Goal: Task Accomplishment & Management: Manage account settings

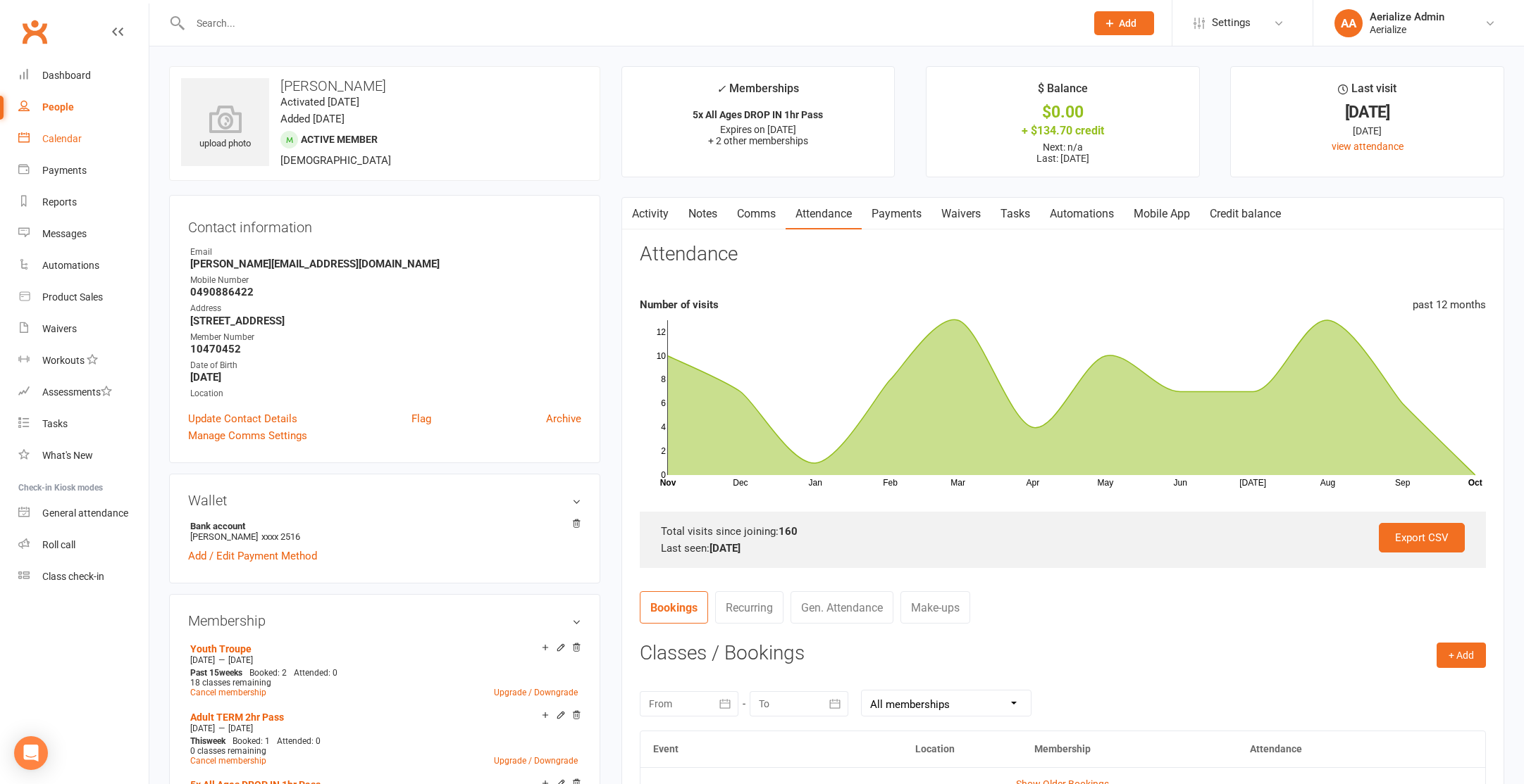
scroll to position [284, 0]
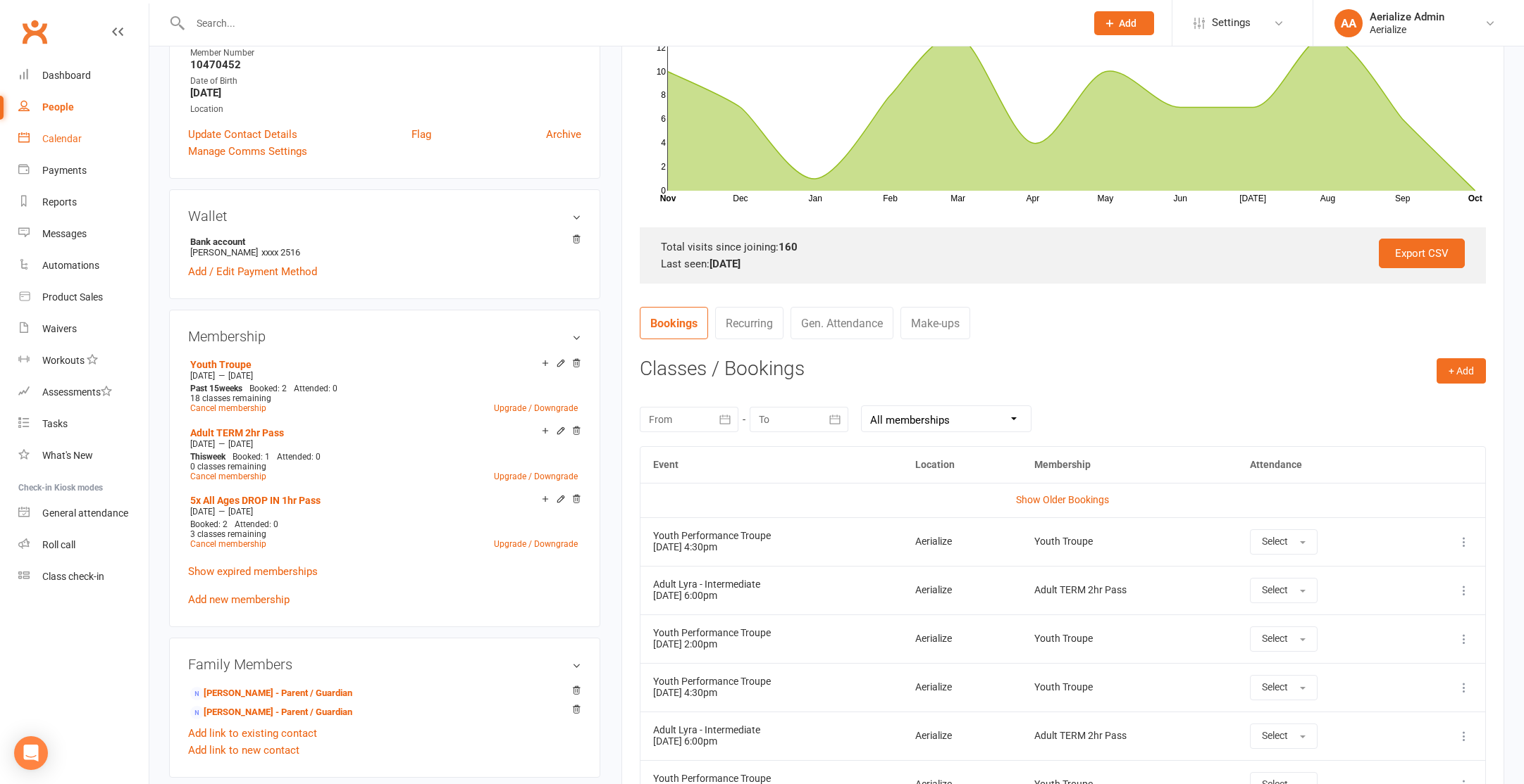
click at [74, 137] on div "Calendar" at bounding box center [62, 138] width 40 height 11
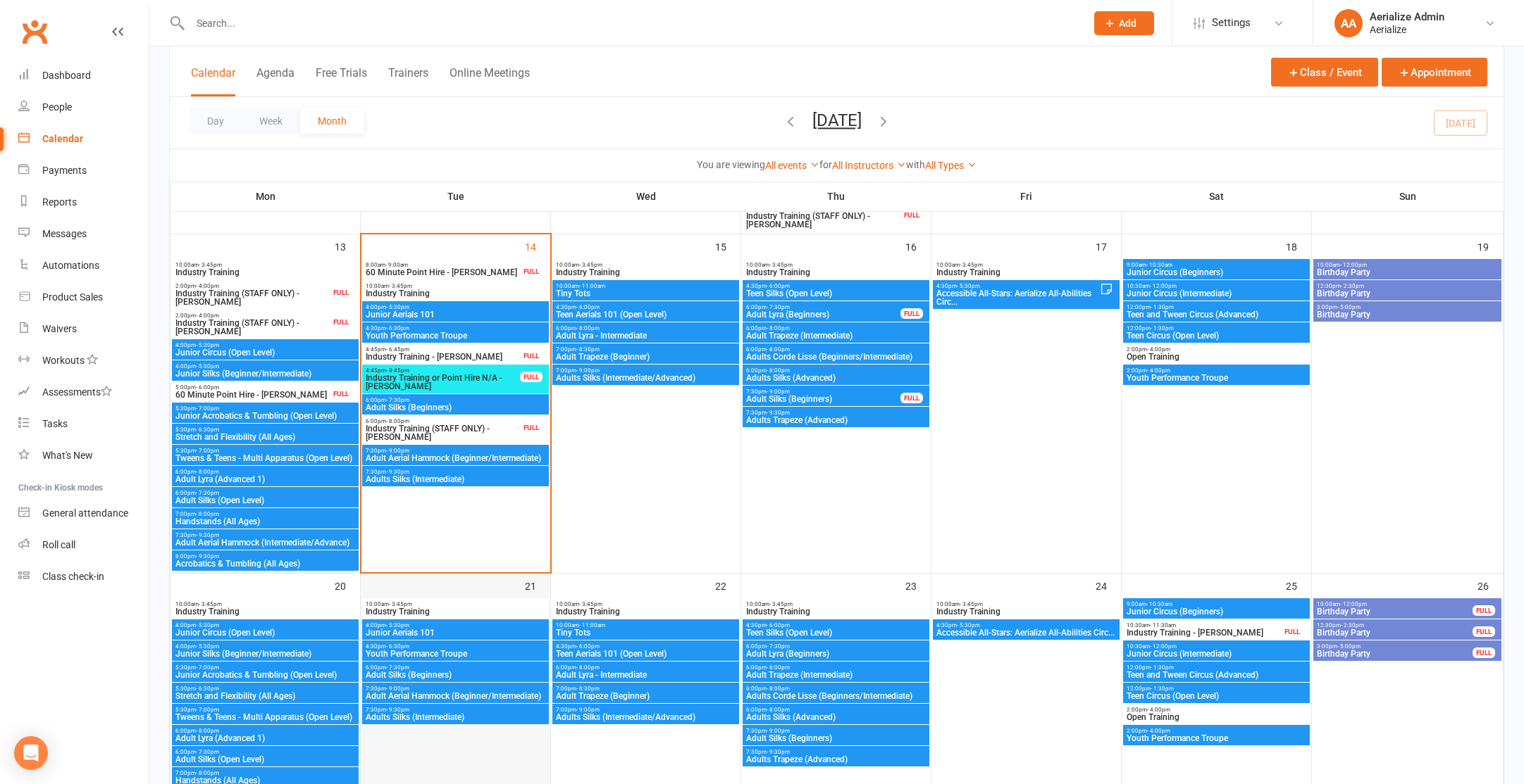
scroll to position [470, 0]
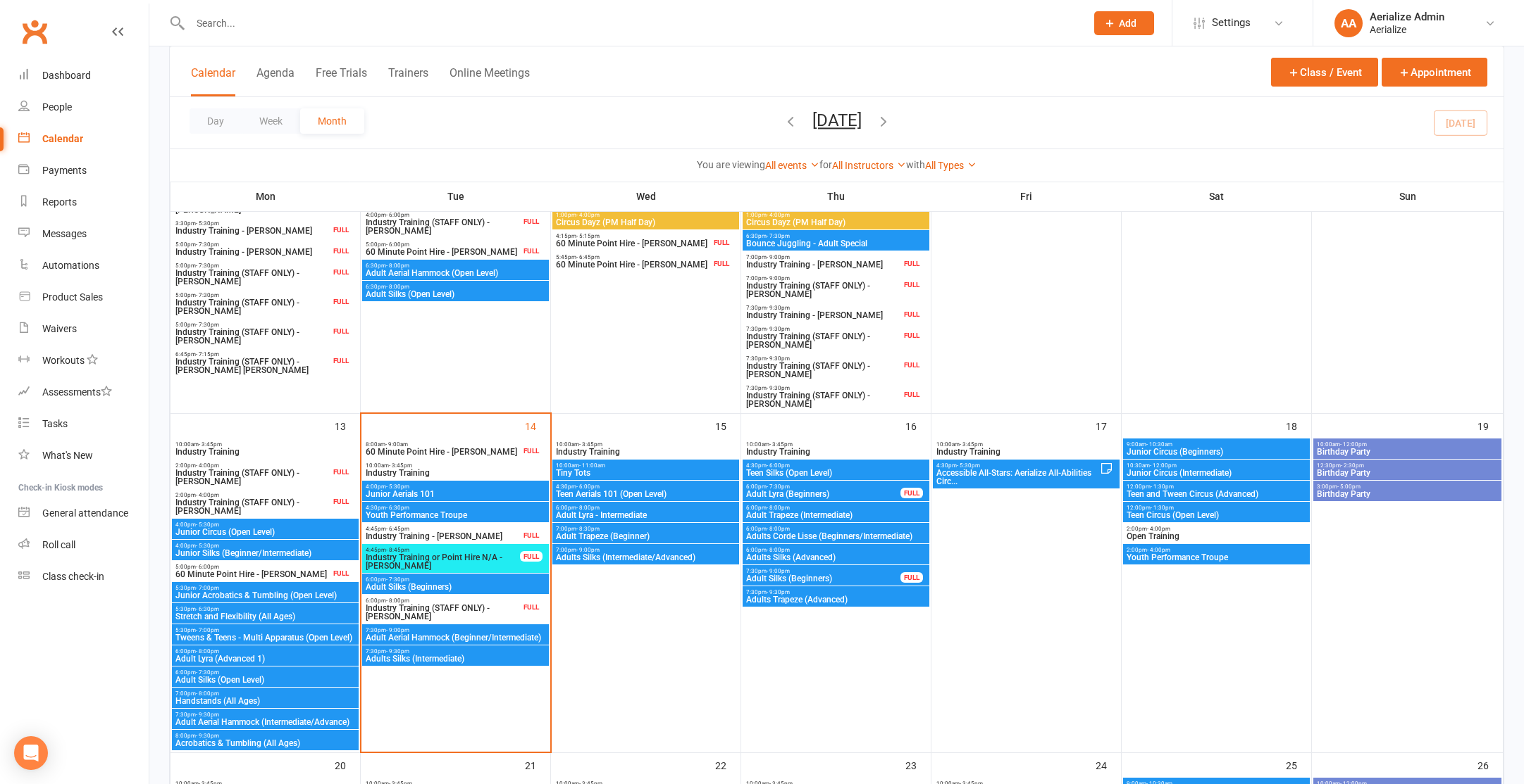
click at [462, 553] on span "Industry Training or Point Hire N/A - Kim Glover" at bounding box center [442, 561] width 156 height 17
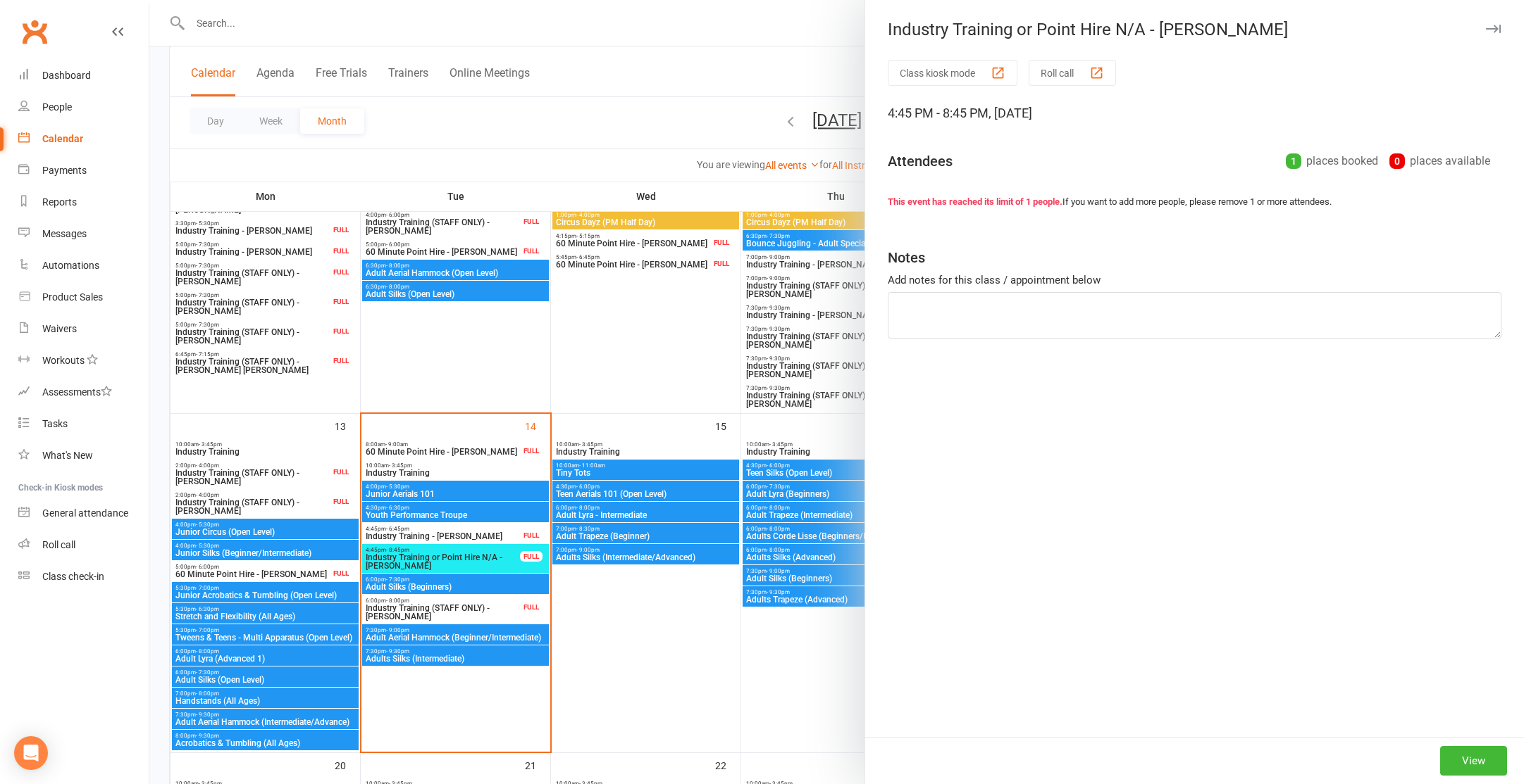
scroll to position [469, 0]
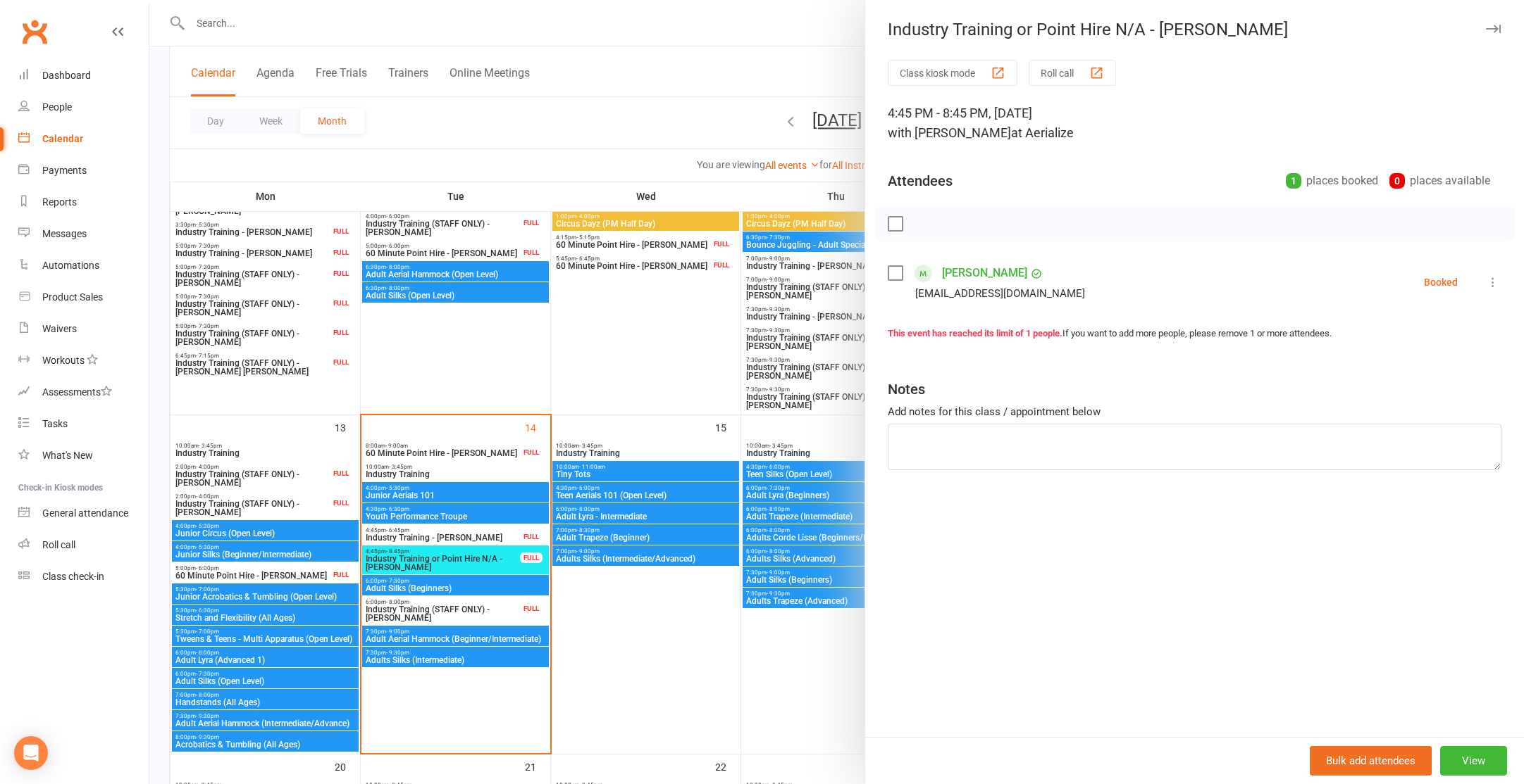
click at [710, 657] on div at bounding box center [836, 392] width 1374 height 784
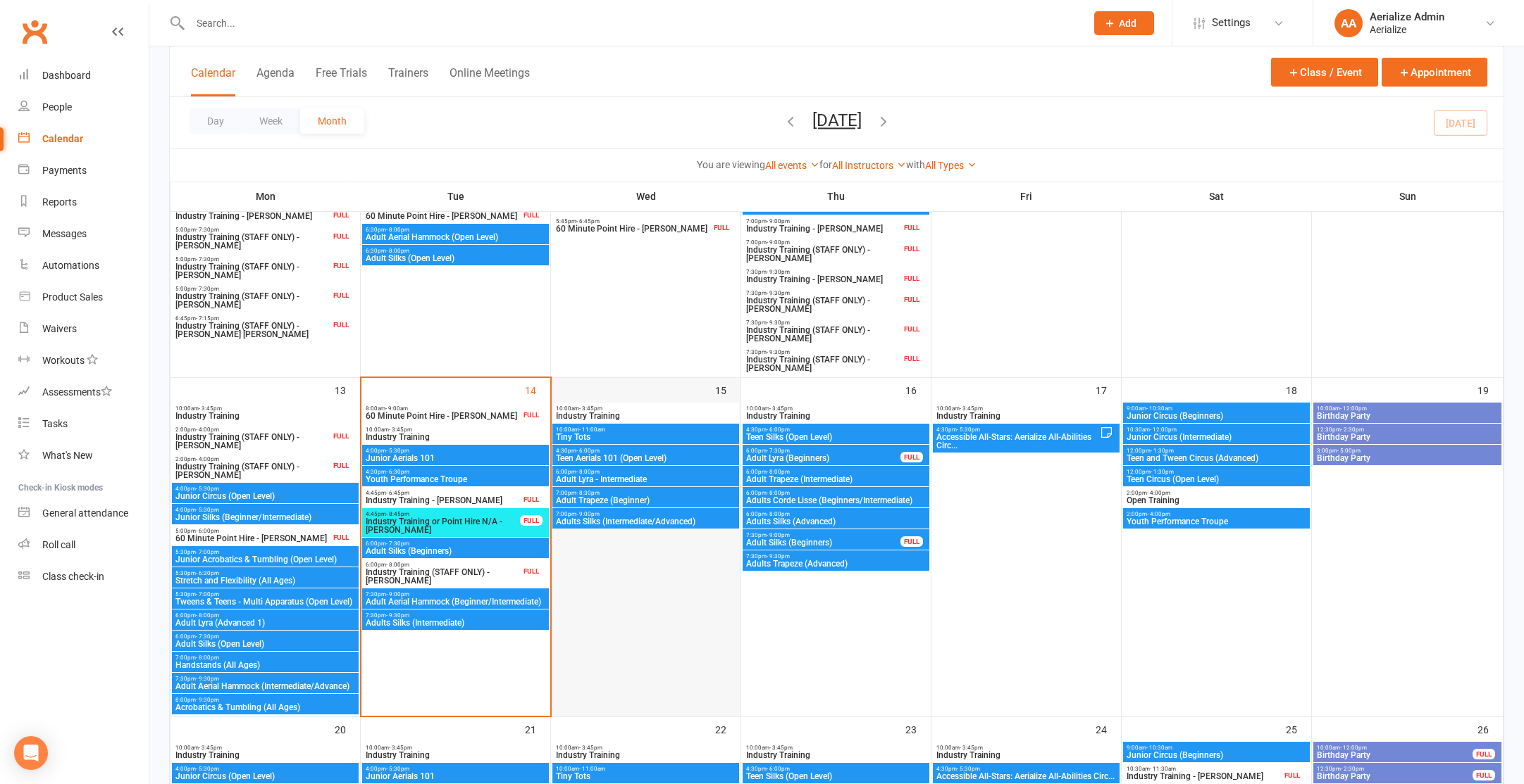
scroll to position [514, 0]
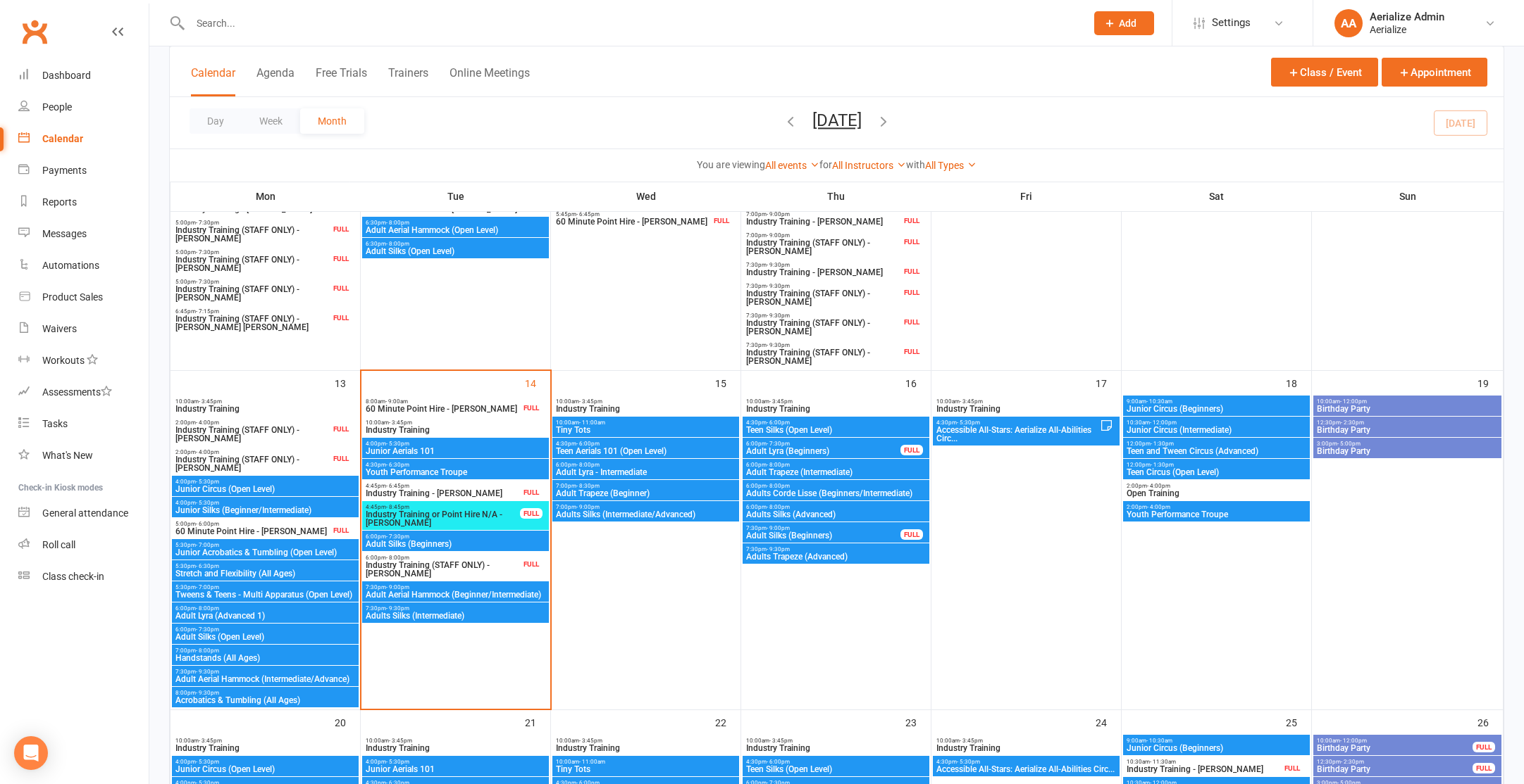
click at [496, 588] on span "7:30pm - 9:00pm" at bounding box center [455, 587] width 181 height 6
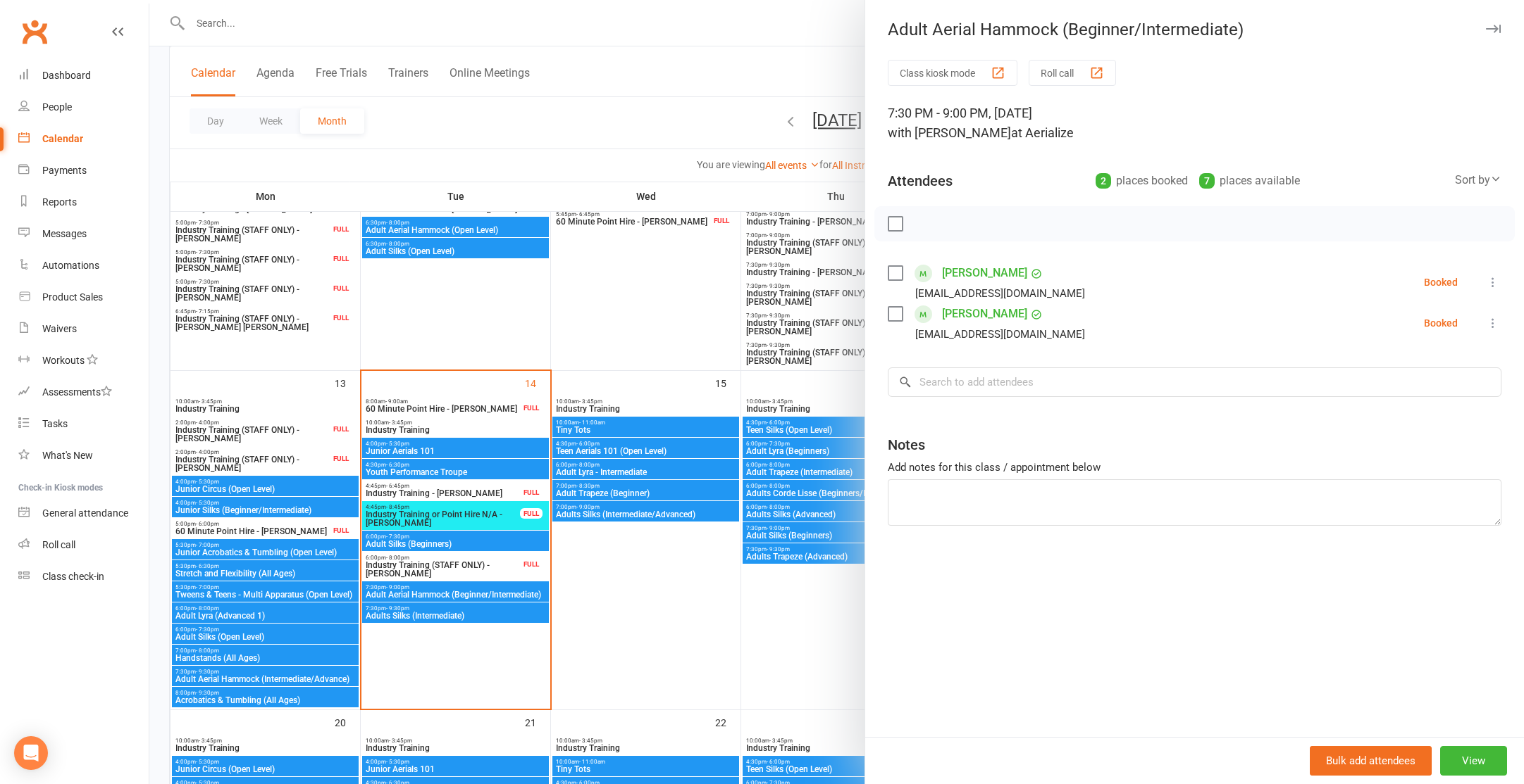
click at [505, 344] on div at bounding box center [836, 392] width 1374 height 784
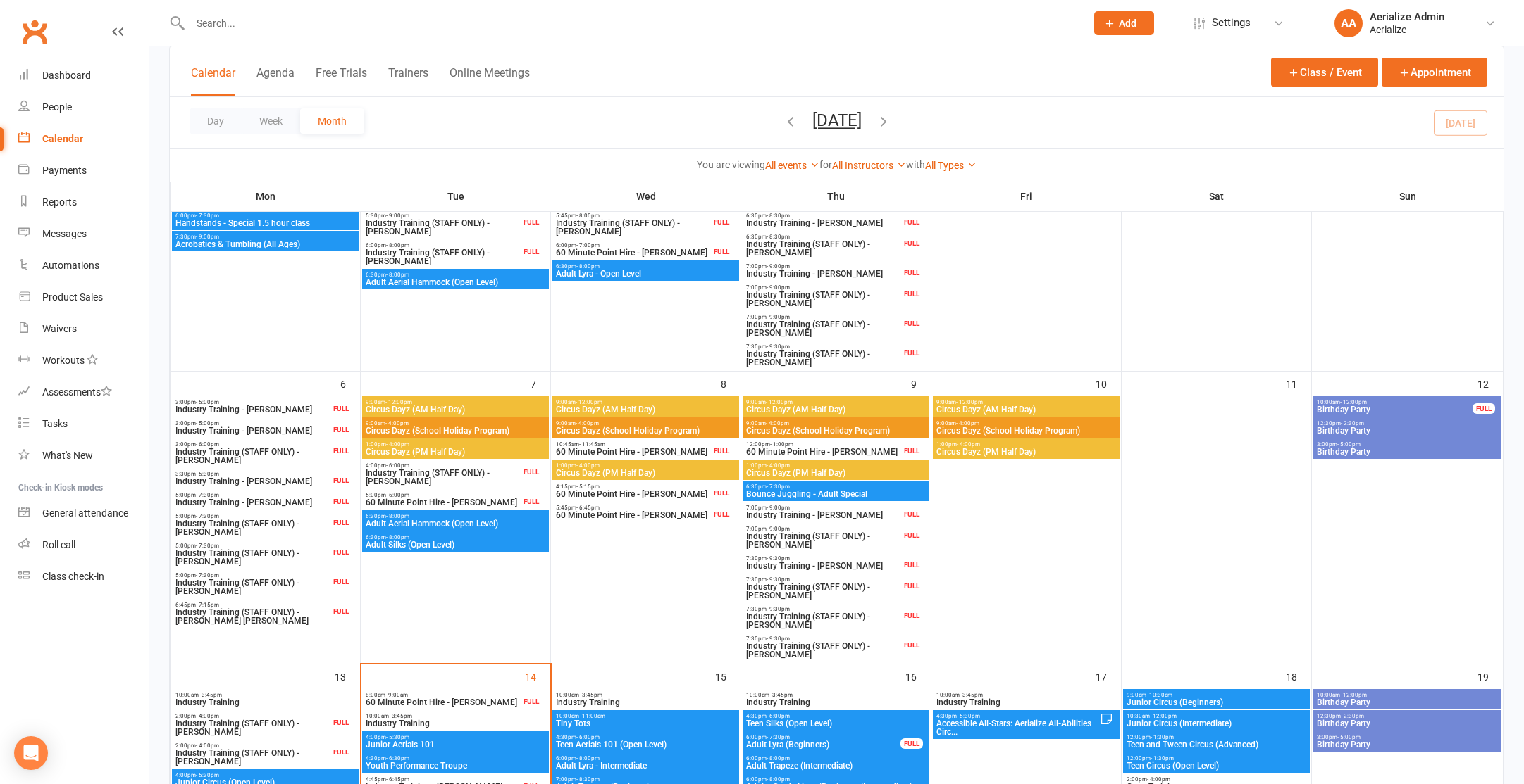
scroll to position [180, 0]
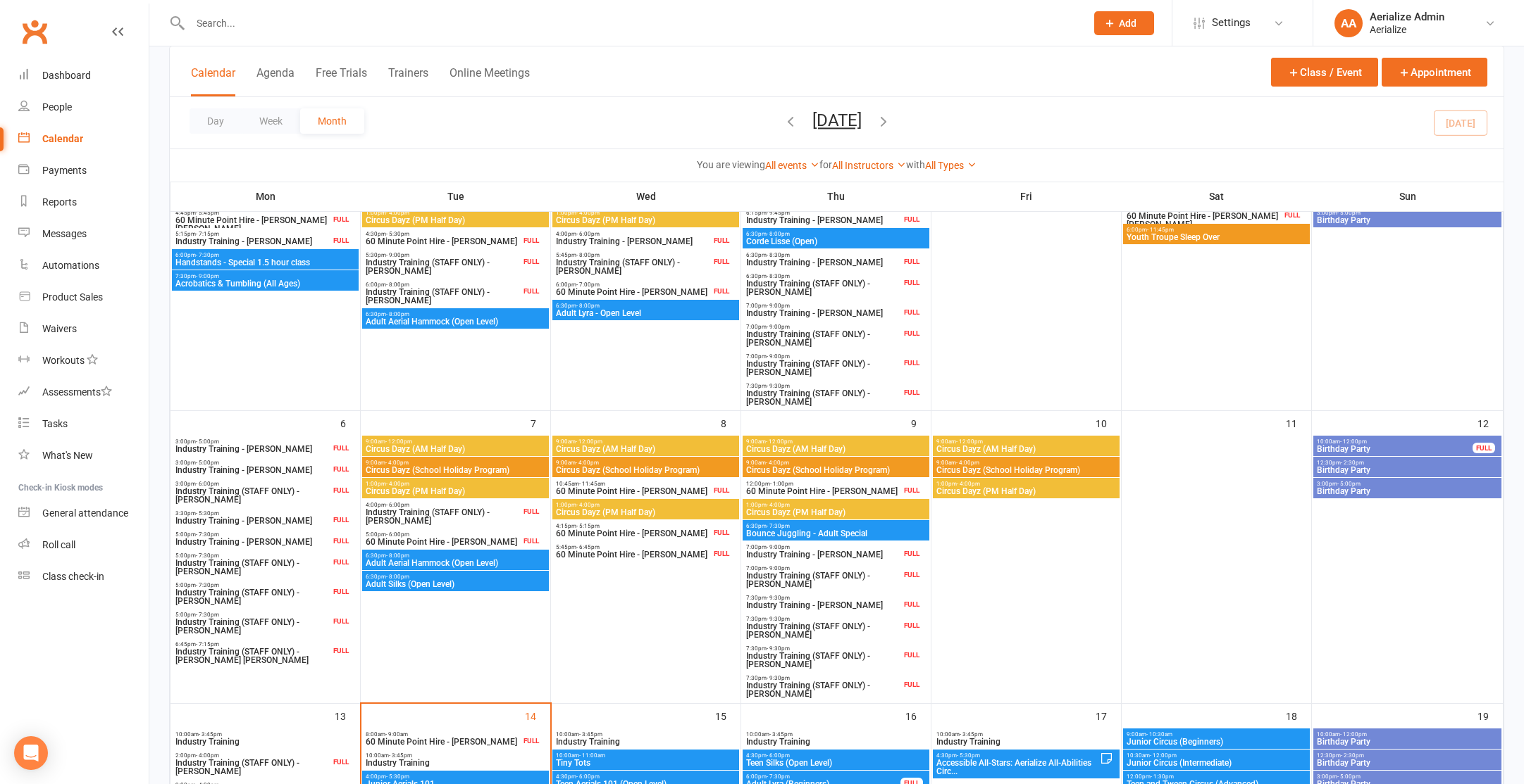
click at [848, 469] on span "Circus Dayz (School Holiday Program)" at bounding box center [836, 470] width 181 height 8
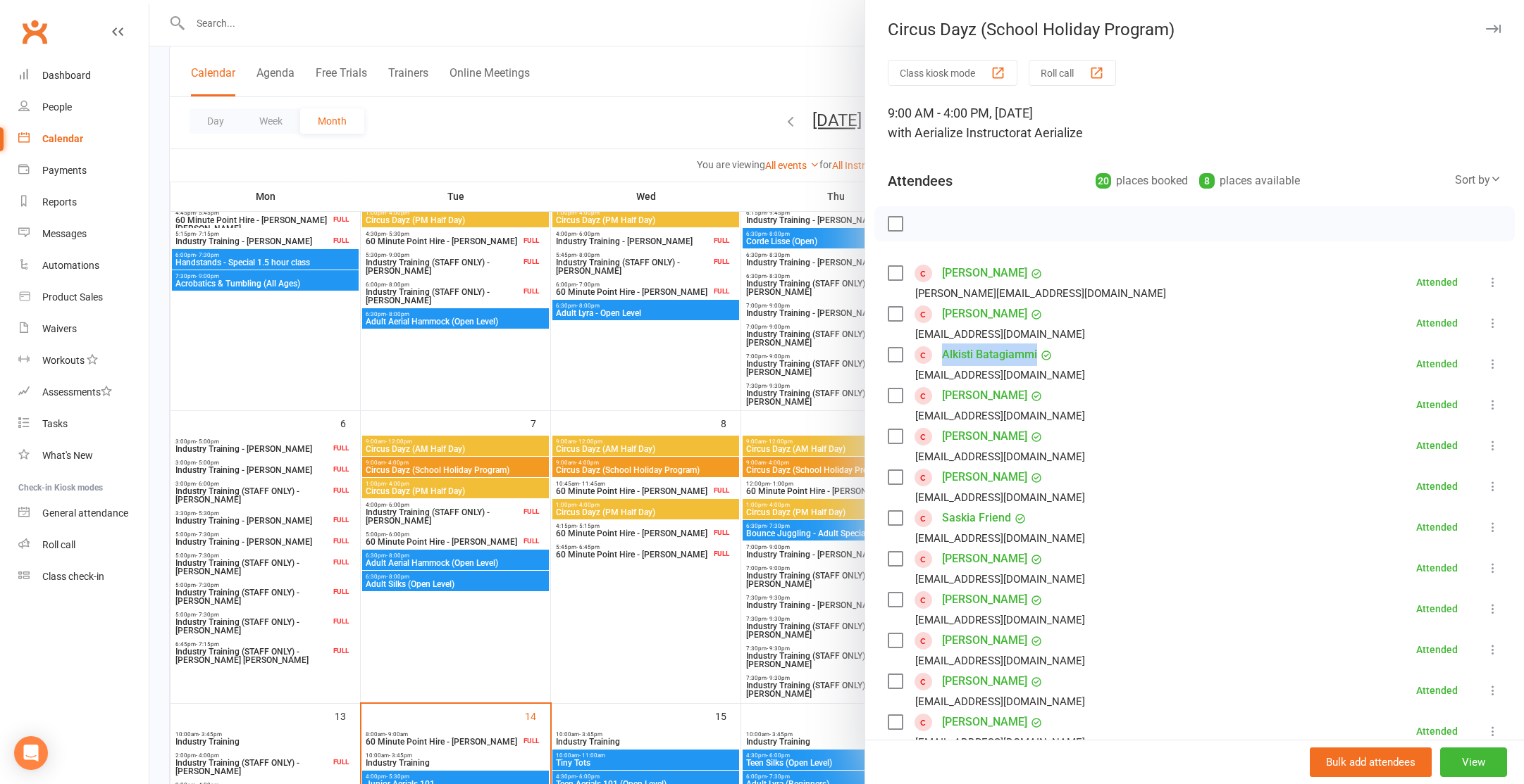
click at [988, 400] on link "Nefeli Batagianni" at bounding box center [984, 396] width 85 height 23
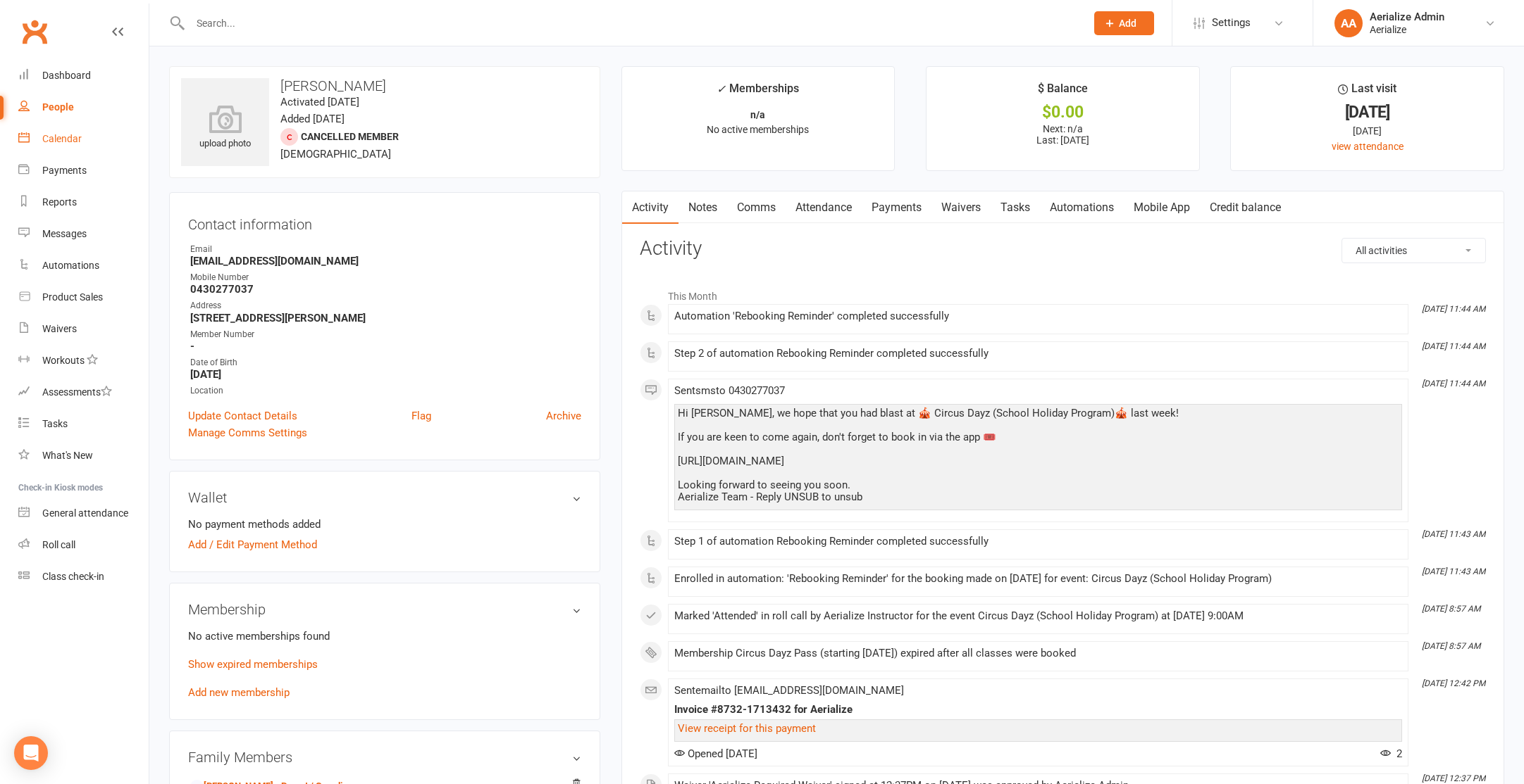
click at [50, 142] on div "Calendar" at bounding box center [62, 138] width 40 height 11
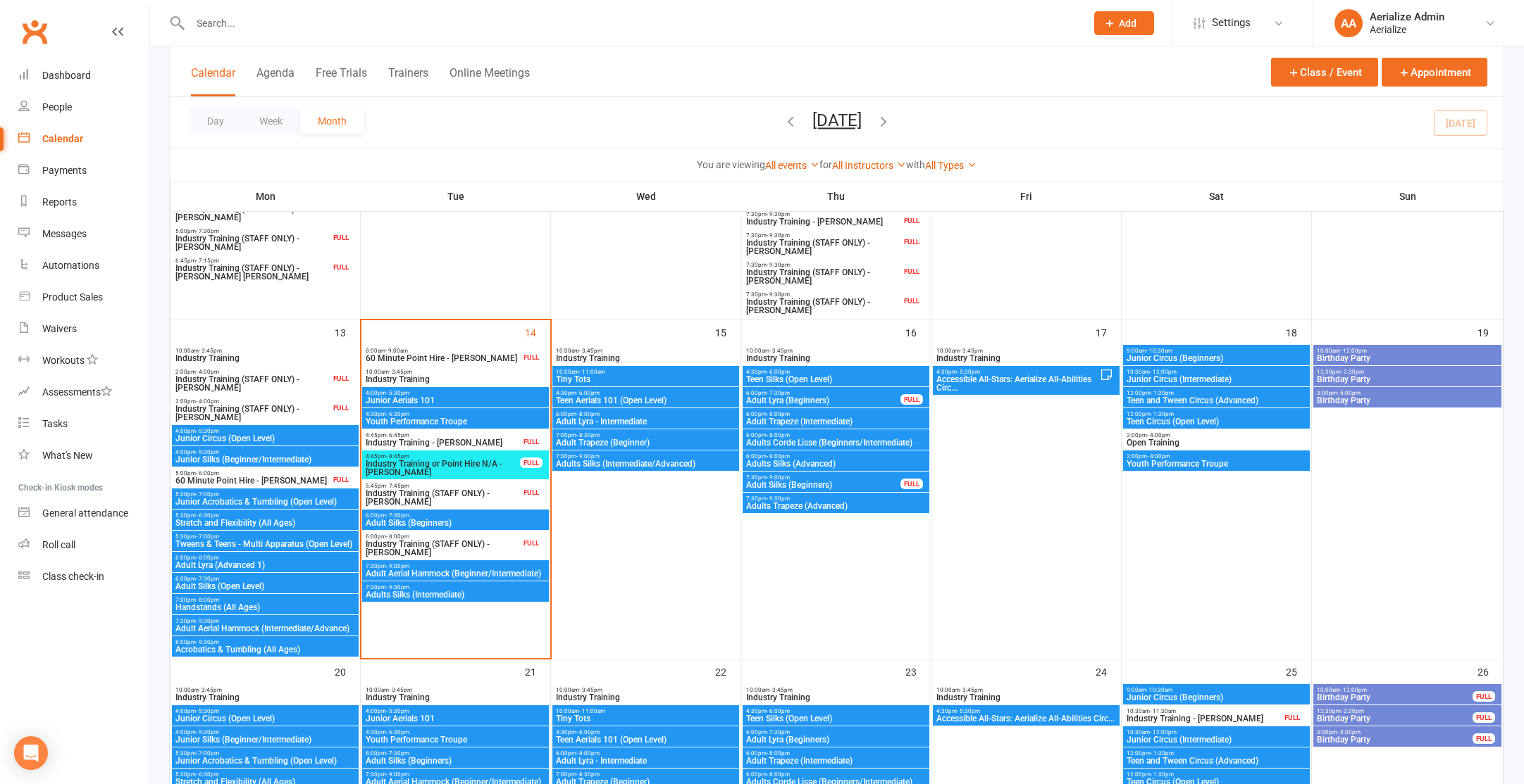
scroll to position [568, 0]
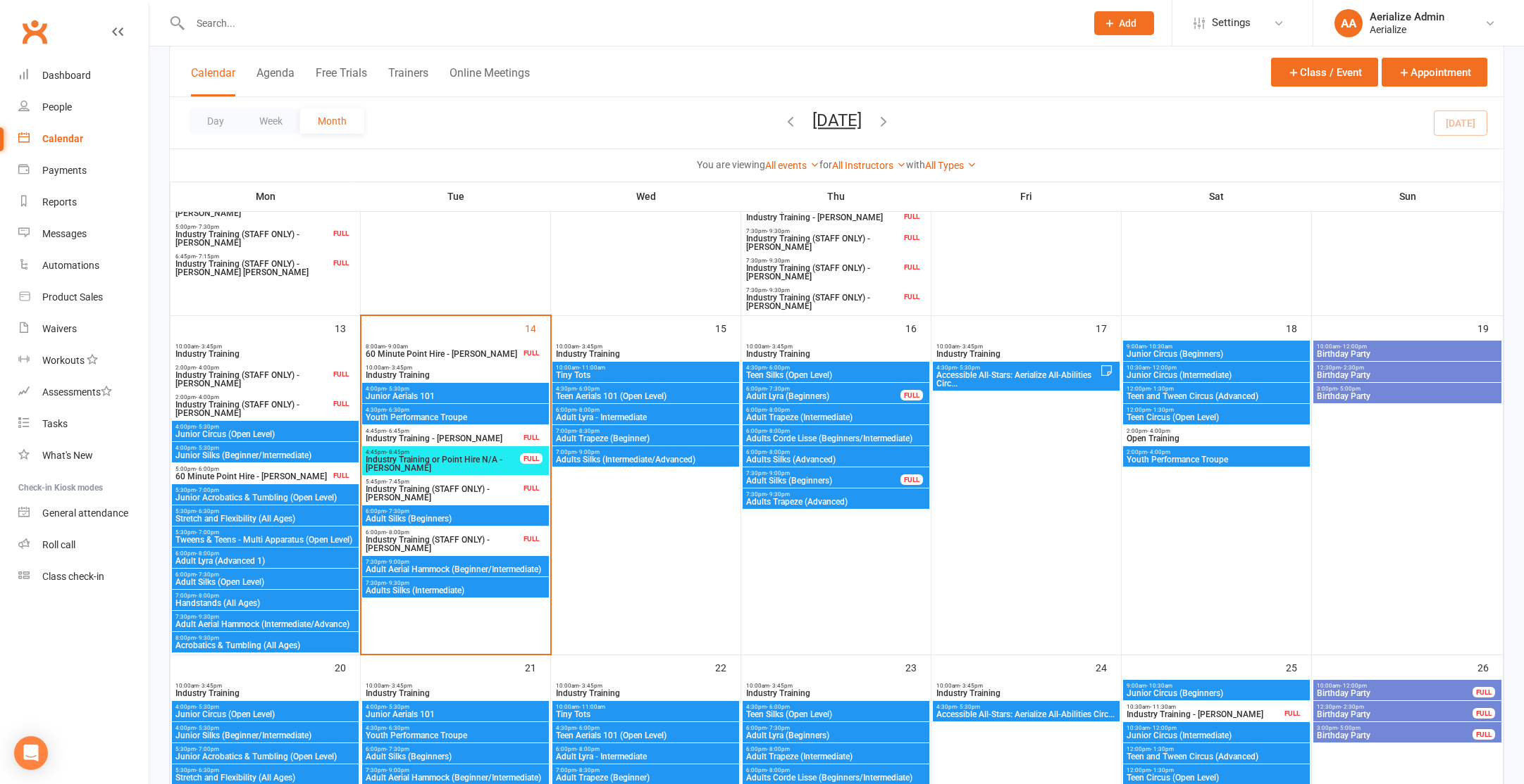
click at [1174, 350] on span "Junior Circus (Beginners)" at bounding box center [1216, 354] width 181 height 8
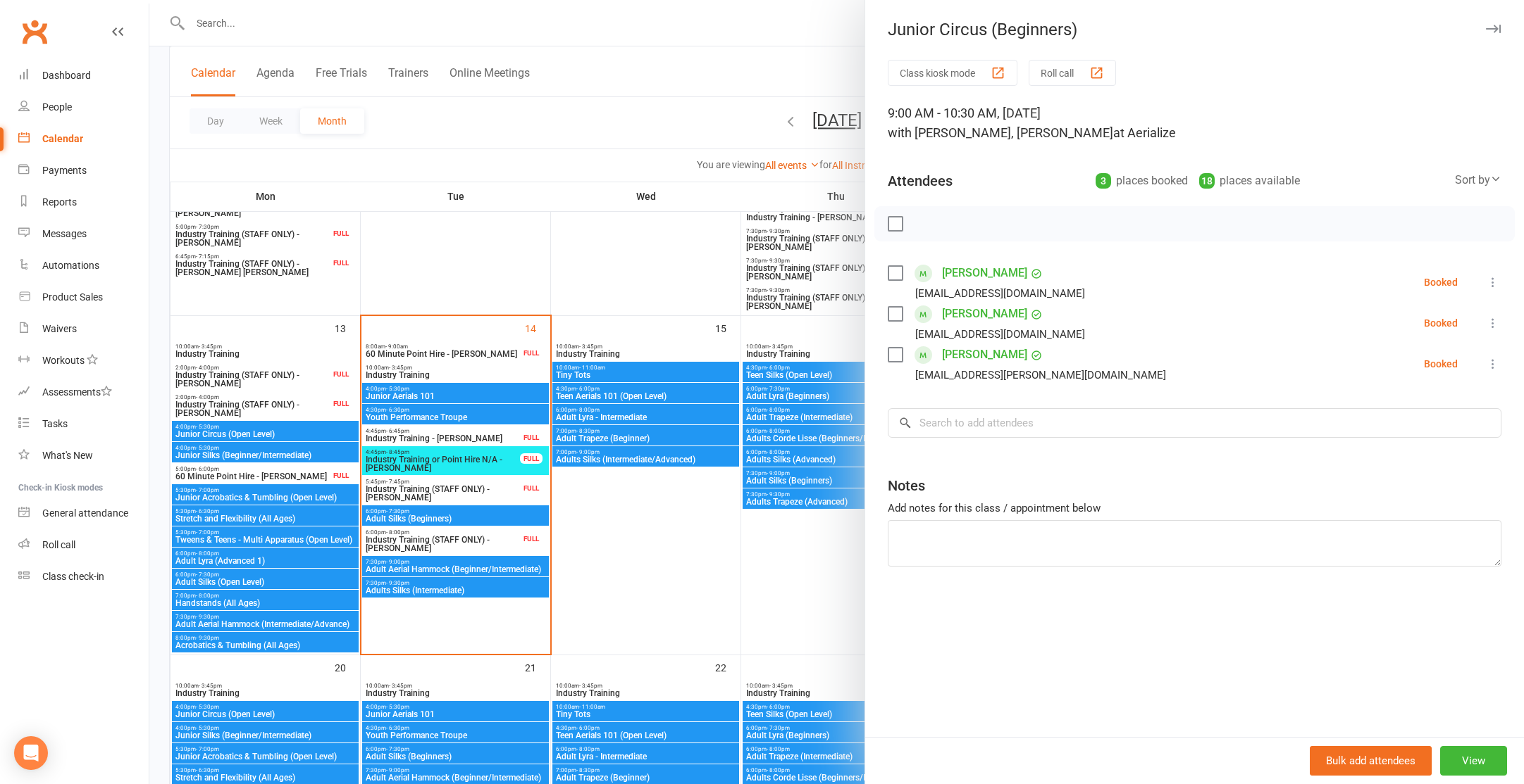
click at [271, 430] on div at bounding box center [836, 392] width 1374 height 784
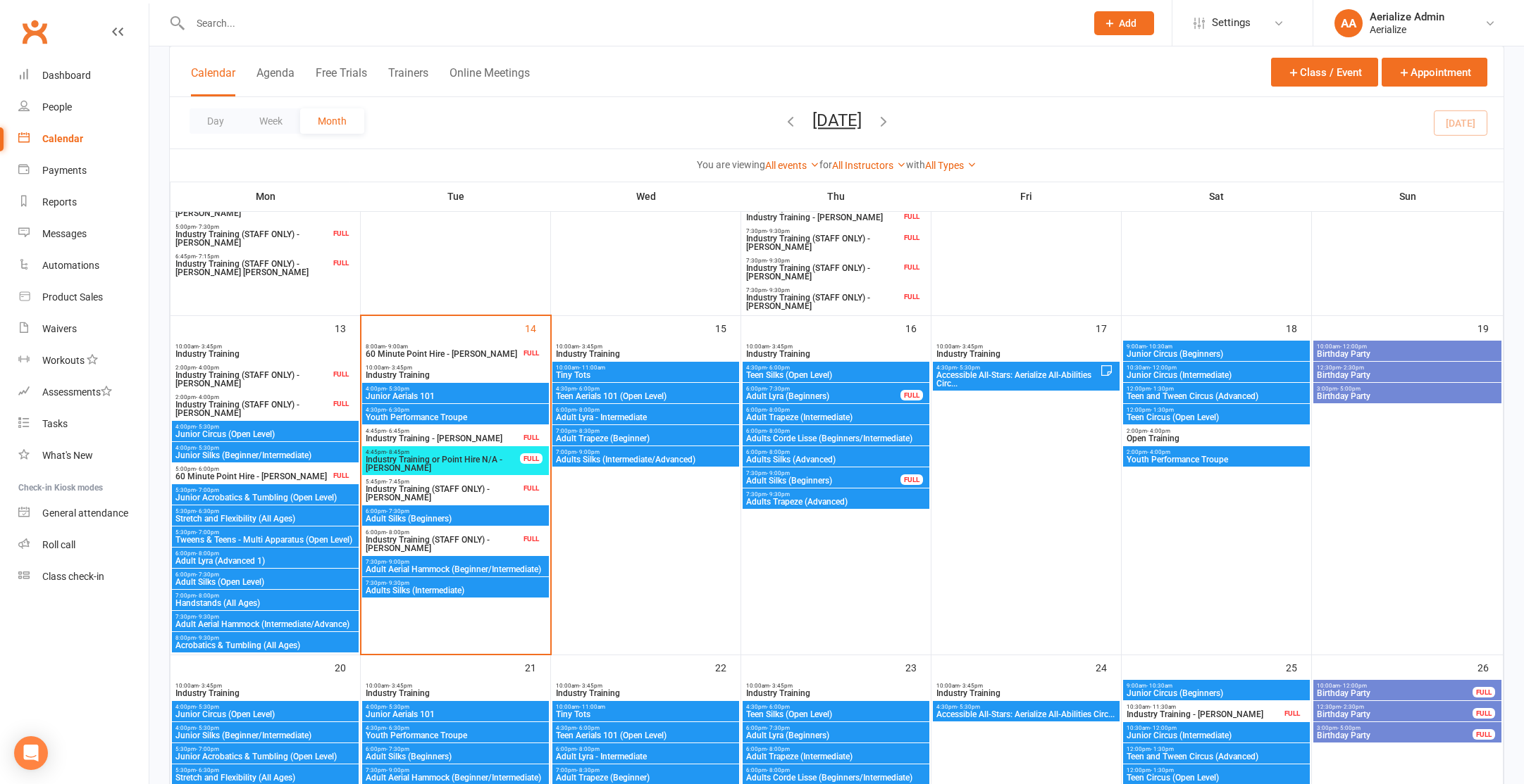
click at [265, 434] on span "Junior Circus (Open Level)" at bounding box center [265, 434] width 181 height 8
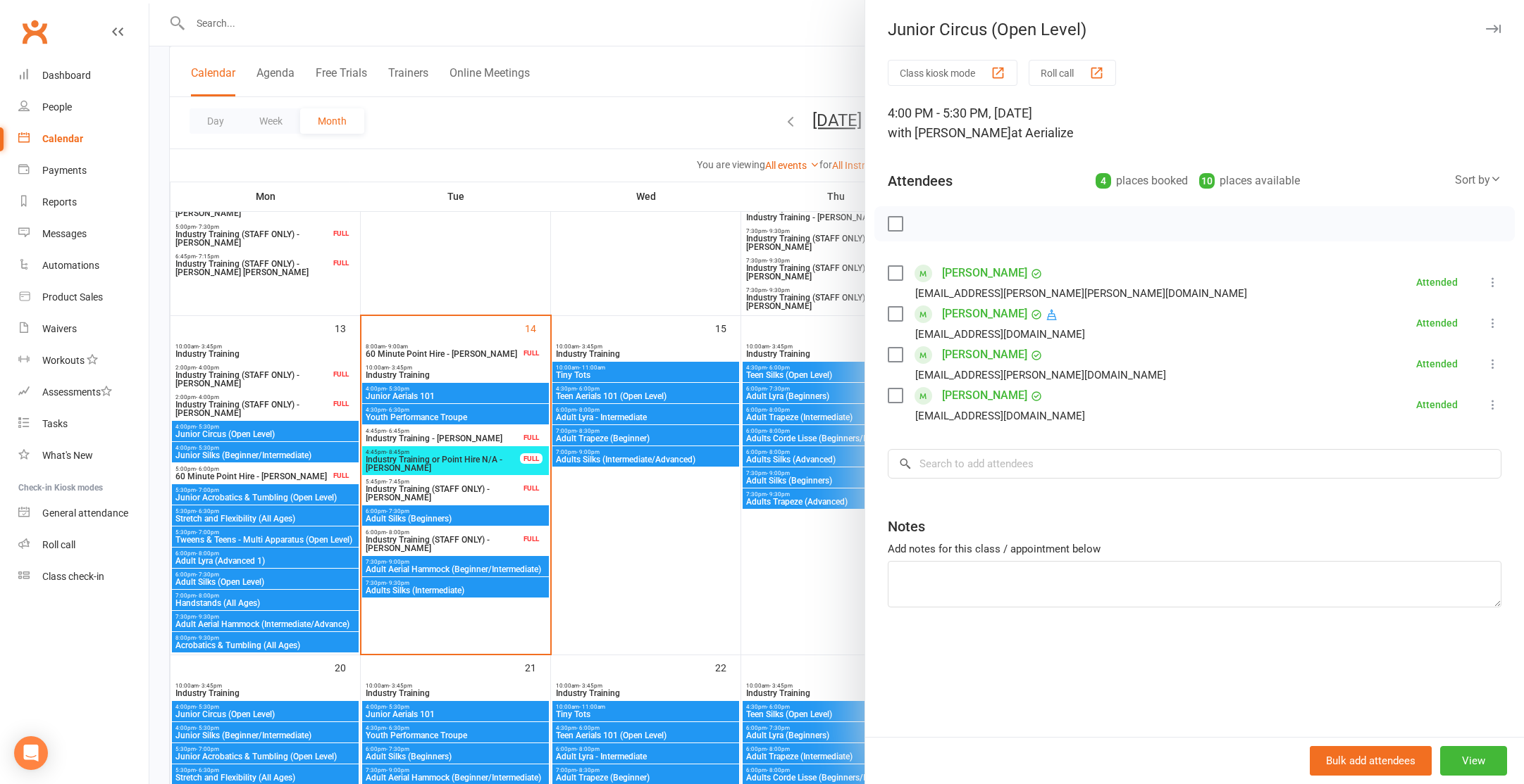
click at [422, 391] on div at bounding box center [836, 392] width 1374 height 784
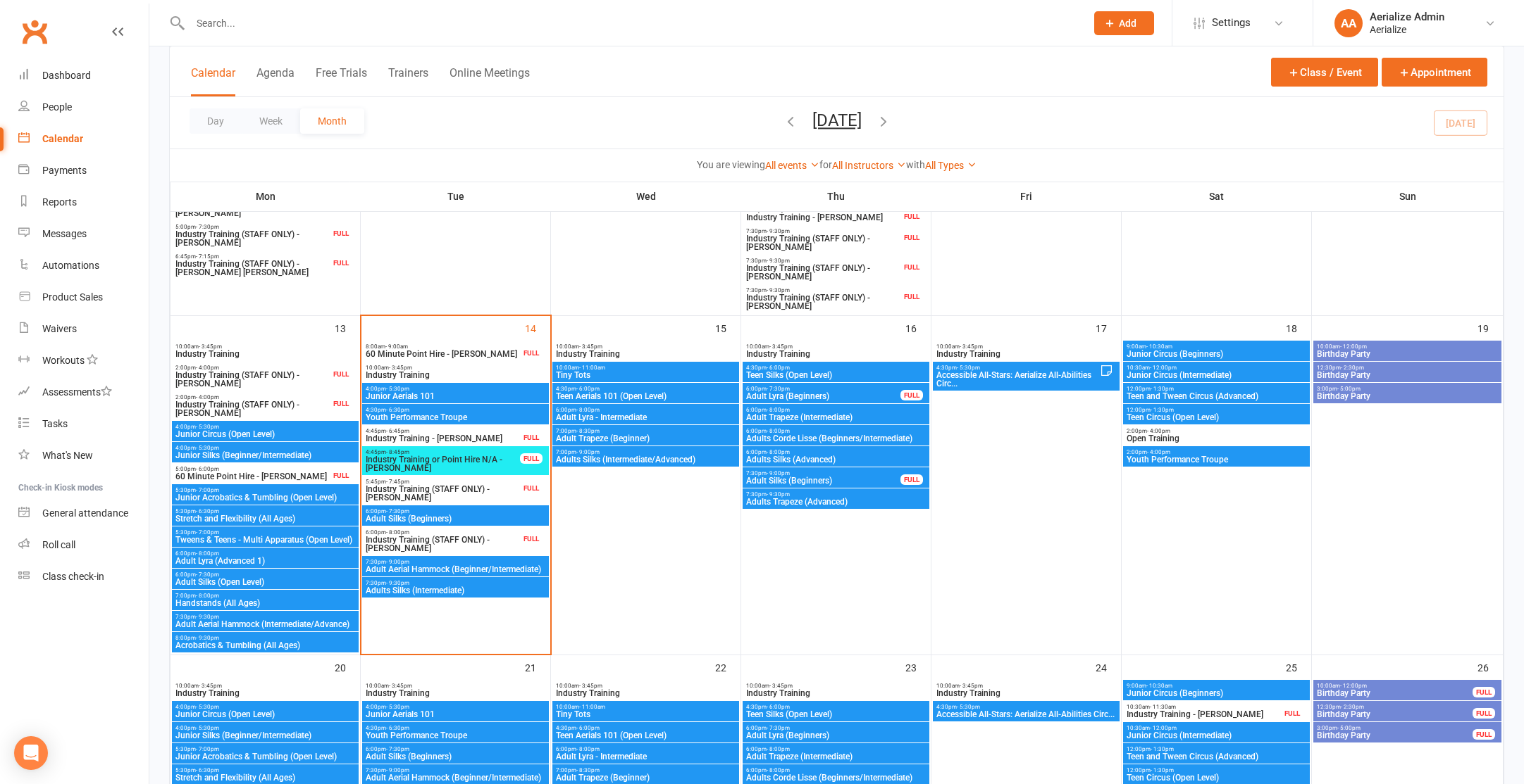
click at [423, 395] on span "Junior Aerials 101" at bounding box center [455, 396] width 181 height 8
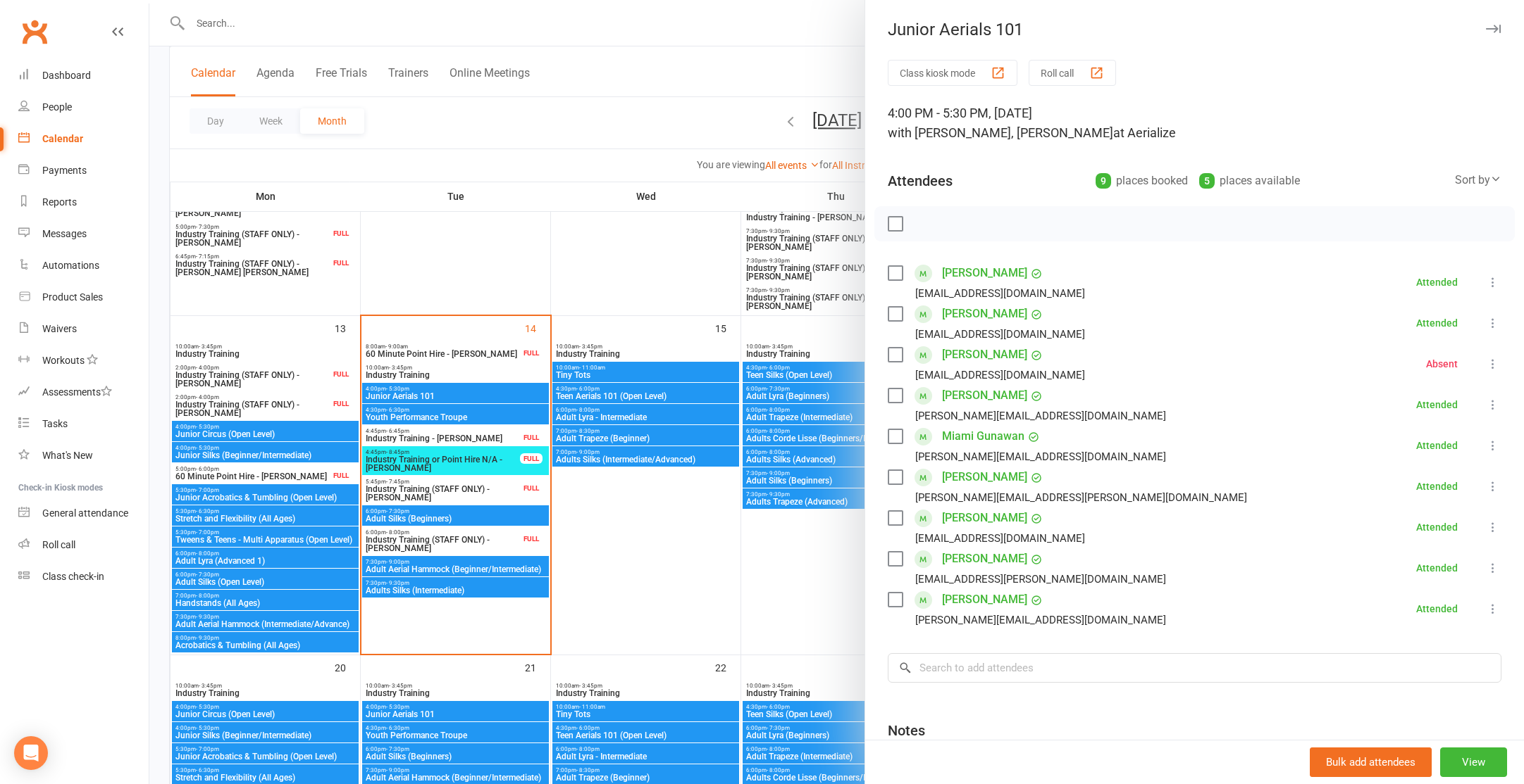
click at [560, 260] on div at bounding box center [836, 392] width 1374 height 784
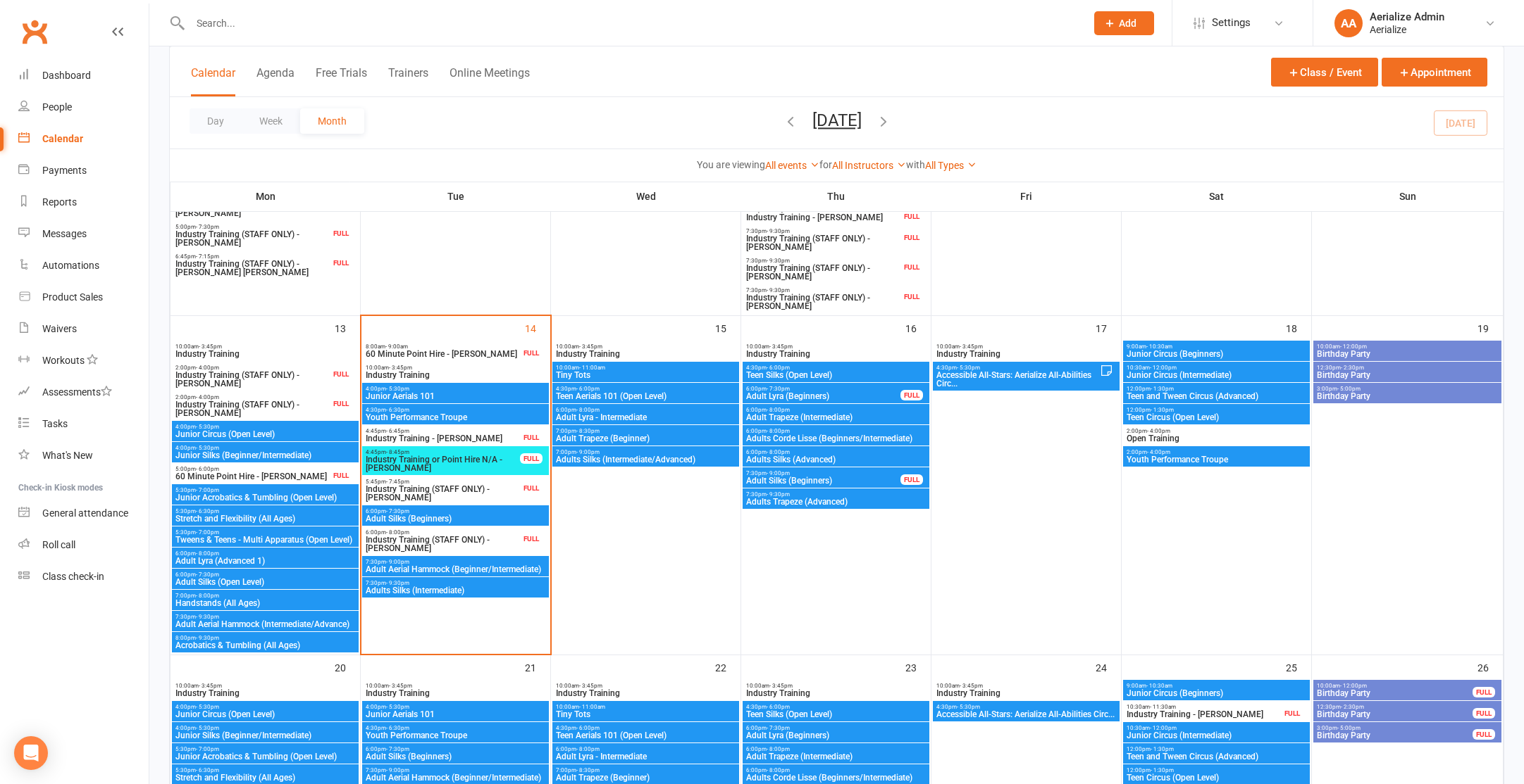
click at [1134, 352] on span "Junior Circus (Beginners)" at bounding box center [1216, 354] width 181 height 8
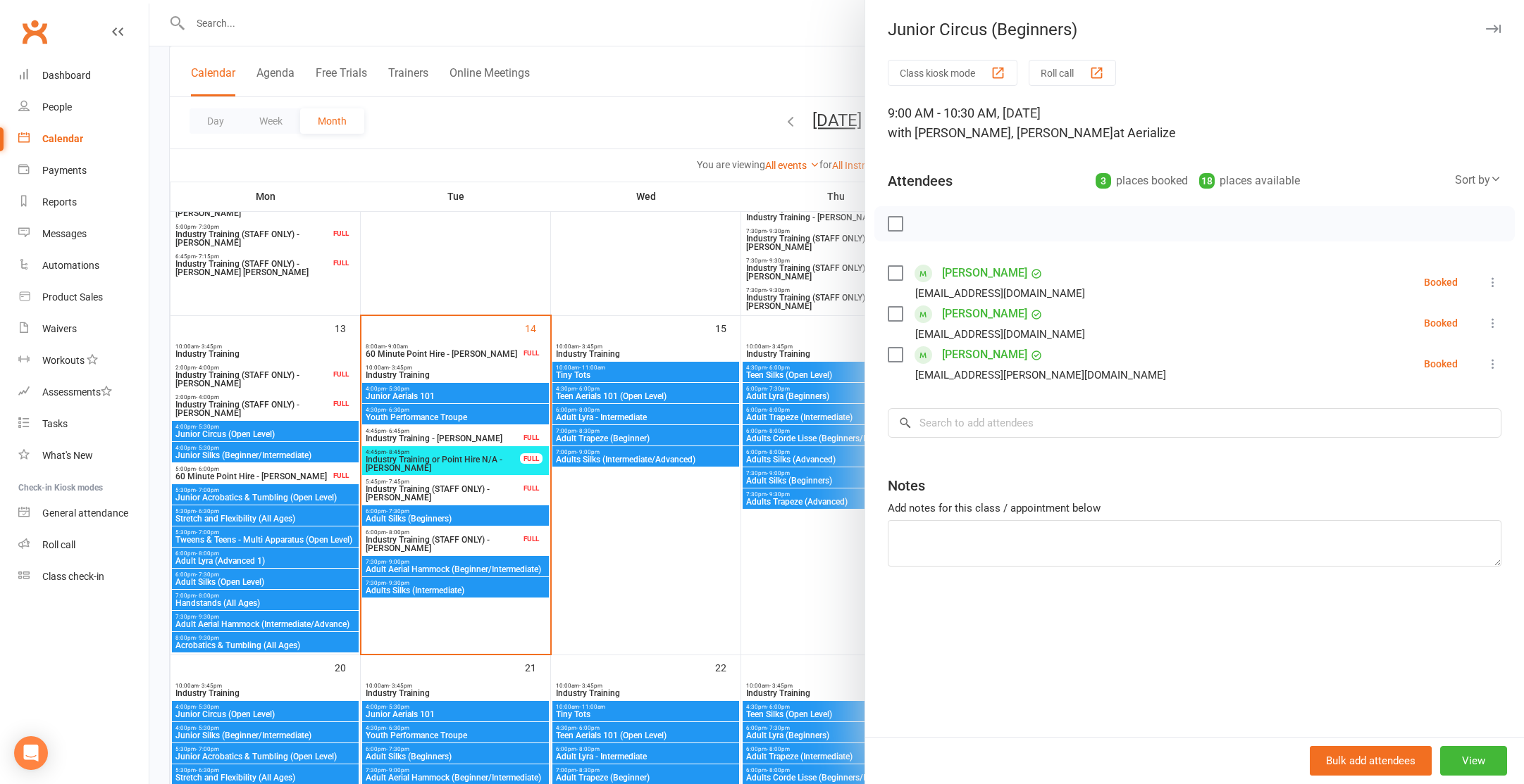
click at [591, 178] on div at bounding box center [836, 392] width 1374 height 784
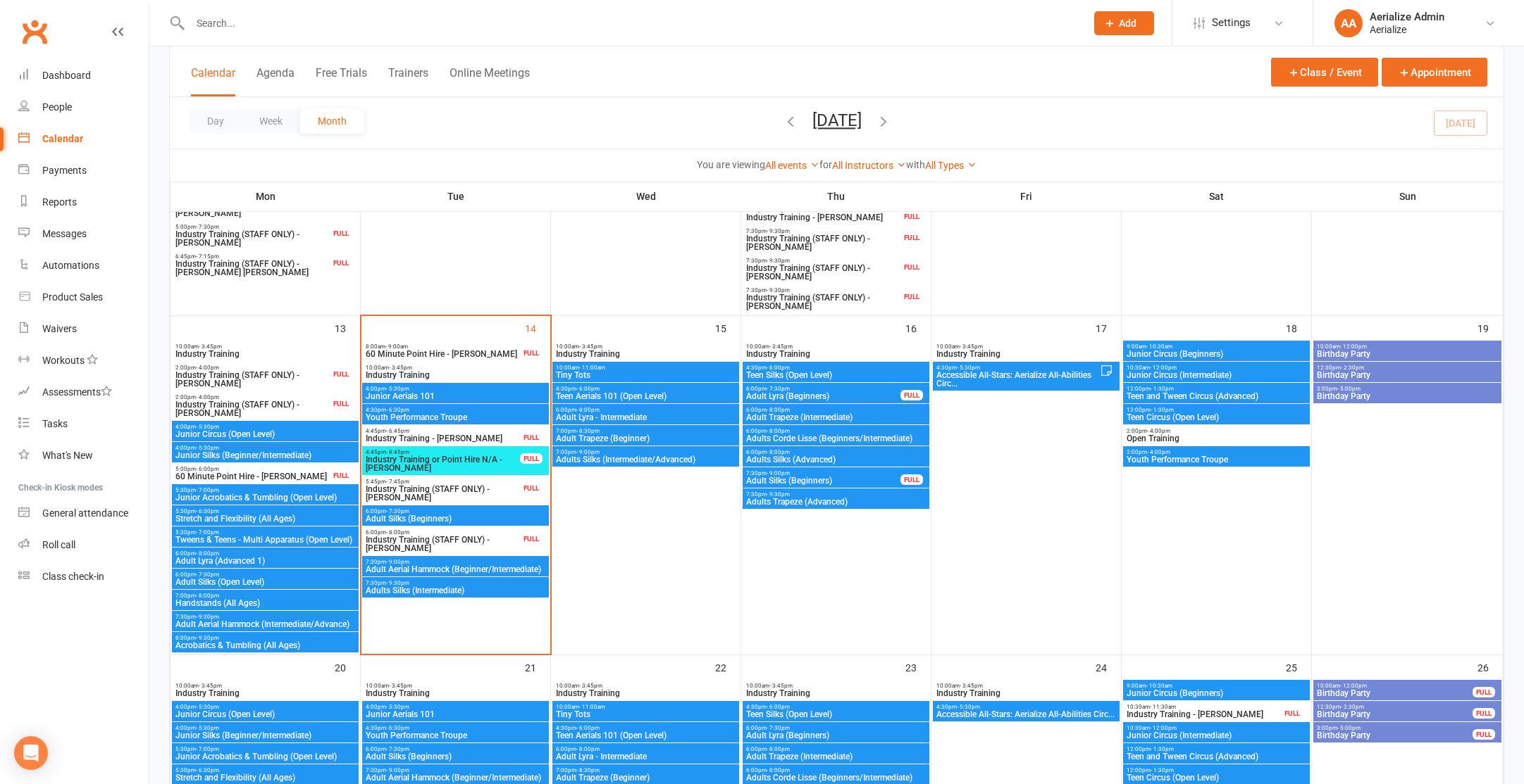
click at [438, 520] on span "Adult Silks (Beginners)" at bounding box center [455, 518] width 181 height 8
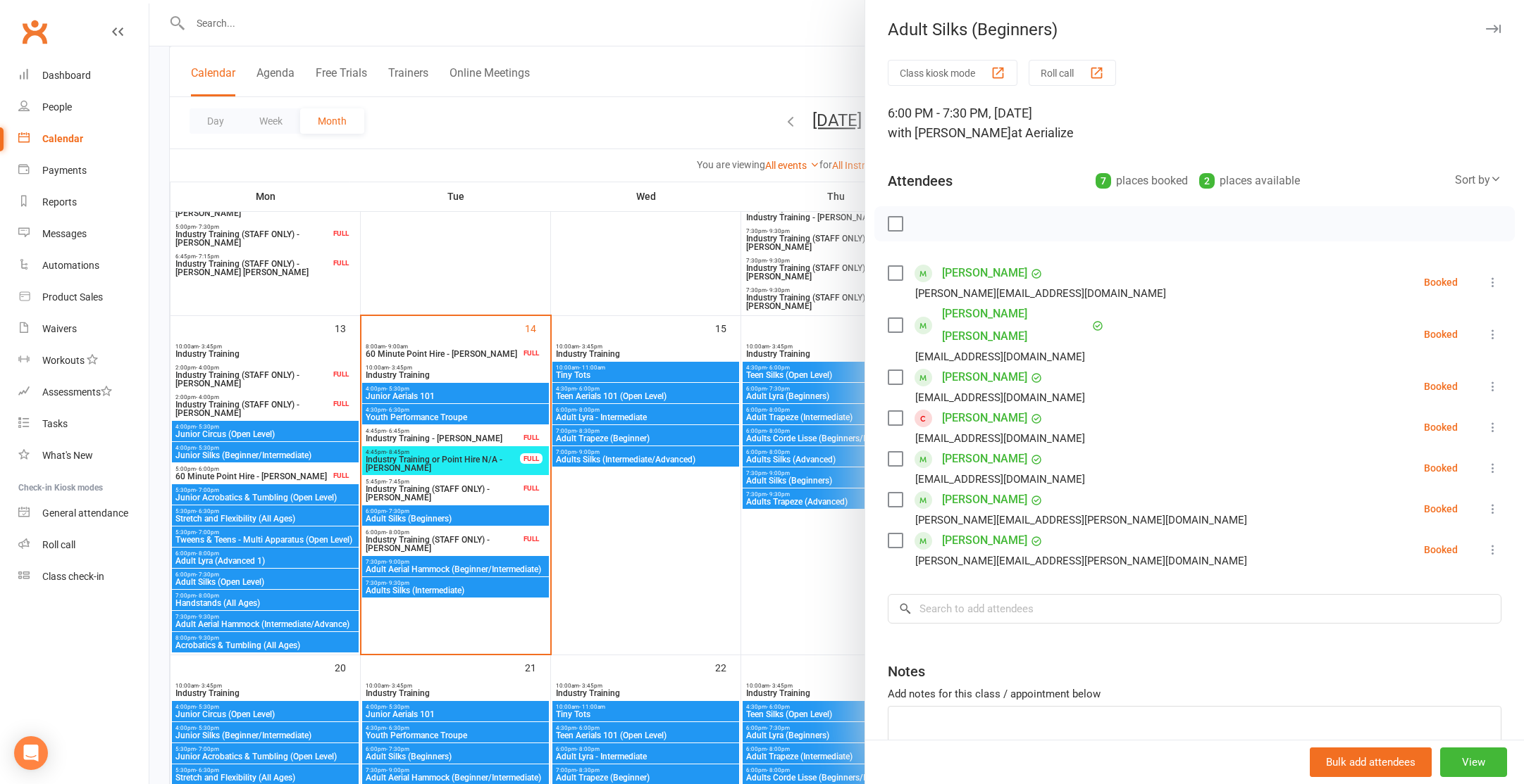
click at [235, 27] on div at bounding box center [836, 392] width 1374 height 784
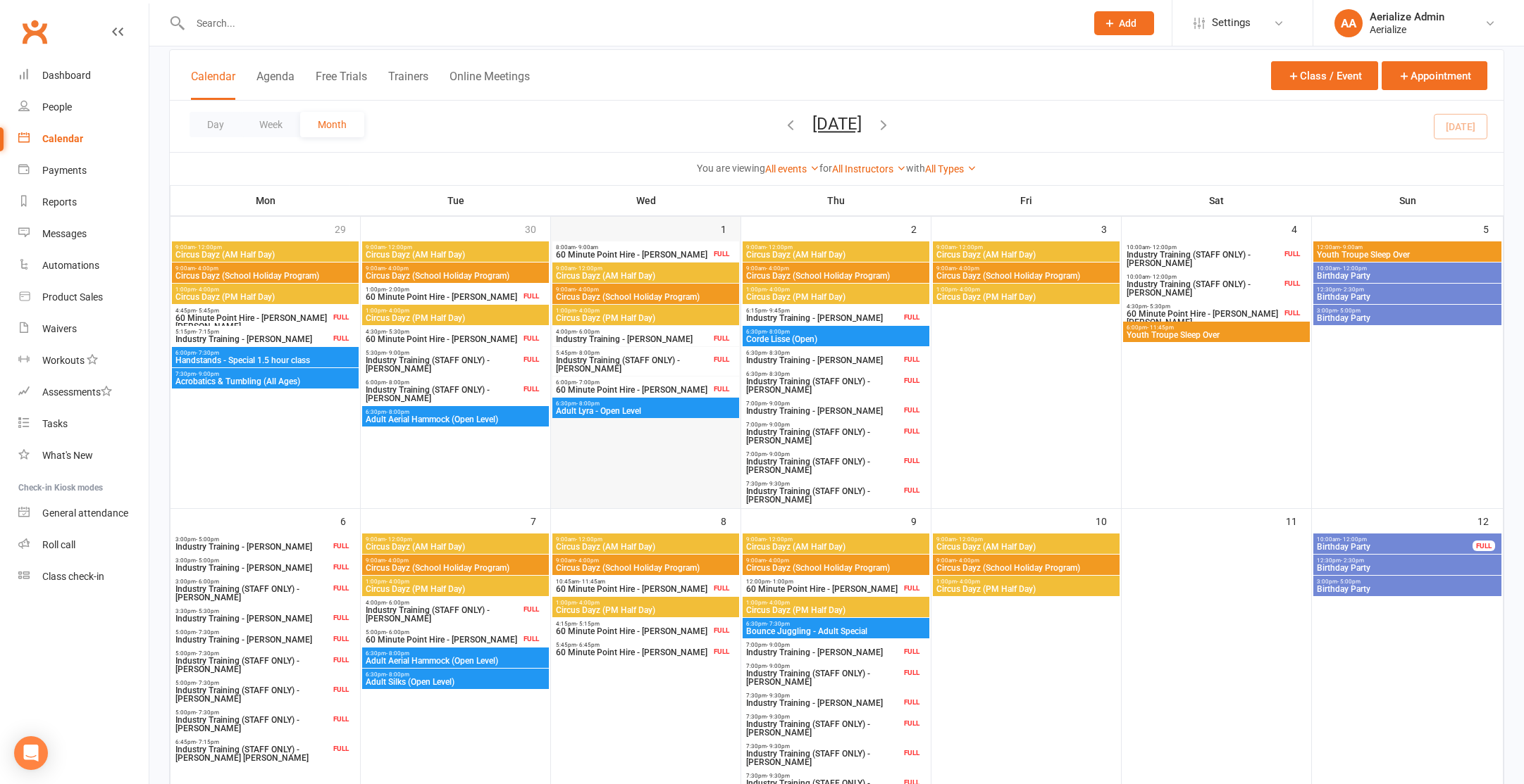
scroll to position [76, 0]
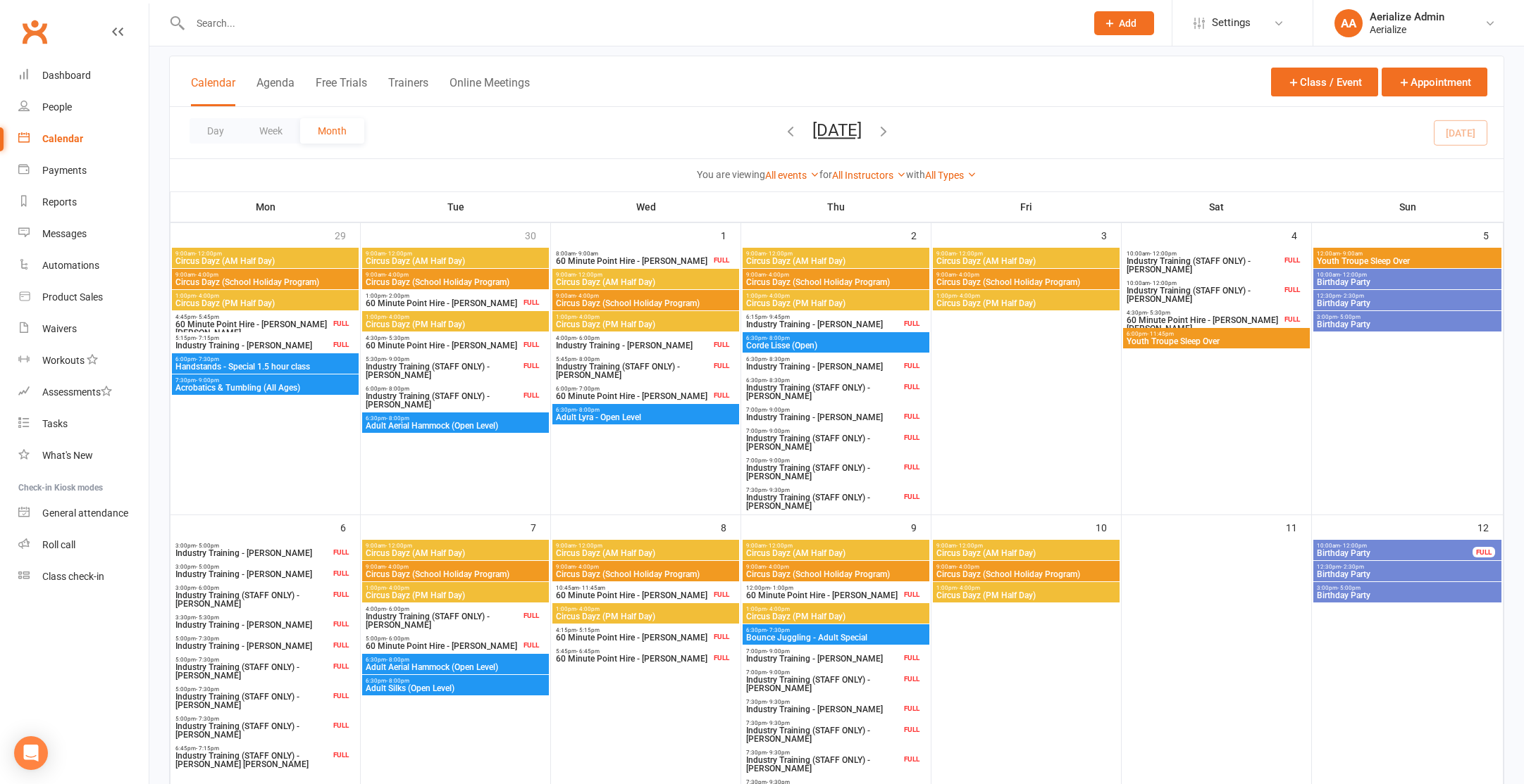
click at [813, 580] on div "9:00am - 4:00pm Circus Dayz (School Holiday Program)" at bounding box center [836, 571] width 187 height 21
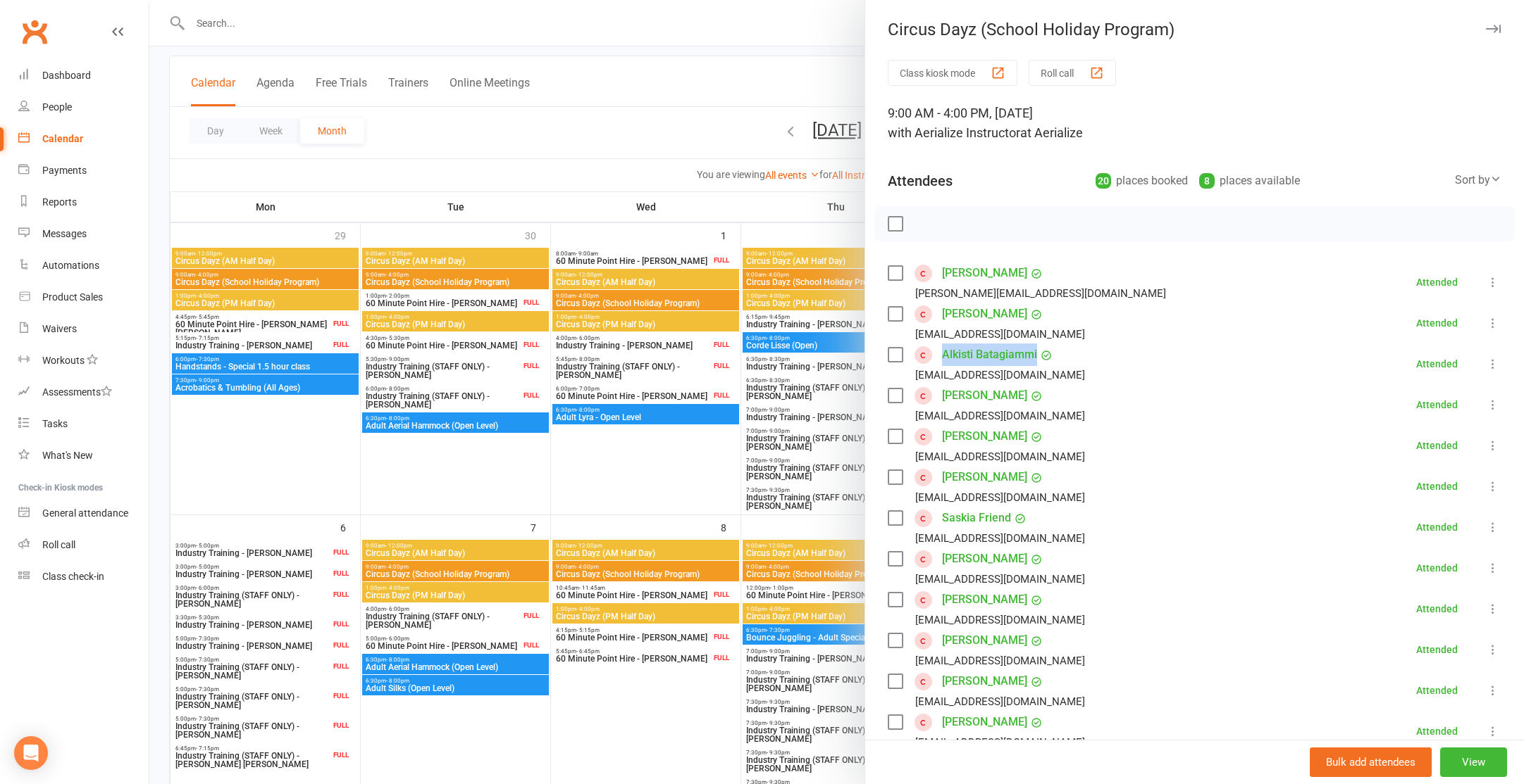
click at [983, 399] on link "Nefeli Batagianni" at bounding box center [984, 396] width 85 height 23
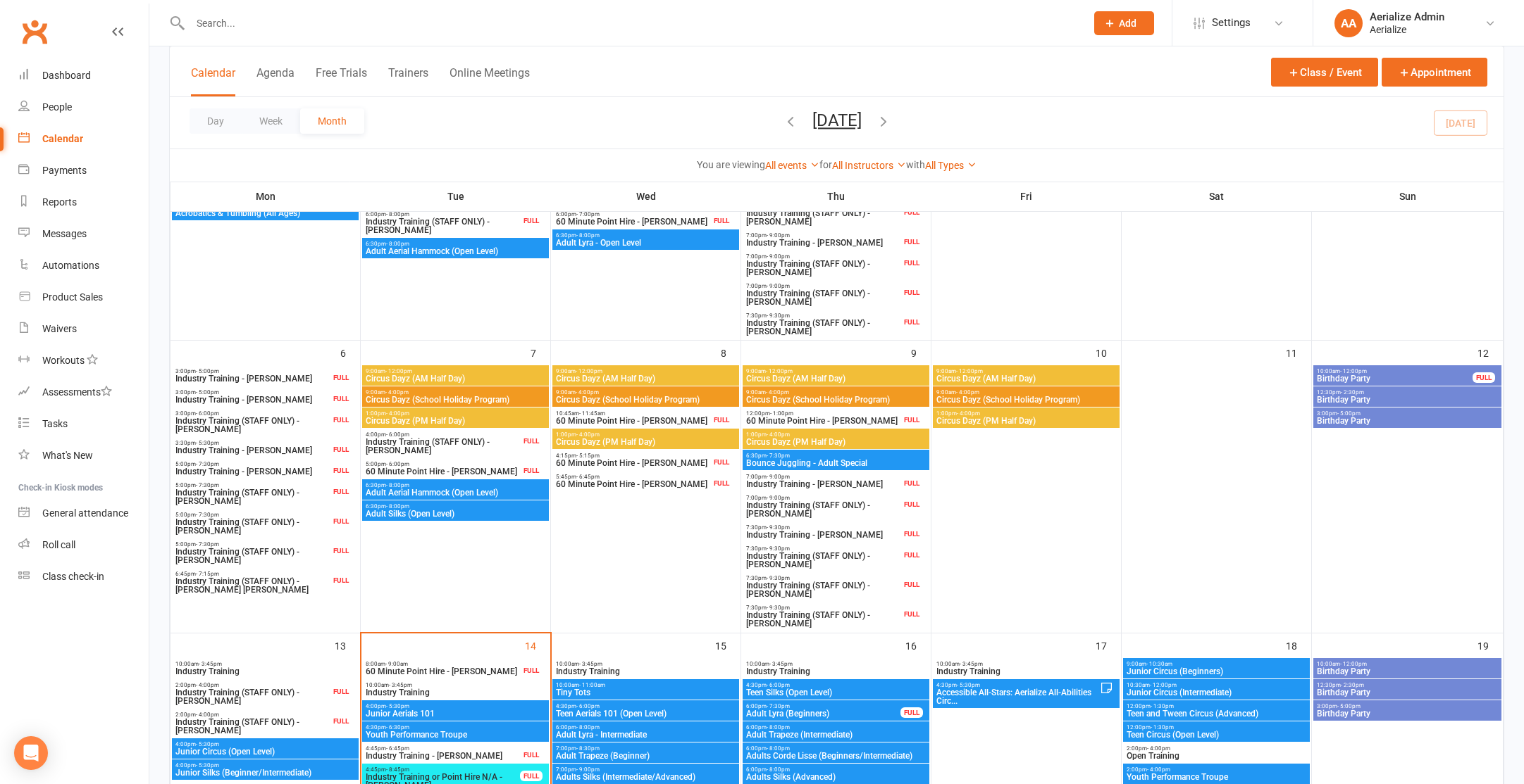
scroll to position [358, 0]
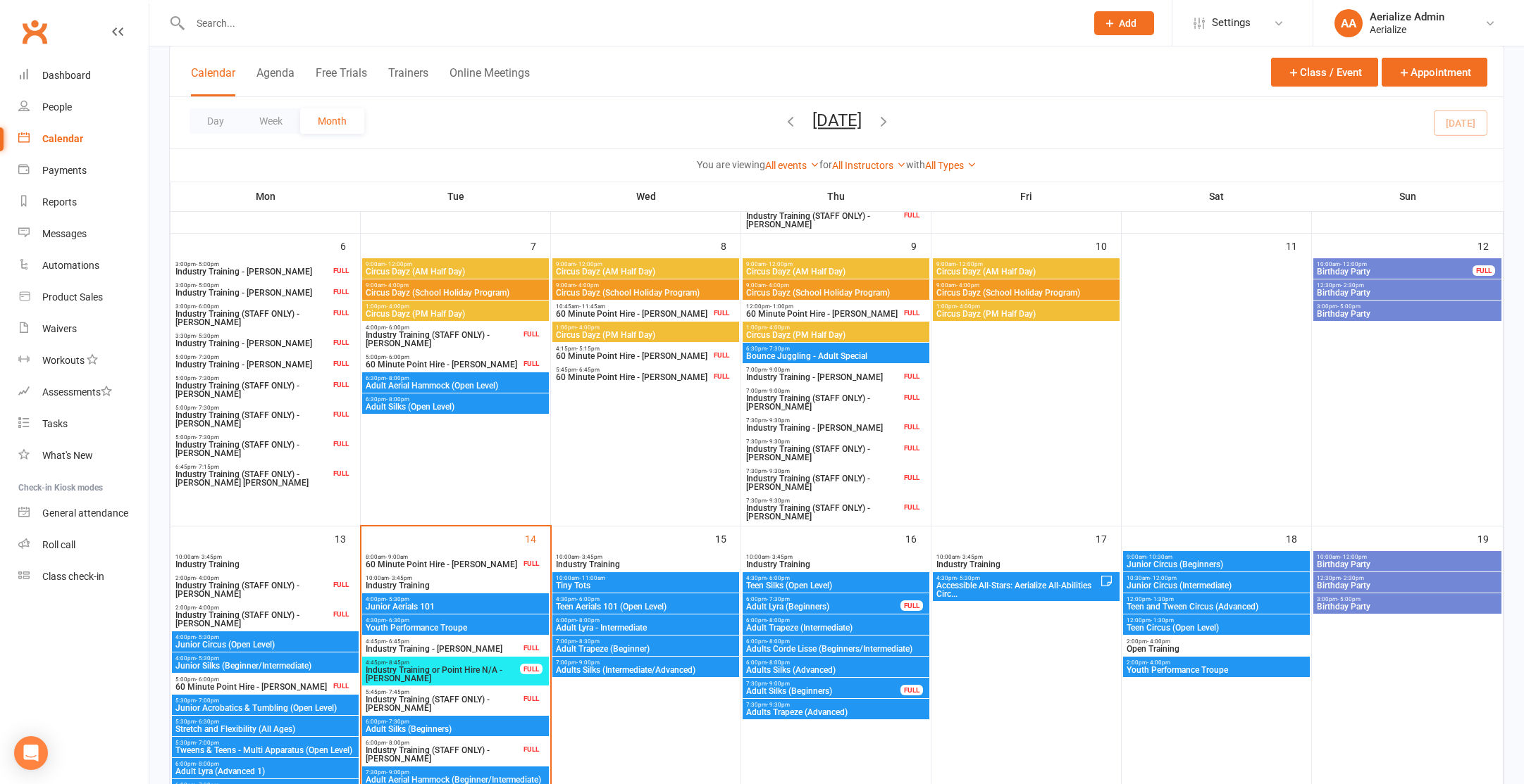
click at [865, 292] on span "Circus Dayz (School Holiday Program)" at bounding box center [836, 292] width 181 height 8
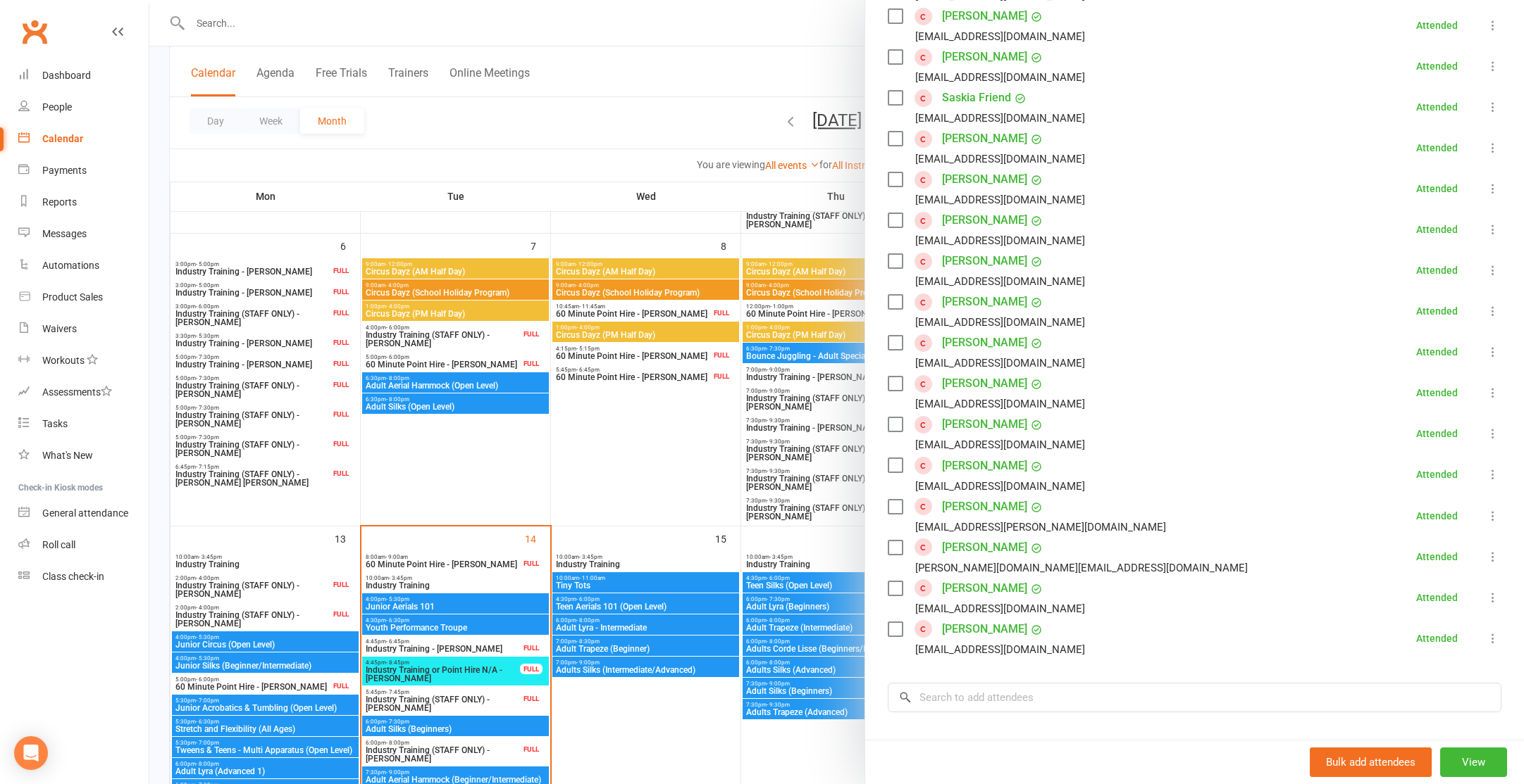
scroll to position [351, 0]
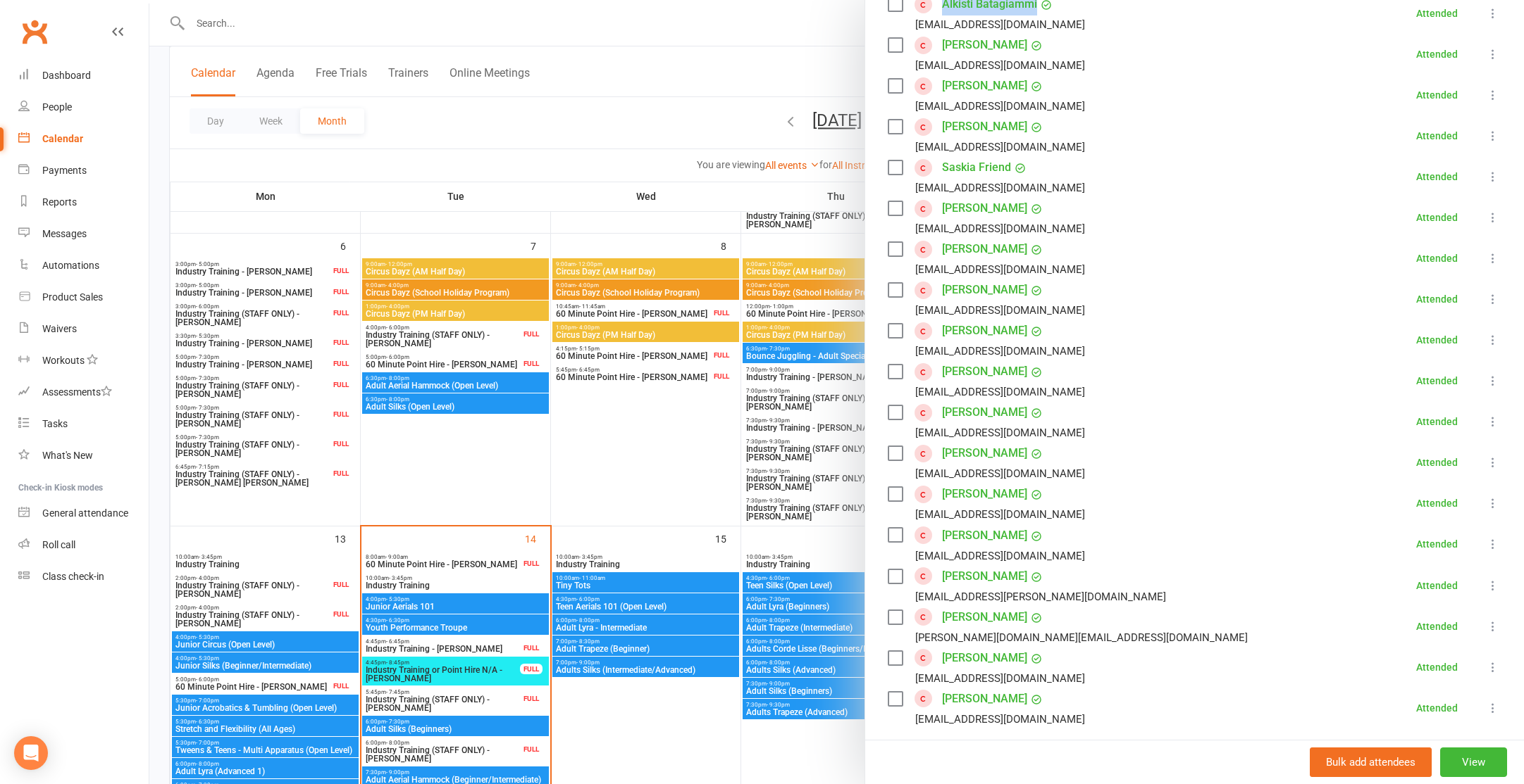
click at [960, 295] on link "Sophia Kolios" at bounding box center [984, 290] width 85 height 23
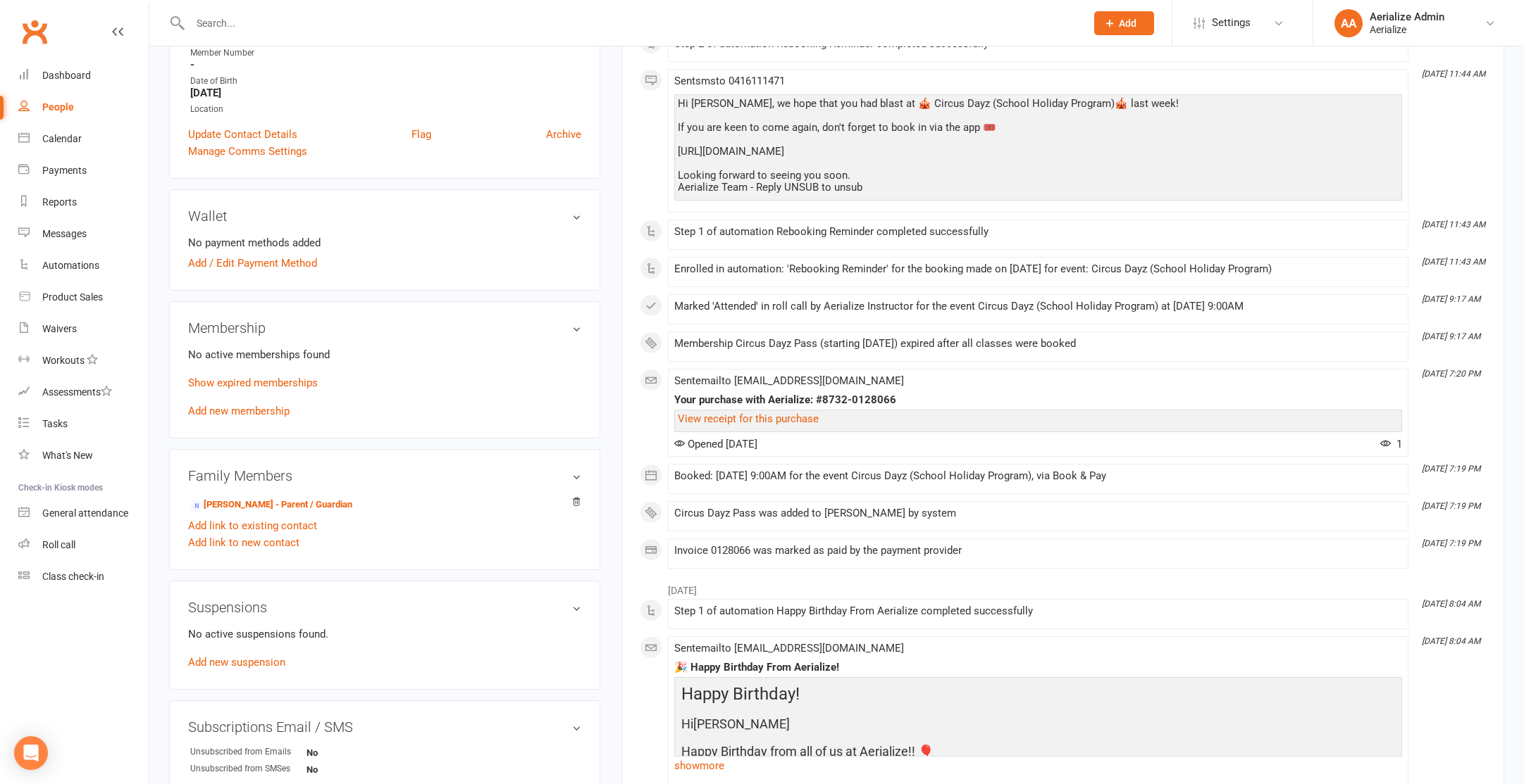
scroll to position [318, 0]
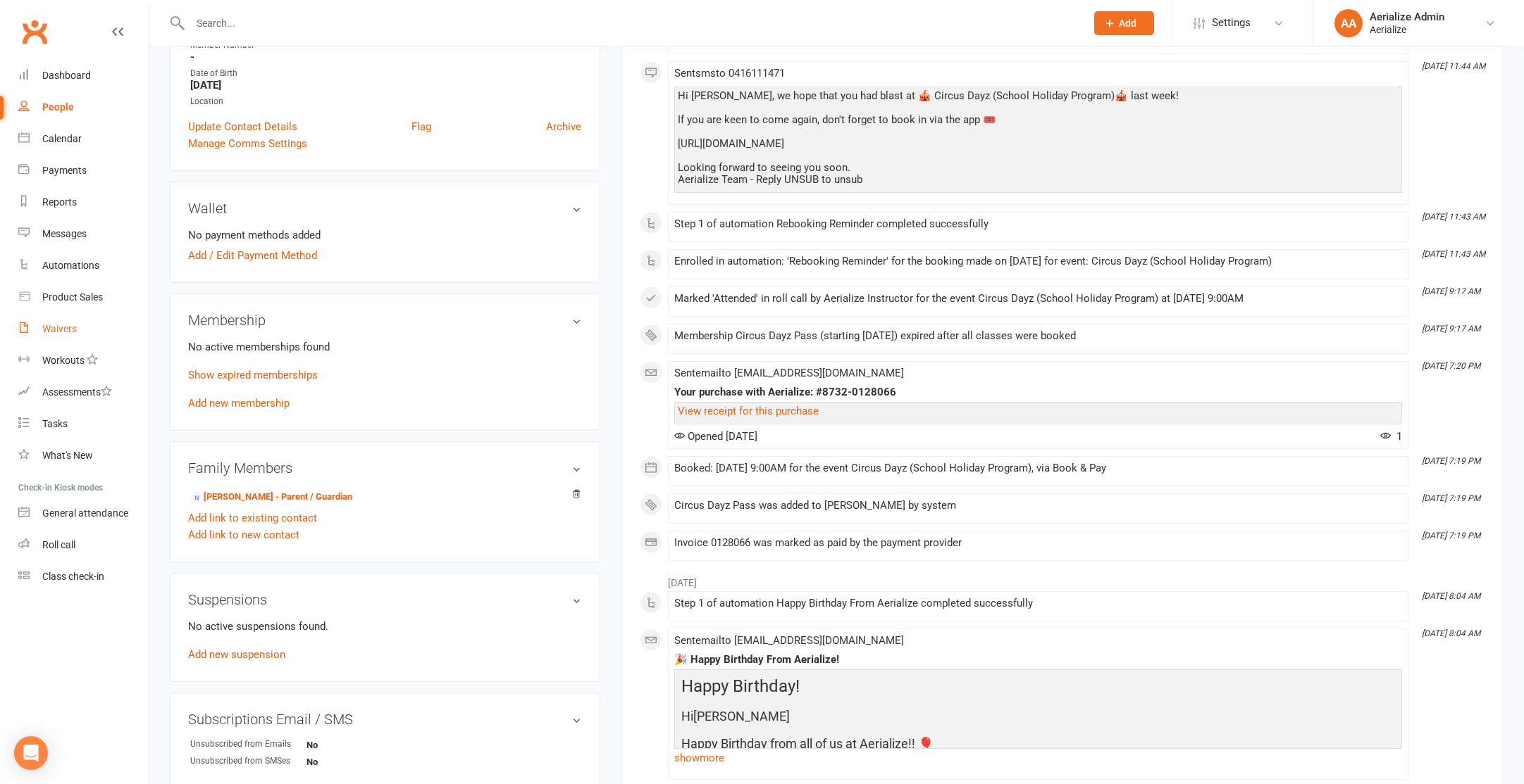
click at [61, 326] on div "Waivers" at bounding box center [59, 328] width 34 height 11
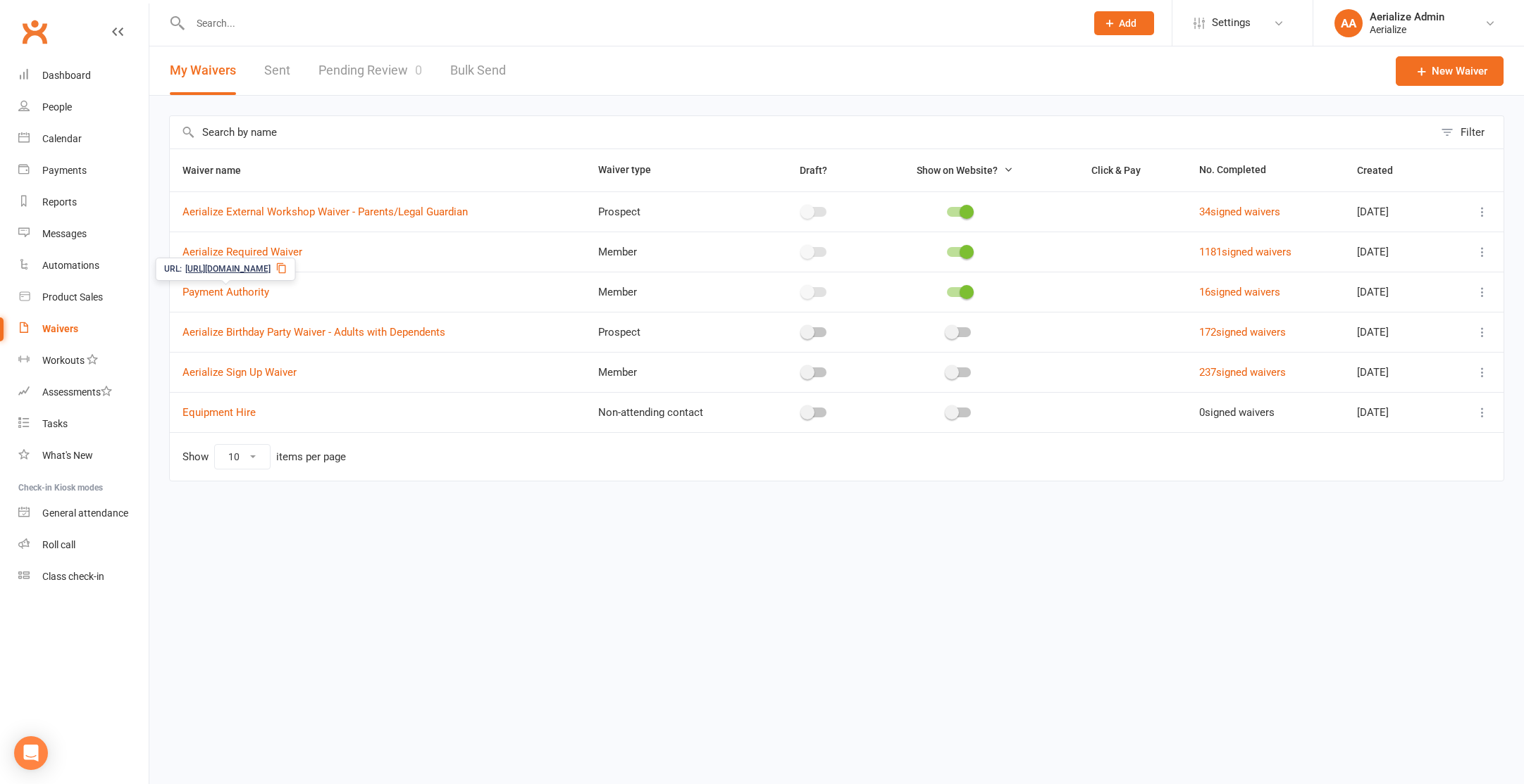
click at [287, 271] on icon at bounding box center [281, 268] width 11 height 11
click at [52, 144] on div "Calendar" at bounding box center [62, 138] width 40 height 11
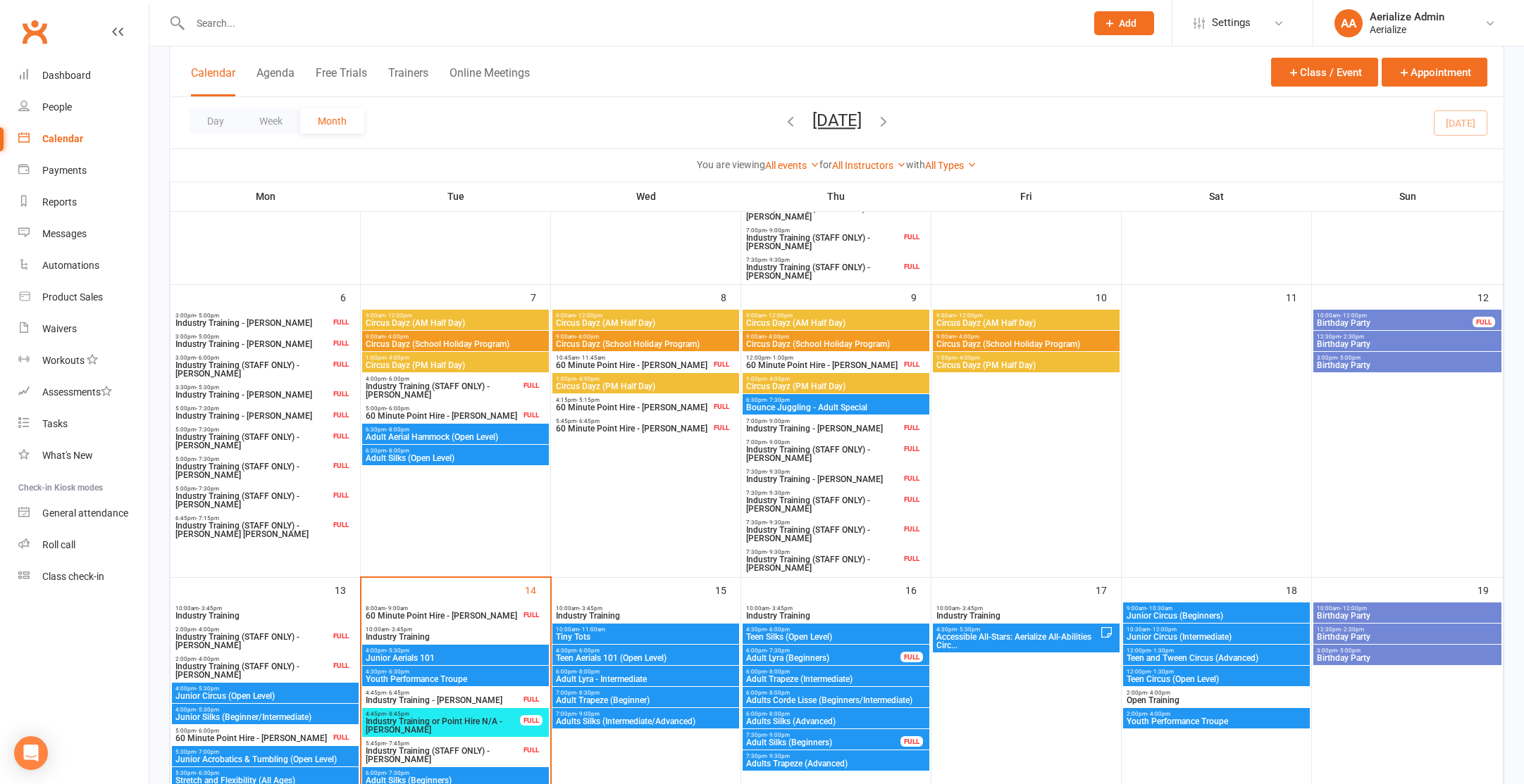
scroll to position [428, 0]
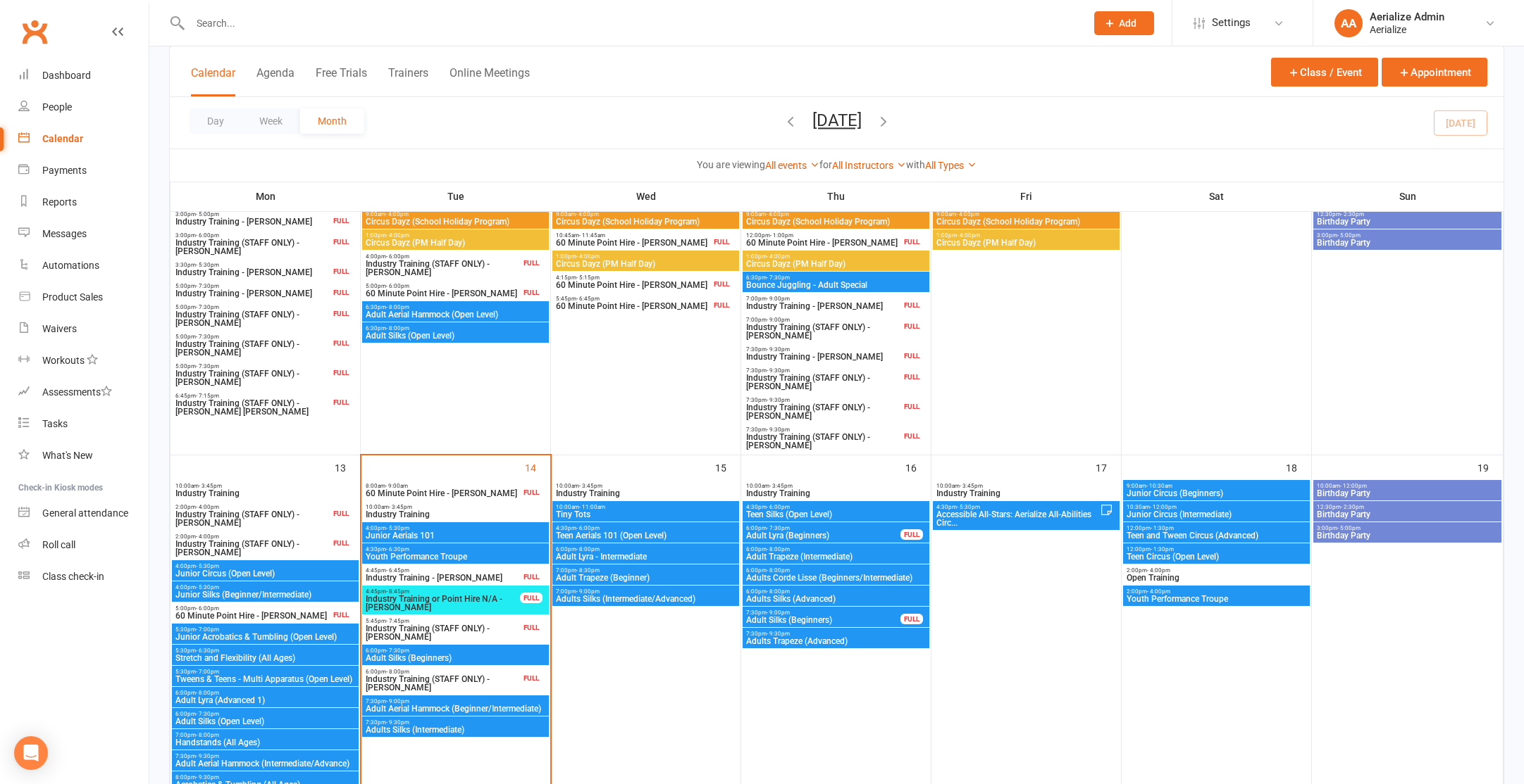
click at [372, 33] on div at bounding box center [622, 23] width 907 height 46
click at [364, 20] on input "text" at bounding box center [631, 24] width 890 height 20
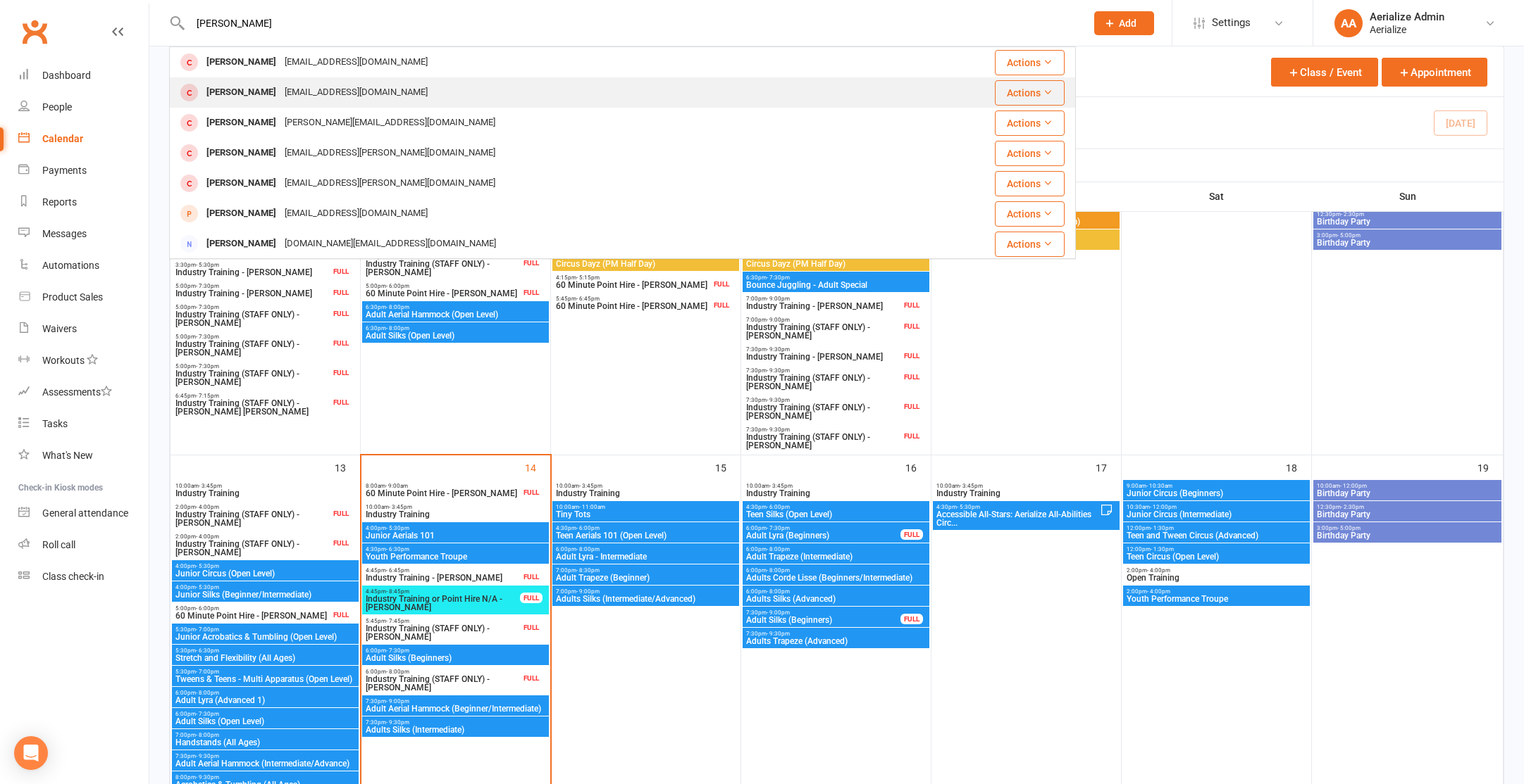
type input "zachary"
click at [362, 102] on div "[EMAIL_ADDRESS][DOMAIN_NAME]" at bounding box center [356, 92] width 151 height 21
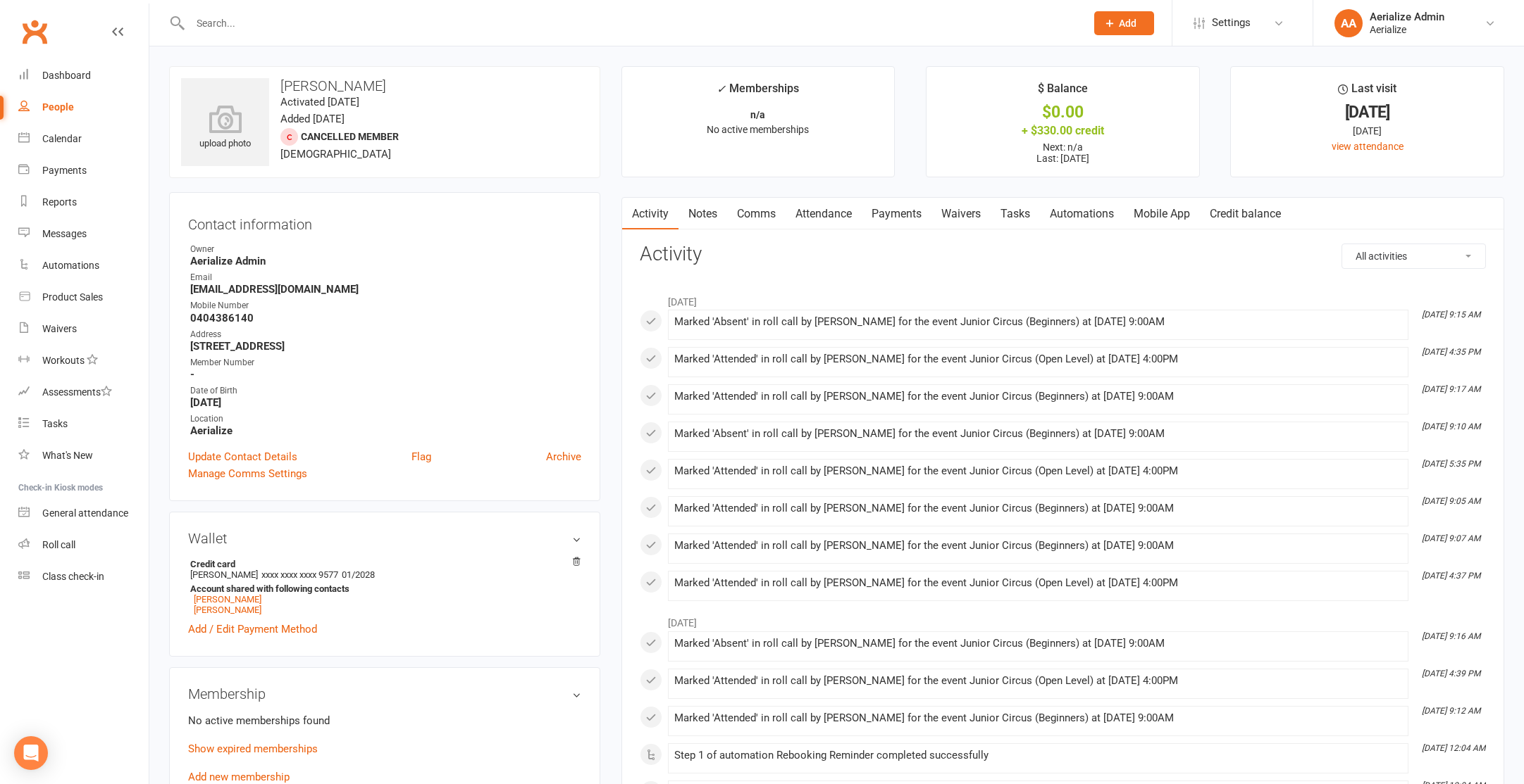
click at [832, 214] on link "Attendance" at bounding box center [823, 213] width 76 height 33
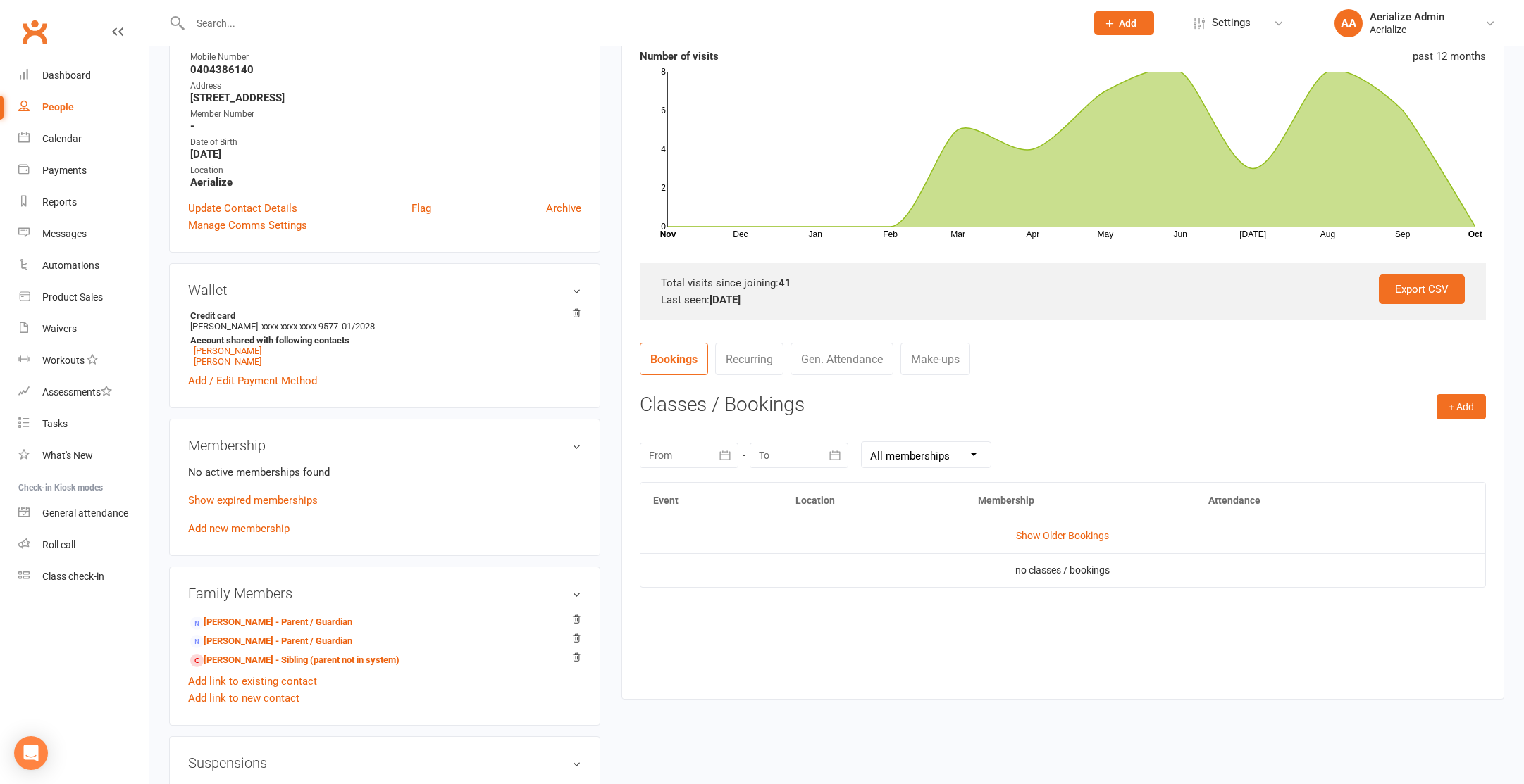
scroll to position [238, 0]
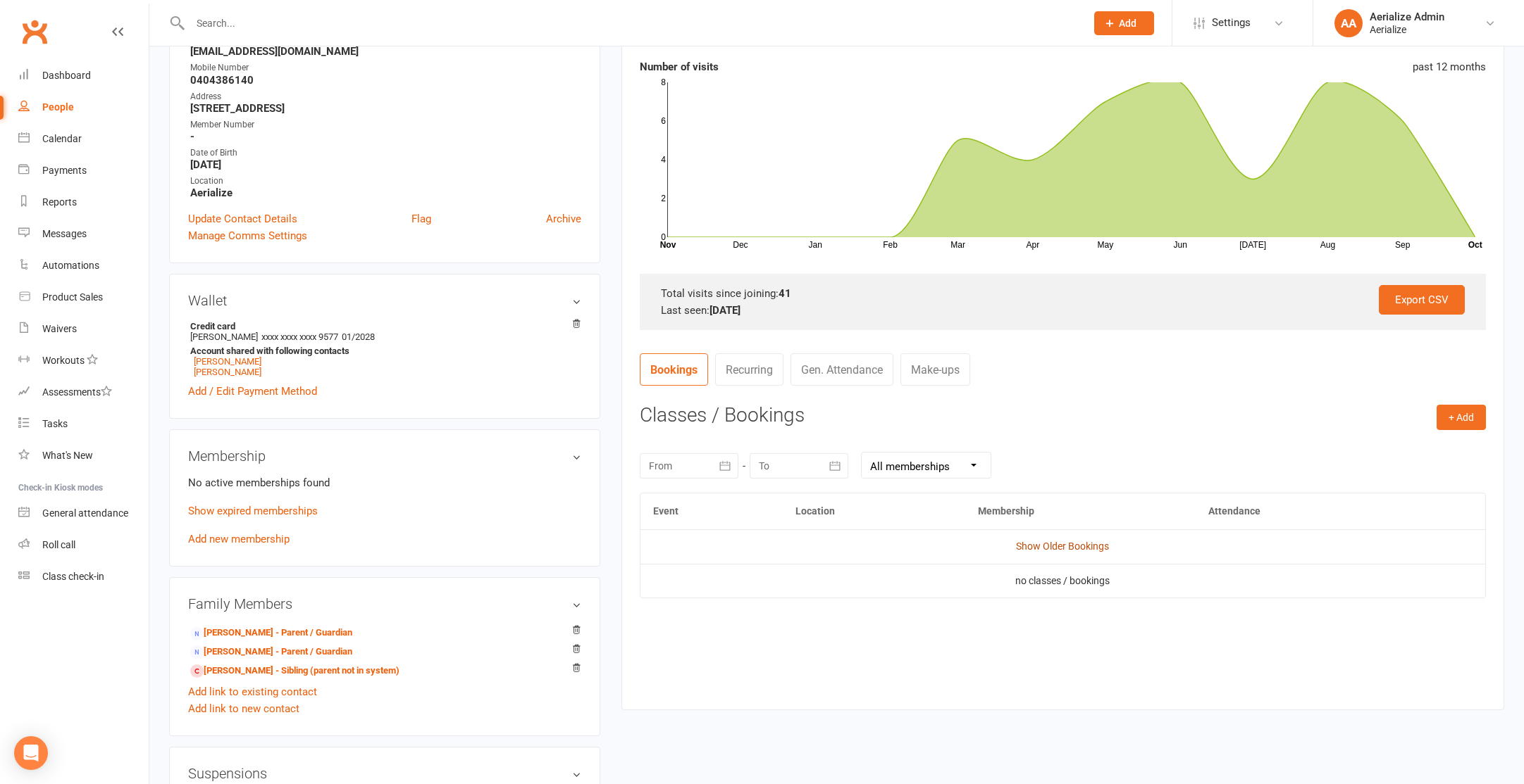
click at [1034, 542] on link "Show Older Bookings" at bounding box center [1062, 546] width 93 height 11
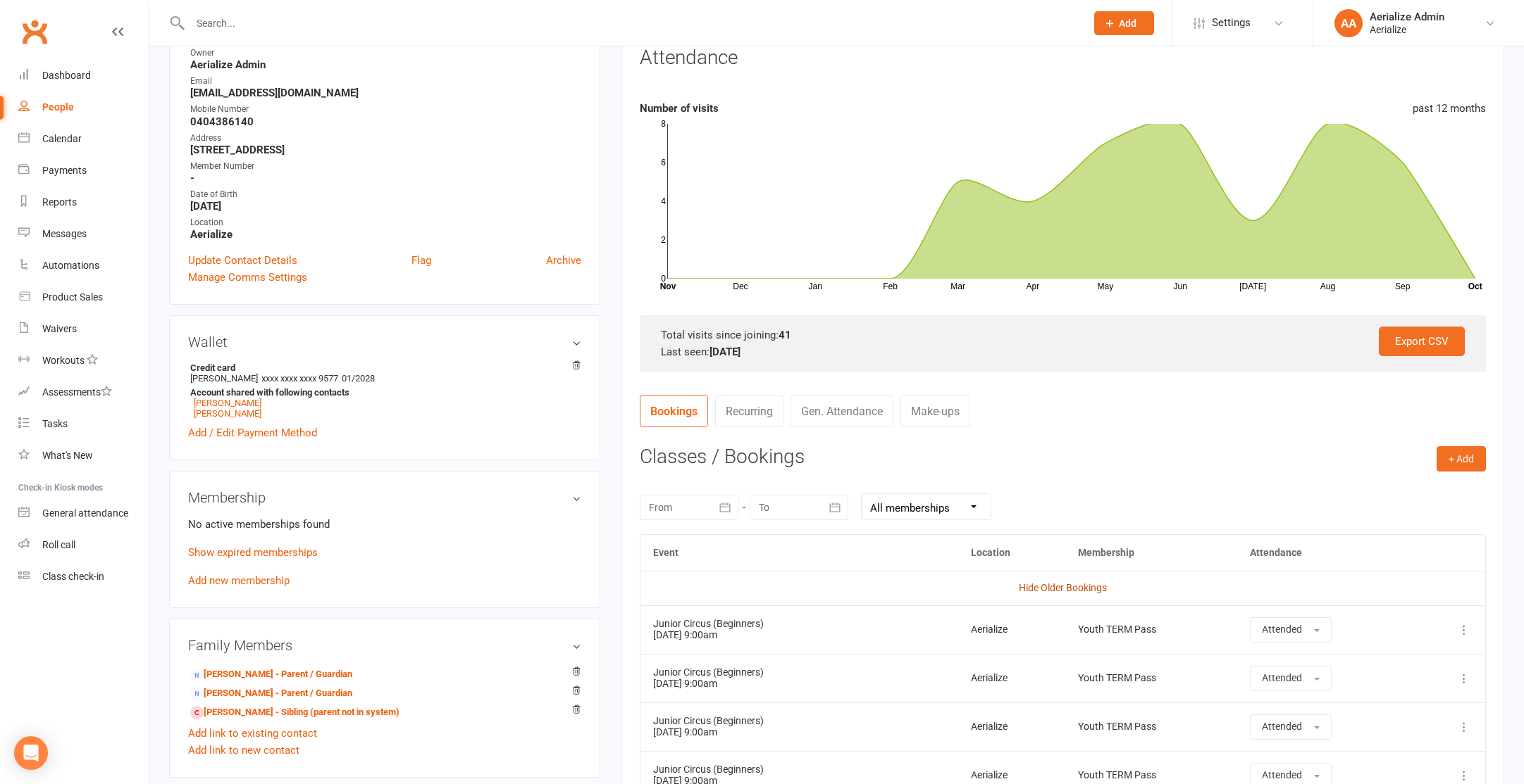
scroll to position [0, 0]
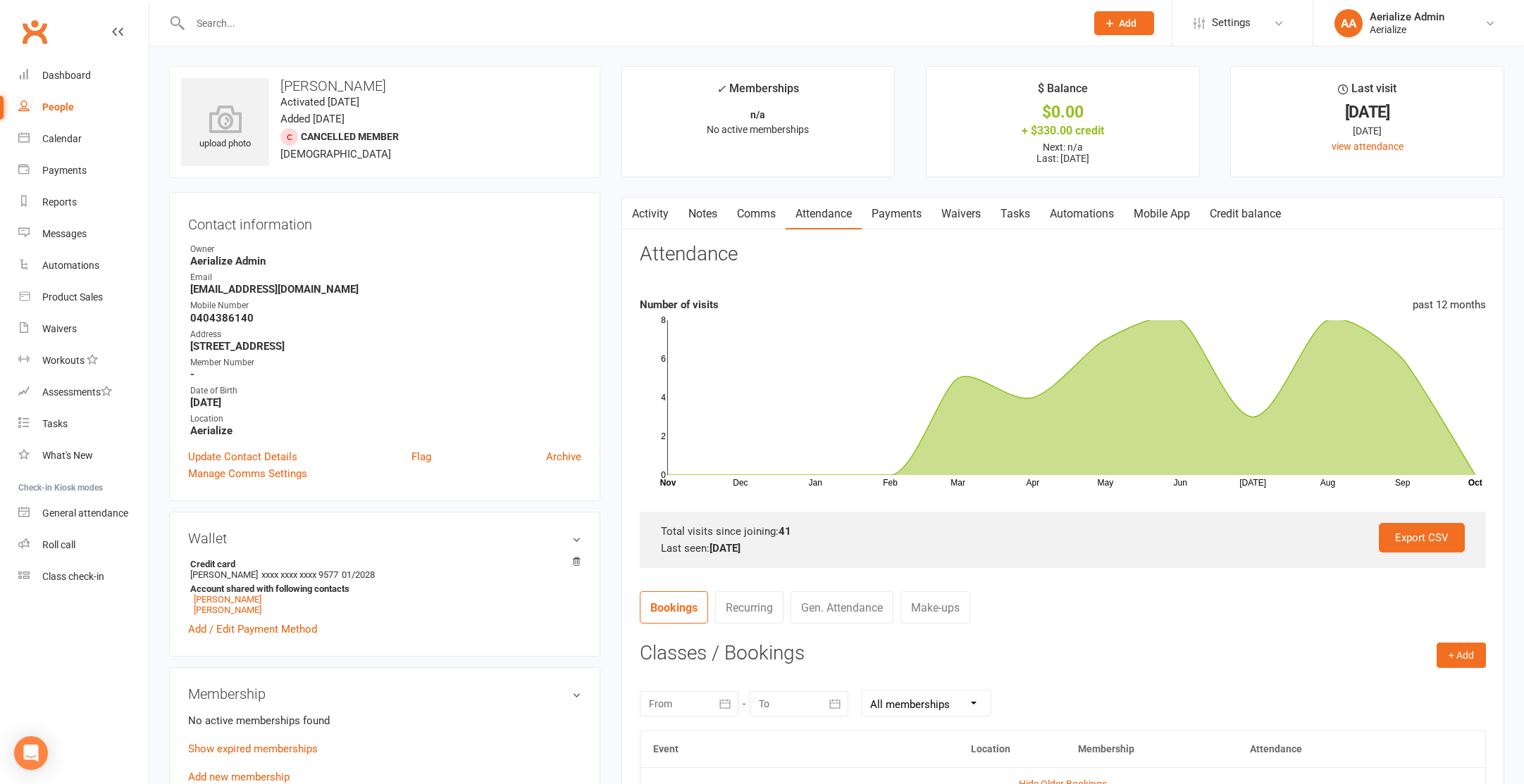
click at [1278, 218] on link "Credit balance" at bounding box center [1245, 213] width 91 height 33
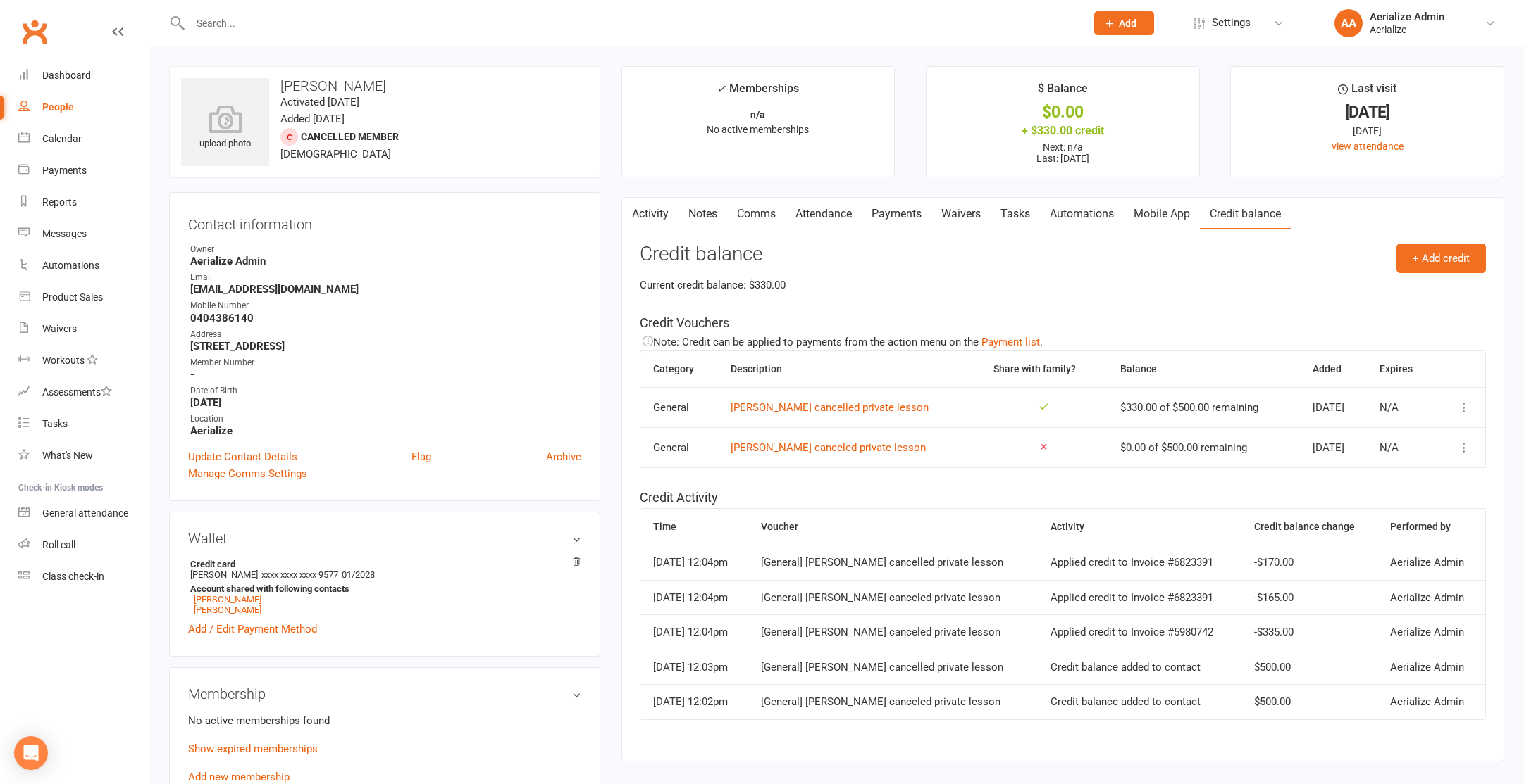
click at [831, 221] on link "Attendance" at bounding box center [823, 213] width 76 height 33
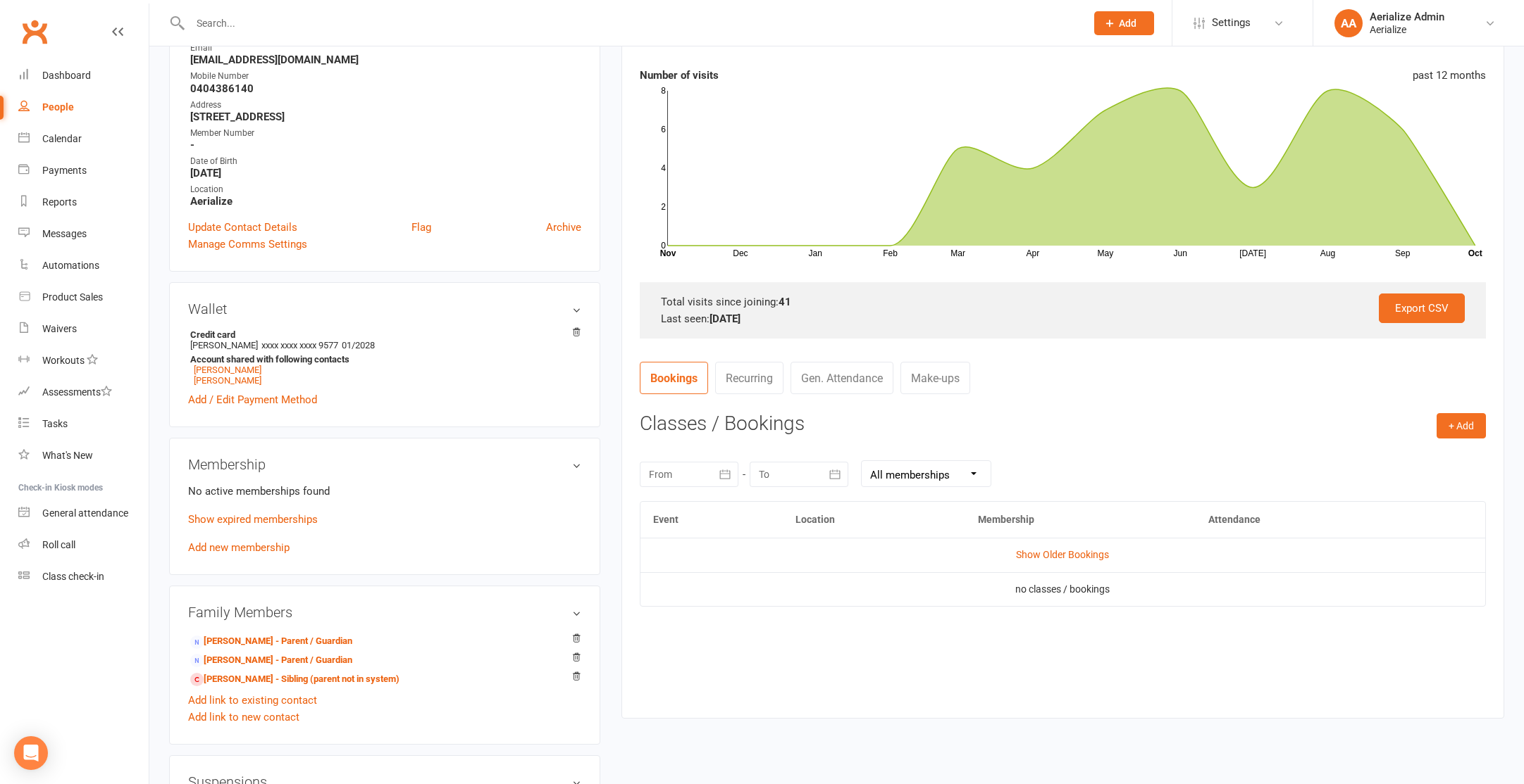
scroll to position [223, 0]
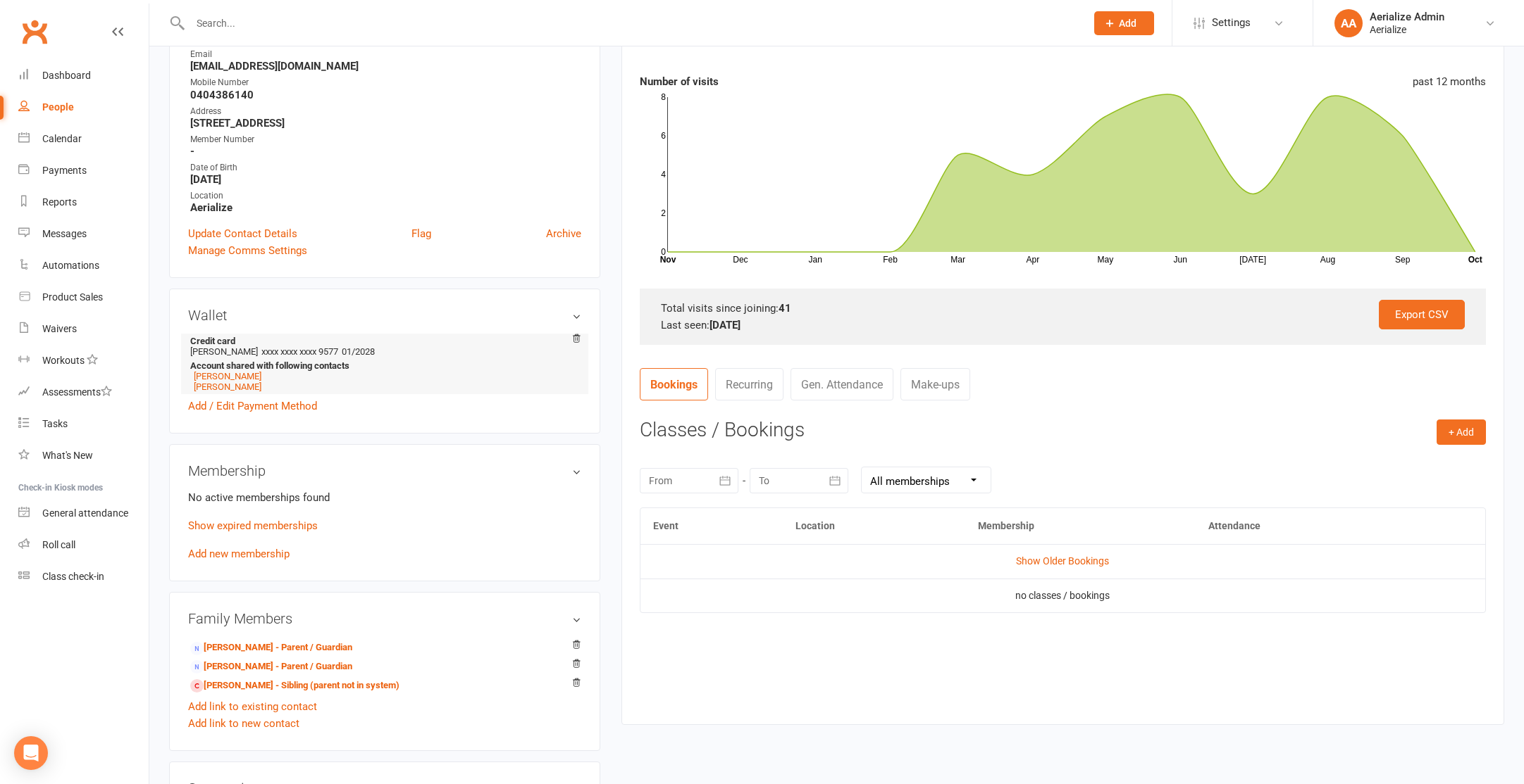
drag, startPoint x: 356, startPoint y: 349, endPoint x: 265, endPoint y: 347, distance: 91.0
click at [265, 348] on li "Credit card Elizabeth A Fenech xxxx xxxx xxxx 9577 01/2028 Account shared with …" at bounding box center [384, 364] width 393 height 61
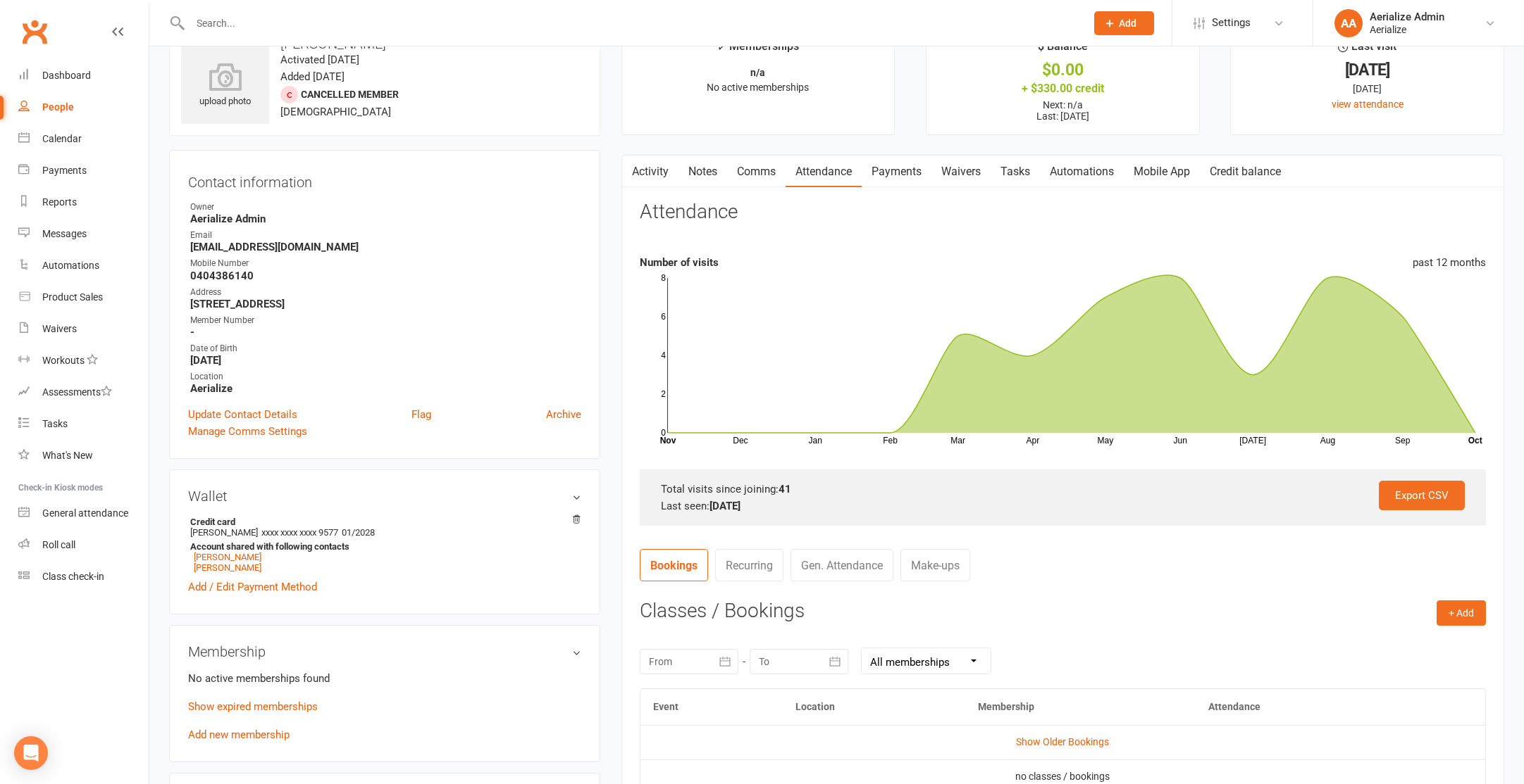
scroll to position [41, 0]
click at [905, 175] on link "Payments" at bounding box center [896, 173] width 70 height 33
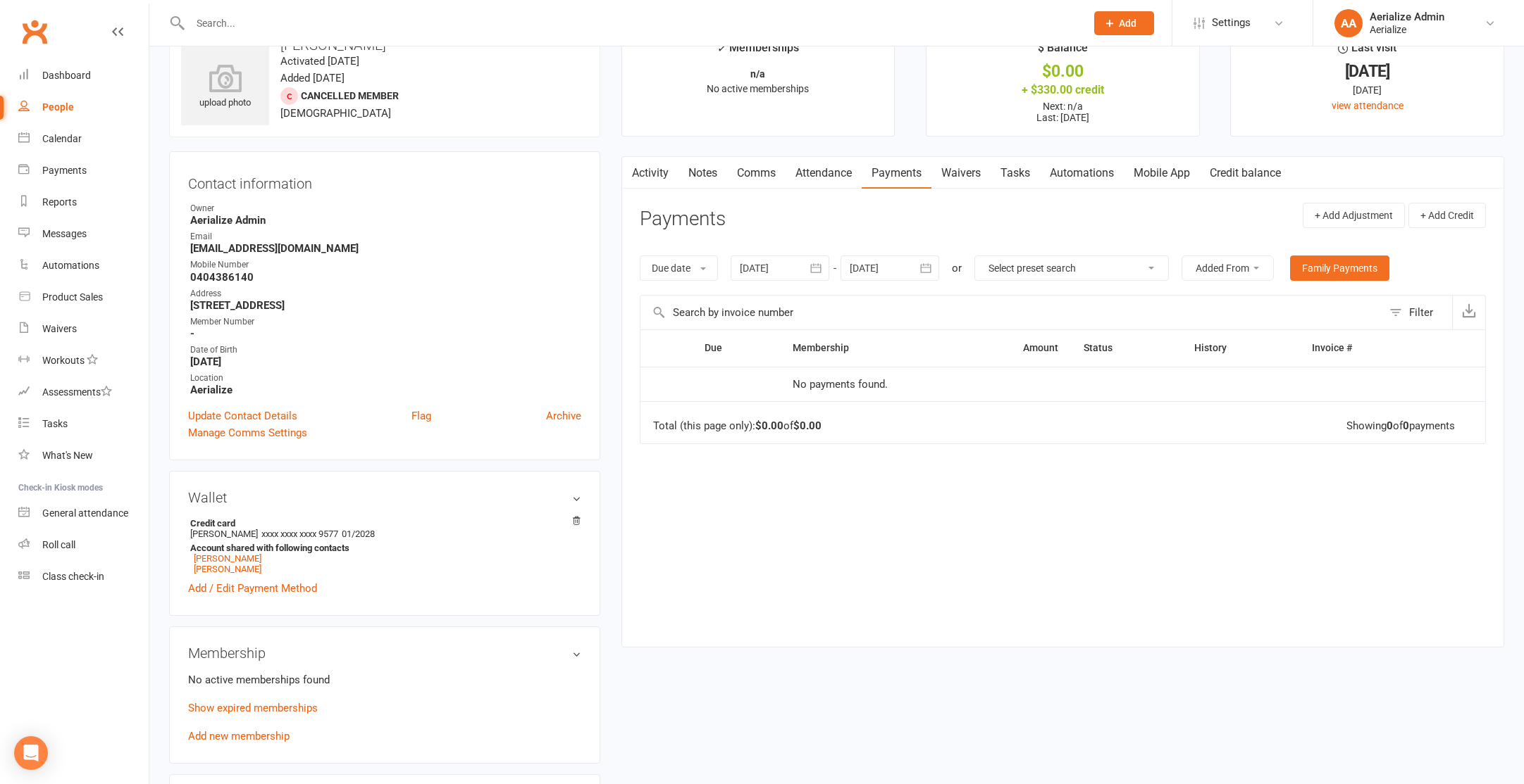
click at [825, 169] on link "Attendance" at bounding box center [823, 173] width 76 height 33
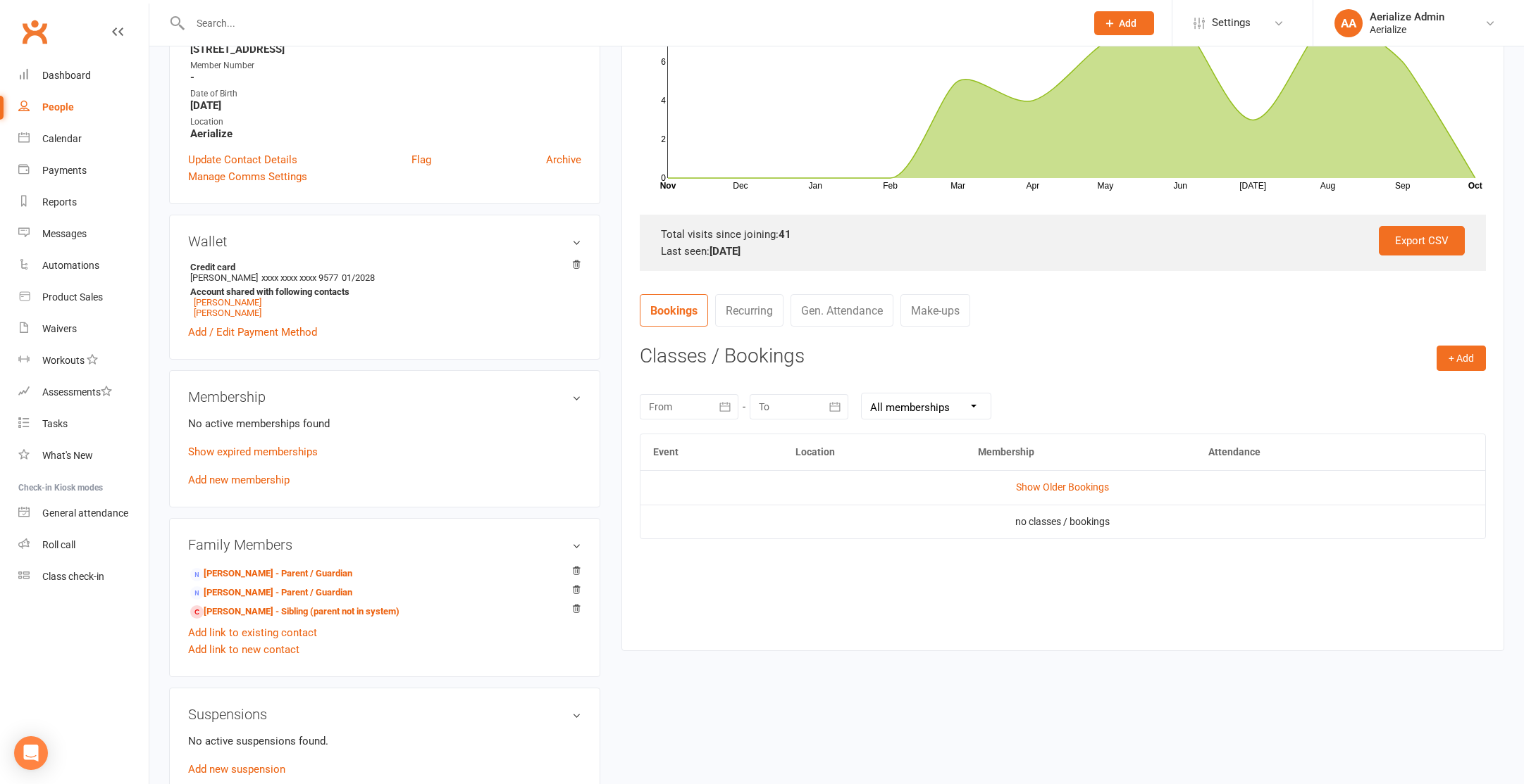
scroll to position [309, 0]
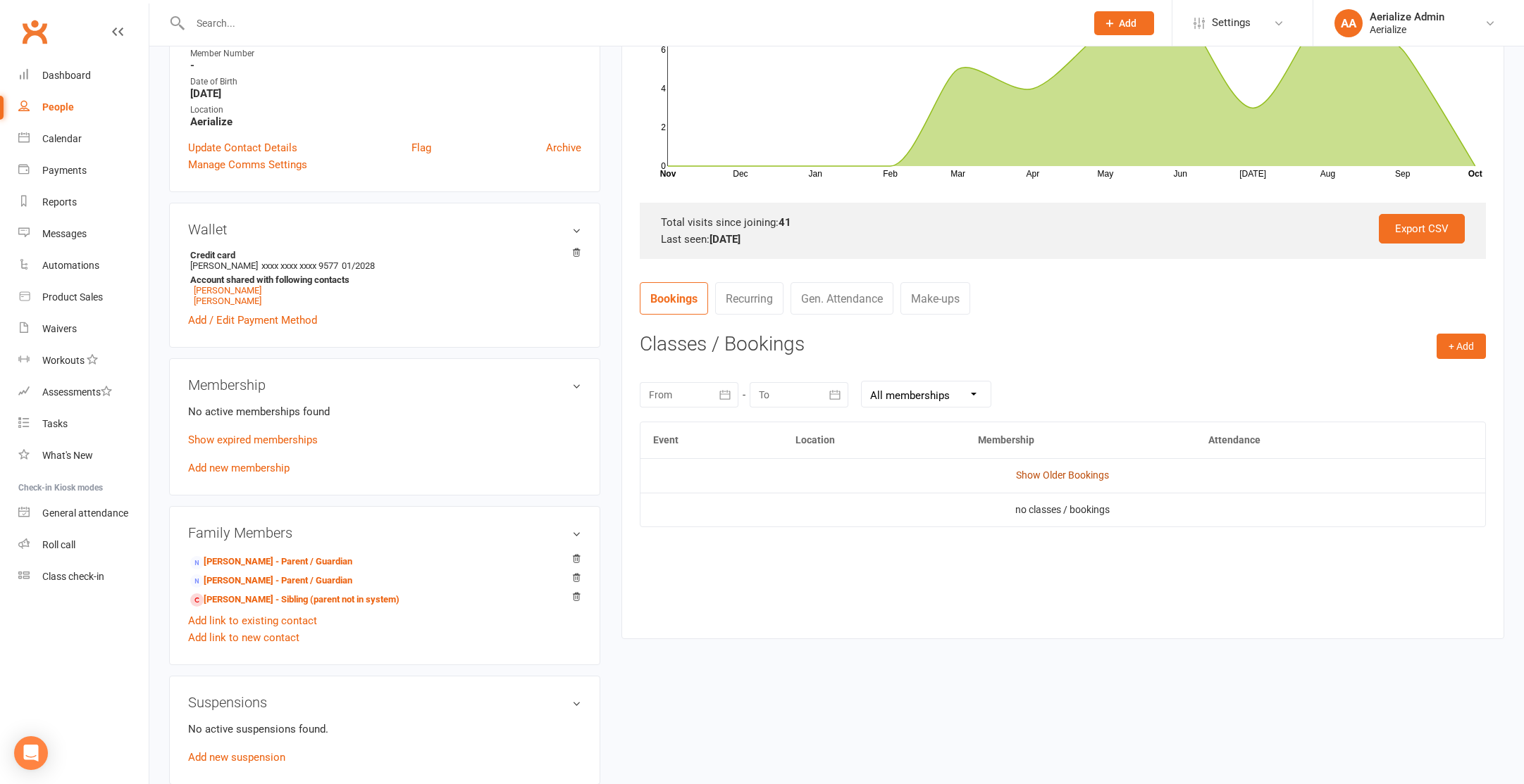
click at [1046, 476] on link "Show Older Bookings" at bounding box center [1062, 475] width 93 height 11
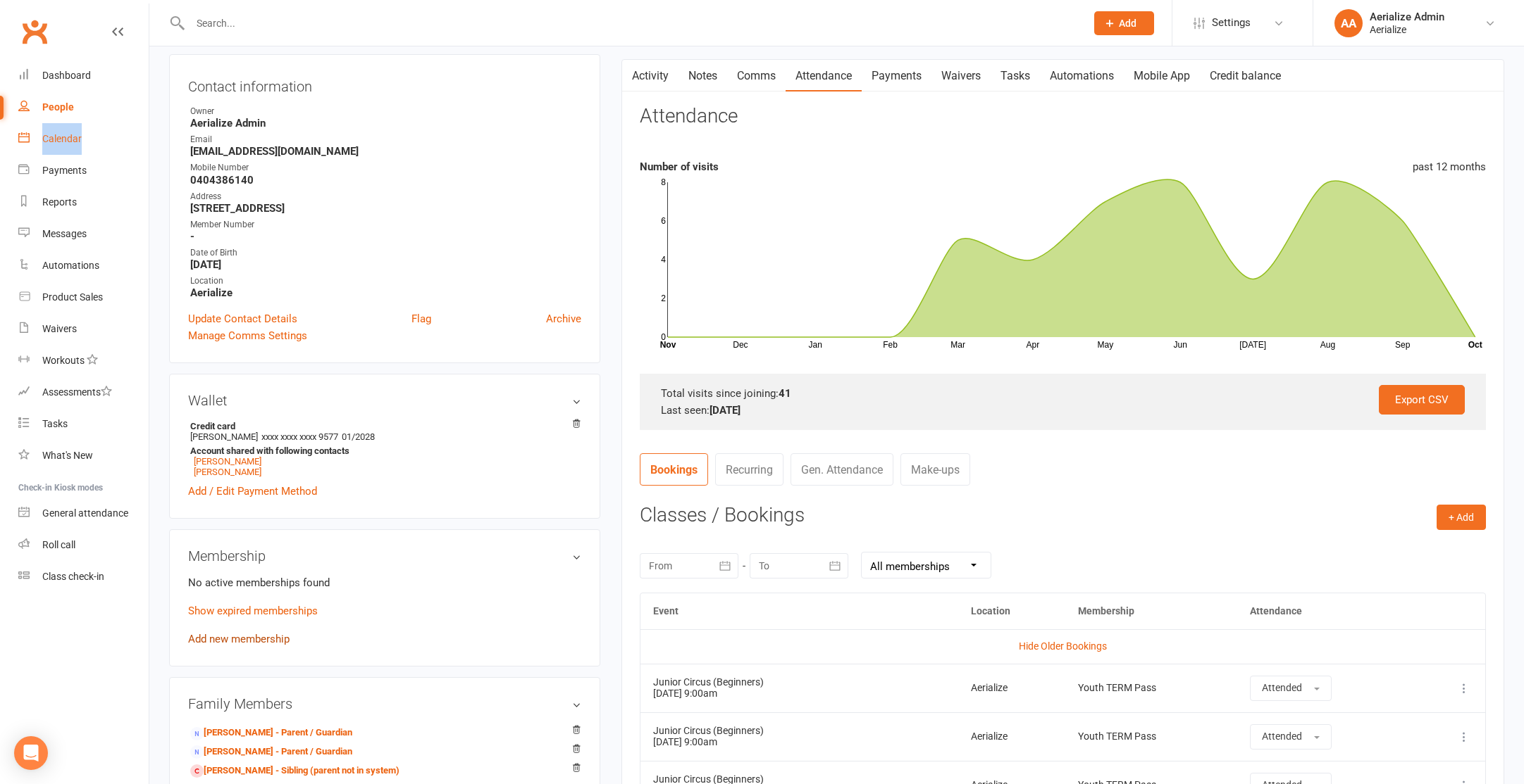
scroll to position [140, 0]
click at [242, 638] on link "Add new membership" at bounding box center [238, 637] width 101 height 13
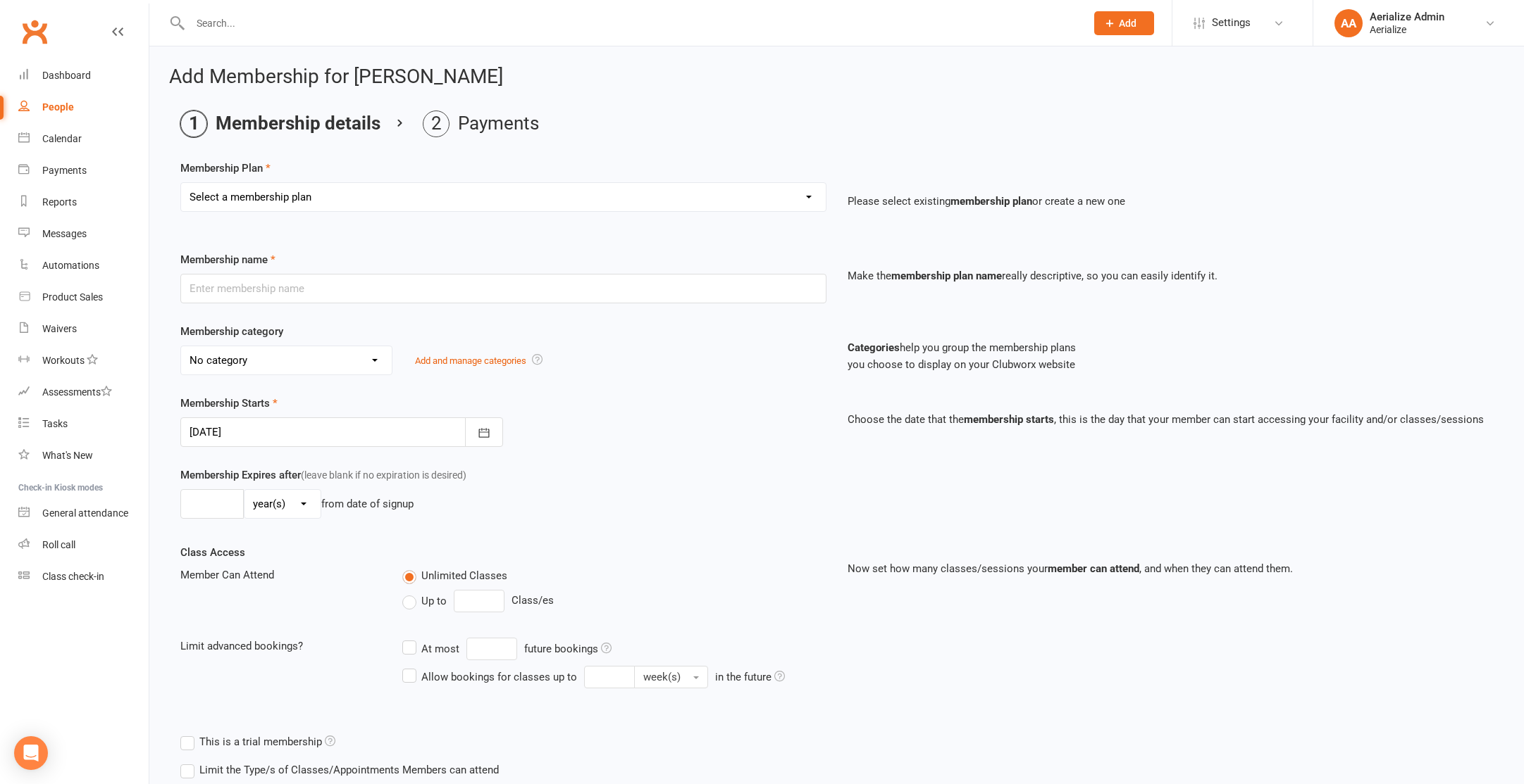
click at [399, 197] on select "Select a membership plan Create new Membership Plan Tiny Tots DROP IN Tiny Tots…" at bounding box center [503, 197] width 645 height 28
select select "3"
click at [181, 183] on select "Select a membership plan Create new Membership Plan Tiny Tots DROP IN Tiny Tots…" at bounding box center [503, 197] width 645 height 28
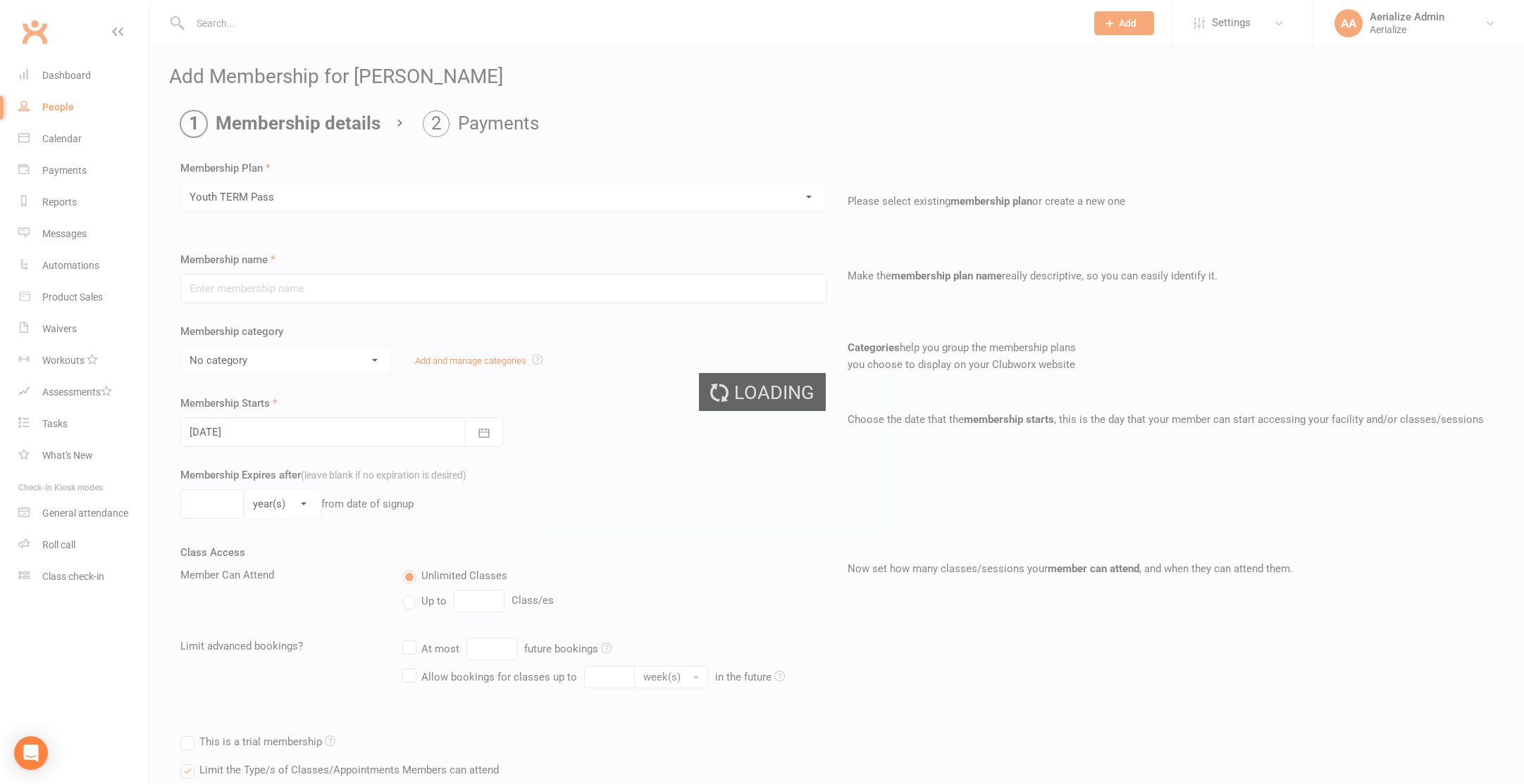
type input "Youth TERM Pass"
select select "10"
type input "16"
select select "1"
type input "1"
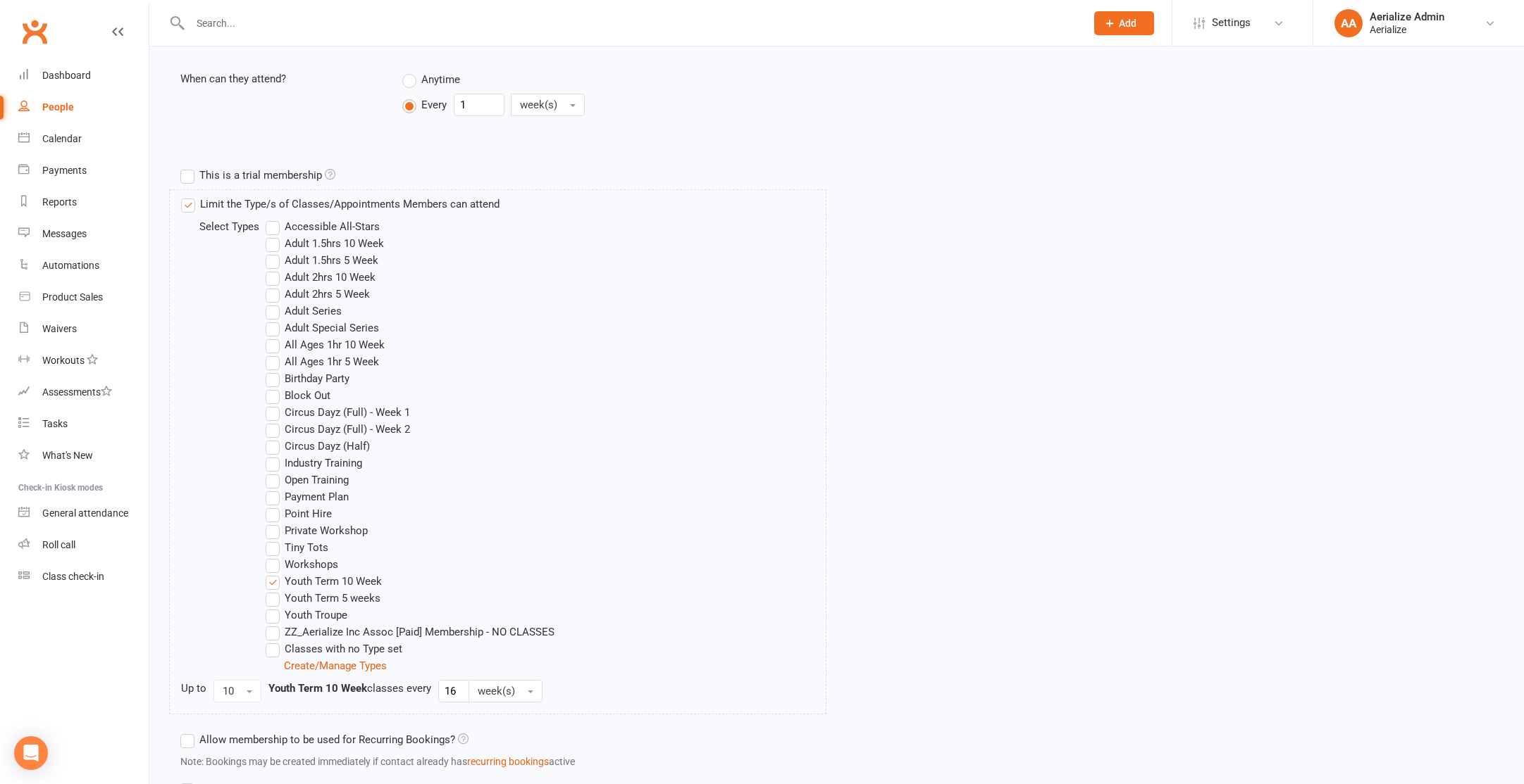
scroll to position [693, 0]
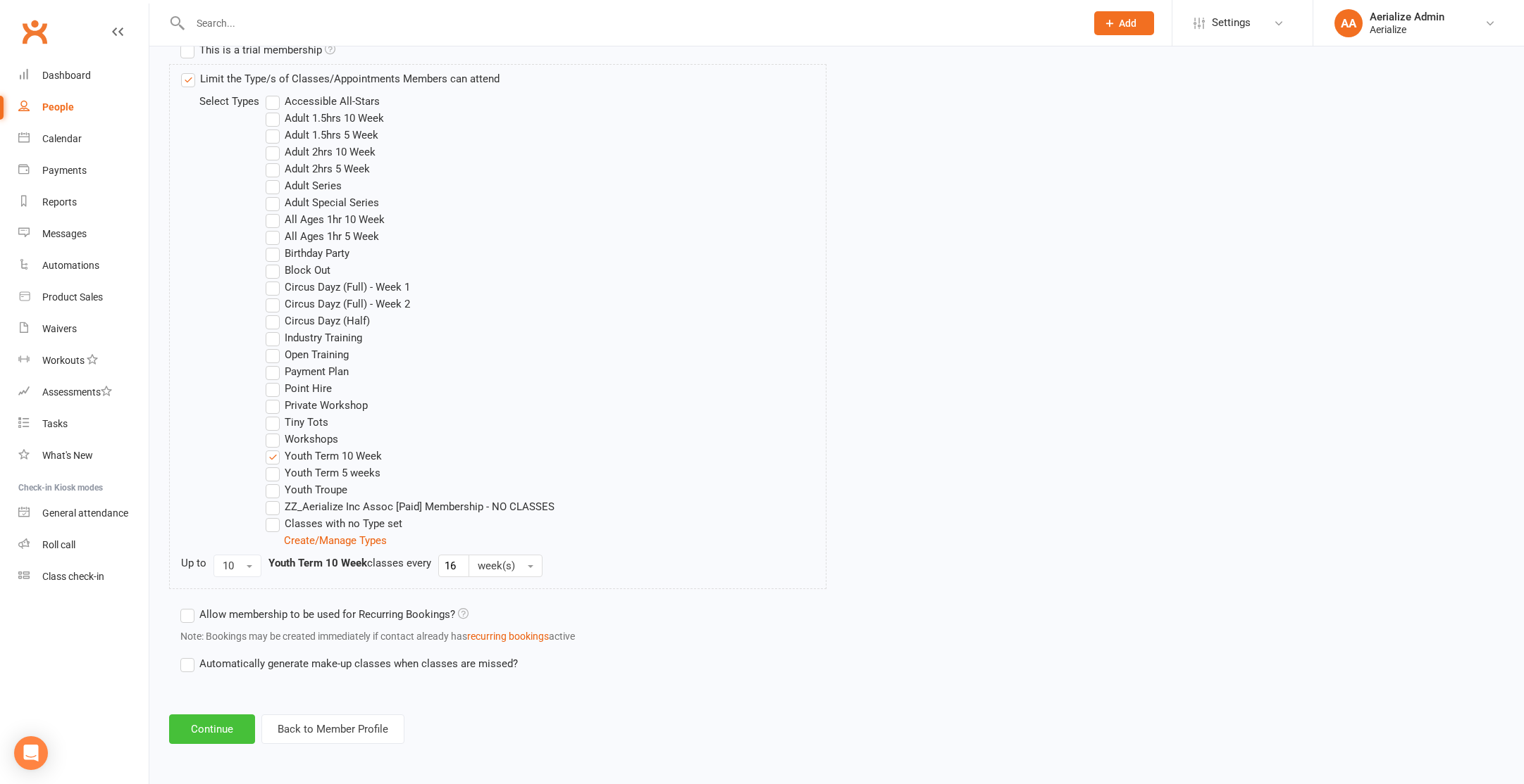
click at [202, 740] on button "Continue" at bounding box center [211, 729] width 86 height 30
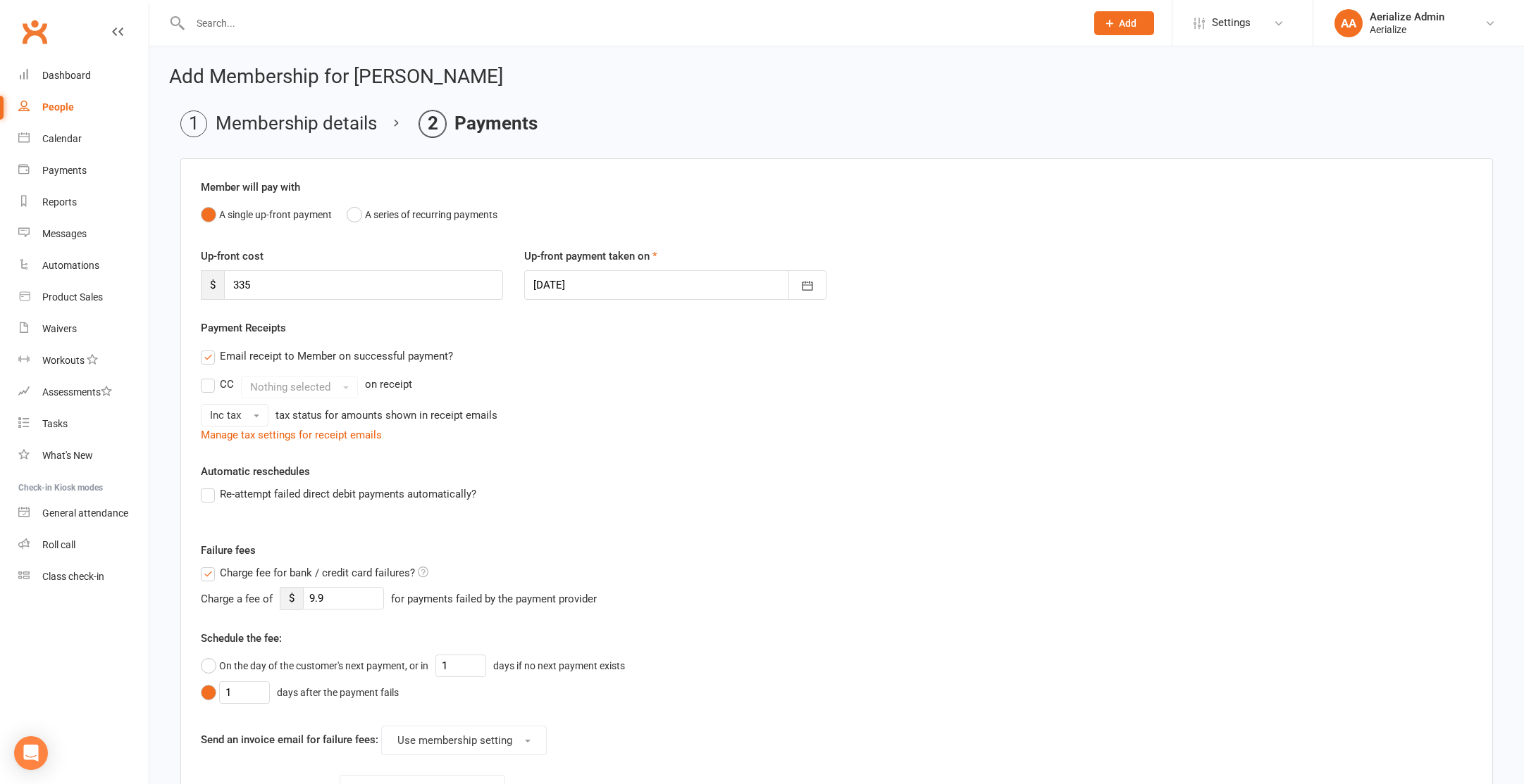
scroll to position [282, 0]
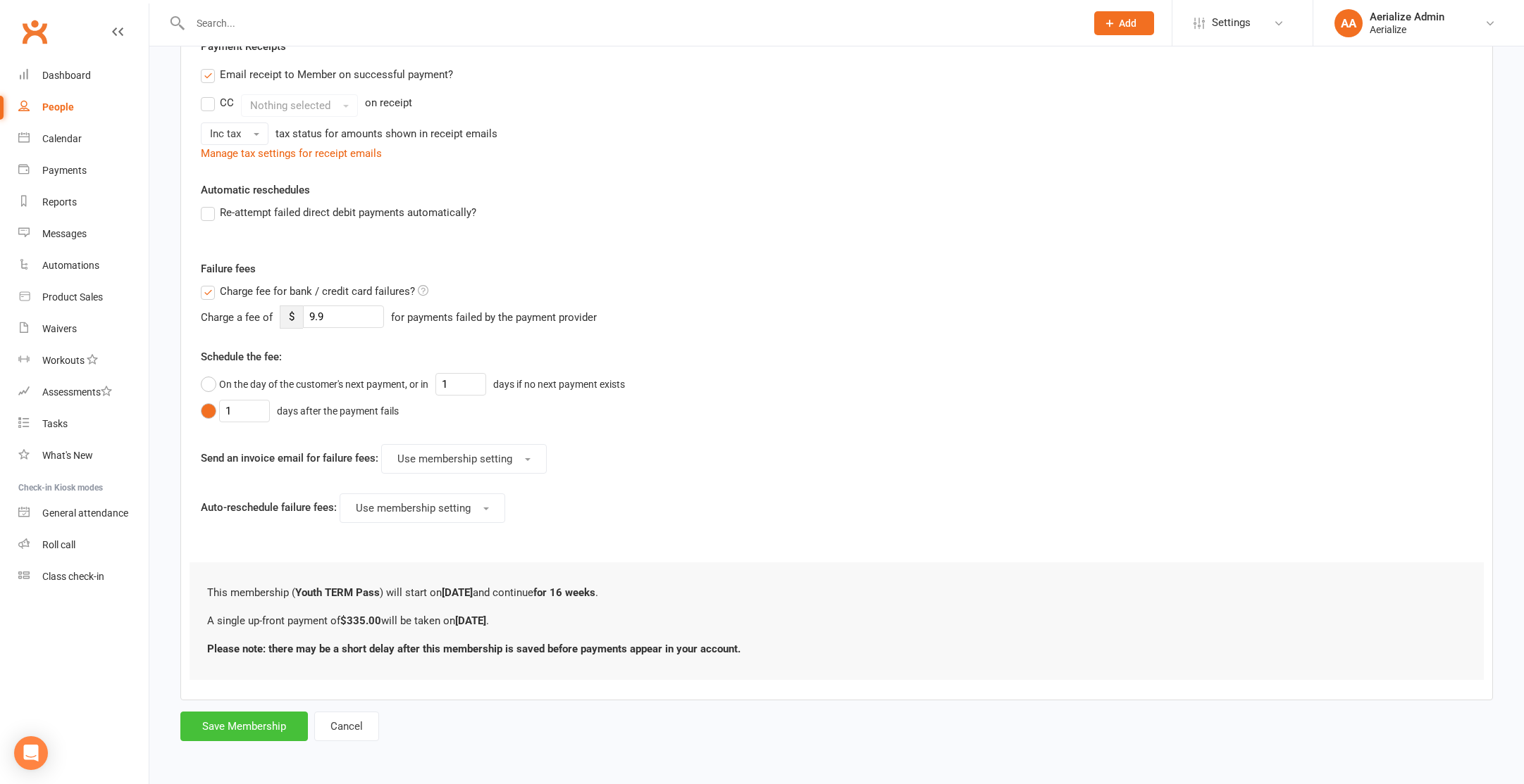
click at [250, 732] on button "Save Membership" at bounding box center [244, 726] width 128 height 30
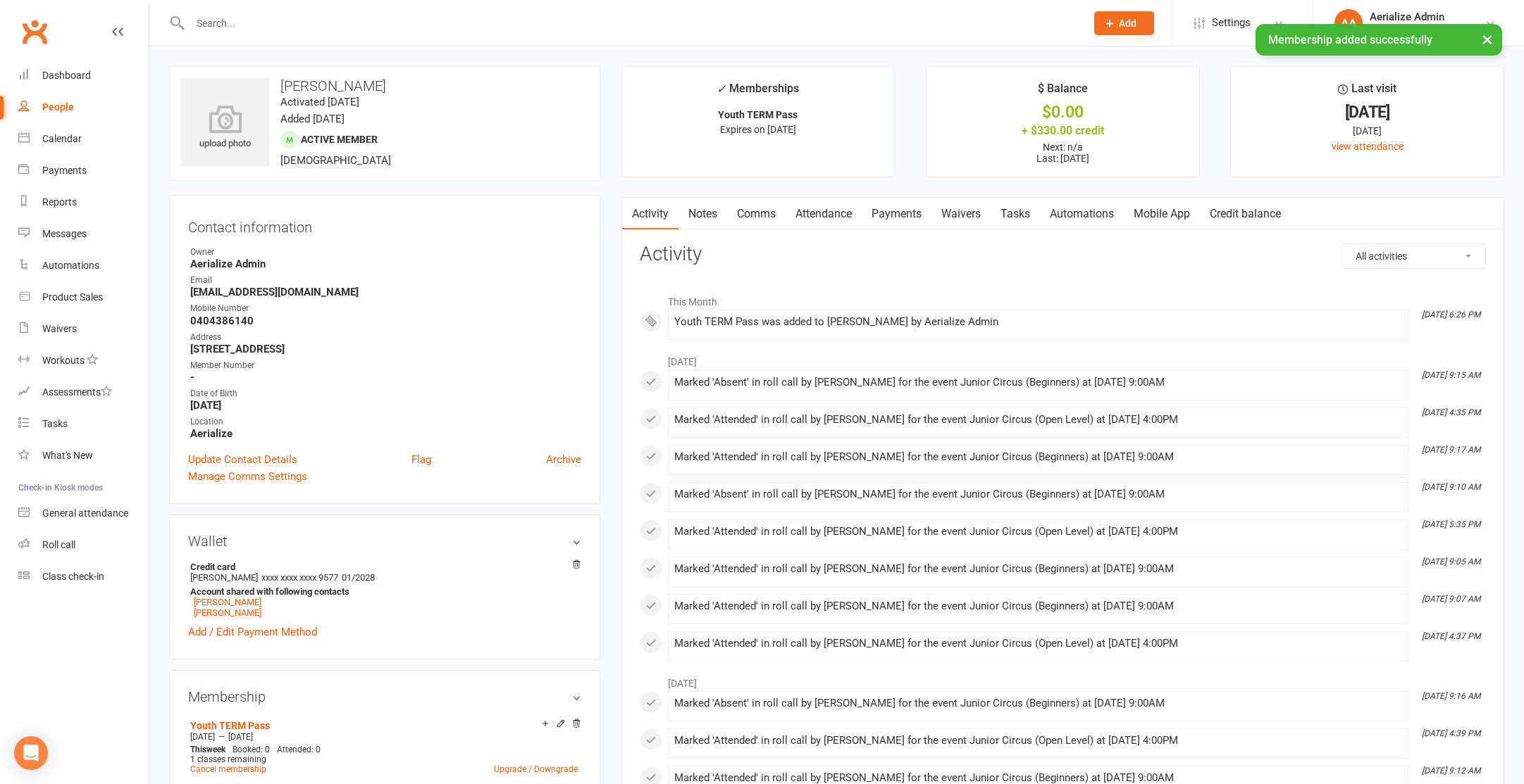
click at [819, 217] on link "Attendance" at bounding box center [823, 213] width 76 height 33
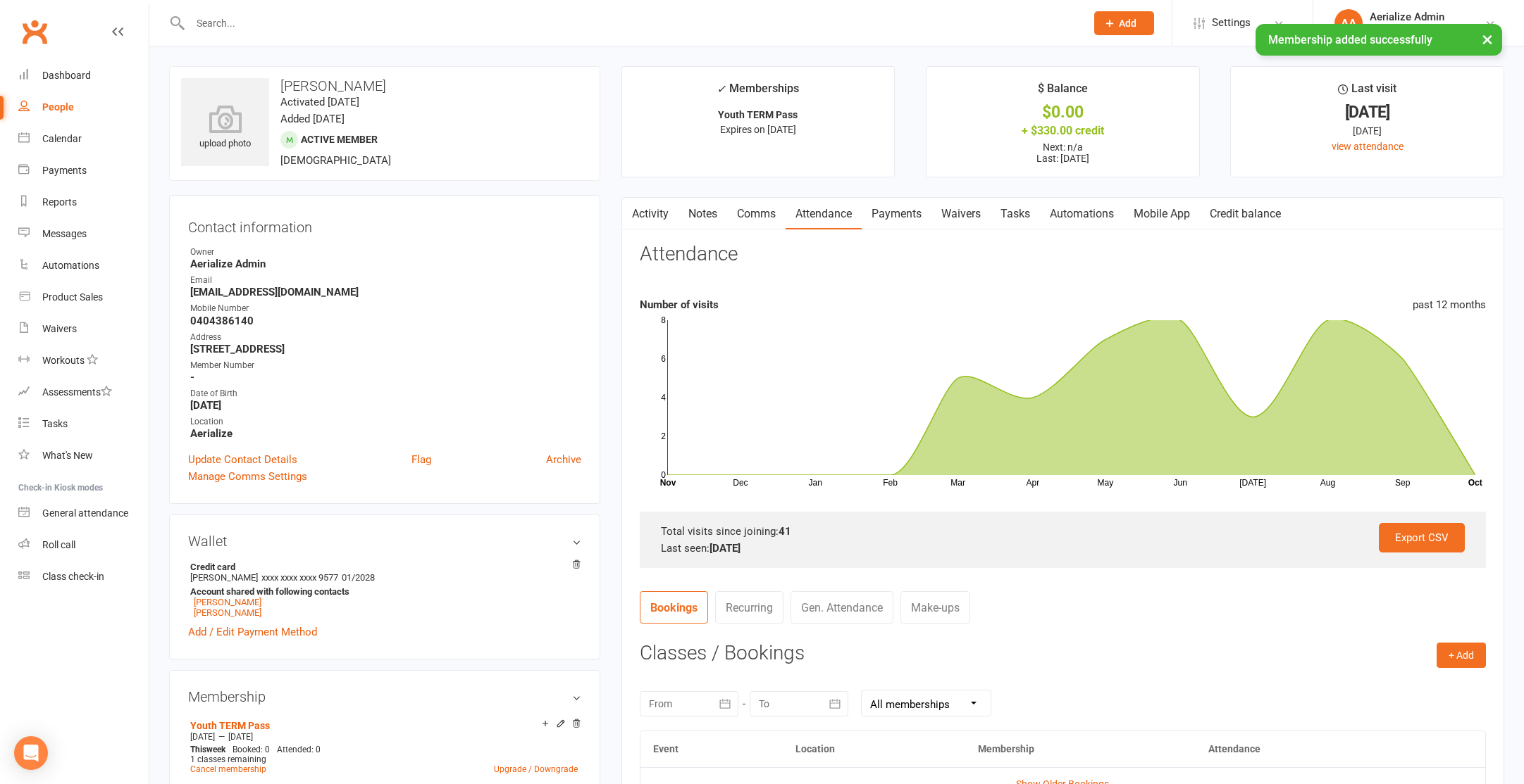
click at [1246, 214] on link "Credit balance" at bounding box center [1245, 213] width 91 height 33
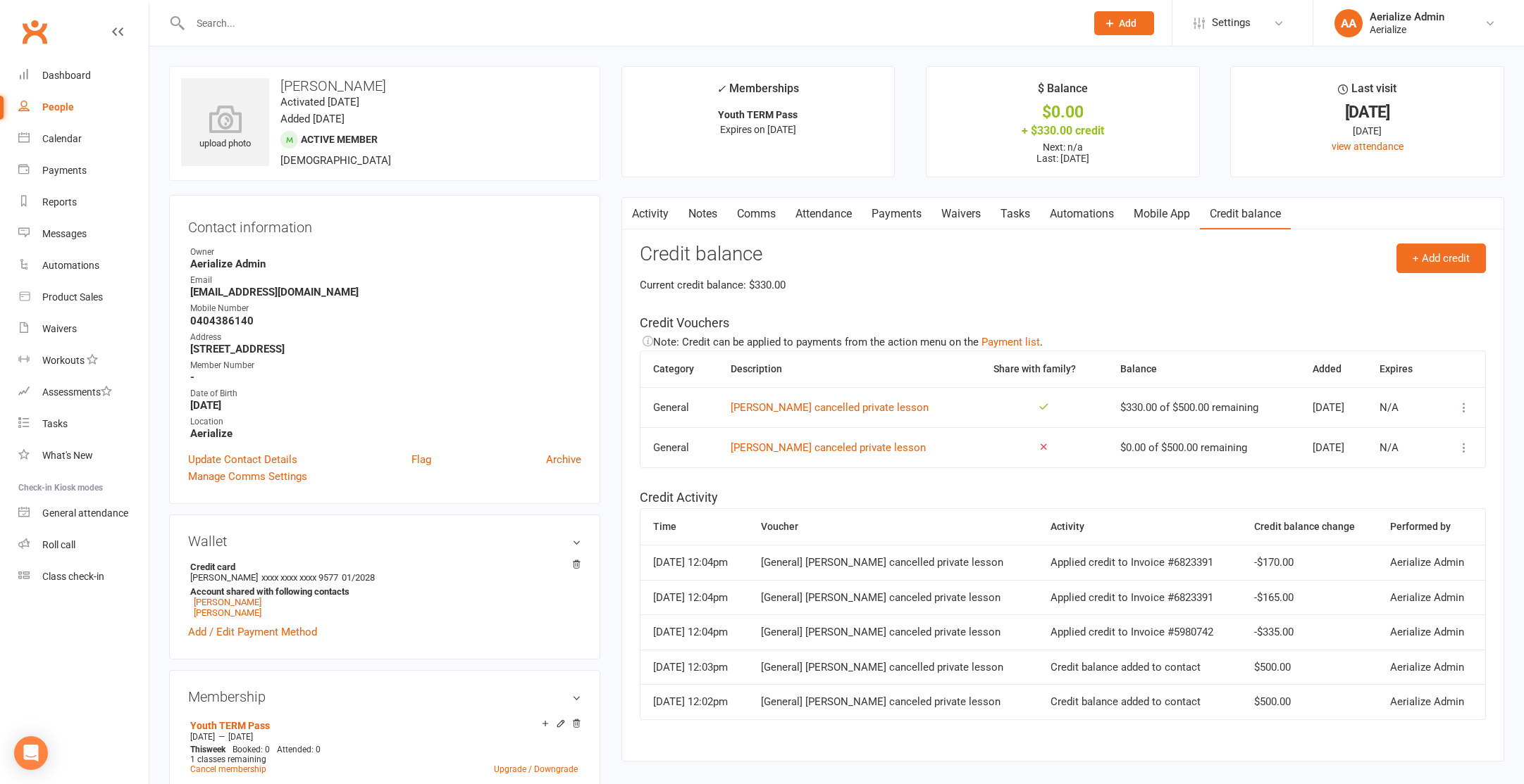
click at [898, 220] on link "Payments" at bounding box center [896, 213] width 70 height 33
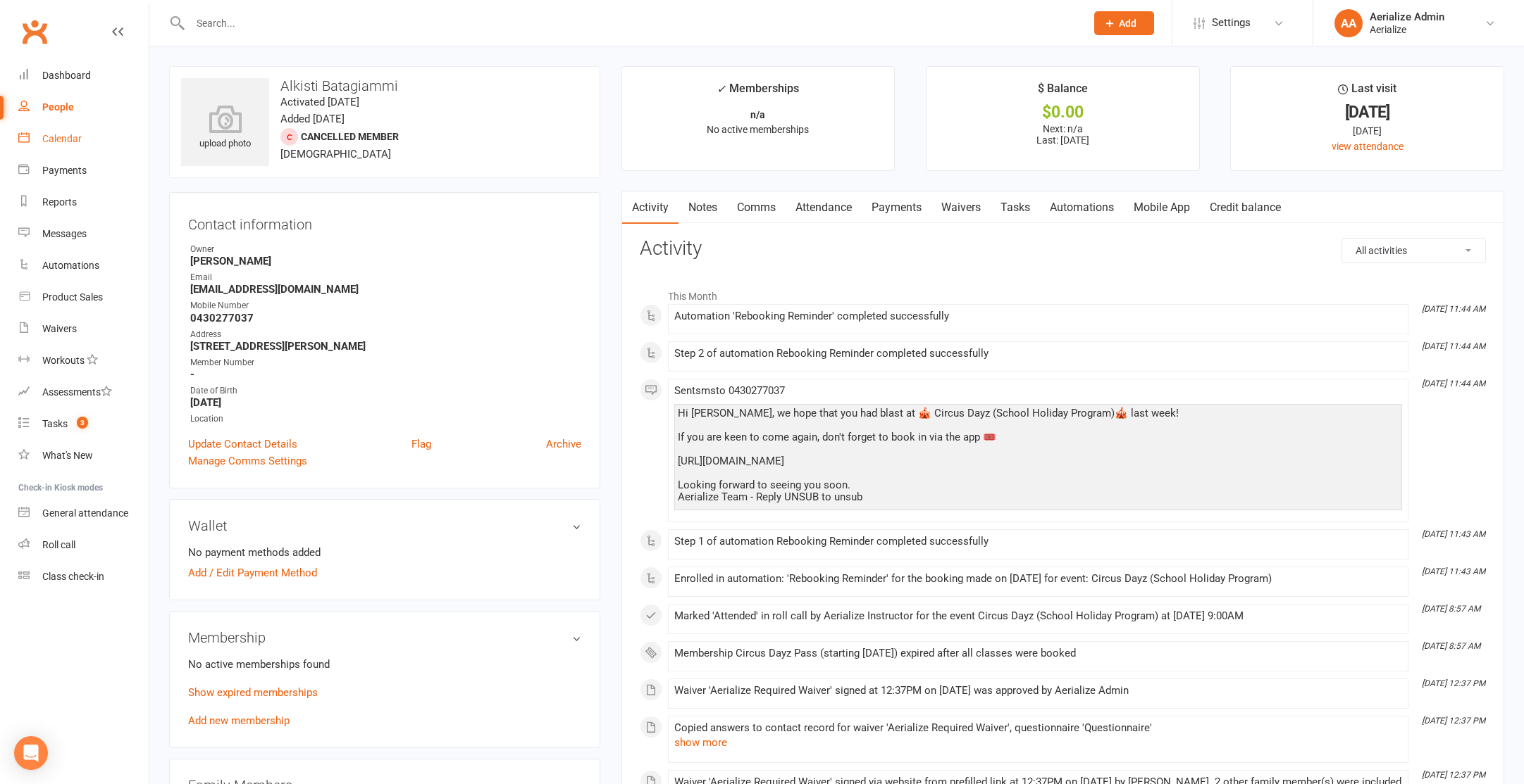
click at [50, 138] on div "Calendar" at bounding box center [62, 138] width 40 height 11
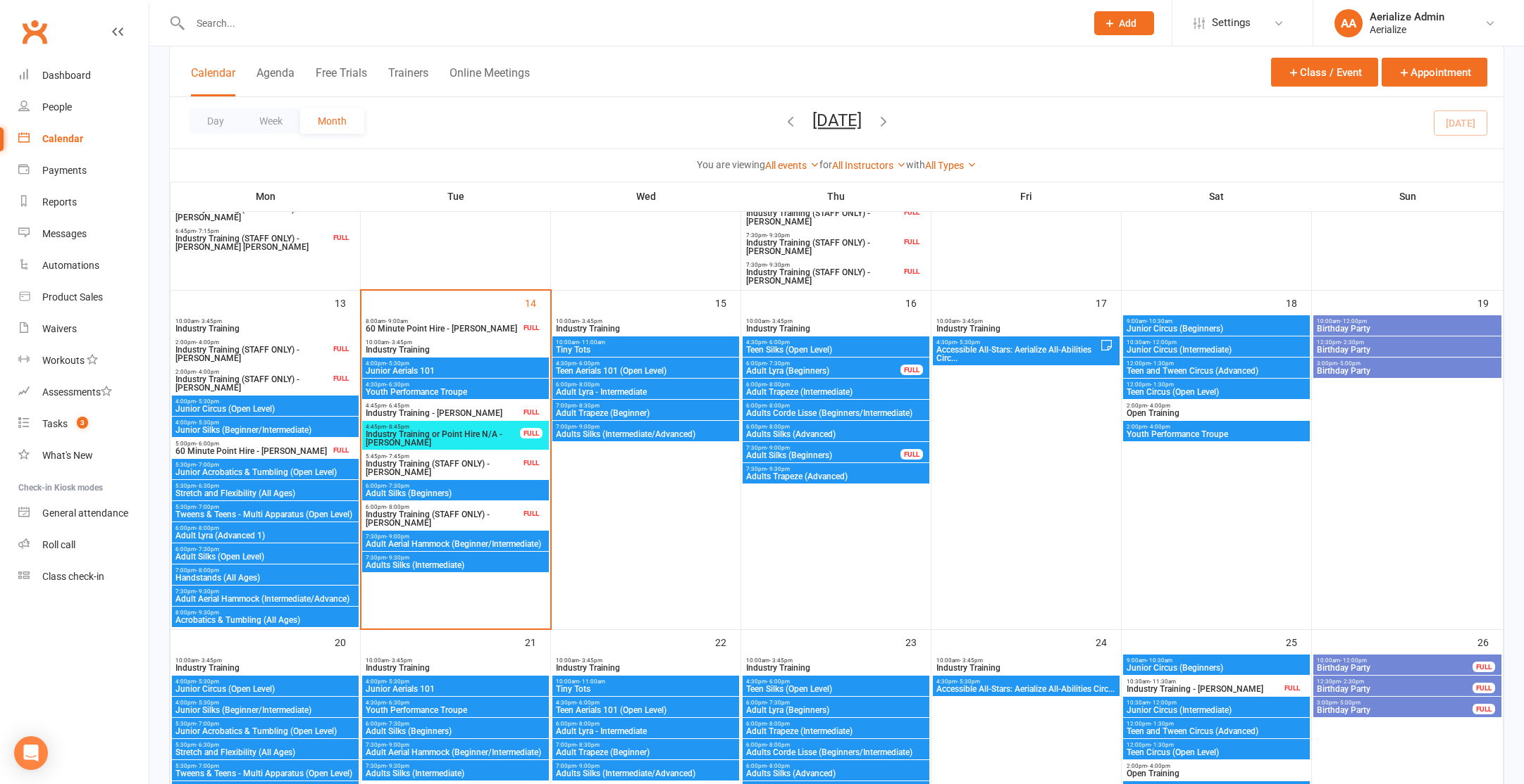
scroll to position [598, 0]
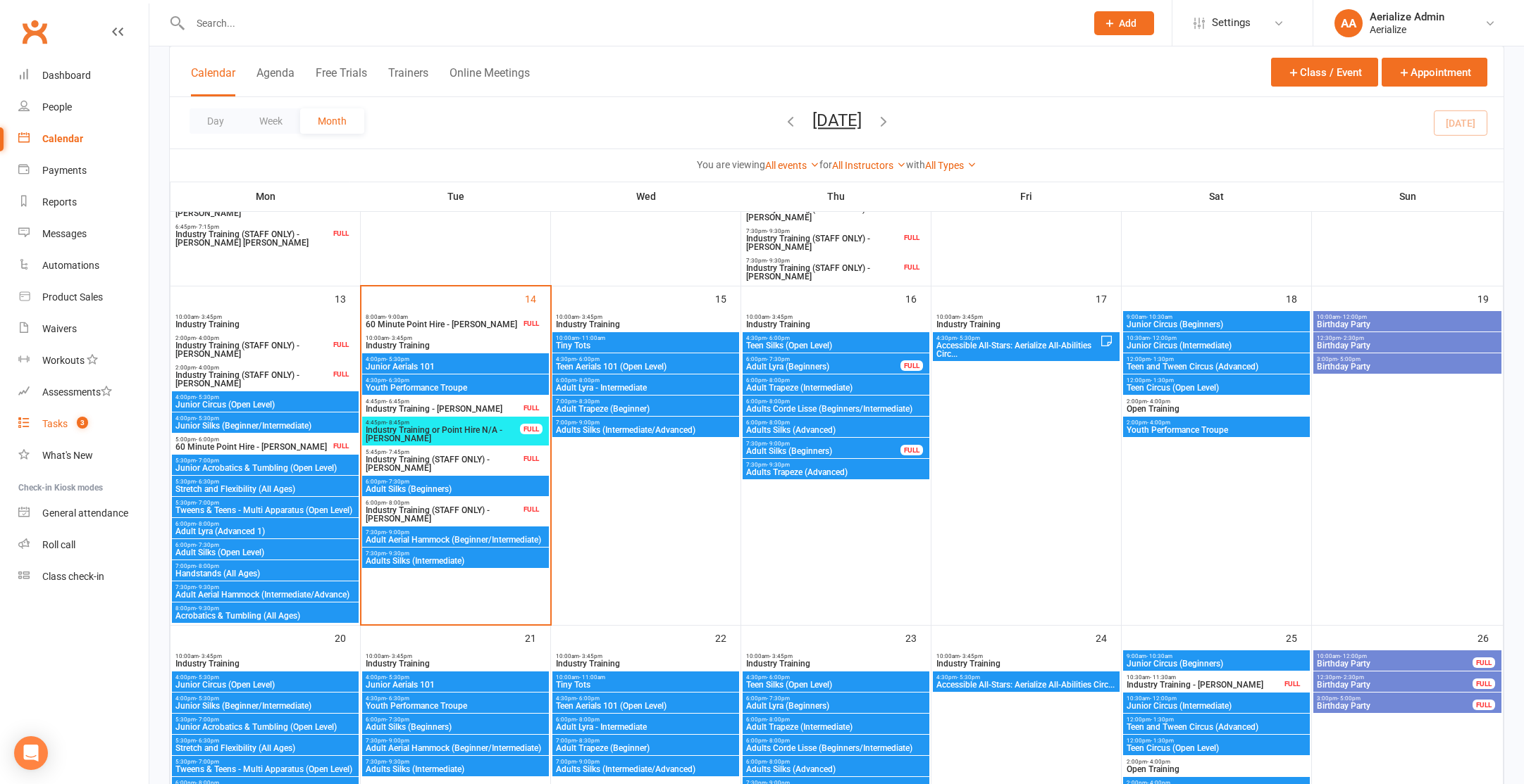
click at [68, 420] on link "Tasks 3" at bounding box center [83, 425] width 130 height 32
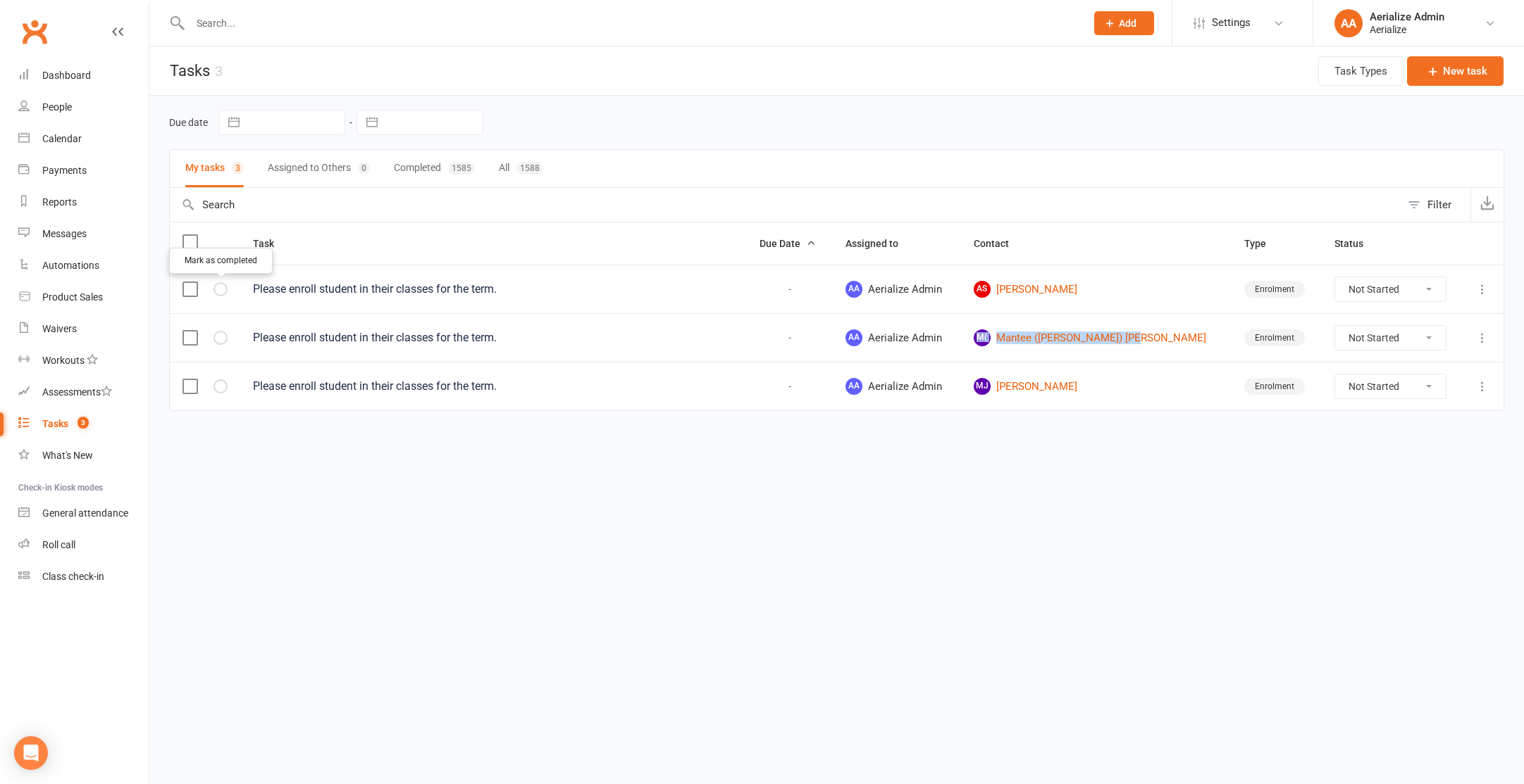
click at [0, 0] on icon "button" at bounding box center [0, 0] width 0 height 0
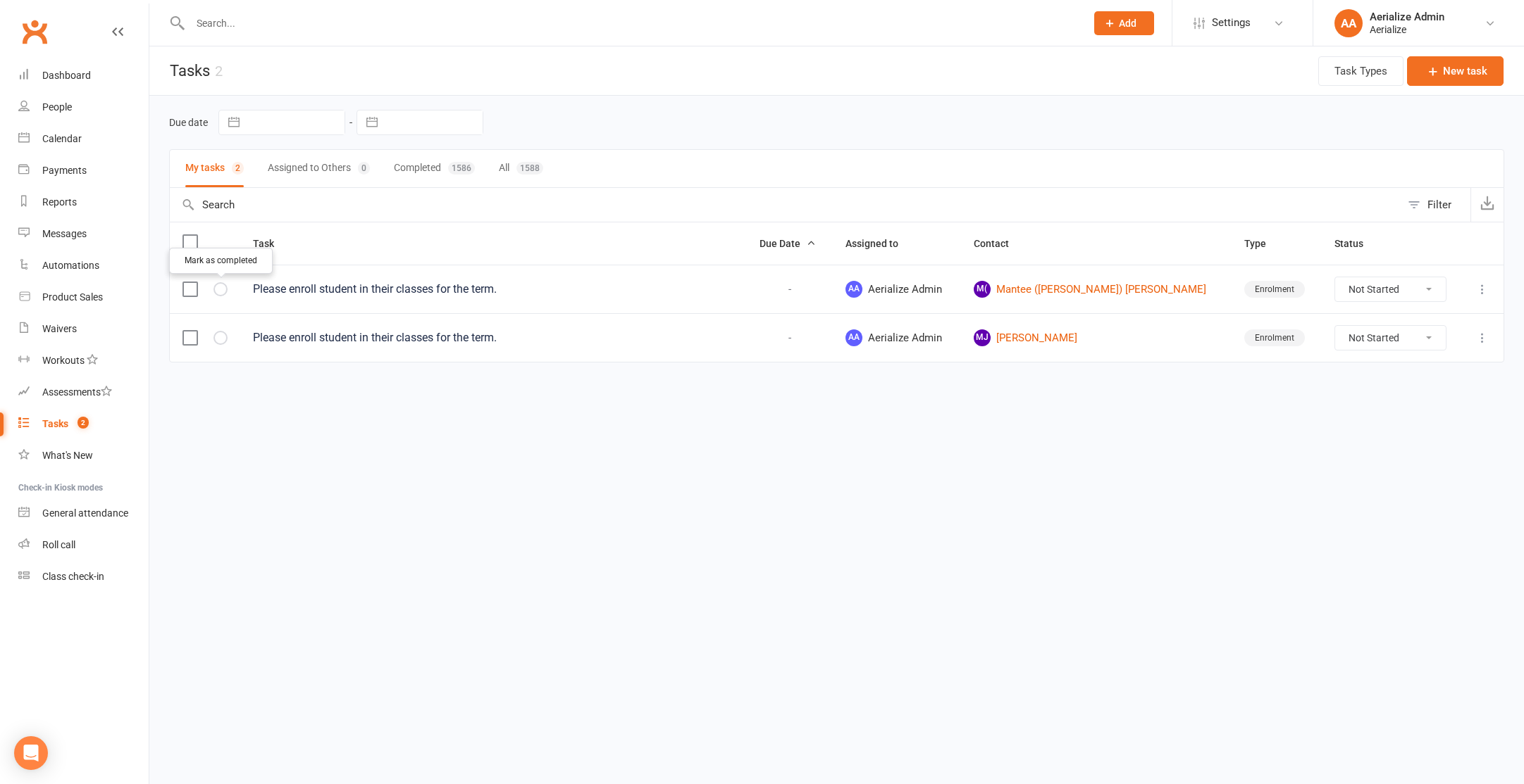
drag, startPoint x: 217, startPoint y: 293, endPoint x: 230, endPoint y: 275, distance: 22.2
click at [217, 293] on button "button" at bounding box center [220, 289] width 14 height 14
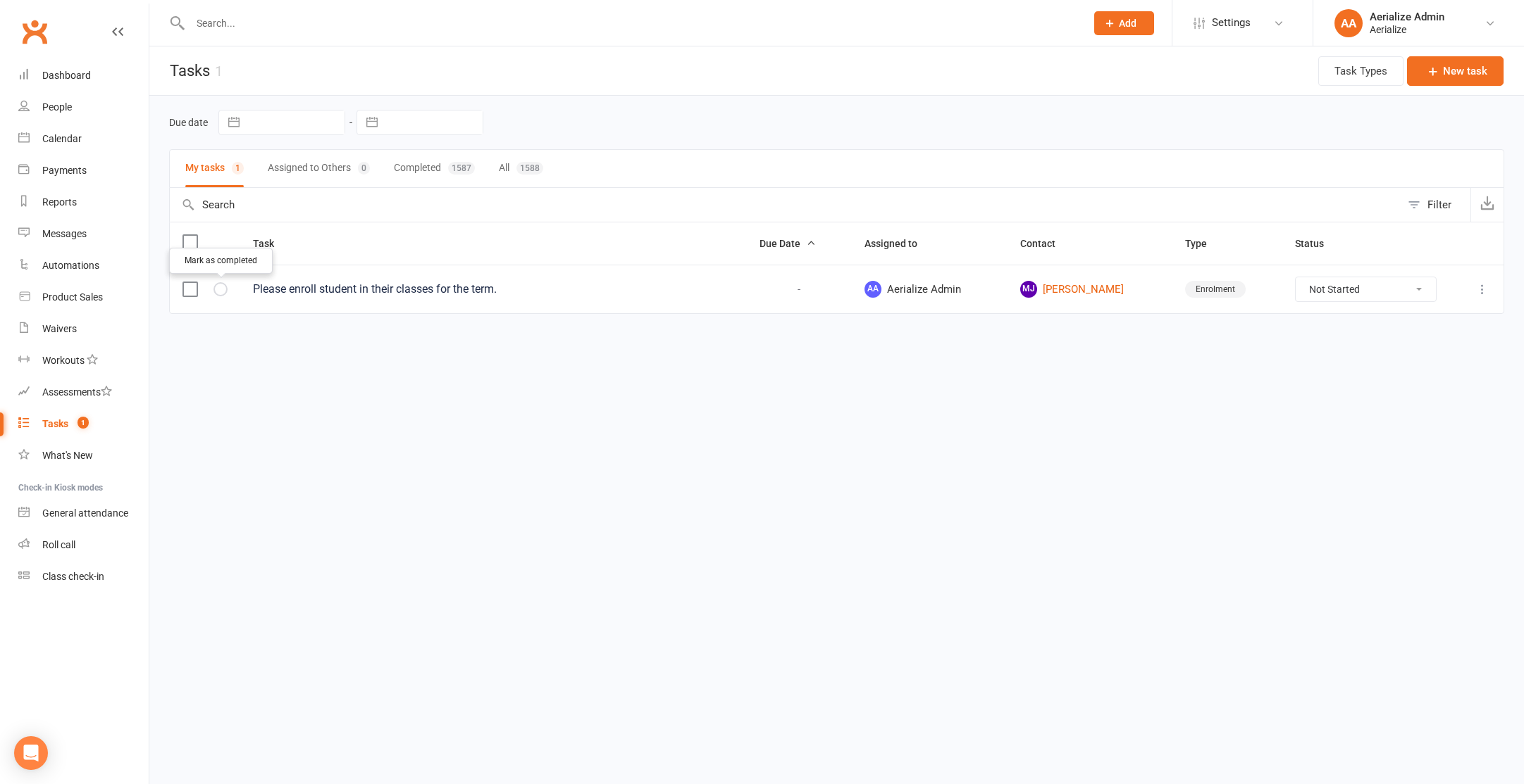
click at [0, 0] on icon "button" at bounding box center [0, 0] width 0 height 0
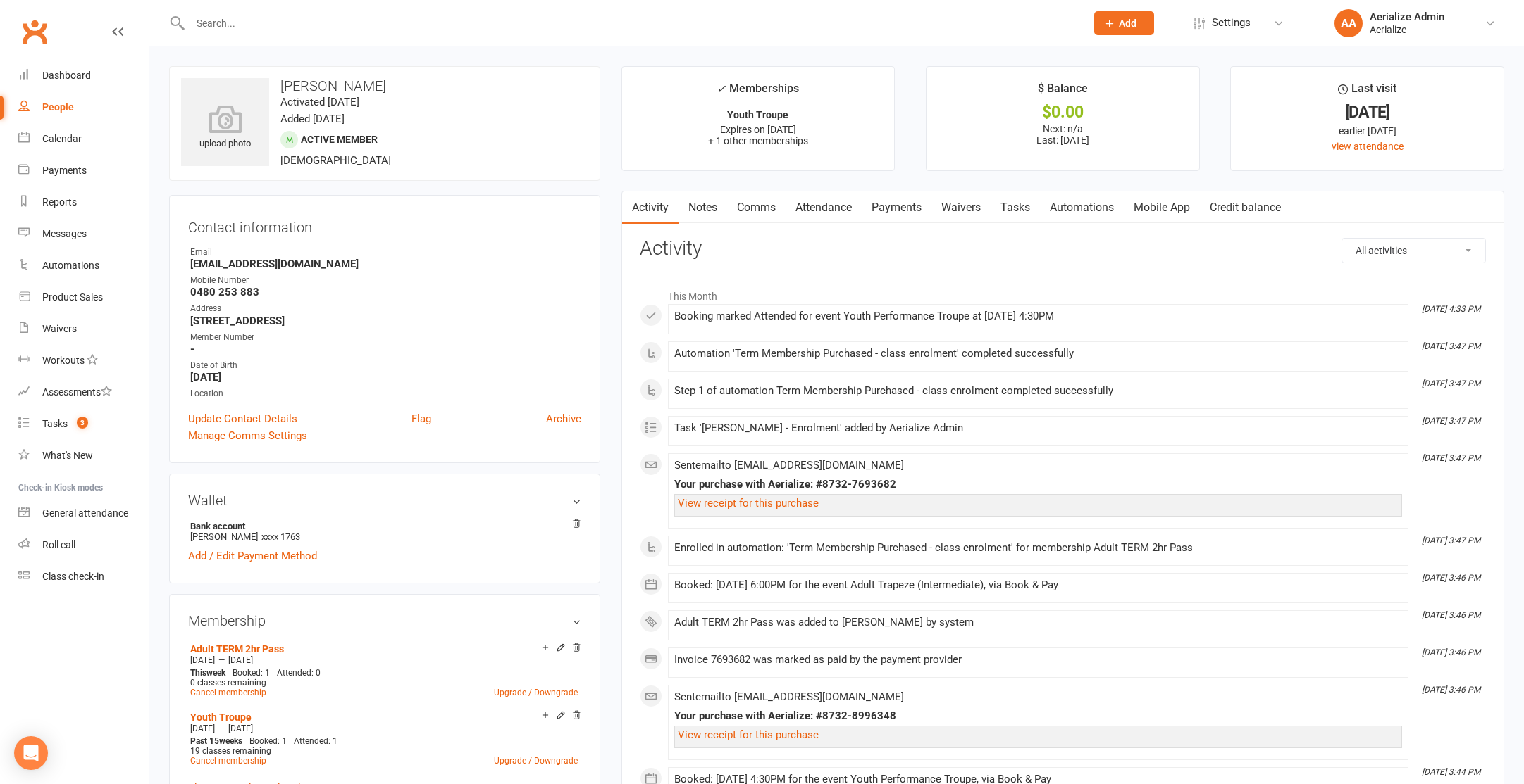
click at [808, 208] on link "Attendance" at bounding box center [823, 207] width 76 height 33
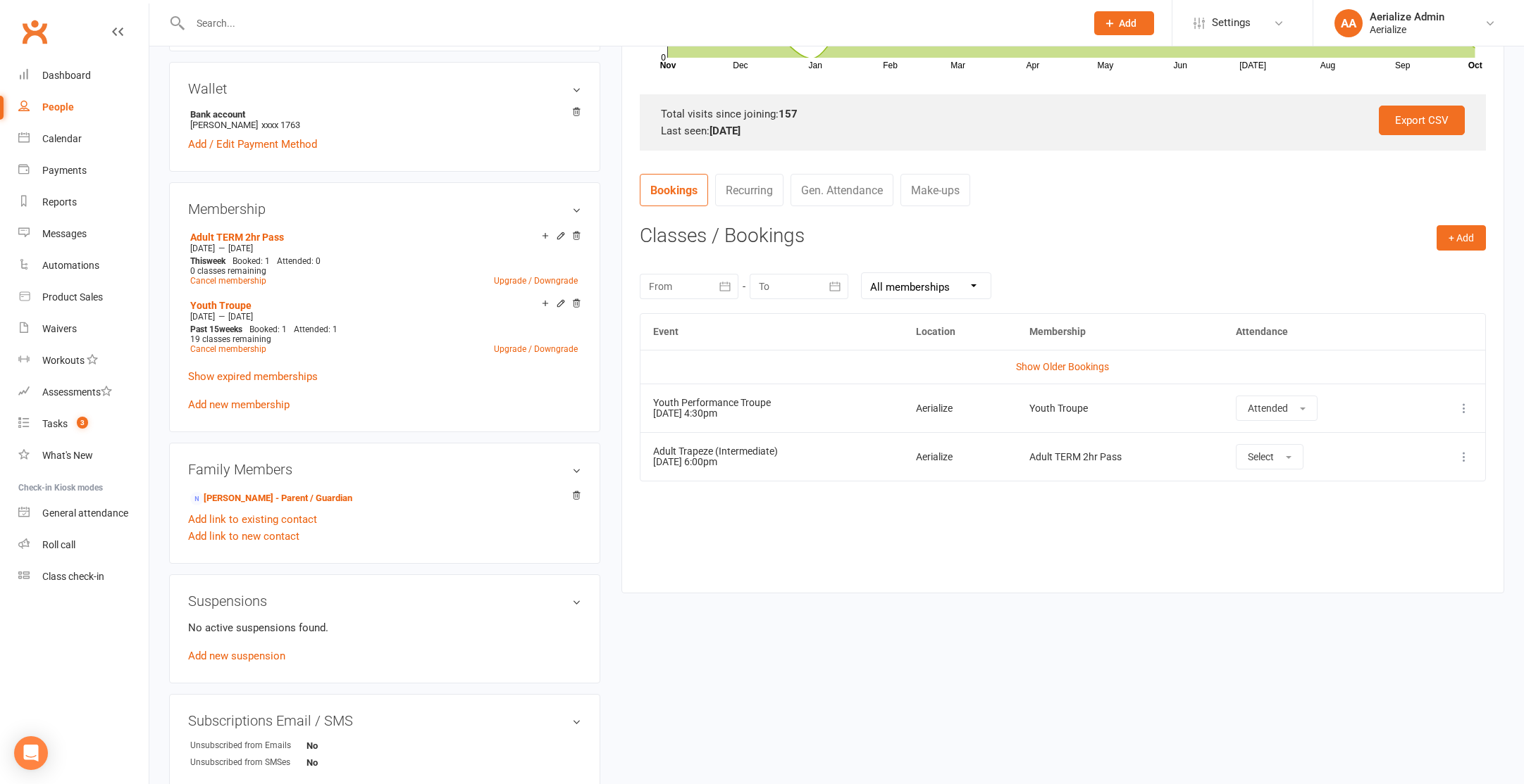
scroll to position [421, 0]
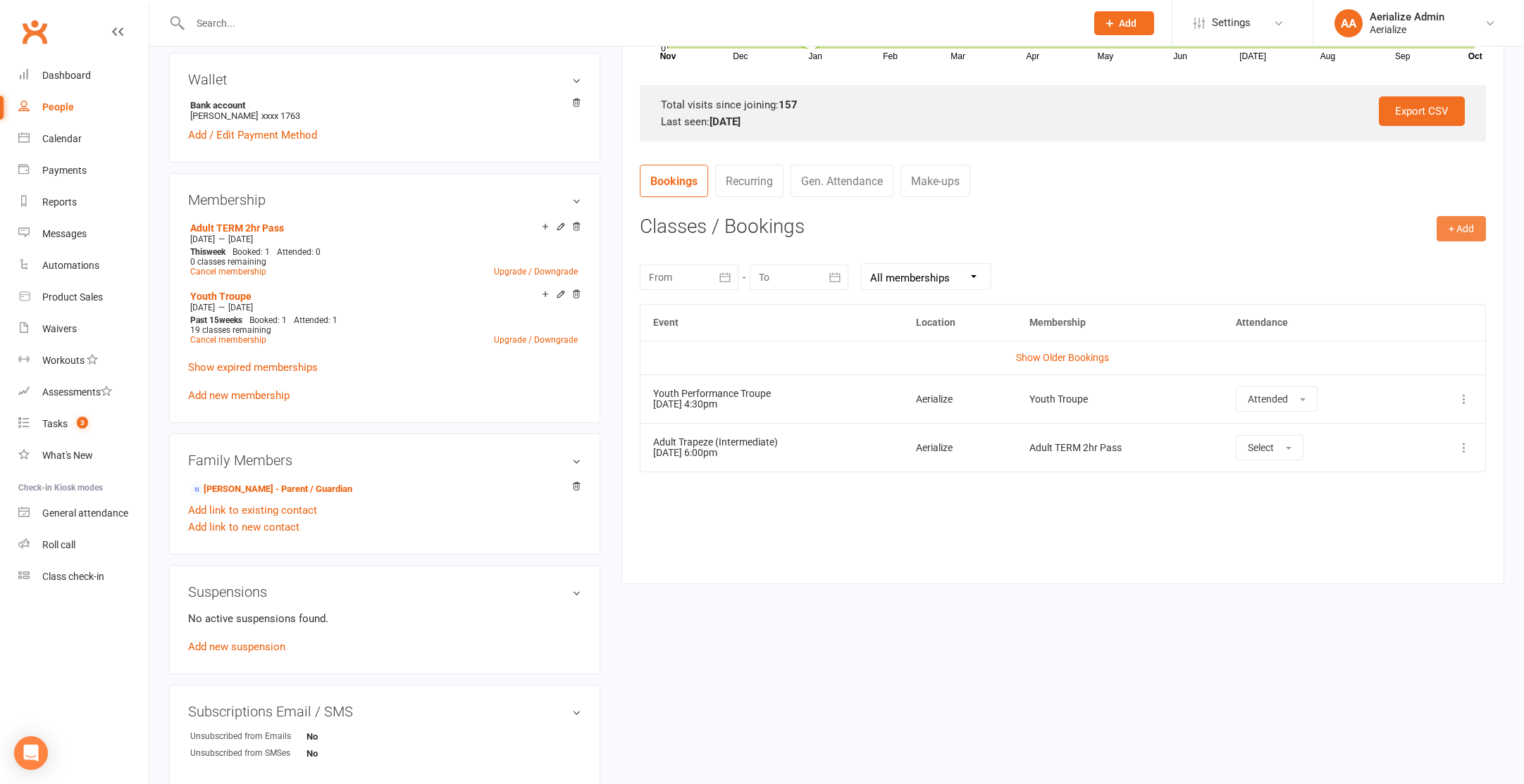
click at [1459, 226] on button "+ Add" at bounding box center [1461, 229] width 49 height 25
click at [1446, 265] on link "Book Event" at bounding box center [1415, 260] width 140 height 28
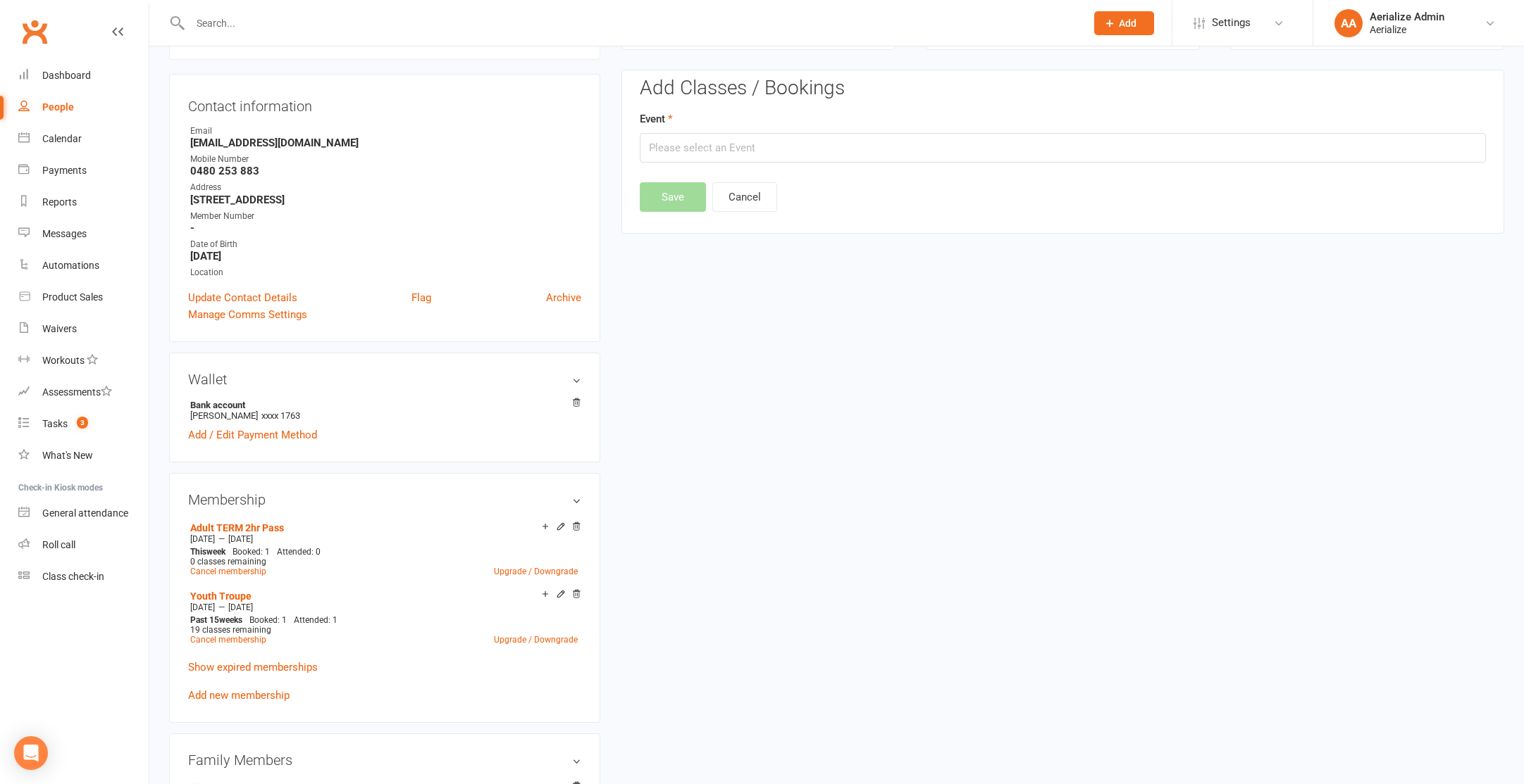
scroll to position [120, 0]
click at [783, 158] on input "text" at bounding box center [1063, 148] width 846 height 30
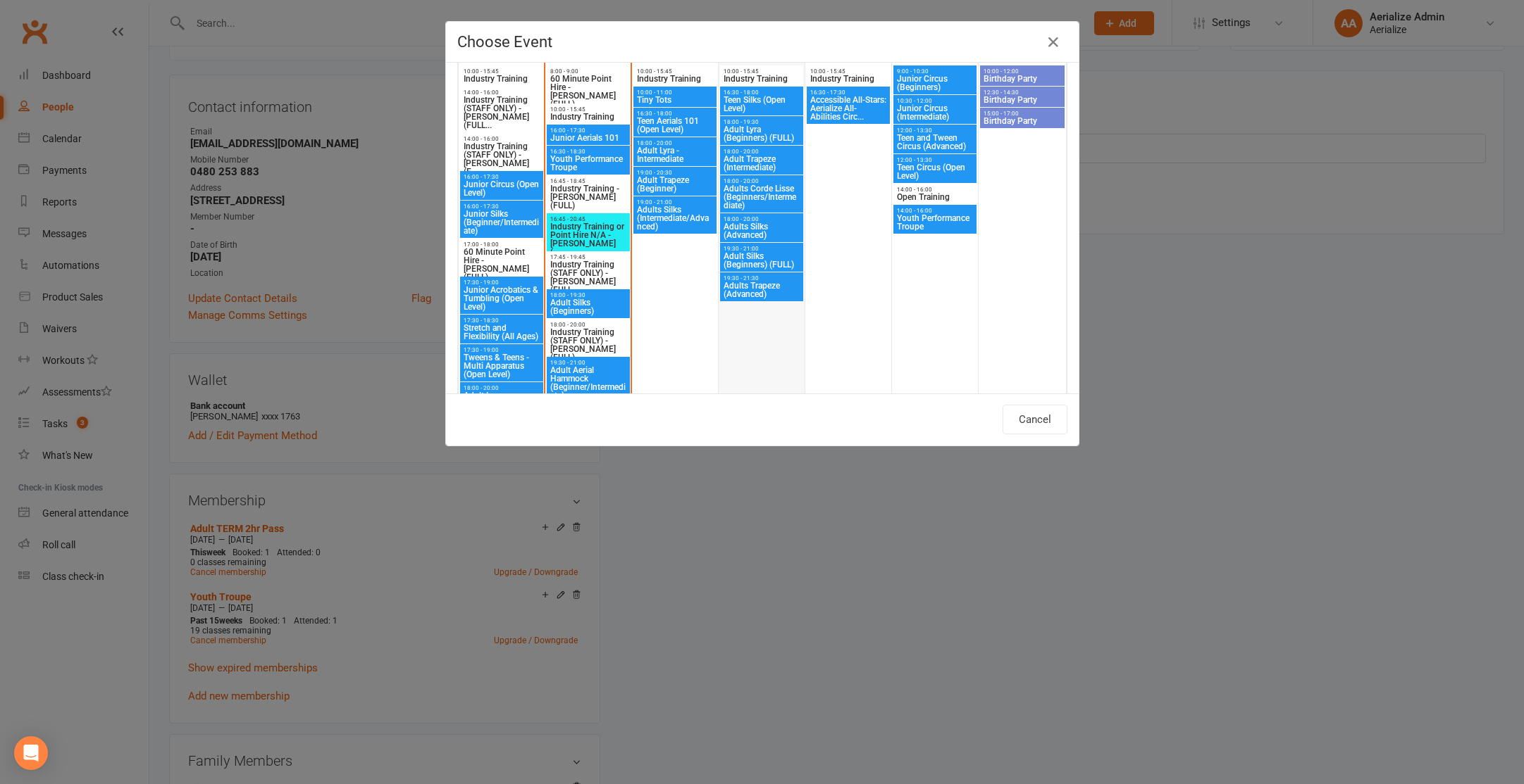
scroll to position [940, 0]
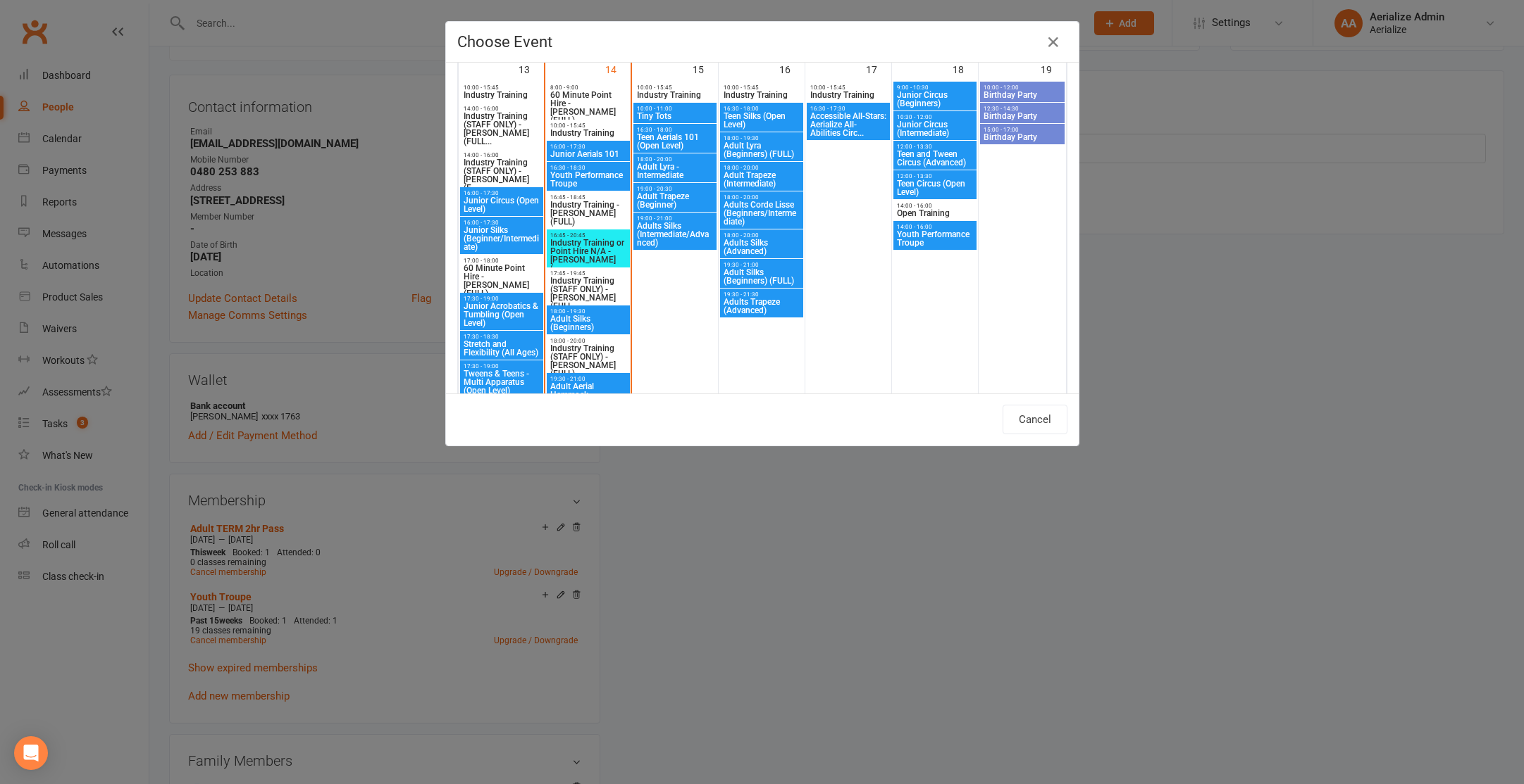
click at [928, 239] on span "Youth Performance Troupe" at bounding box center [935, 239] width 78 height 17
type input "Youth Performance Troupe - Oct 18, 2025 2:00:00 PM"
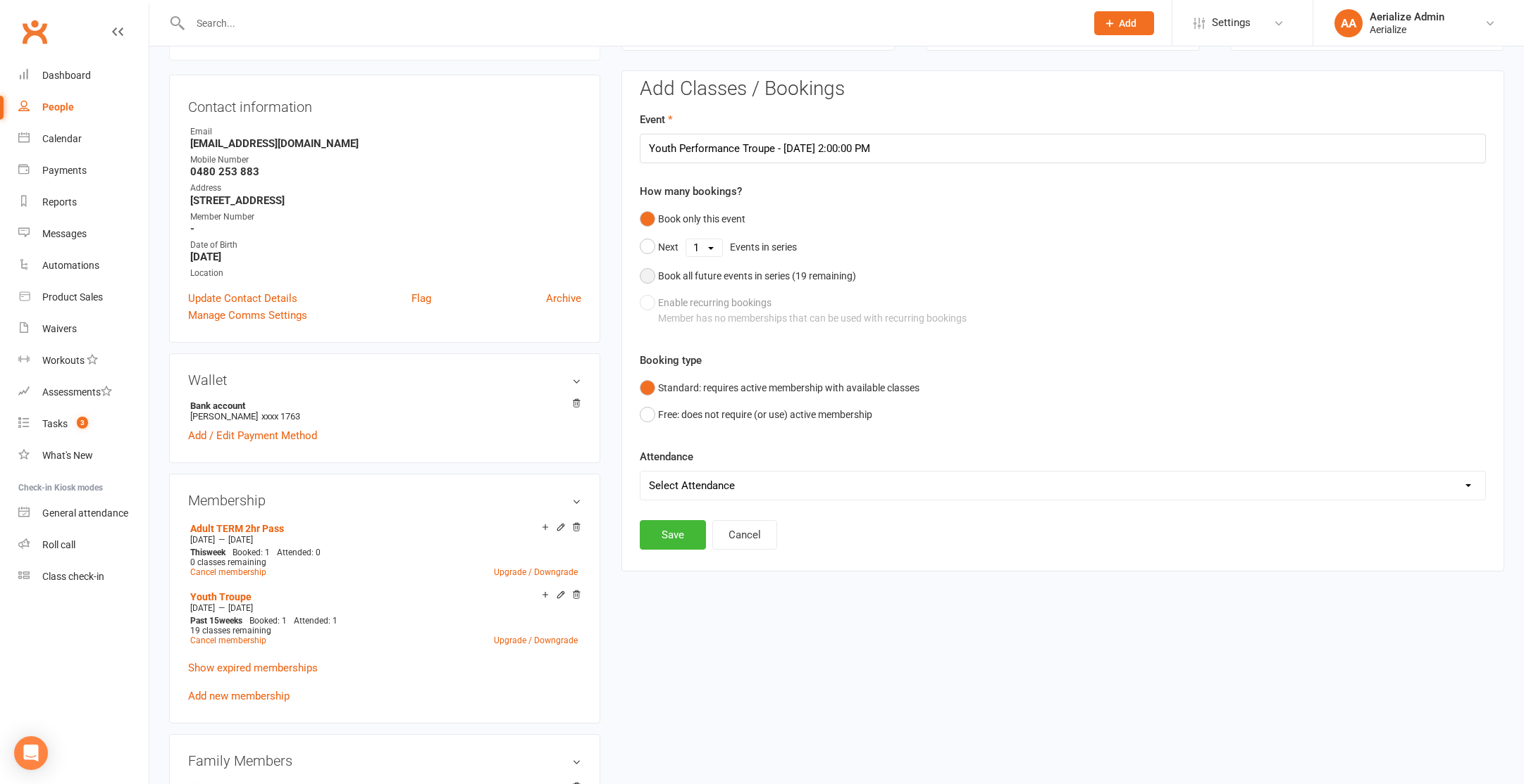
click at [730, 274] on div "Book all future events in series ( 19 remaining)" at bounding box center [757, 276] width 198 height 15
click at [659, 466] on button "Save" at bounding box center [673, 463] width 66 height 30
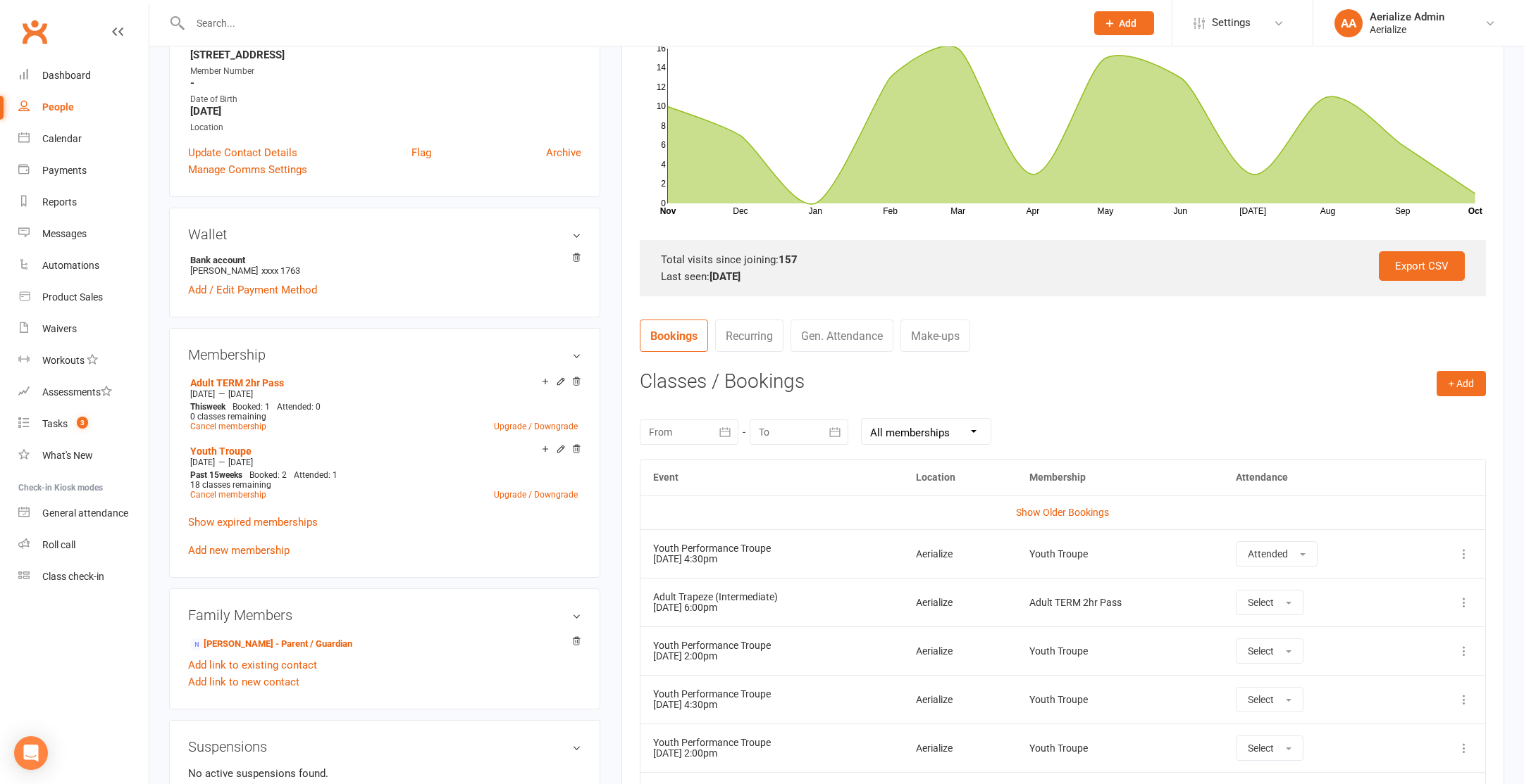
scroll to position [270, 0]
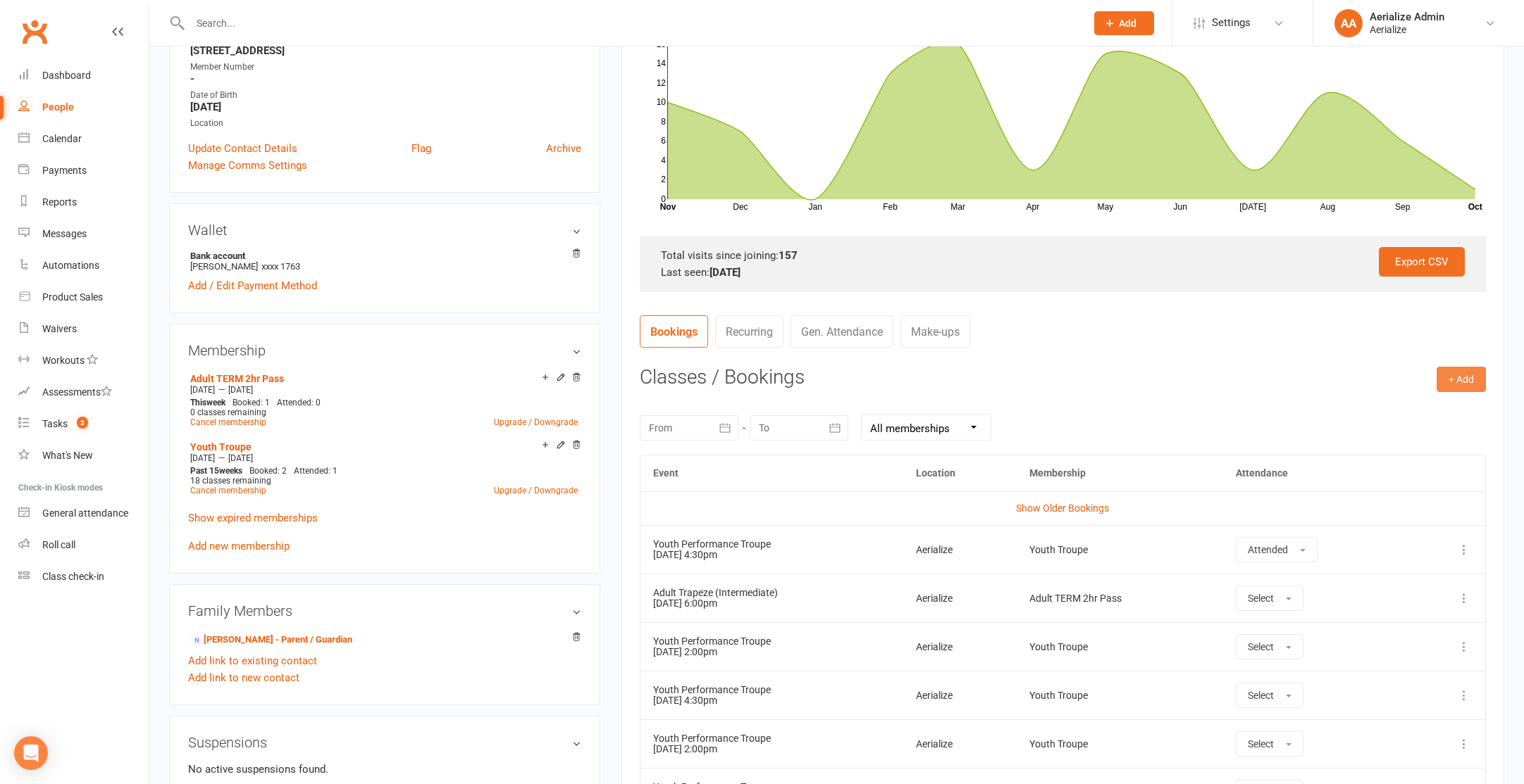
click at [1450, 374] on button "+ Add" at bounding box center [1461, 379] width 49 height 25
click at [1390, 418] on link "Book Event" at bounding box center [1415, 411] width 140 height 28
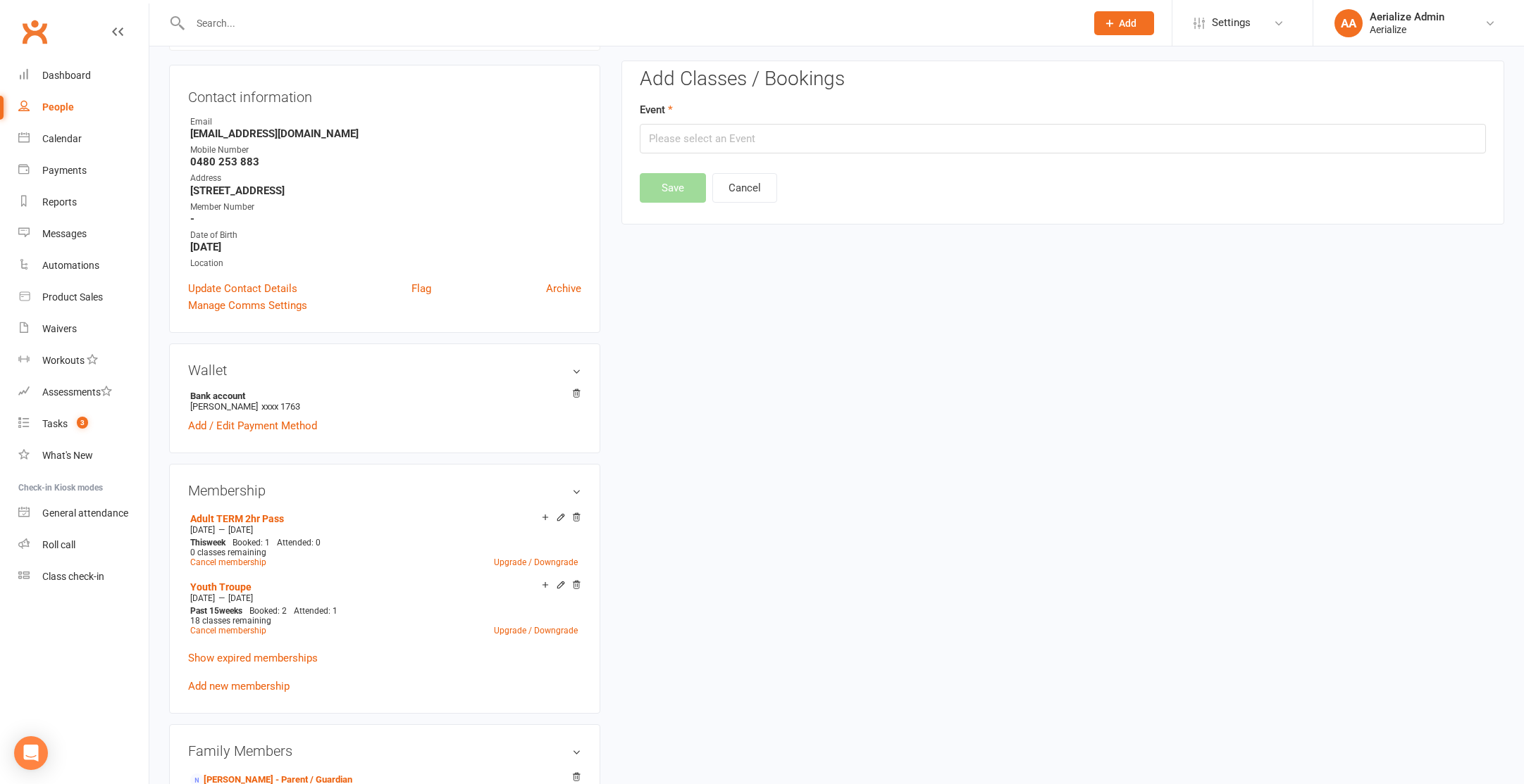
scroll to position [120, 0]
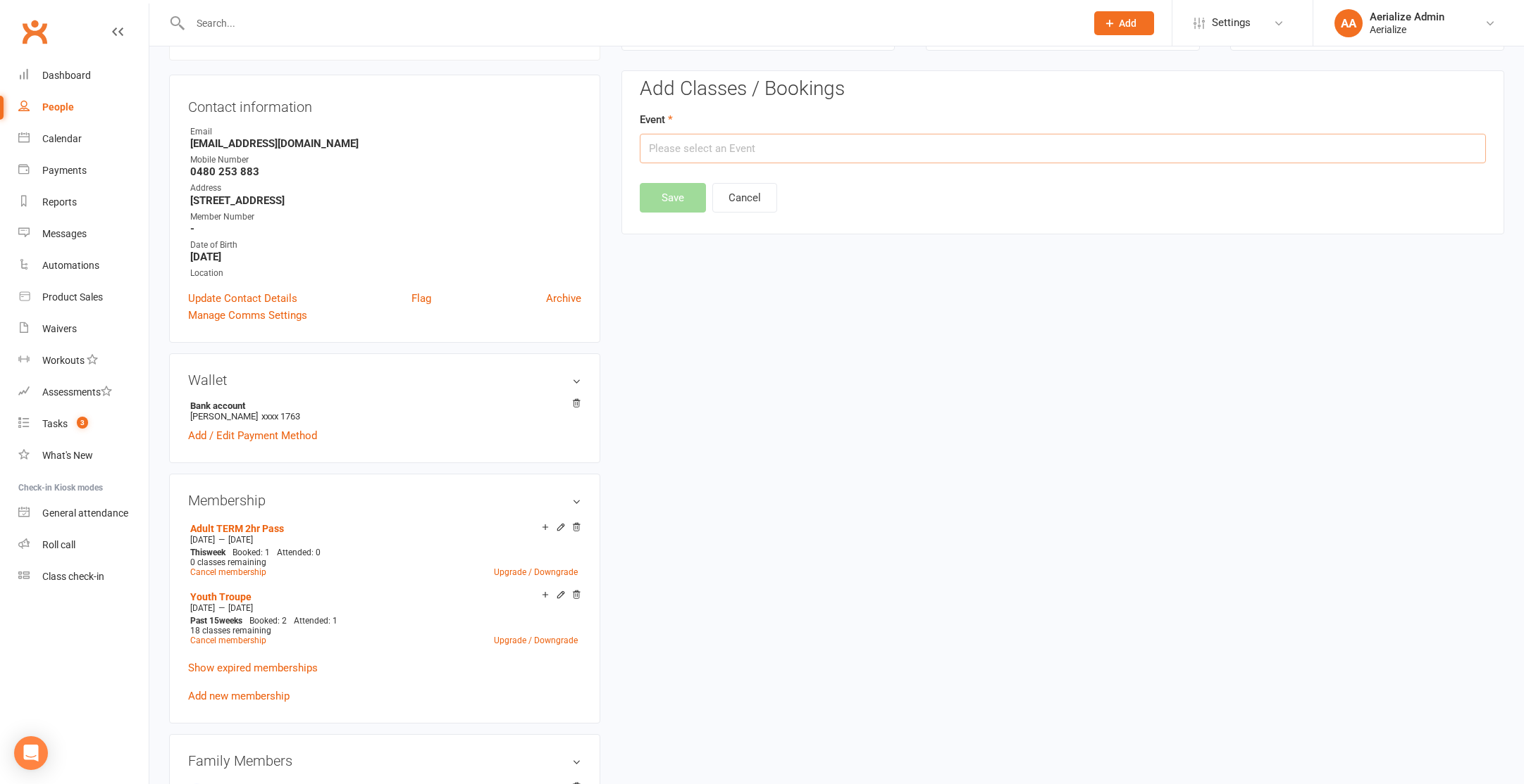
click at [823, 149] on input "text" at bounding box center [1063, 148] width 846 height 30
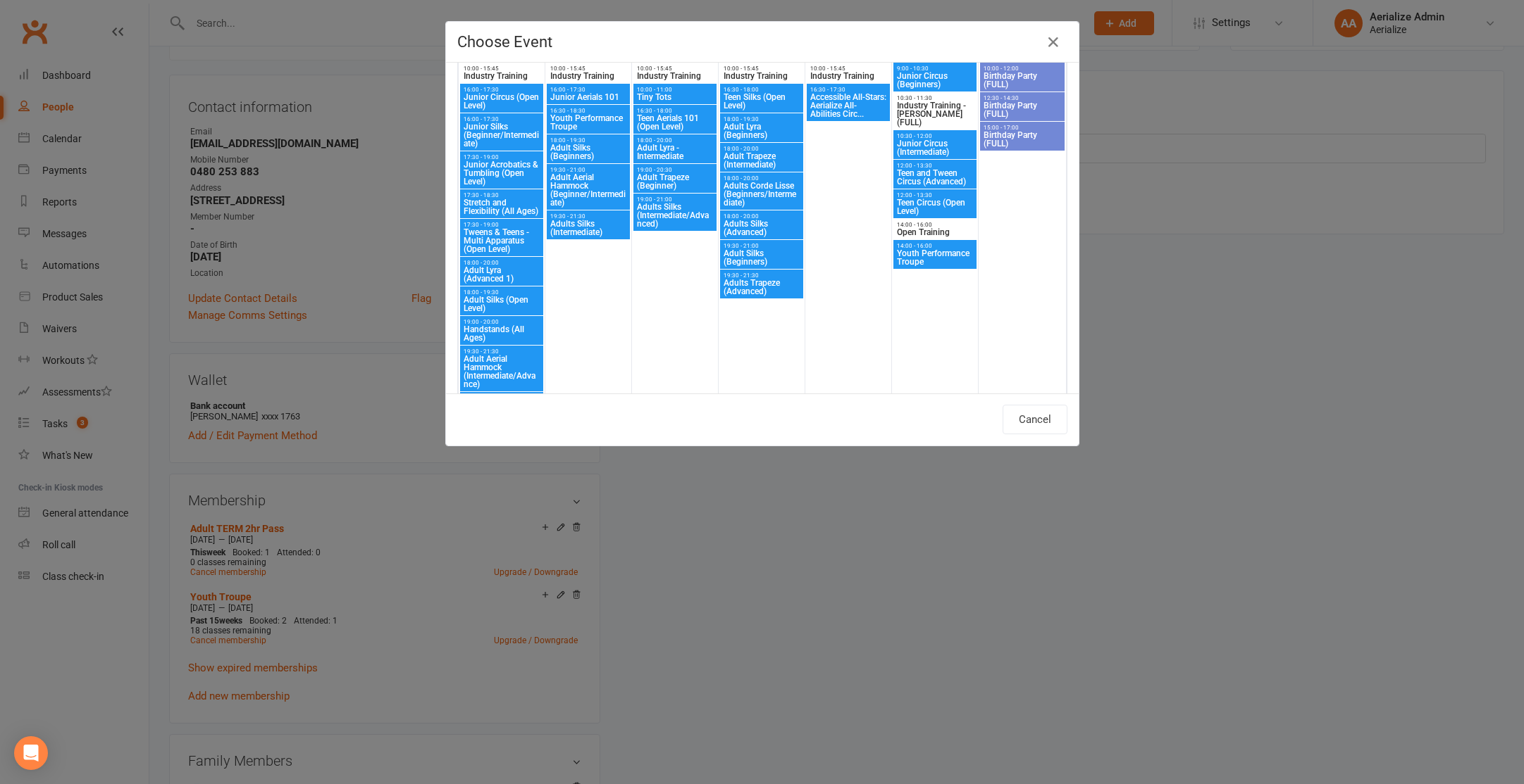
scroll to position [1469, 0]
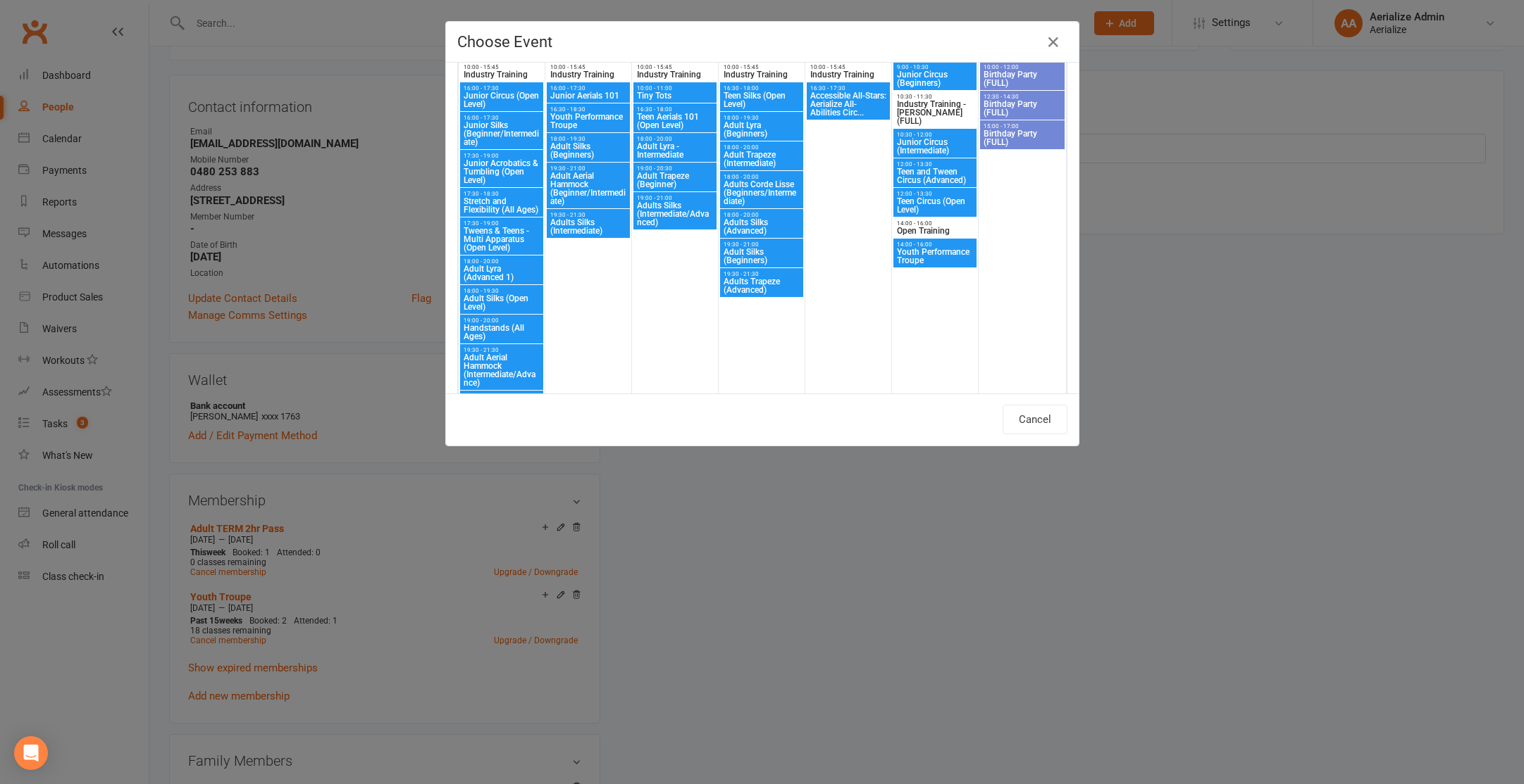
click at [736, 153] on span "Adult Trapeze (Intermediate)" at bounding box center [762, 159] width 78 height 17
type input "Adult Trapeze (Intermediate) - Oct 23, 2025 6:00:00 PM"
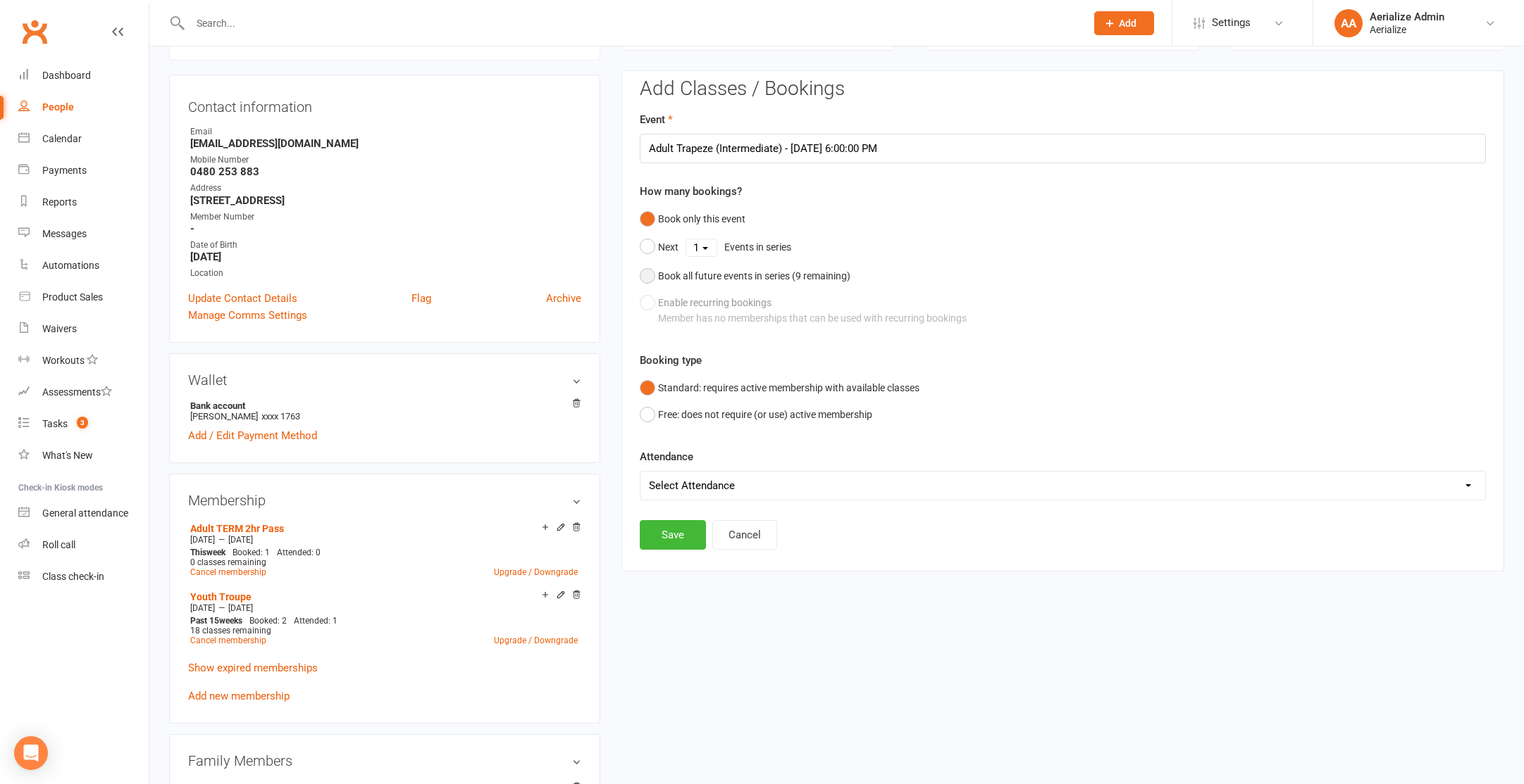
drag, startPoint x: 714, startPoint y: 280, endPoint x: 692, endPoint y: 331, distance: 55.5
click at [714, 280] on div "Book all future events in series ( 9 remaining)" at bounding box center [754, 276] width 192 height 15
click at [677, 466] on button "Save" at bounding box center [673, 463] width 66 height 30
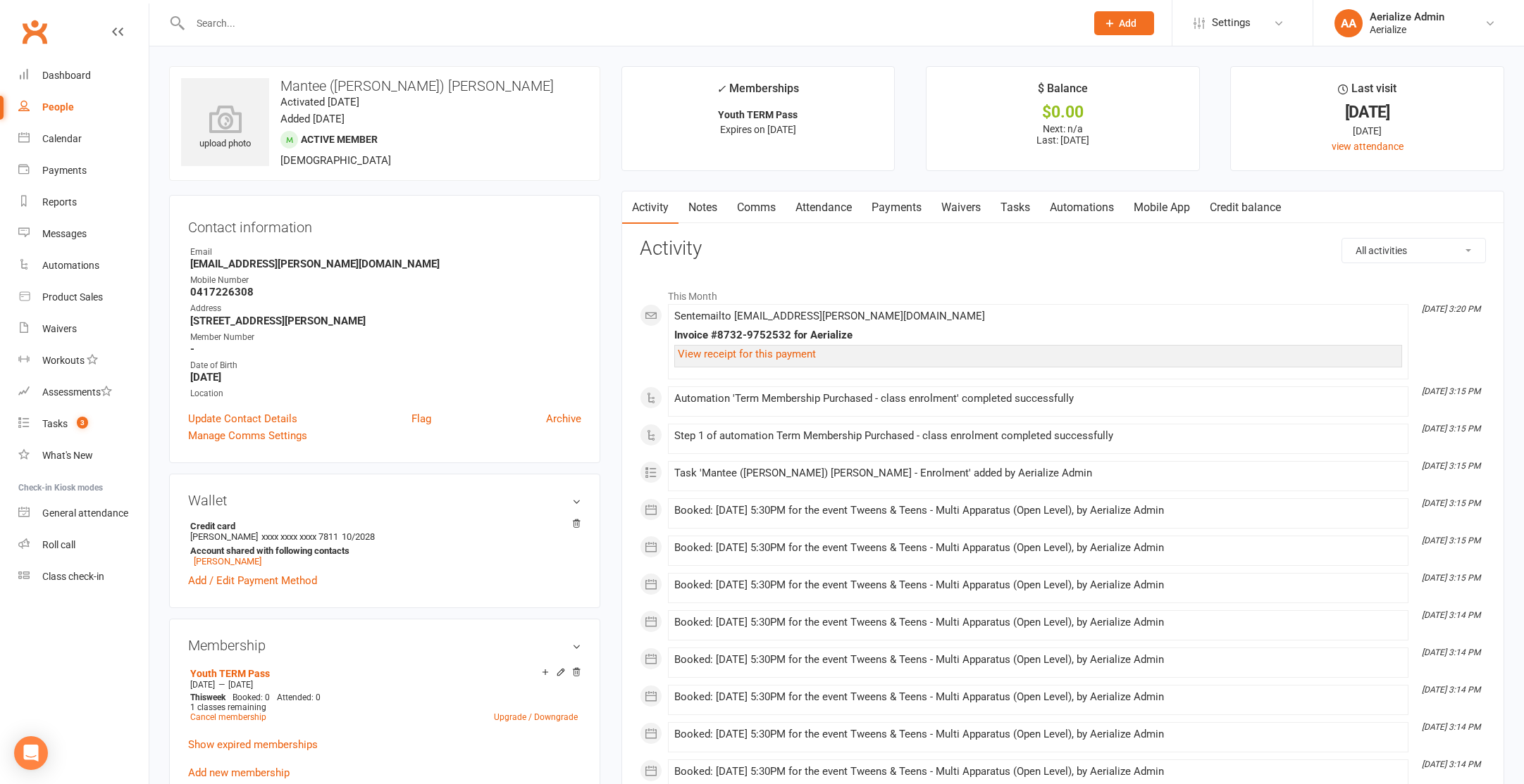
click at [814, 202] on link "Attendance" at bounding box center [823, 207] width 76 height 33
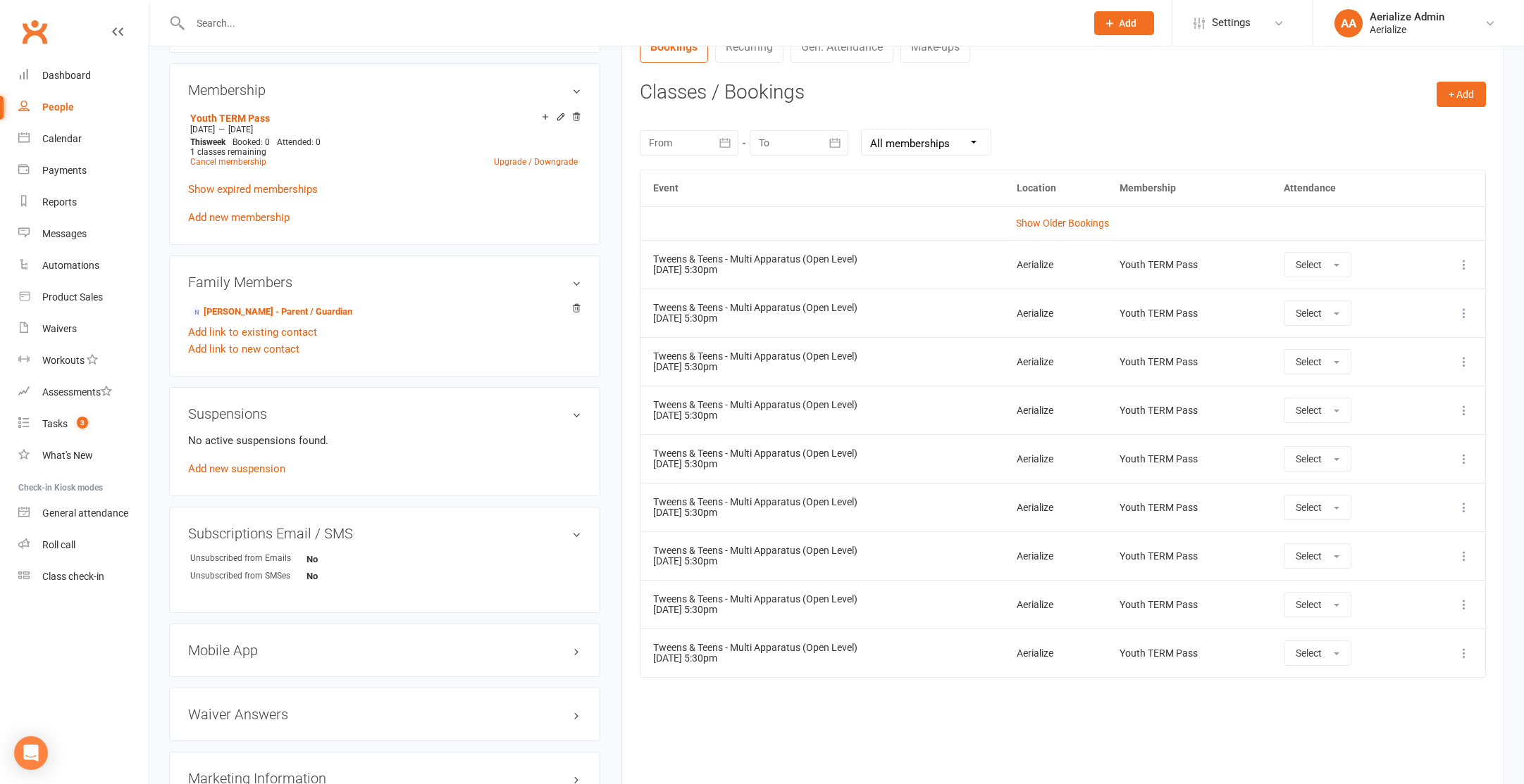
scroll to position [653, 0]
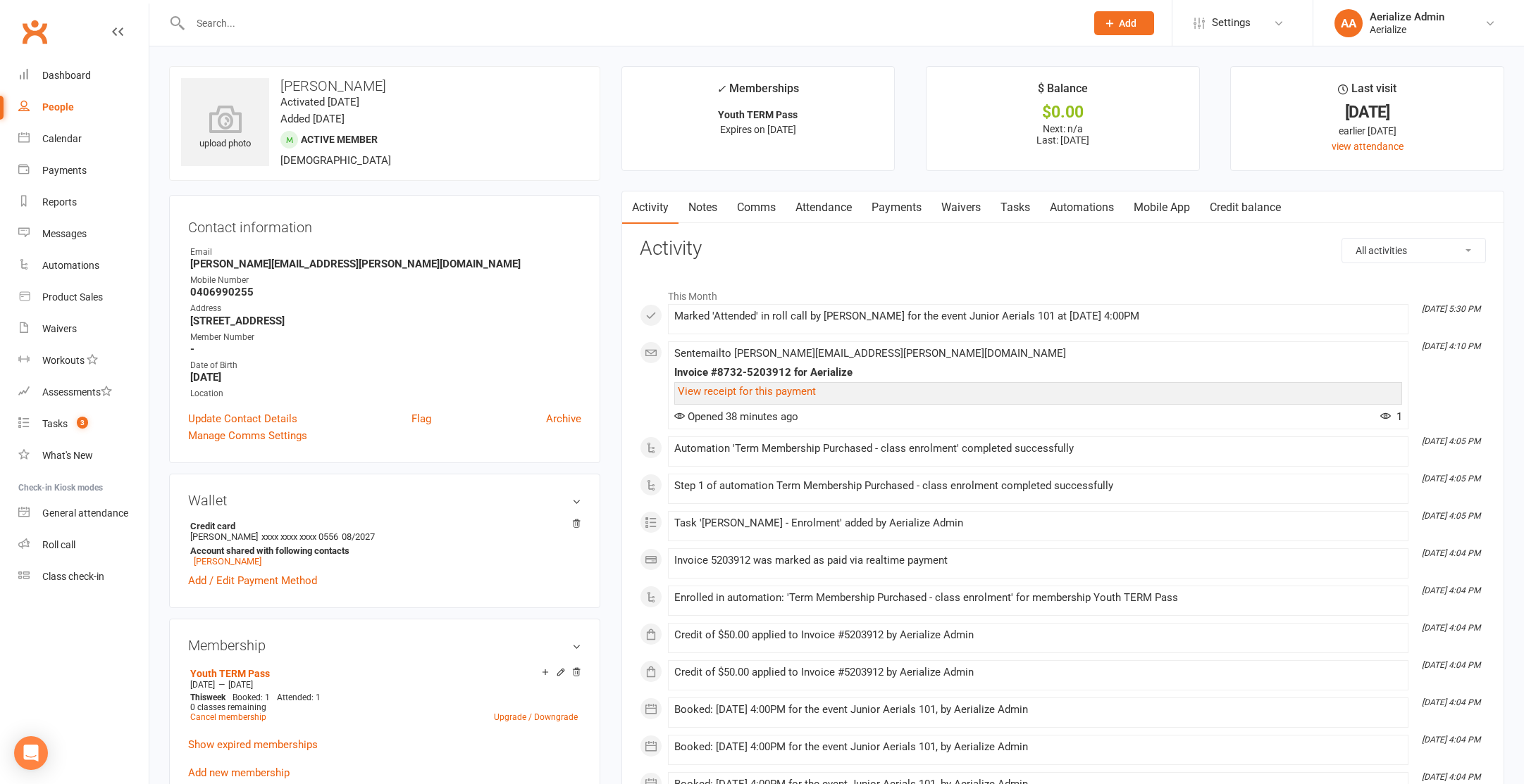
click at [819, 201] on link "Attendance" at bounding box center [823, 207] width 76 height 33
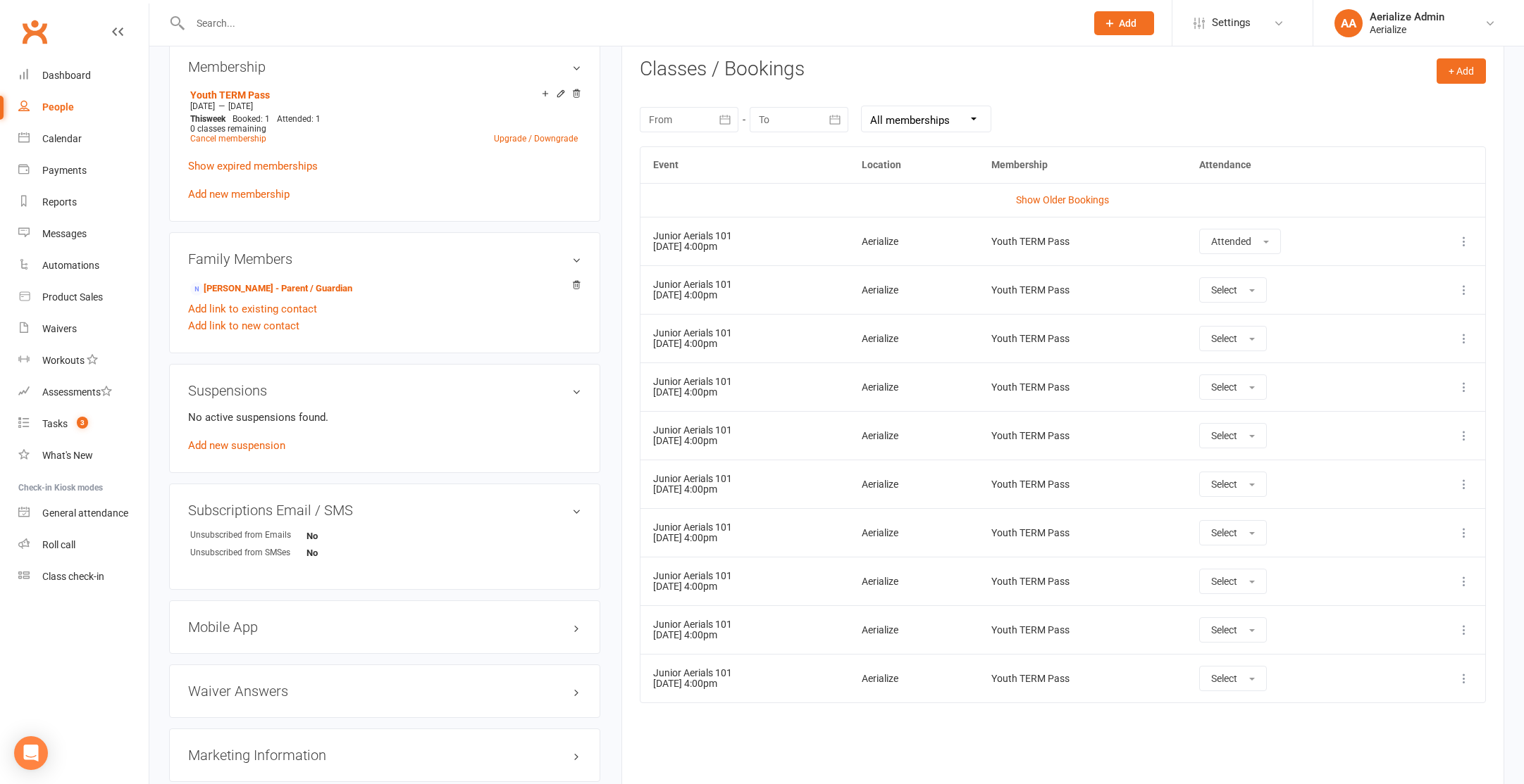
scroll to position [585, 0]
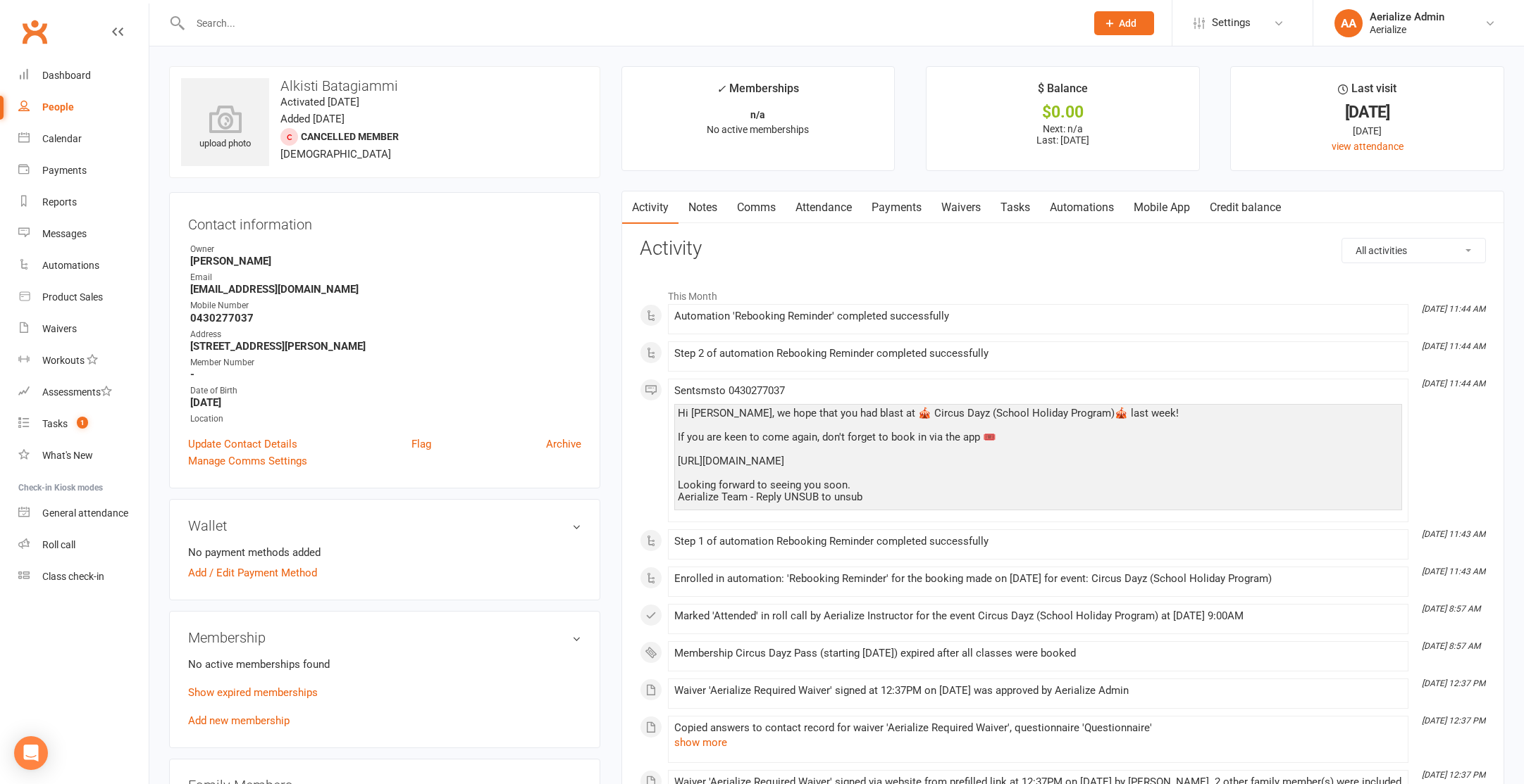
click at [956, 208] on link "Waivers" at bounding box center [961, 207] width 59 height 33
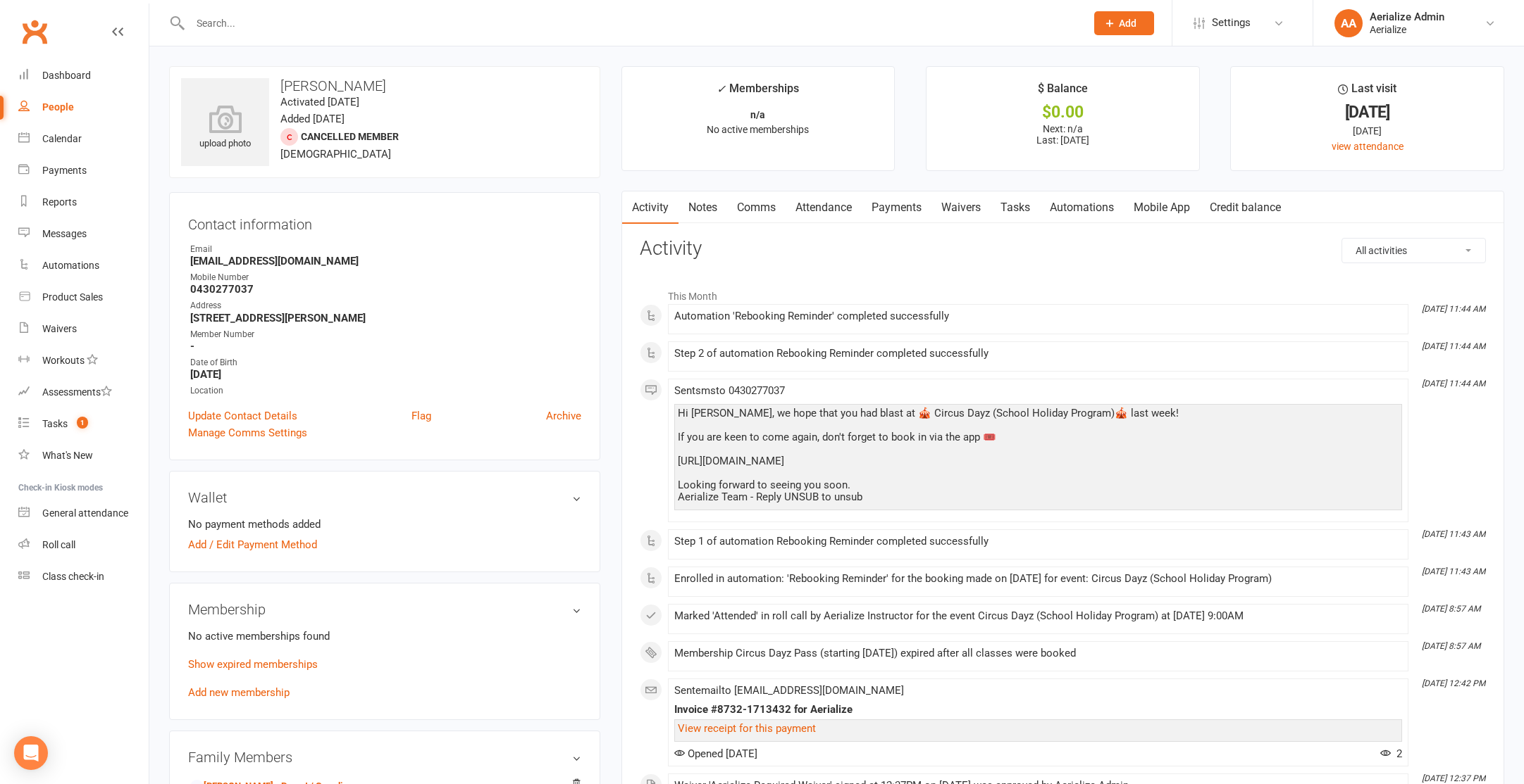
drag, startPoint x: 322, startPoint y: 90, endPoint x: 433, endPoint y: 90, distance: 111.0
click at [433, 90] on h3 "[PERSON_NAME]" at bounding box center [385, 86] width 407 height 15
click at [364, 90] on h3 "[PERSON_NAME]" at bounding box center [385, 86] width 407 height 15
drag, startPoint x: 284, startPoint y: 83, endPoint x: 423, endPoint y: 87, distance: 139.1
click at [423, 87] on h3 "[PERSON_NAME]" at bounding box center [385, 86] width 407 height 15
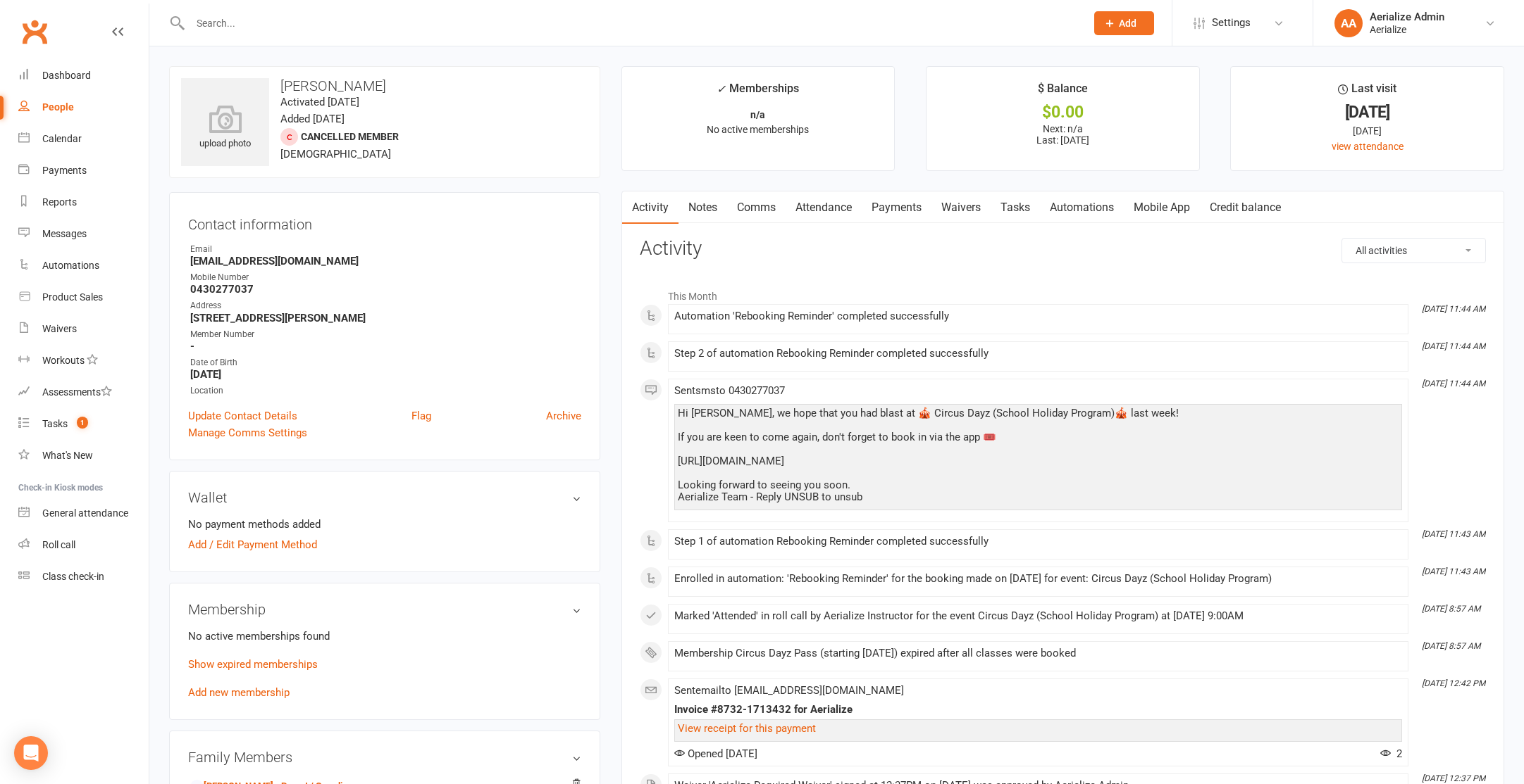
click at [384, 86] on h3 "[PERSON_NAME]" at bounding box center [385, 86] width 407 height 15
drag, startPoint x: 274, startPoint y: 262, endPoint x: 283, endPoint y: 333, distance: 71.6
click at [283, 333] on ul "Owner Email [EMAIL_ADDRESS][DOMAIN_NAME] Mobile Number [PHONE_NUMBER] Address […" at bounding box center [384, 321] width 393 height 155
click at [225, 287] on strong "0430277037" at bounding box center [385, 289] width 391 height 13
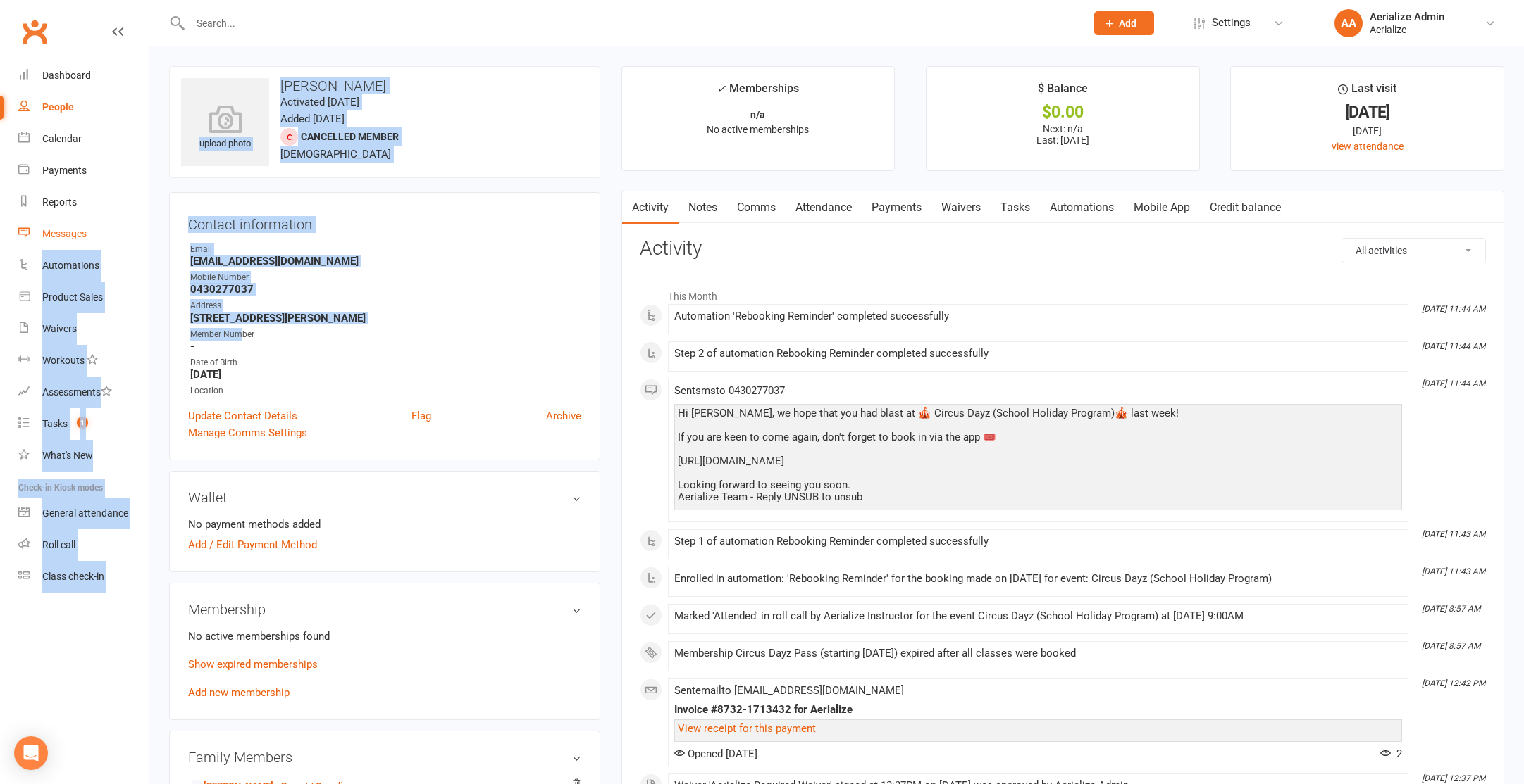
drag, startPoint x: 242, startPoint y: 328, endPoint x: 144, endPoint y: 229, distance: 139.3
click at [144, 229] on ui-view "Prospect Member Non-attending contact Class / event Appointment Task Membership…" at bounding box center [762, 757] width 1524 height 1508
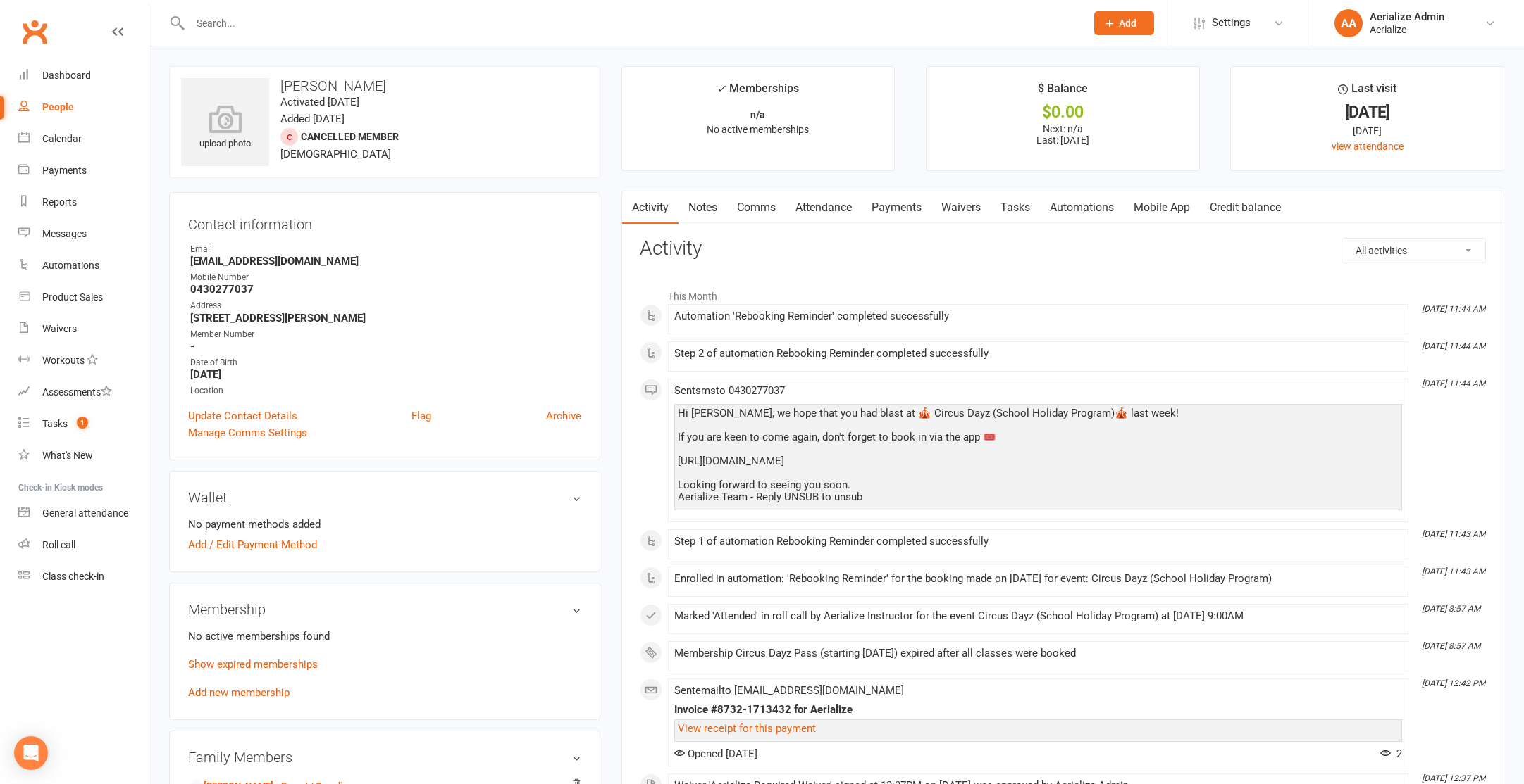
drag, startPoint x: 313, startPoint y: 287, endPoint x: 248, endPoint y: 267, distance: 68.0
click at [312, 287] on strong "0430277037" at bounding box center [385, 289] width 391 height 13
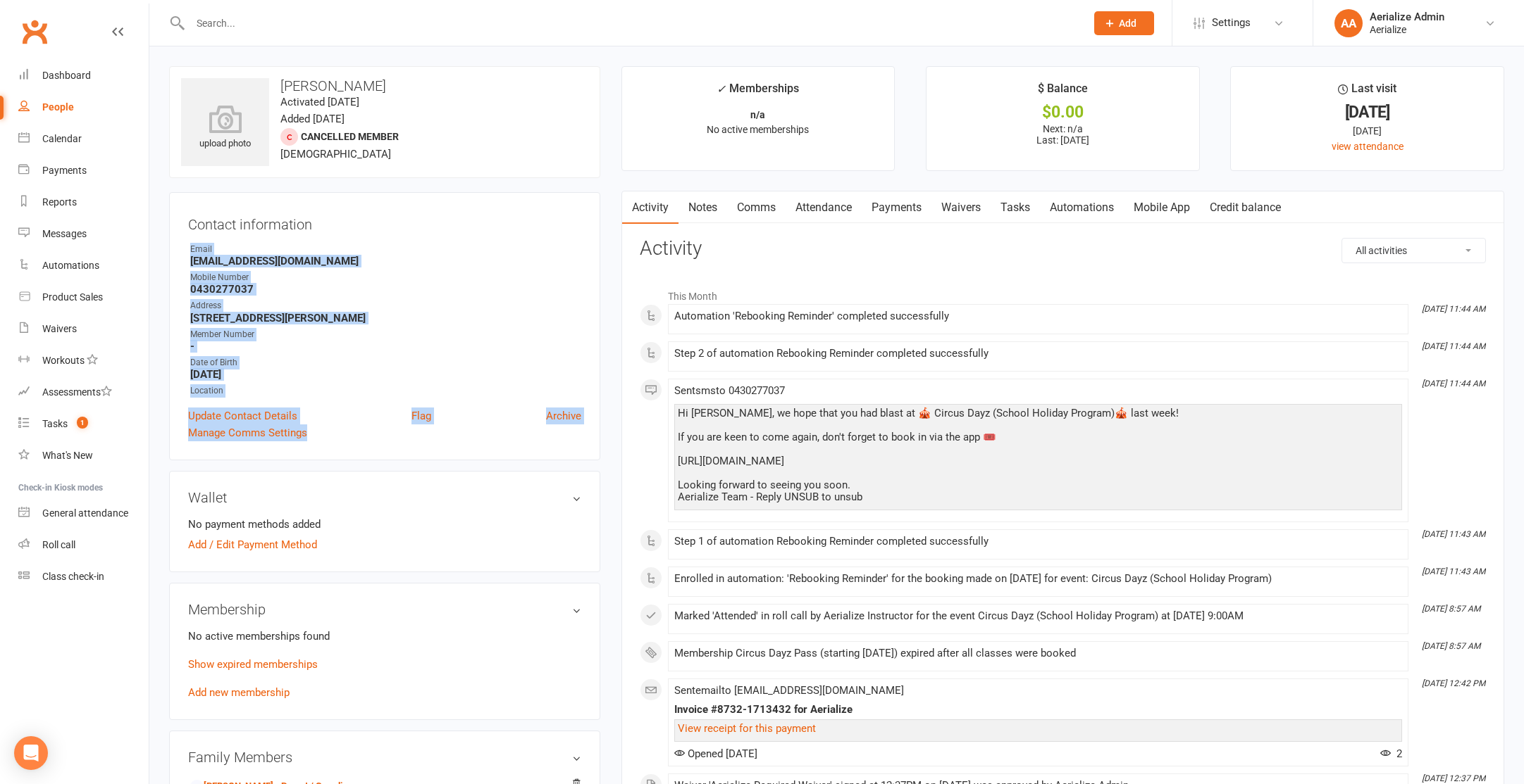
drag, startPoint x: 192, startPoint y: 254, endPoint x: 329, endPoint y: 425, distance: 219.1
click at [332, 433] on div "Contact information Owner Email [EMAIL_ADDRESS][DOMAIN_NAME] Mobile Number [PHO…" at bounding box center [384, 326] width 431 height 268
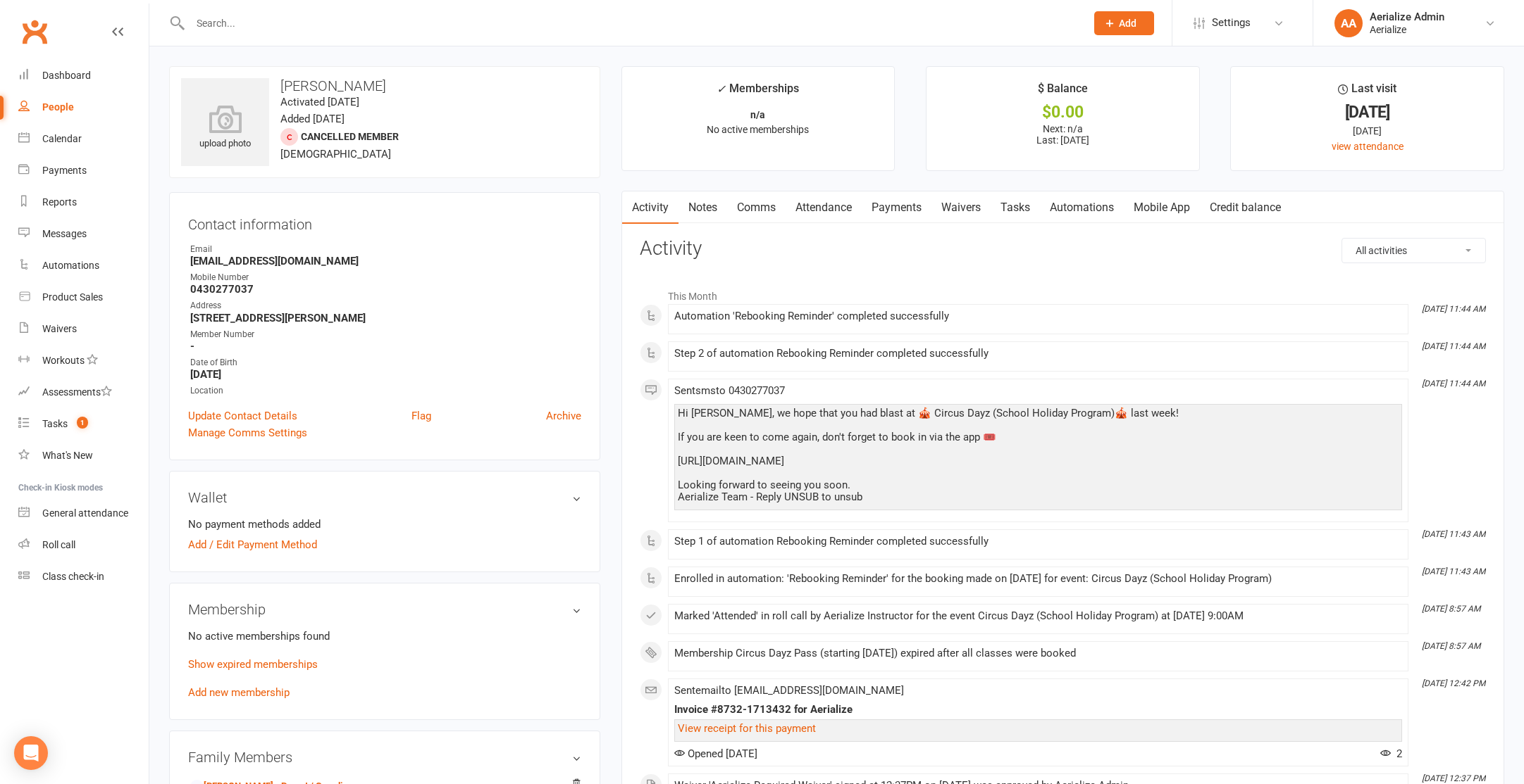
click at [274, 309] on div "Address" at bounding box center [385, 306] width 391 height 14
click at [834, 619] on div "Marked 'Attended' in roll call by Aerialize Instructor for the event Circus Day…" at bounding box center [1038, 617] width 727 height 12
click at [246, 262] on strong "[EMAIL_ADDRESS][DOMAIN_NAME]" at bounding box center [385, 261] width 391 height 13
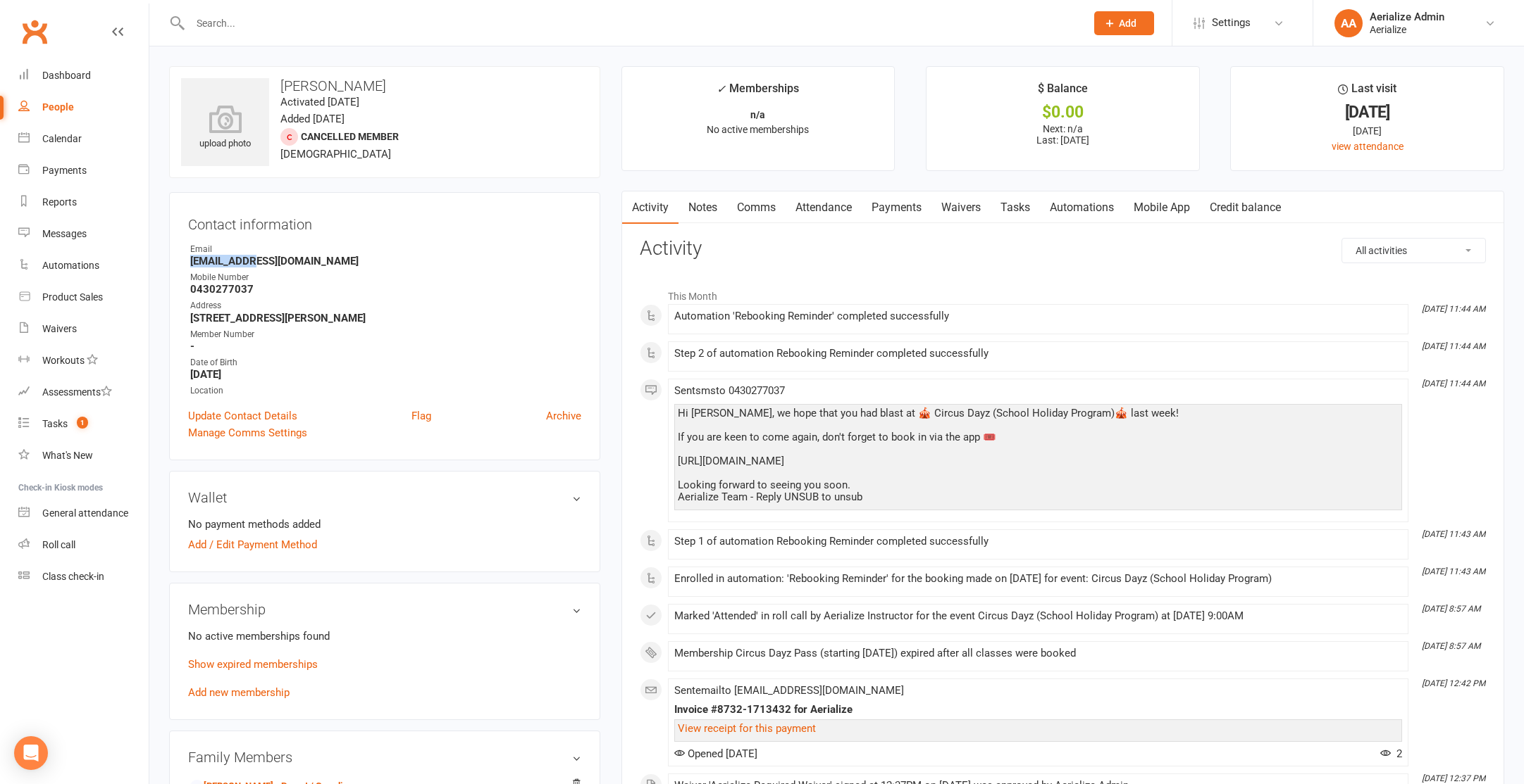
click at [246, 262] on strong "[EMAIL_ADDRESS][DOMAIN_NAME]" at bounding box center [385, 261] width 391 height 13
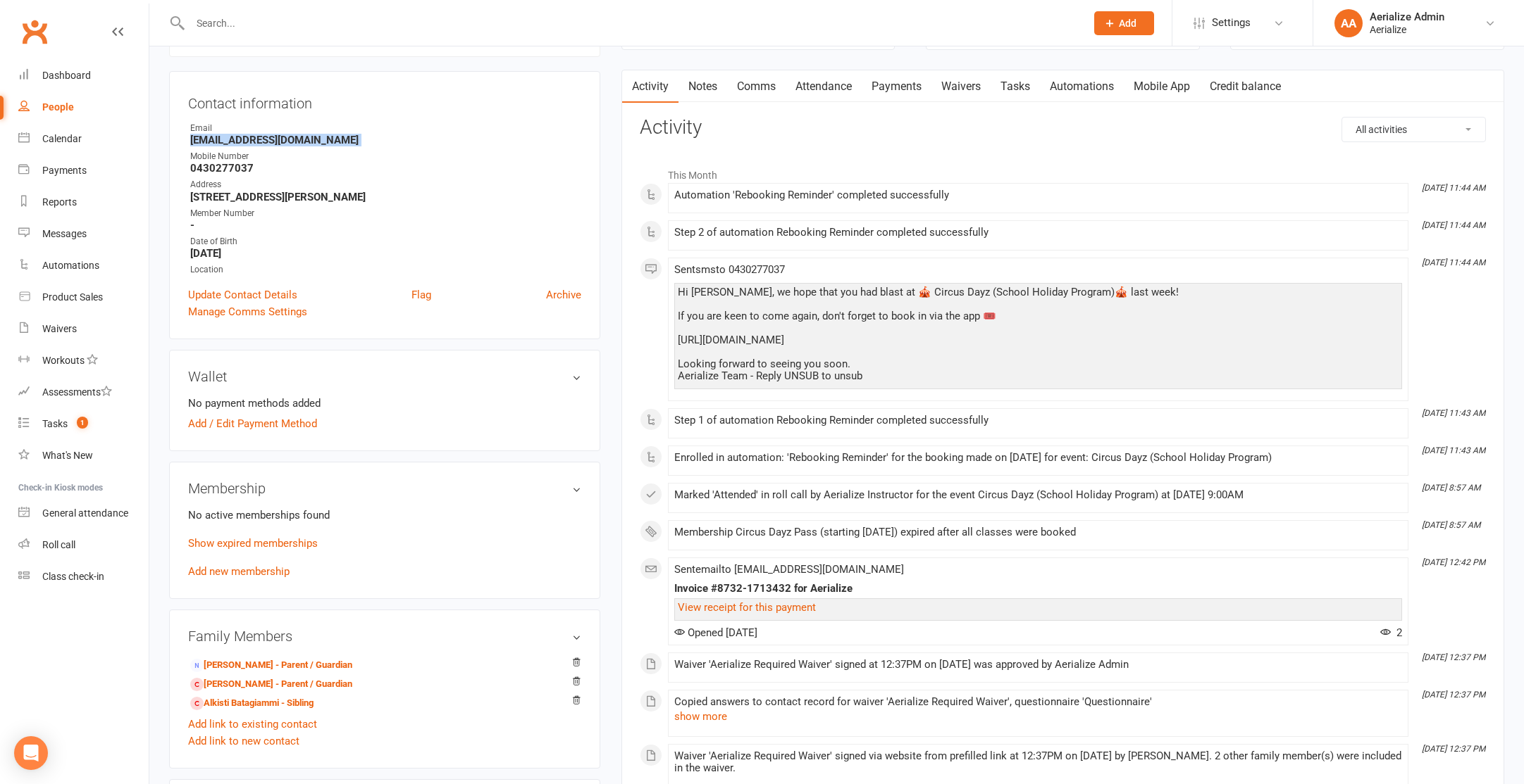
scroll to position [27, 0]
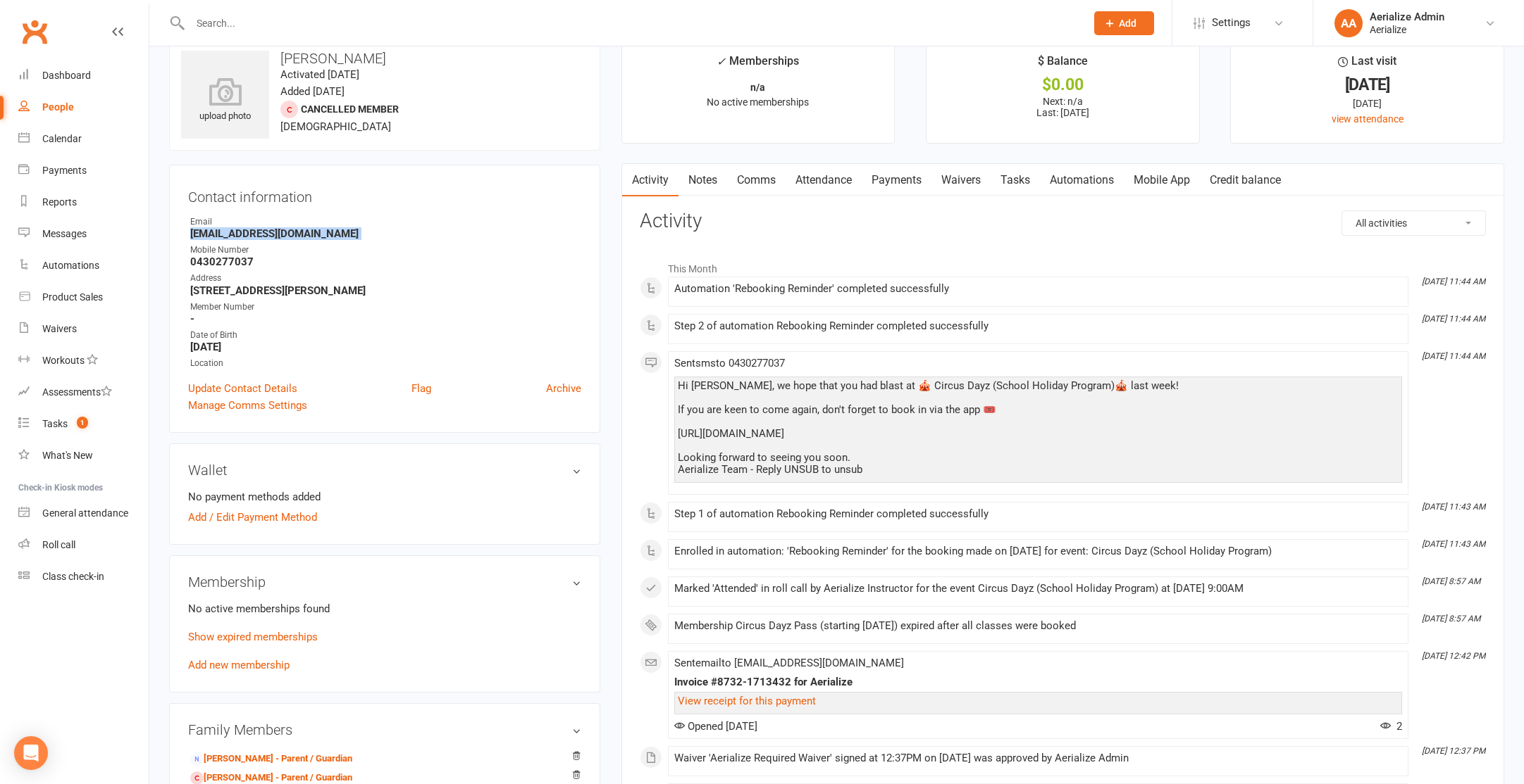
click at [947, 180] on link "Waivers" at bounding box center [961, 180] width 59 height 33
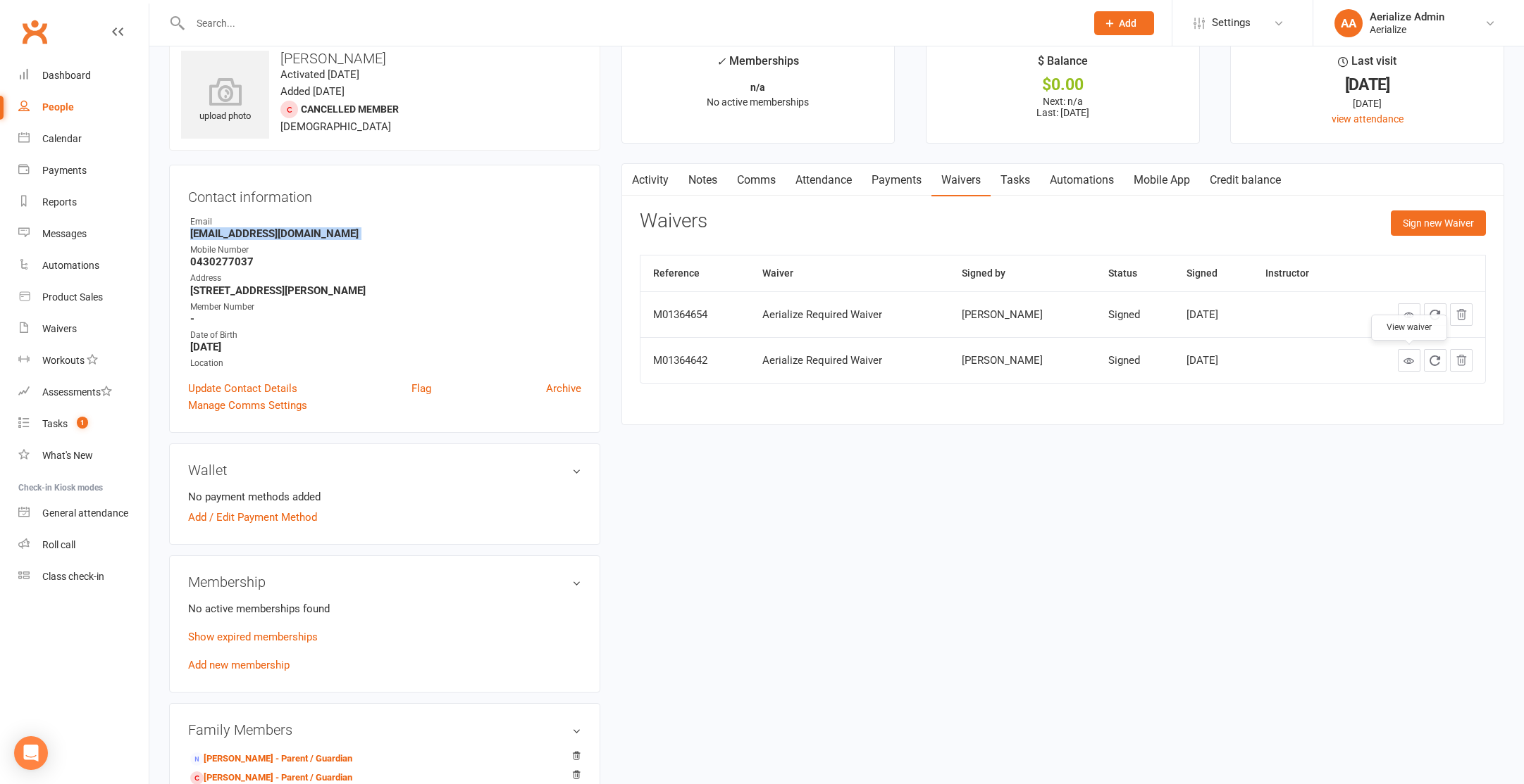
click at [1412, 359] on icon at bounding box center [1408, 361] width 11 height 11
click at [1405, 318] on icon at bounding box center [1408, 315] width 11 height 11
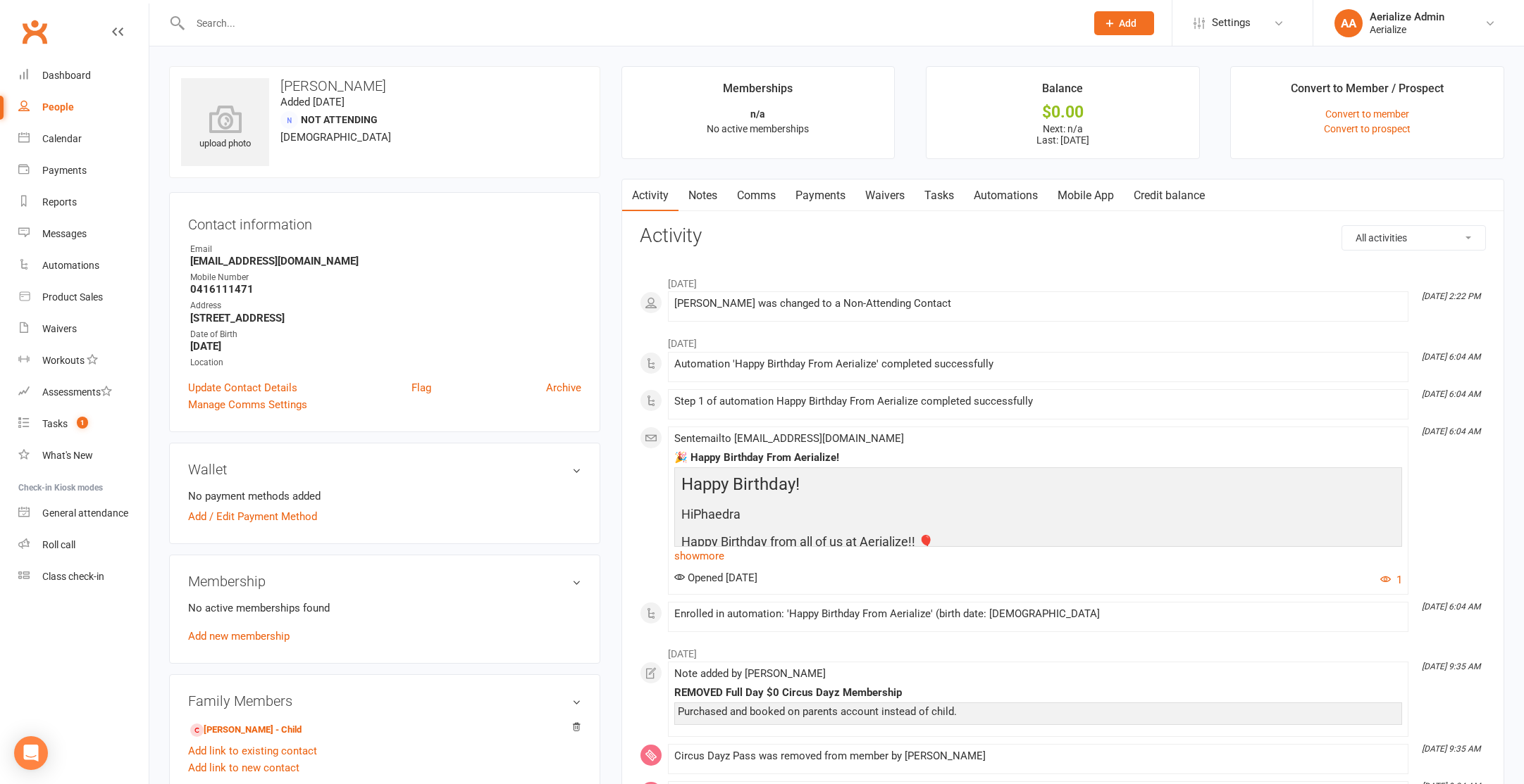
click at [229, 260] on strong "phaedranics@gmail.com" at bounding box center [385, 261] width 391 height 13
click at [228, 260] on strong "phaedranics@gmail.com" at bounding box center [385, 261] width 391 height 13
copy render-form-field "phaedranics@gmail.com"
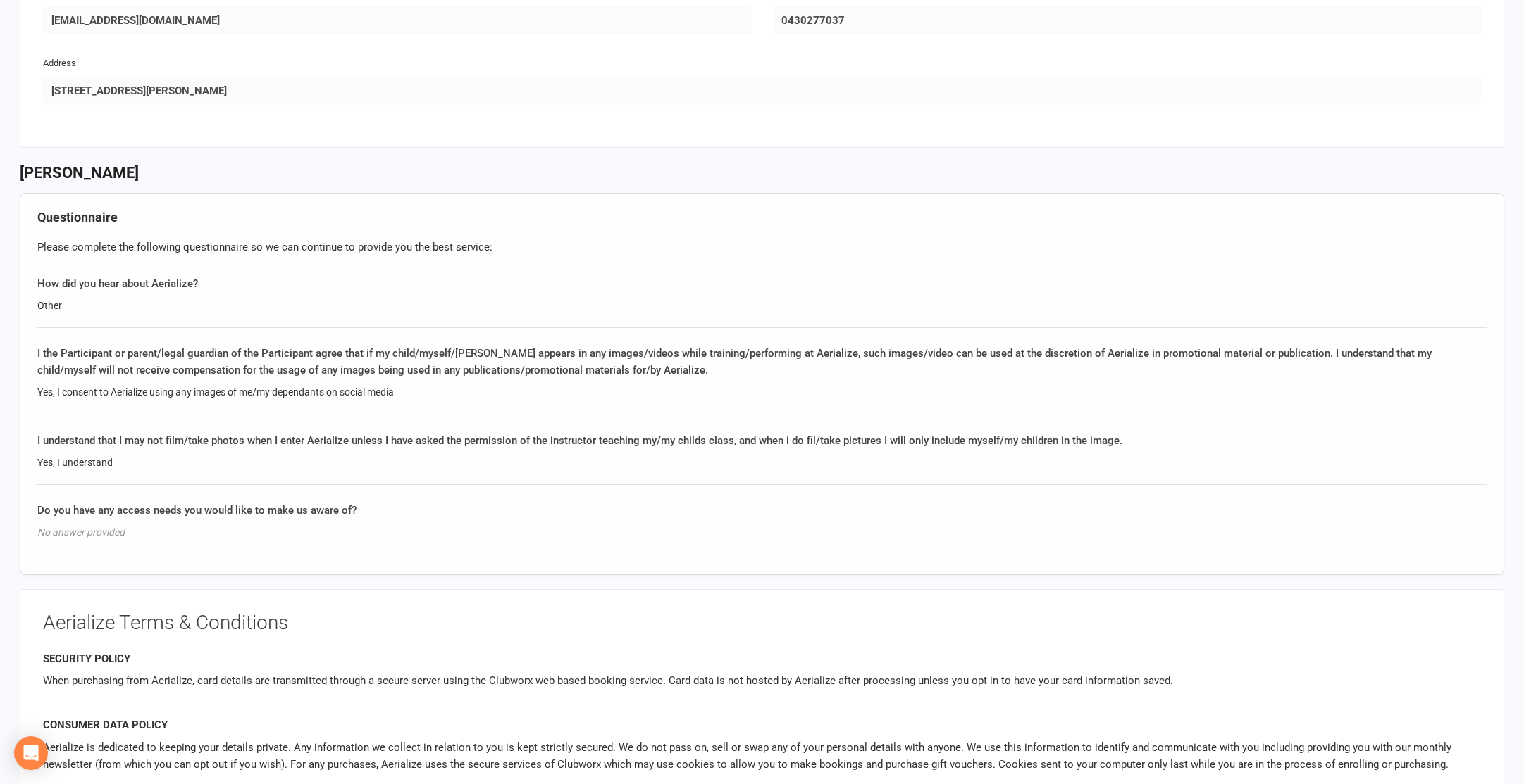
scroll to position [1553, 0]
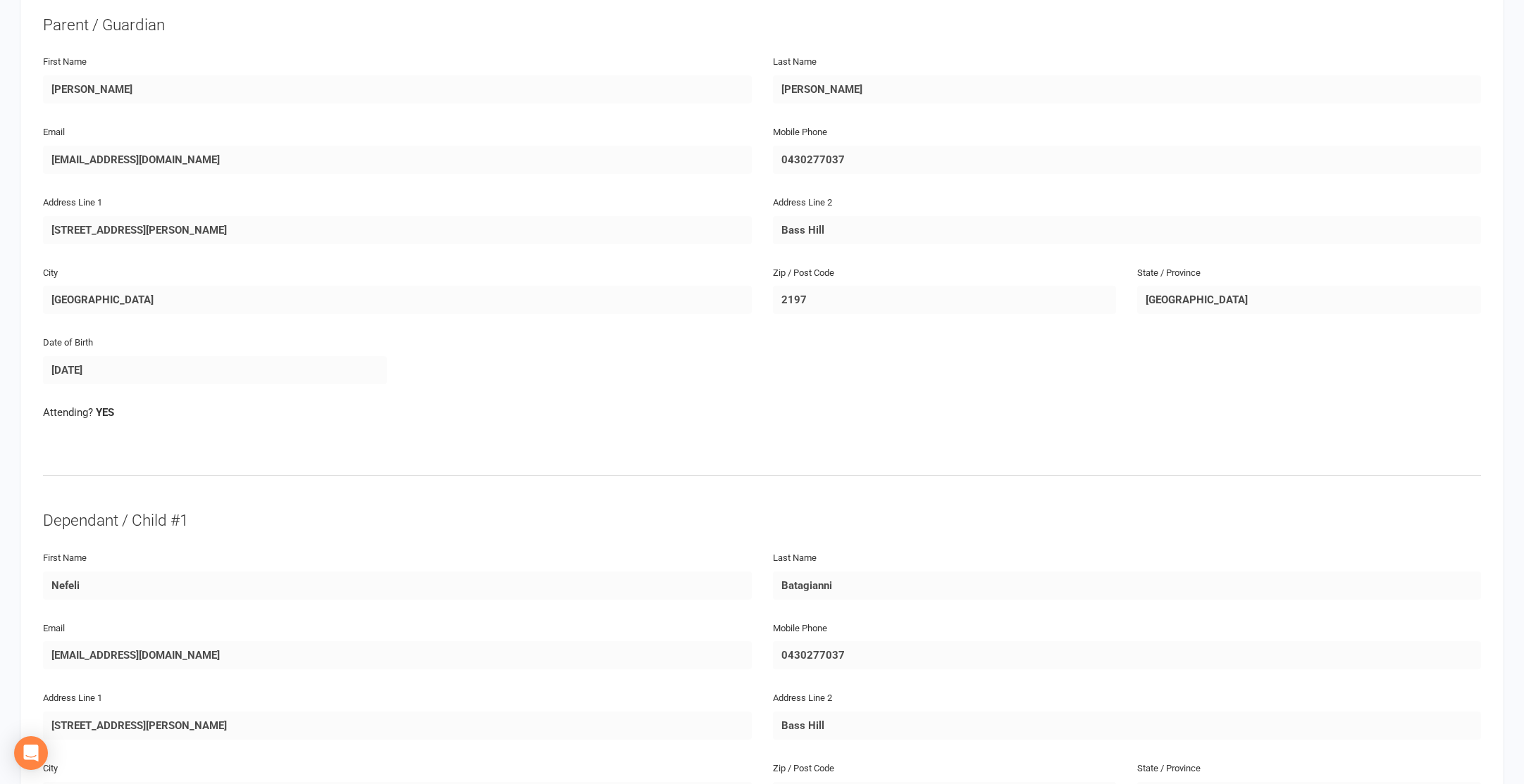
scroll to position [230, 0]
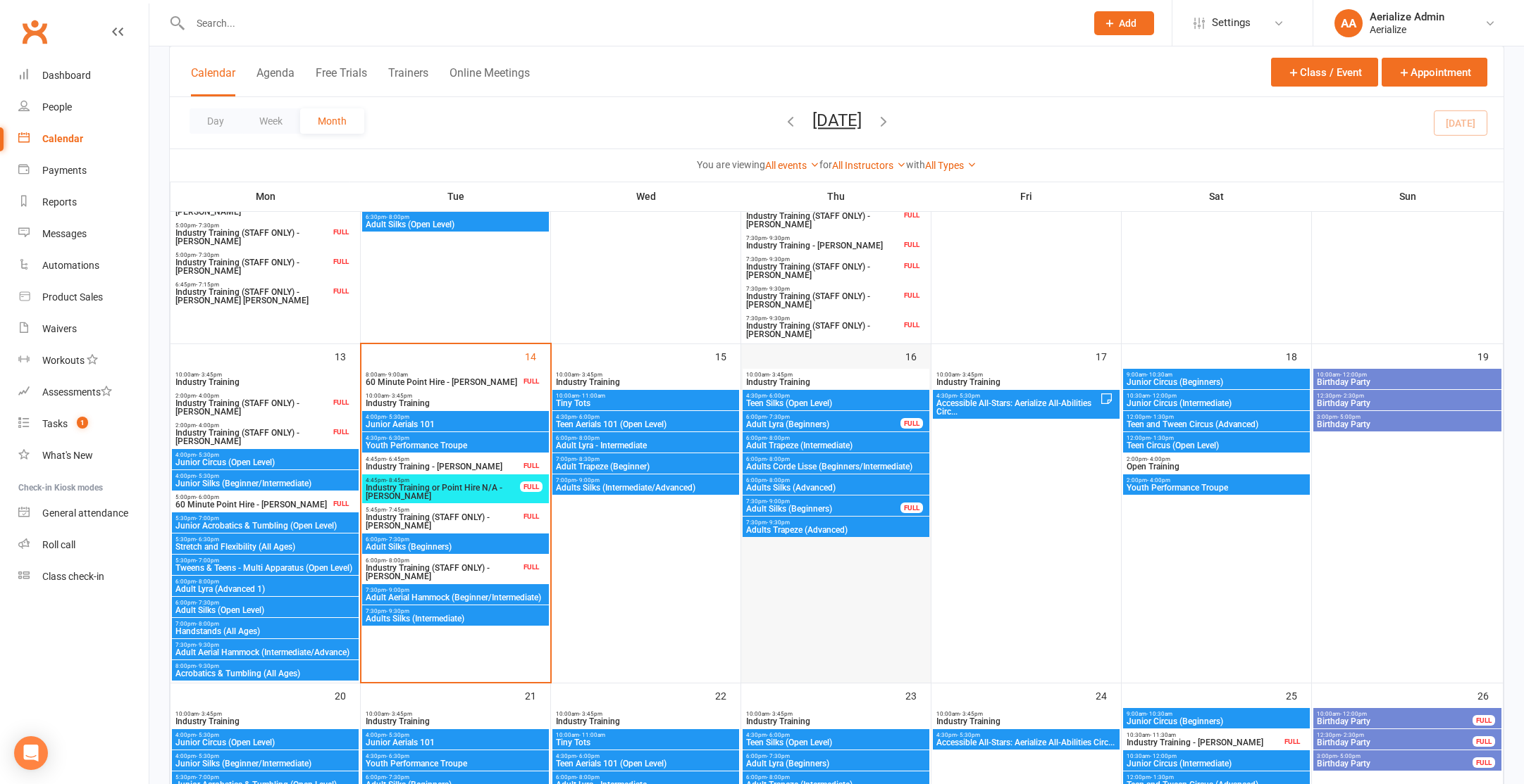
scroll to position [555, 0]
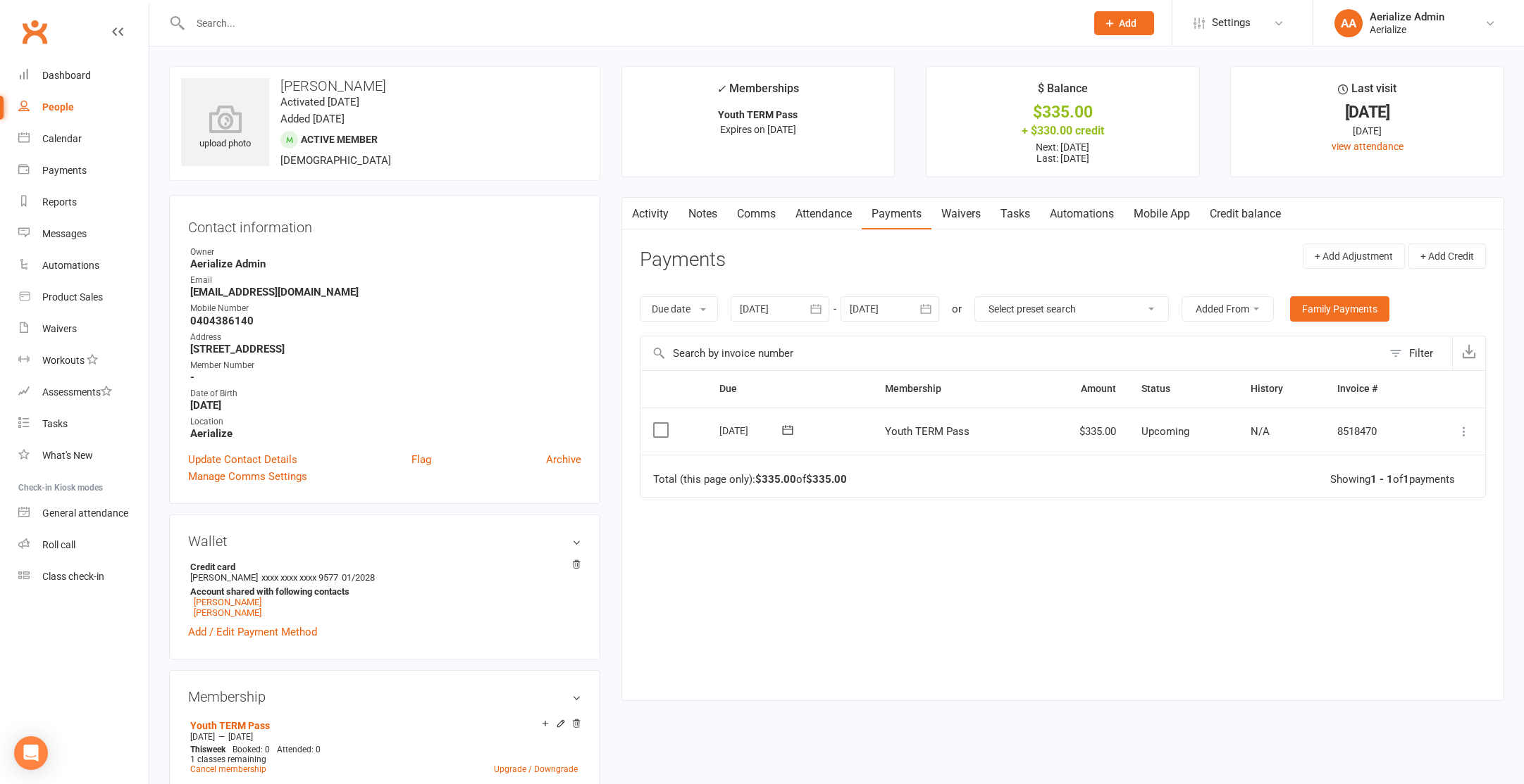
click at [1465, 432] on icon at bounding box center [1464, 432] width 14 height 14
click at [1382, 576] on link "Apply credit" at bounding box center [1402, 571] width 140 height 28
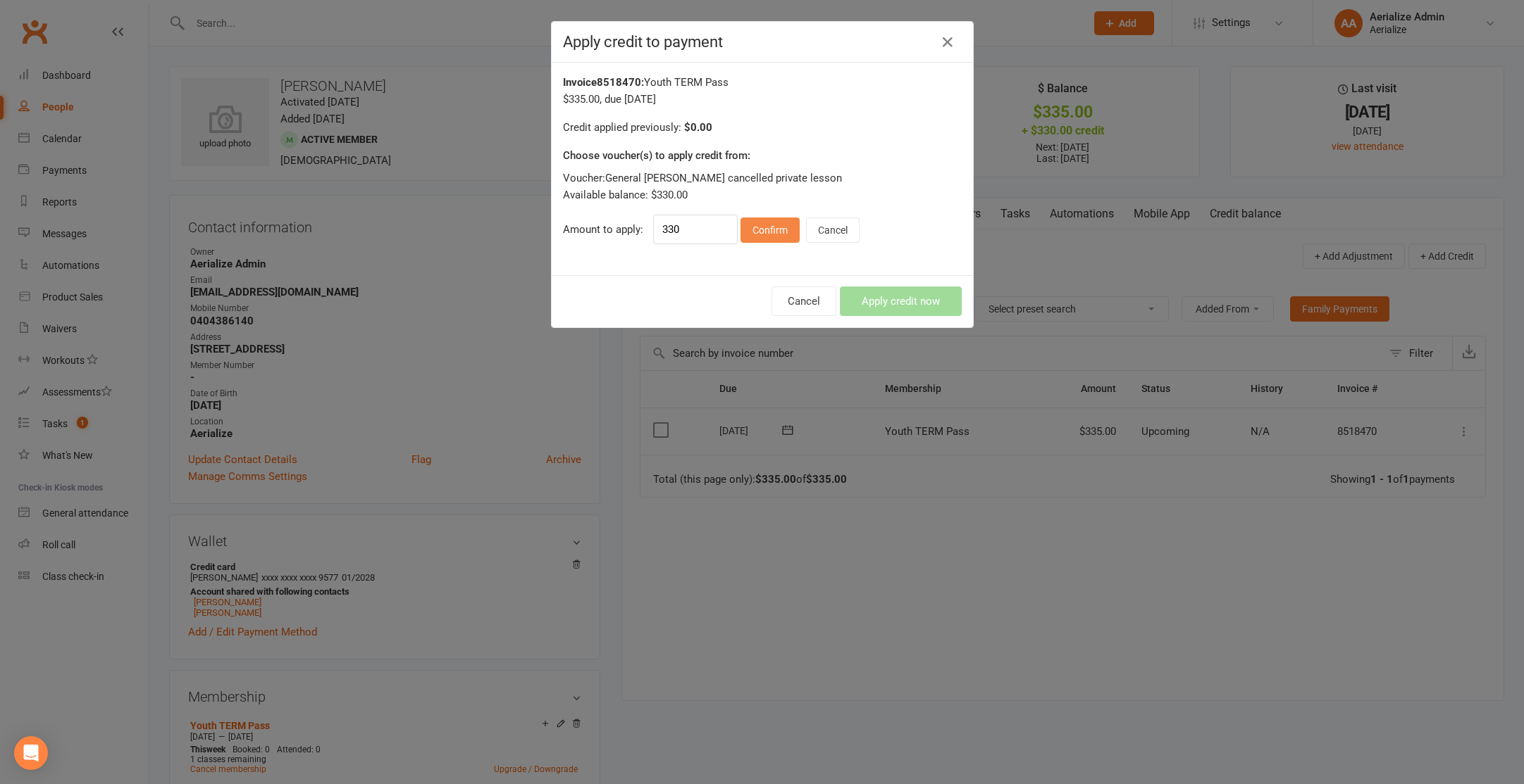
click at [768, 227] on button "Confirm" at bounding box center [770, 229] width 59 height 25
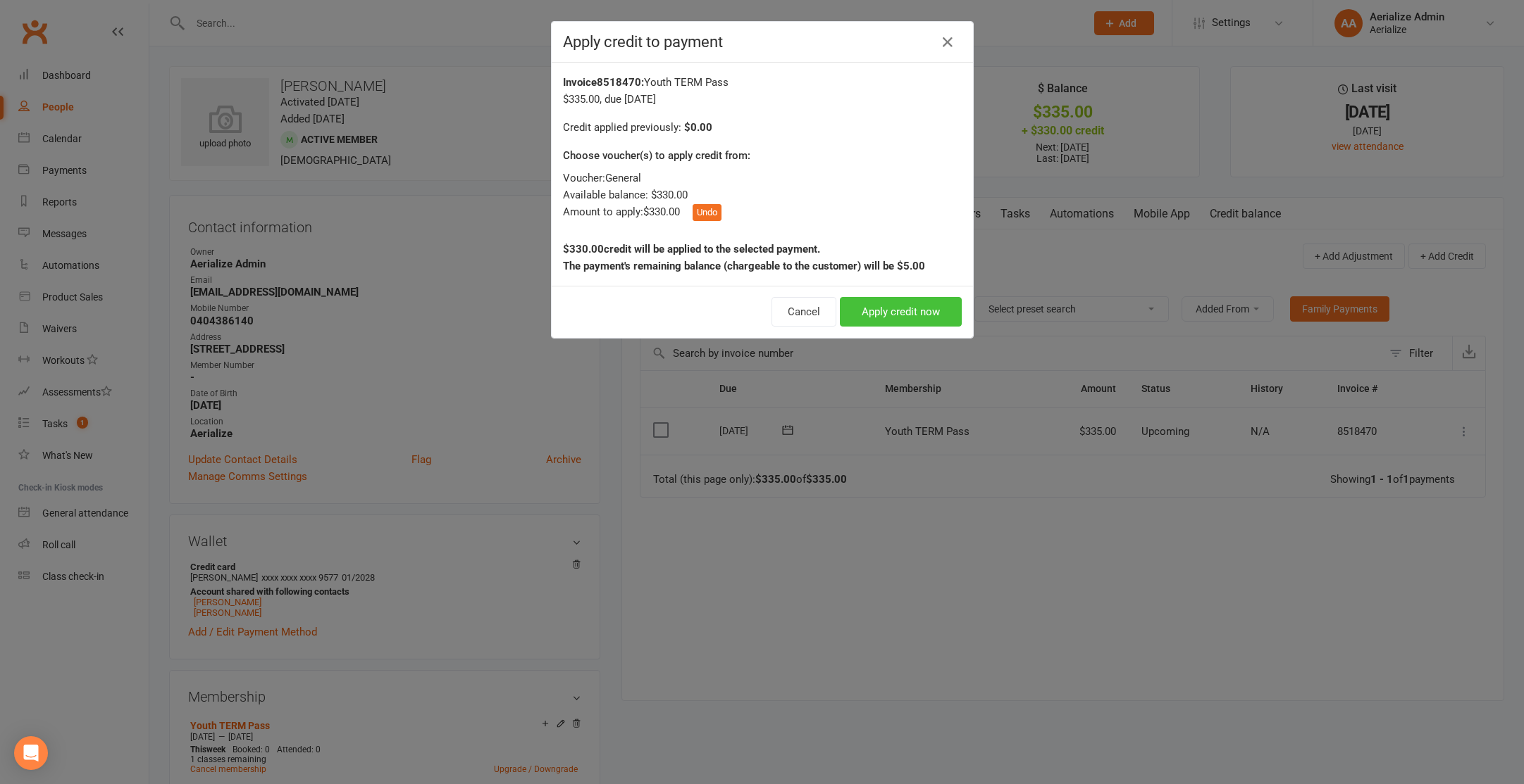
click at [890, 322] on button "Apply credit now" at bounding box center [901, 311] width 122 height 30
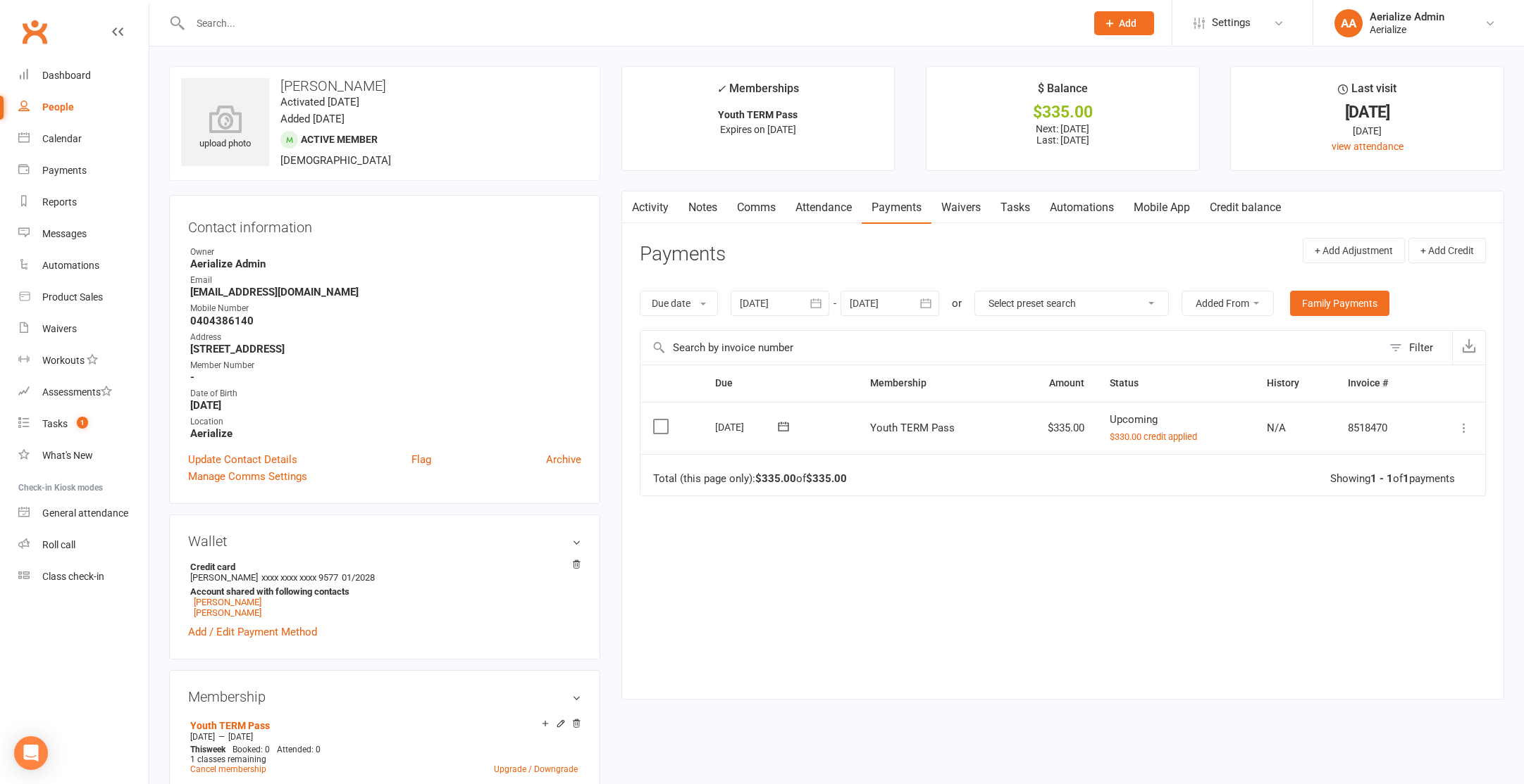
click at [830, 221] on link "Attendance" at bounding box center [823, 207] width 76 height 33
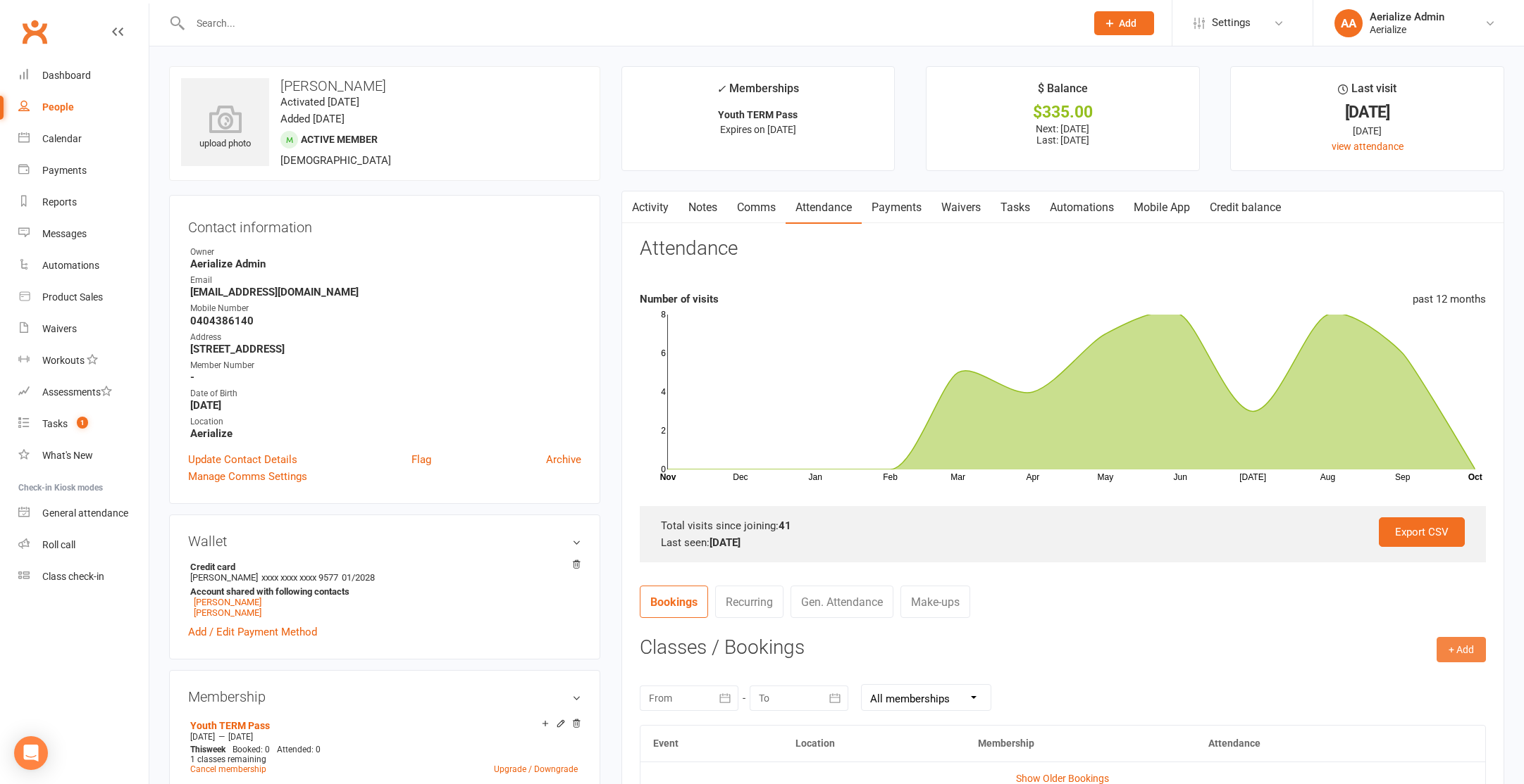
drag, startPoint x: 1470, startPoint y: 656, endPoint x: 1458, endPoint y: 655, distance: 12.0
click at [1469, 656] on button "+ Add" at bounding box center [1461, 650] width 49 height 25
click at [1383, 682] on link "Book Event" at bounding box center [1415, 681] width 140 height 28
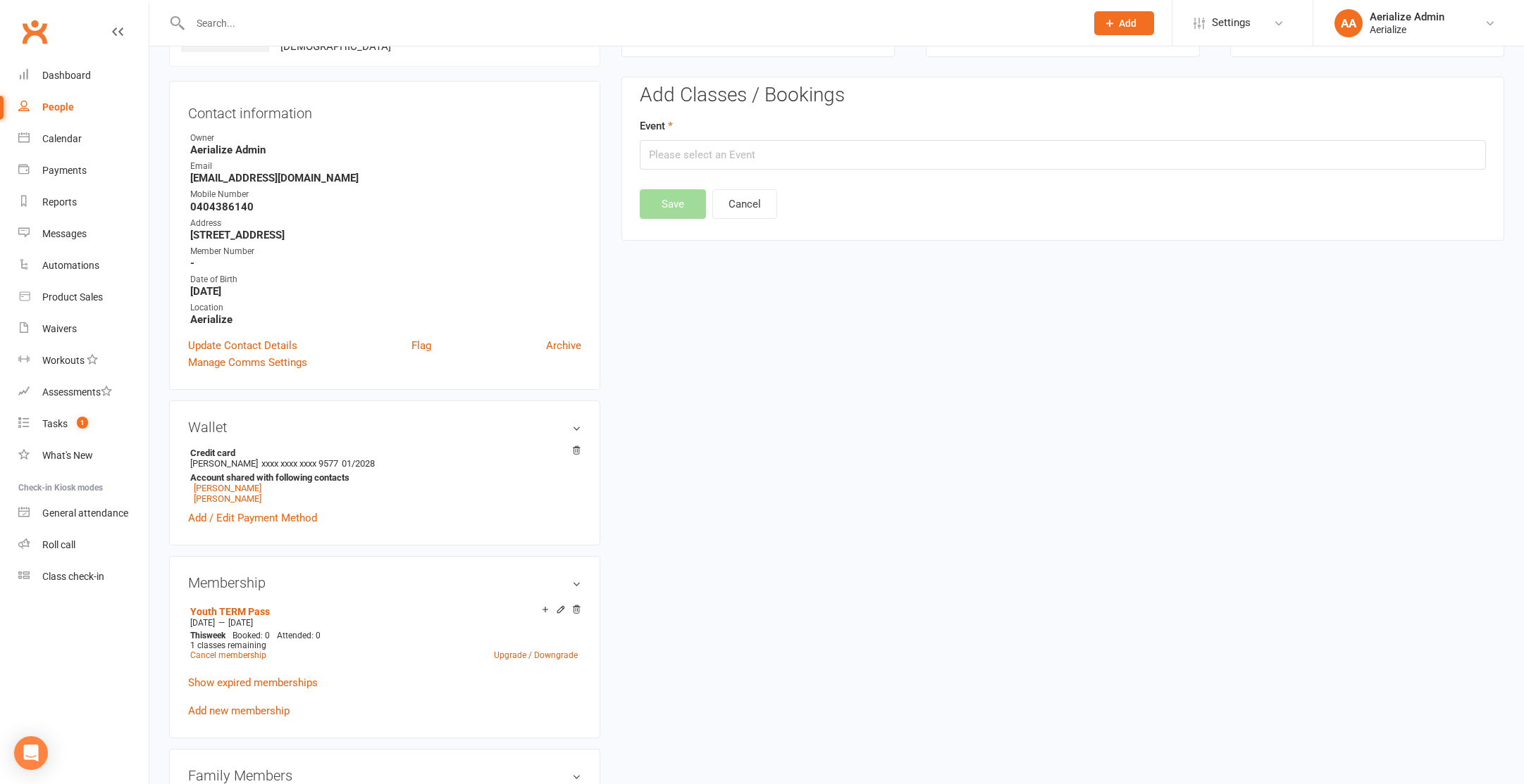
scroll to position [120, 0]
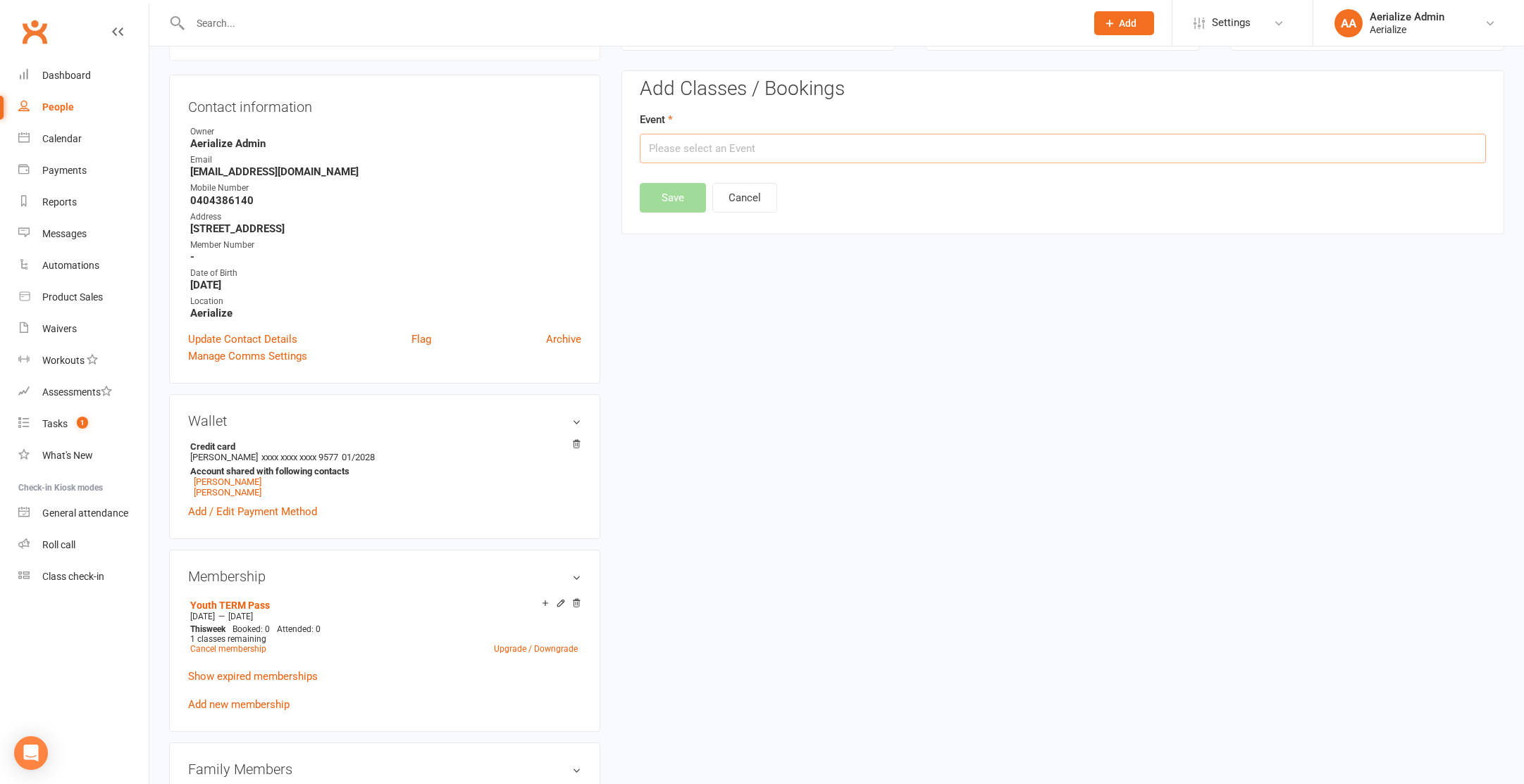
click at [814, 150] on input "text" at bounding box center [1063, 148] width 846 height 30
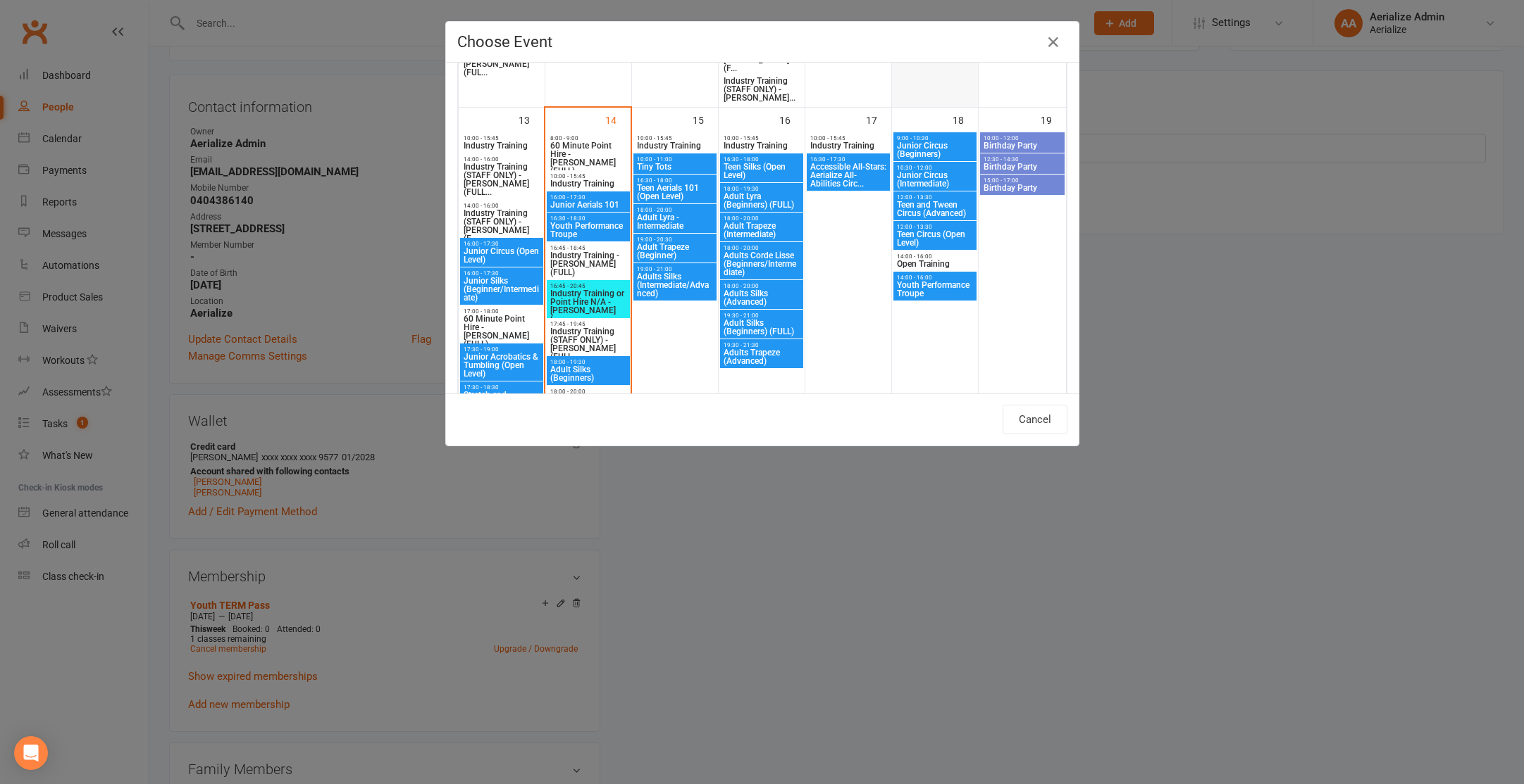
scroll to position [888, 0]
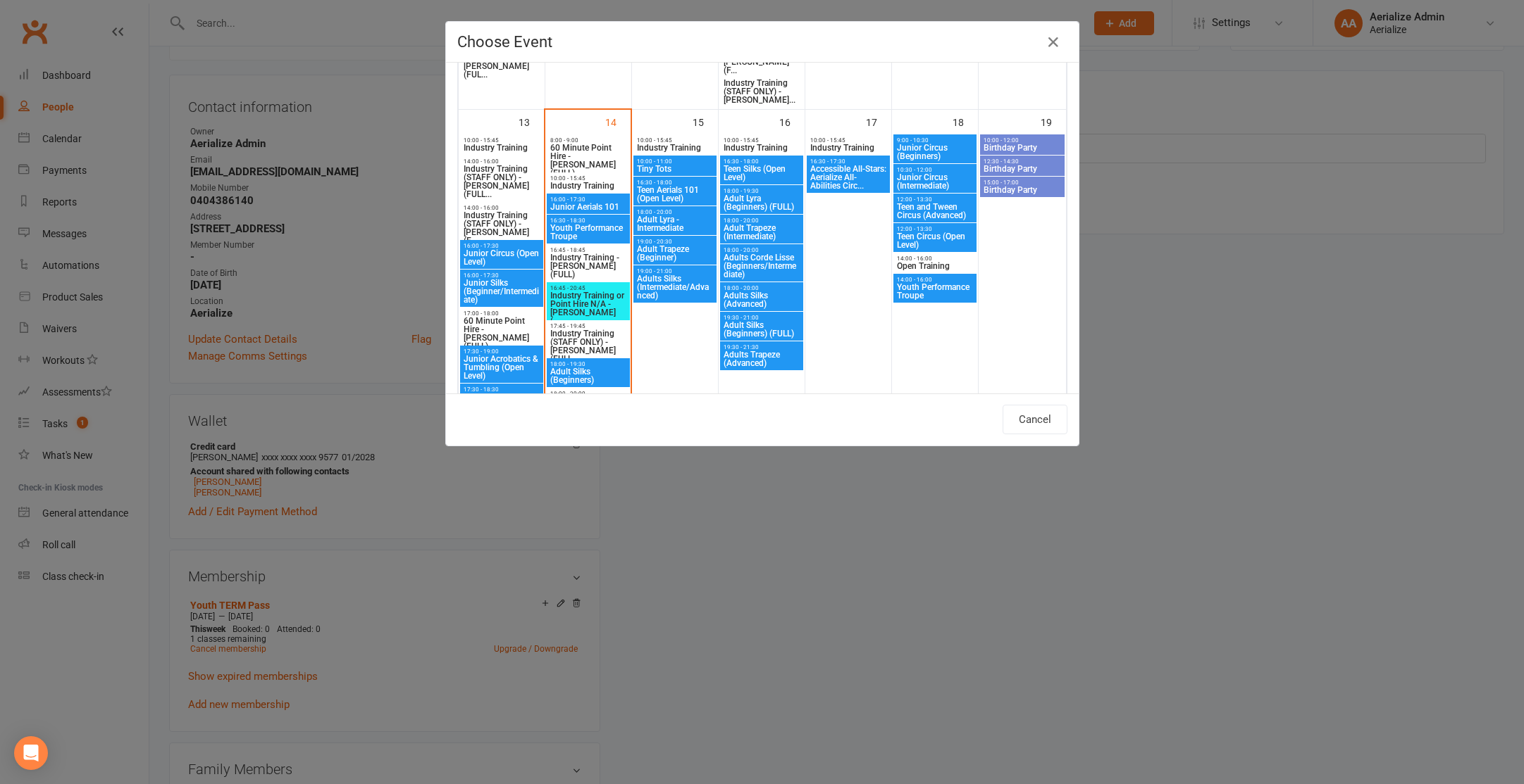
click at [923, 156] on span "Junior Circus (Beginners)" at bounding box center [935, 152] width 78 height 17
type input "Junior Circus (Beginners) - [DATE] 9:00:00 AM"
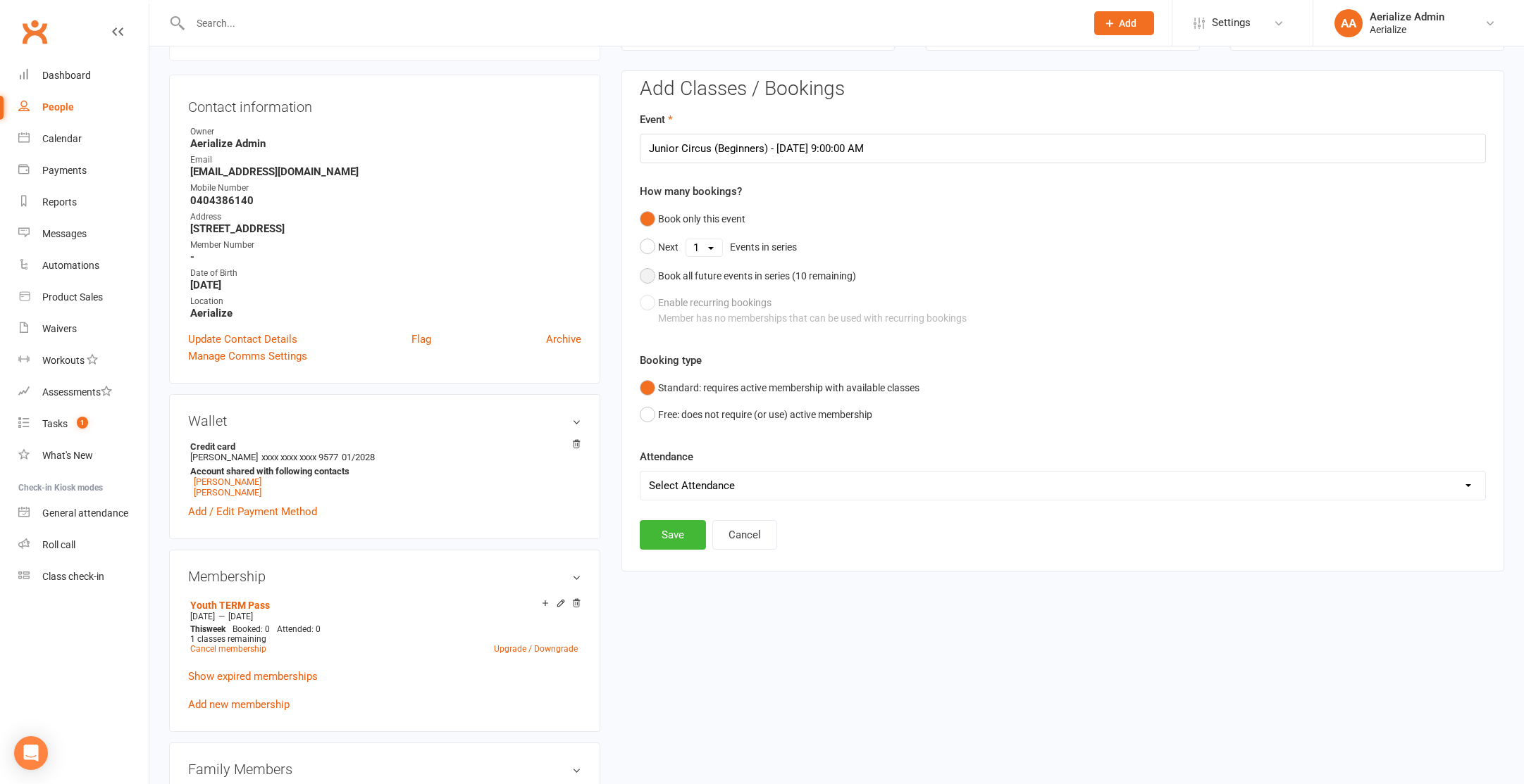
click at [679, 278] on div "Book all future events in series ( 10 remaining)" at bounding box center [757, 276] width 198 height 15
click at [692, 457] on button "Save" at bounding box center [673, 463] width 66 height 30
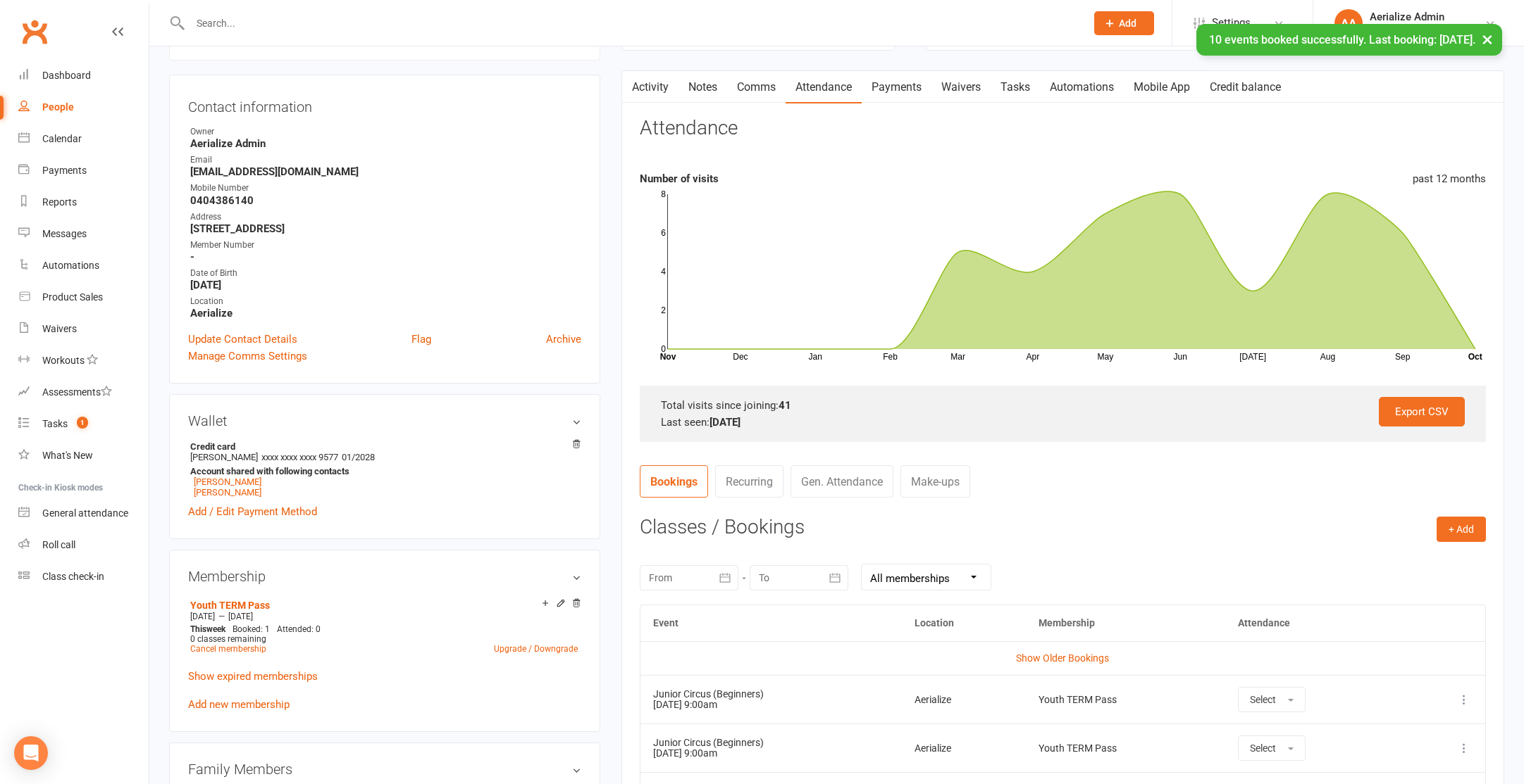
click at [226, 24] on div "× 10 events booked successfully. Last booking: [DATE]." at bounding box center [752, 24] width 1506 height 0
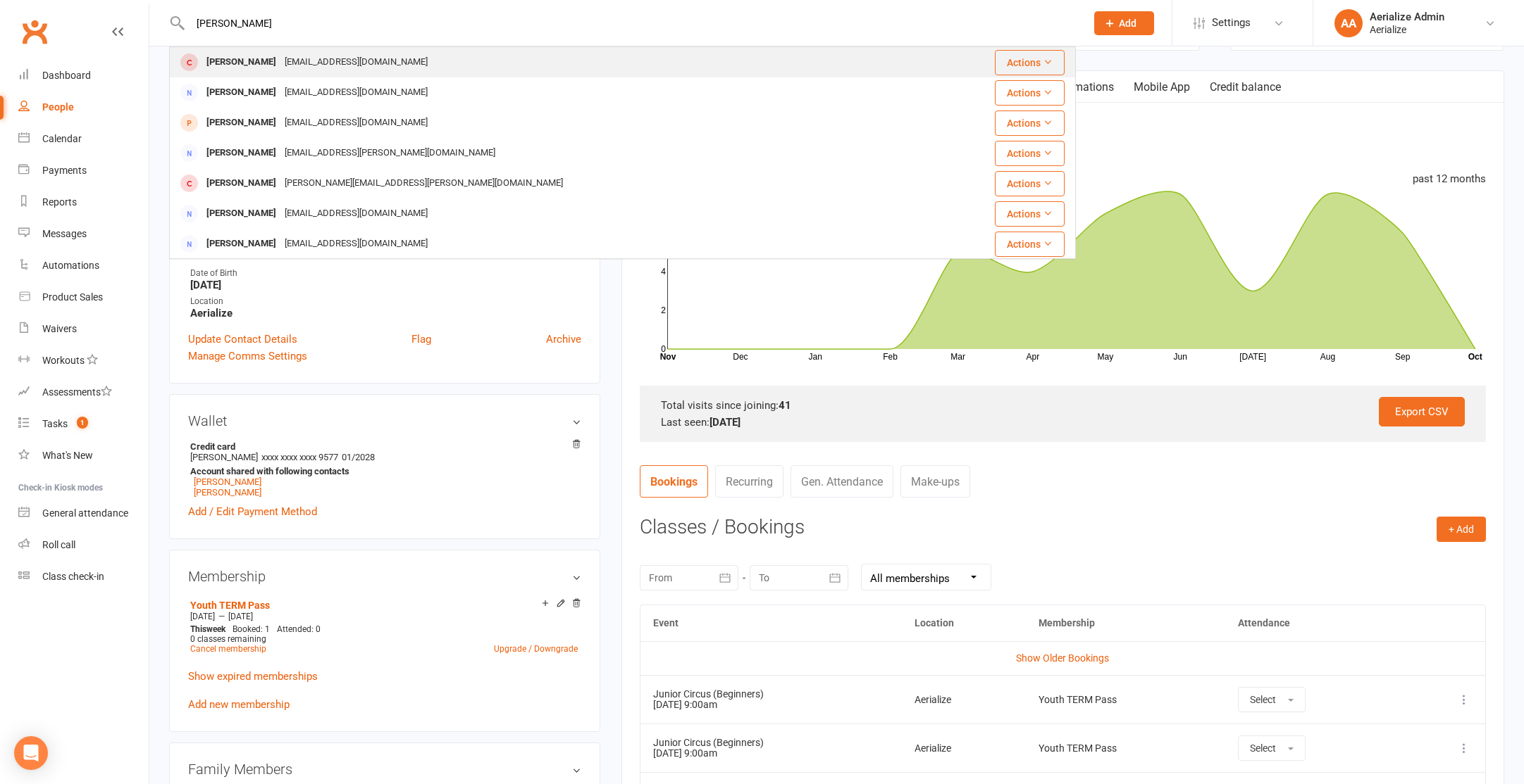
type input "[PERSON_NAME]"
click at [280, 71] on div "[EMAIL_ADDRESS][DOMAIN_NAME]" at bounding box center [356, 62] width 151 height 21
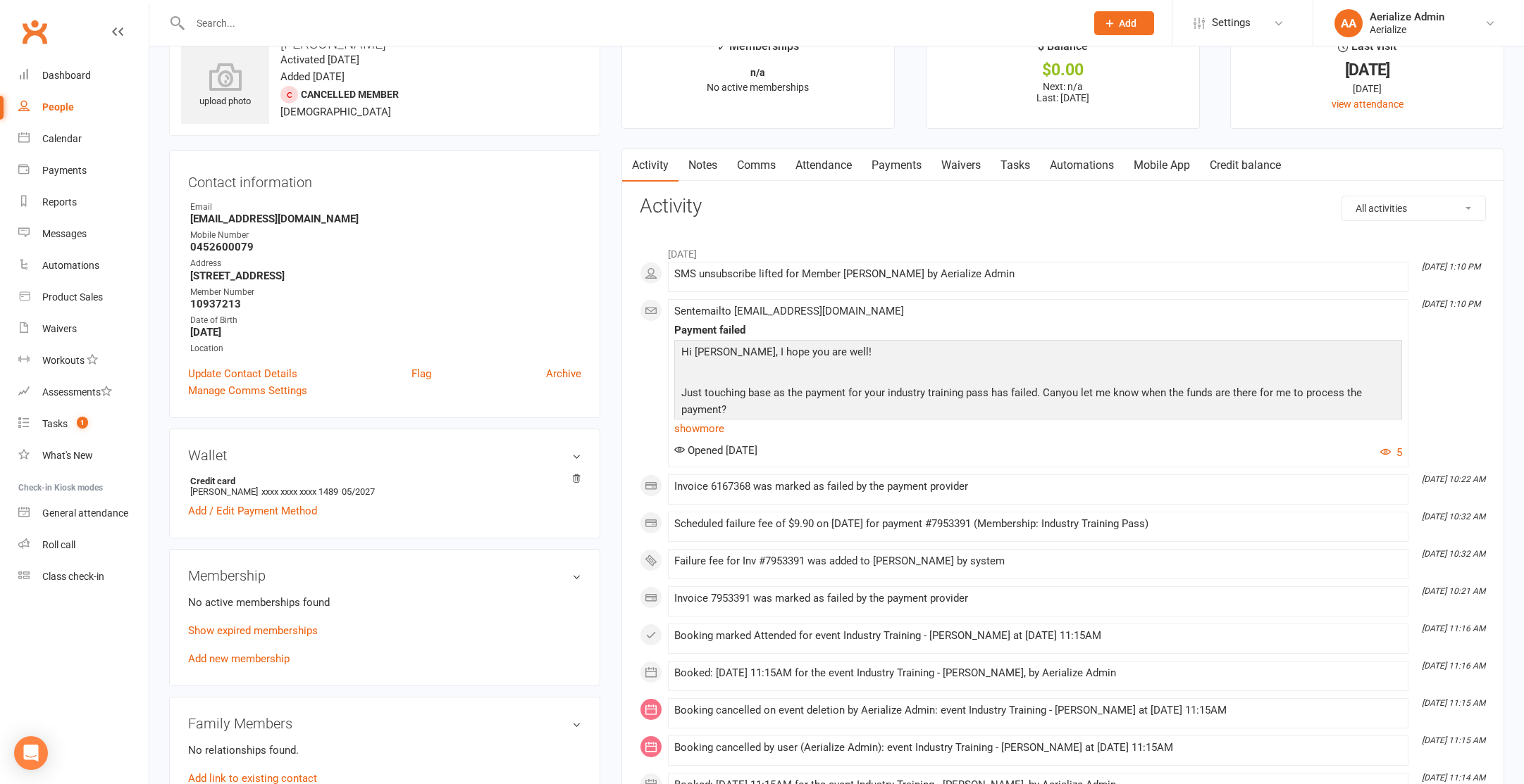
scroll to position [48, 0]
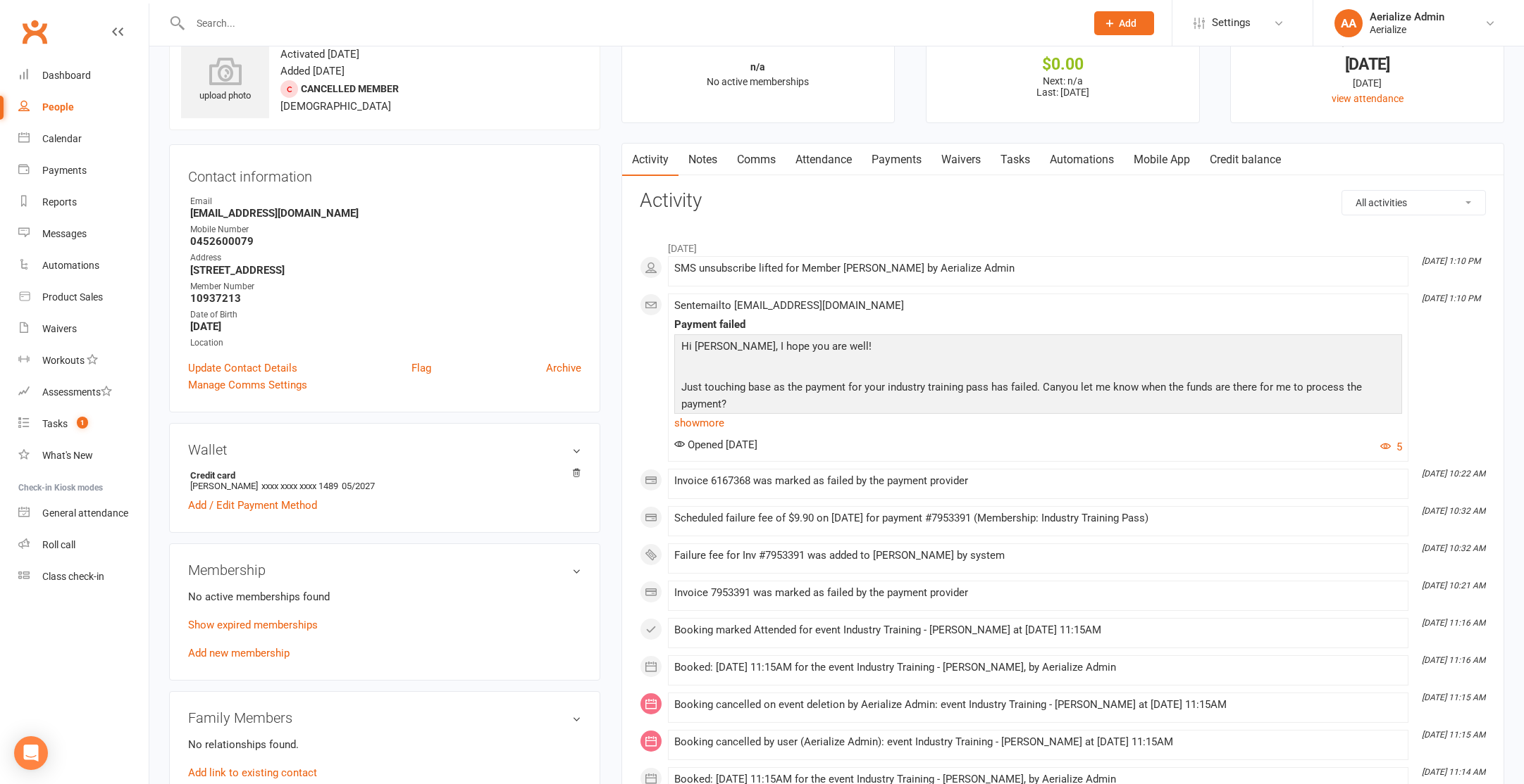
click at [258, 649] on link "Add new membership" at bounding box center [238, 653] width 101 height 13
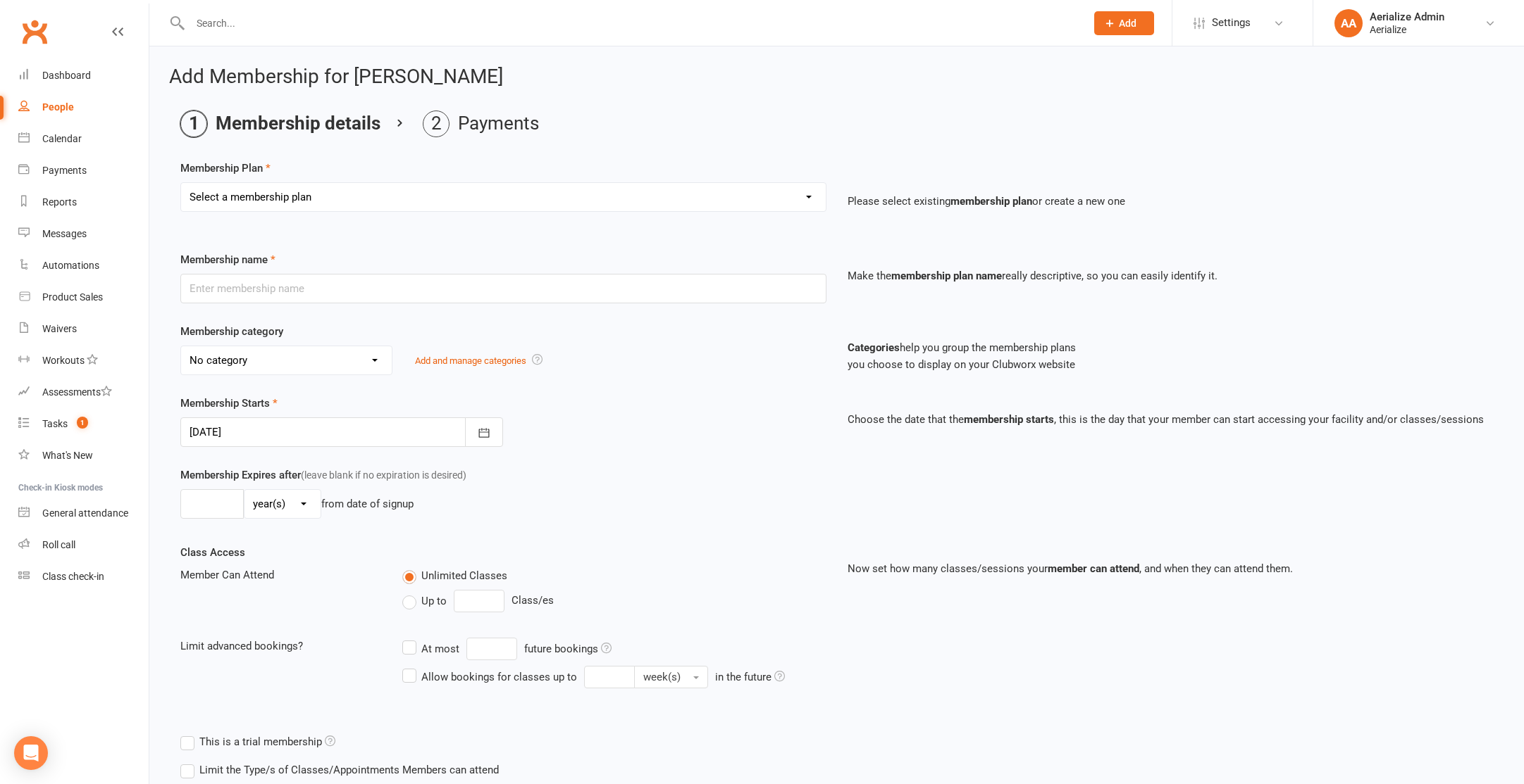
click at [361, 203] on select "Select a membership plan Create new Membership Plan Tiny Tots DROP IN Tiny Tots…" at bounding box center [503, 197] width 645 height 28
select select "16"
click at [181, 183] on select "Select a membership plan Create new Membership Plan Tiny Tots DROP IN Tiny Tots…" at bounding box center [503, 197] width 645 height 28
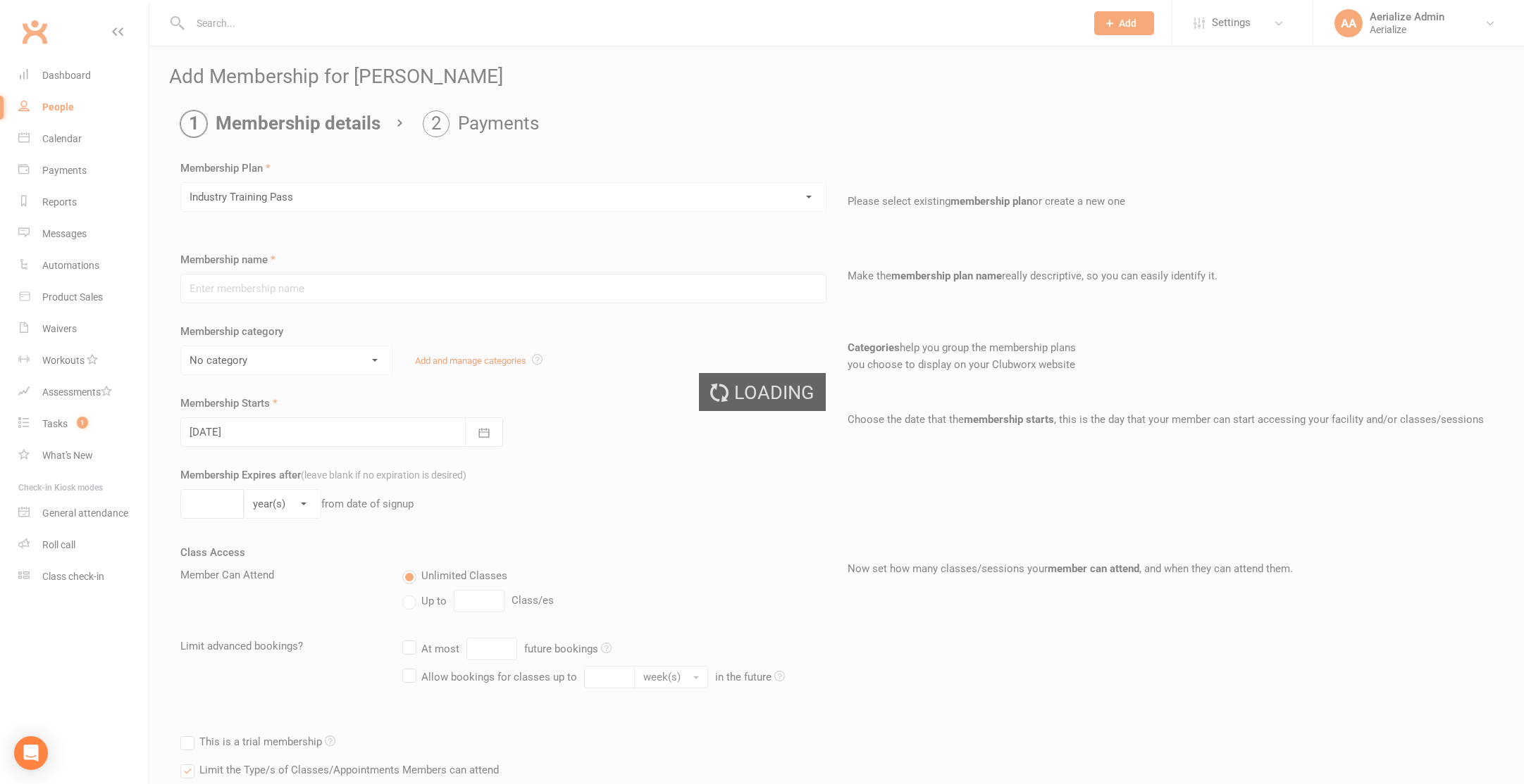
type input "Industry Training Pass"
select select "5"
type input "14"
select select "0"
type input "1"
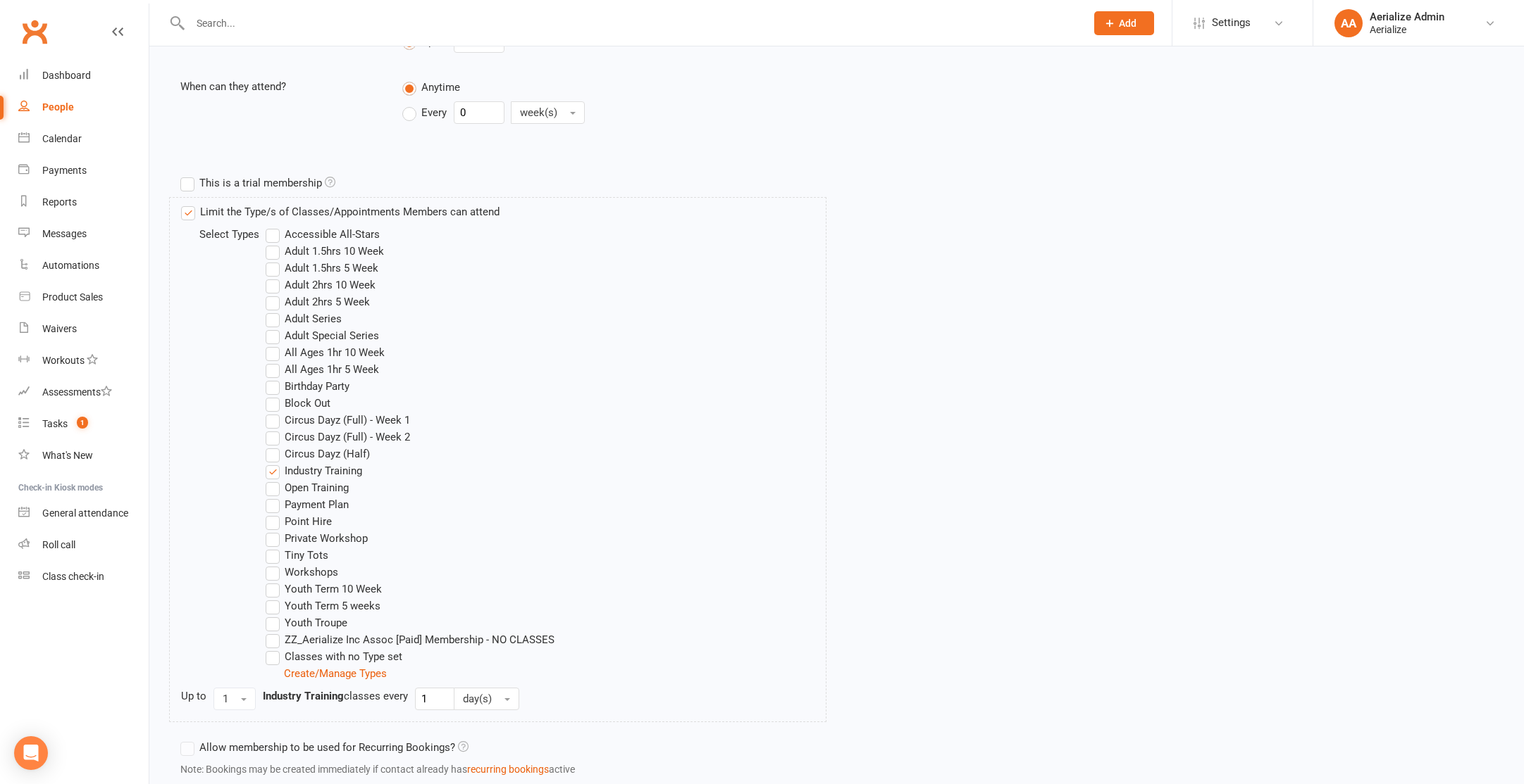
scroll to position [656, 0]
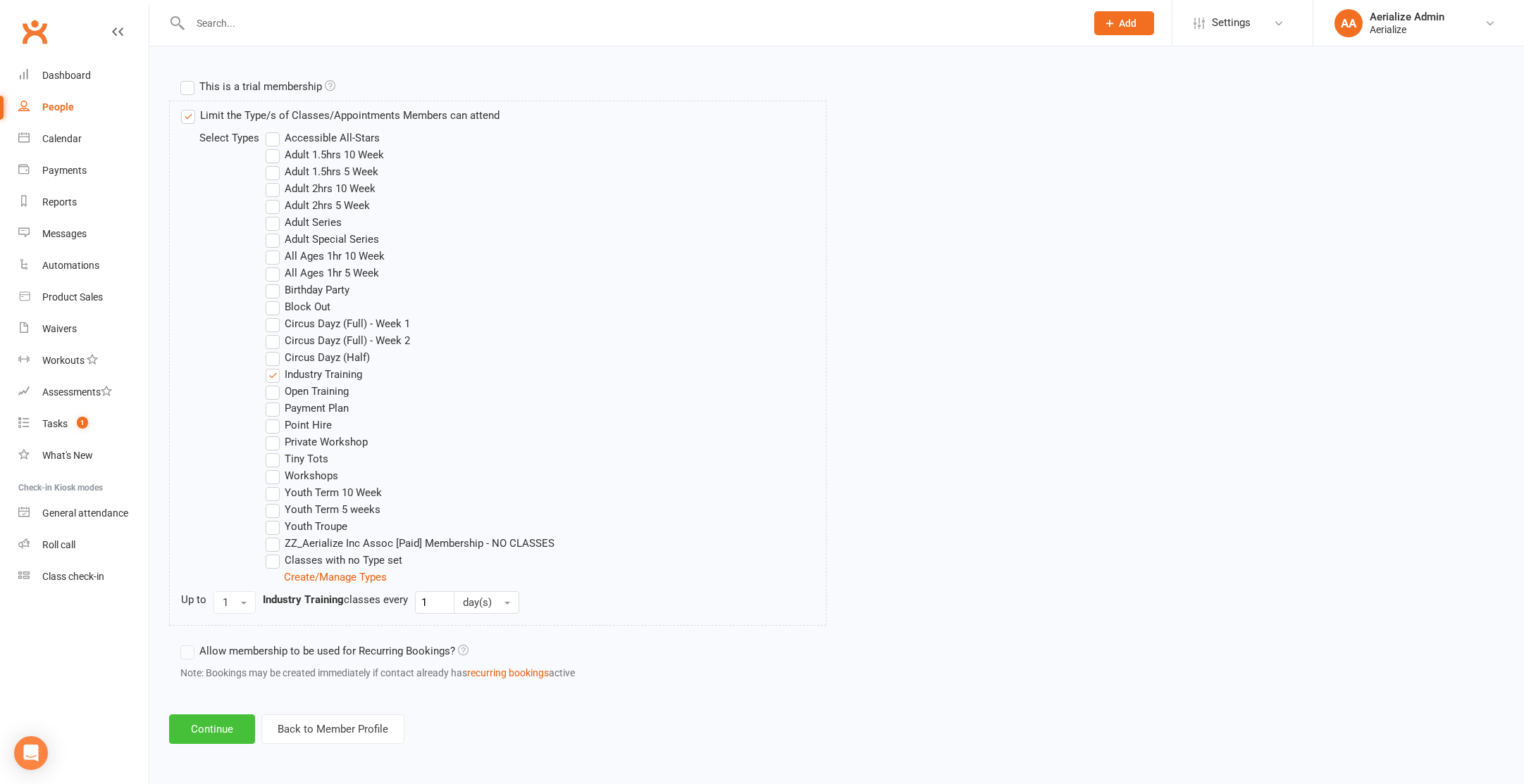
click at [229, 730] on button "Continue" at bounding box center [211, 729] width 86 height 30
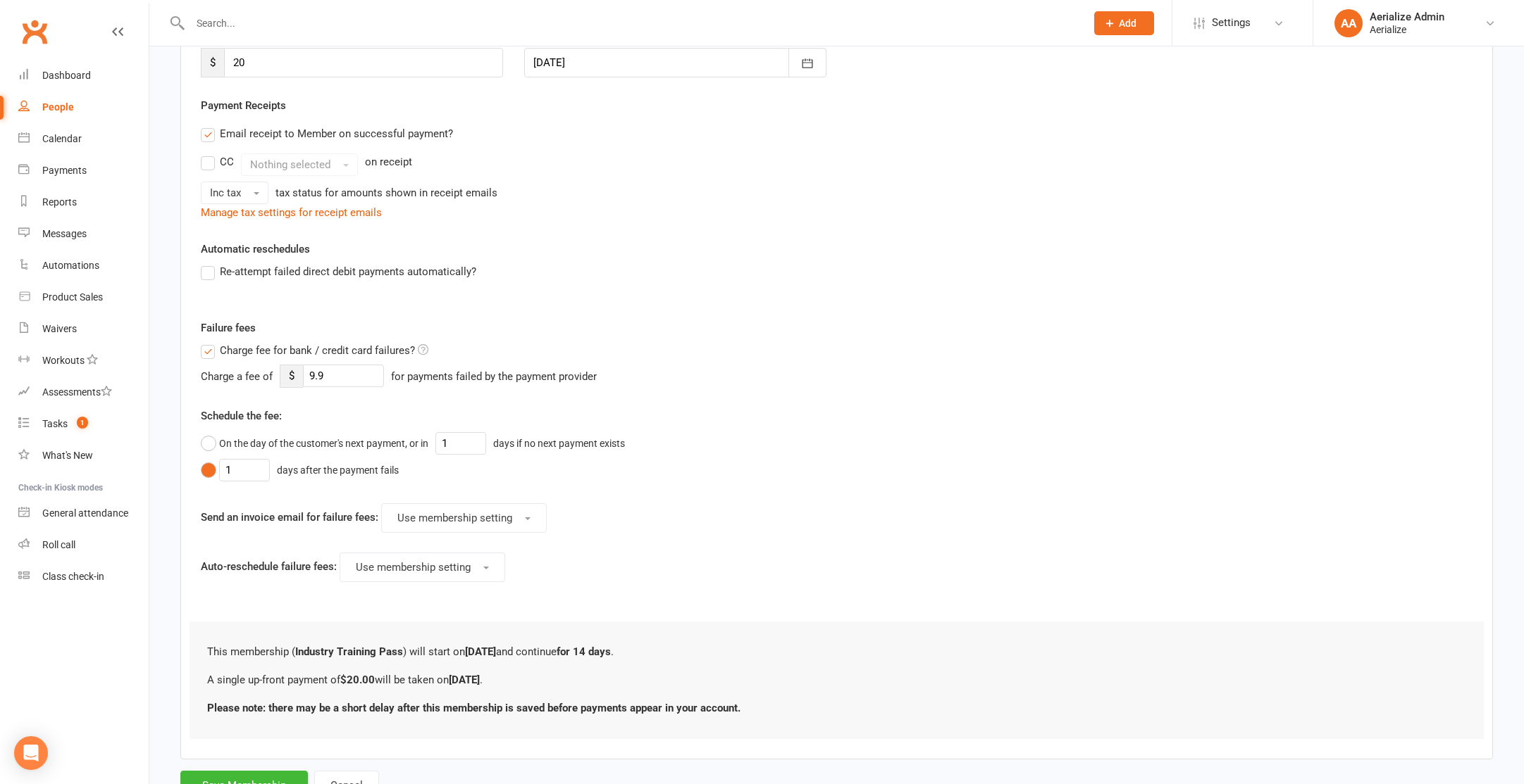
scroll to position [282, 0]
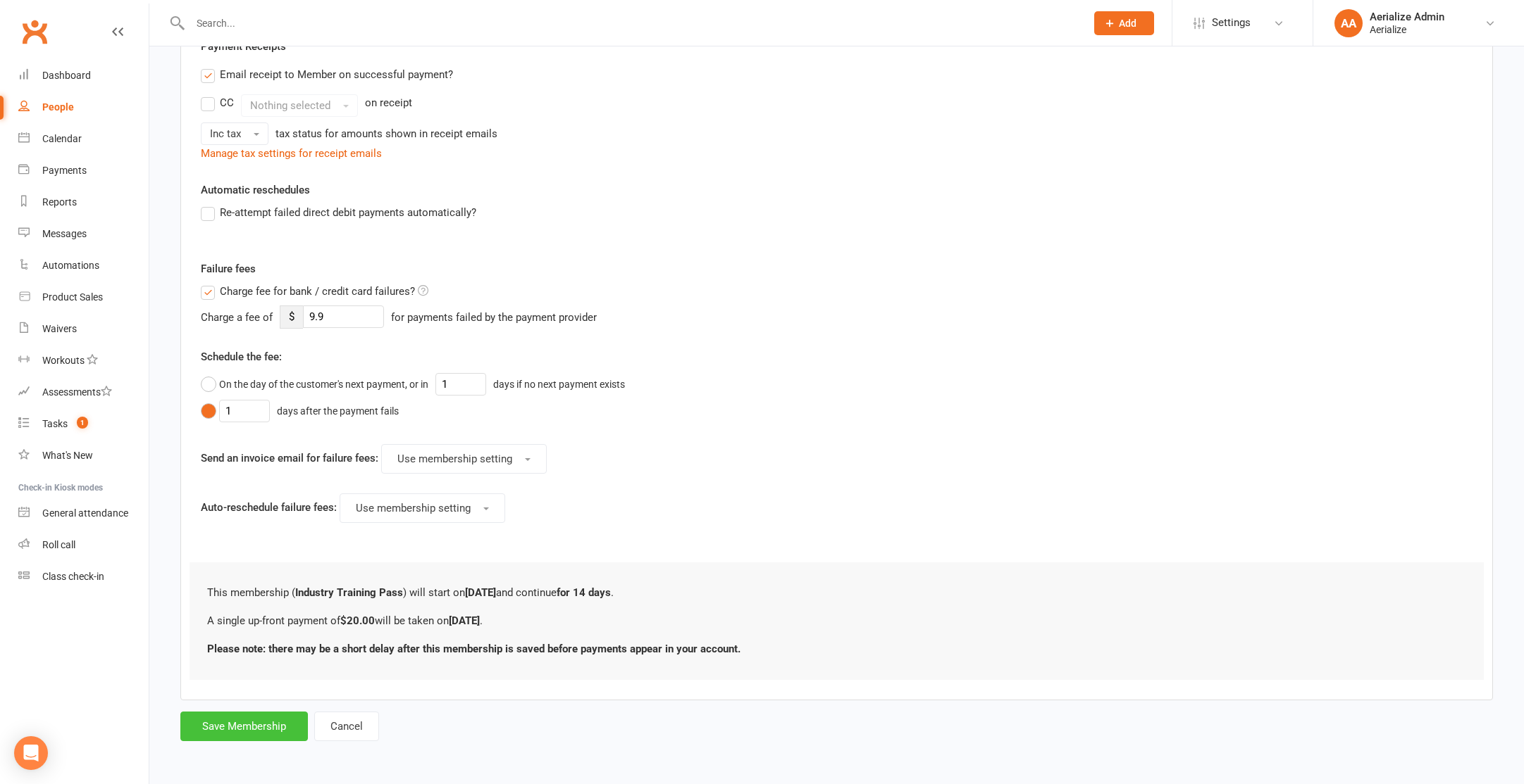
click at [255, 723] on button "Save Membership" at bounding box center [244, 726] width 128 height 30
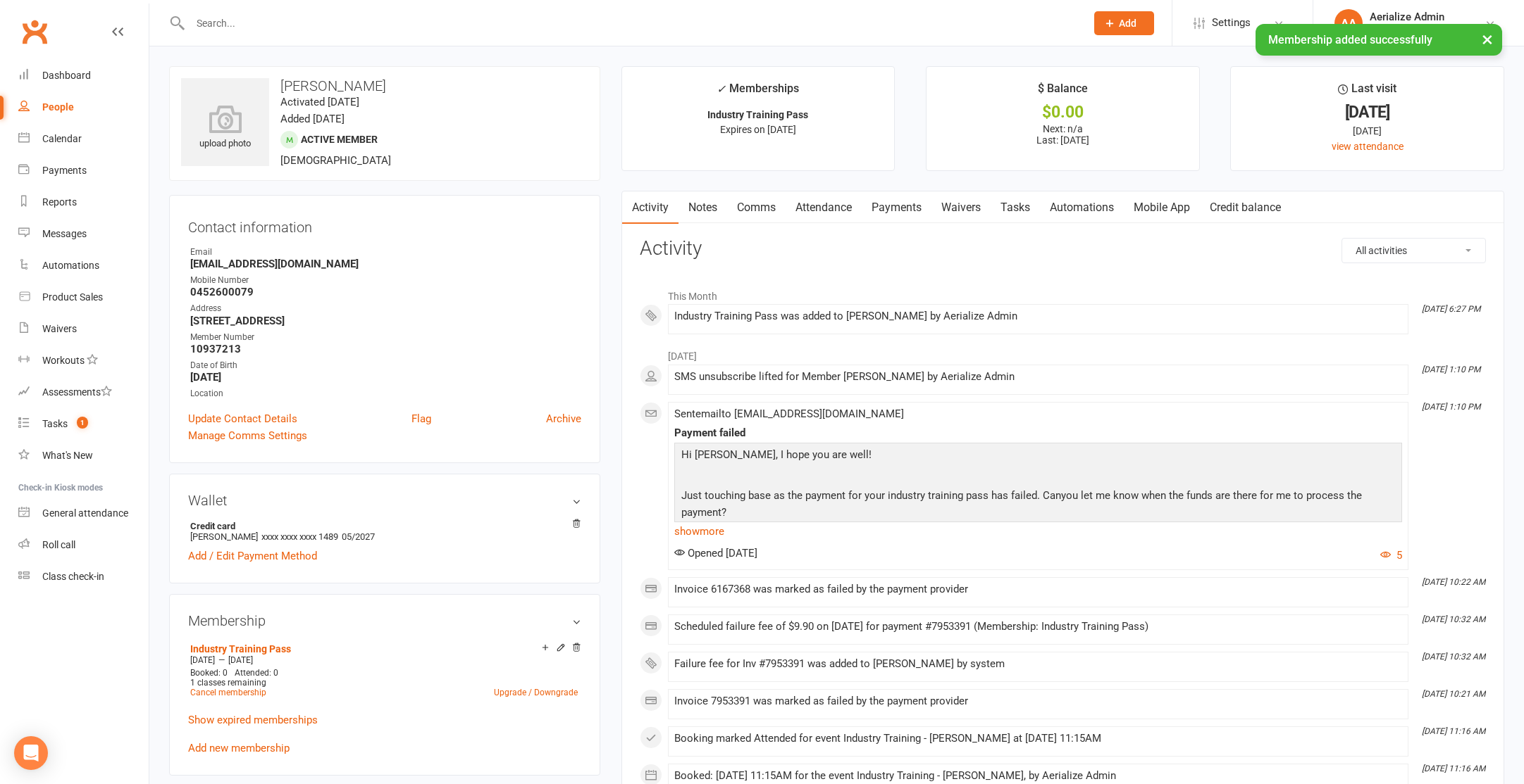
click at [885, 211] on link "Payments" at bounding box center [896, 207] width 70 height 33
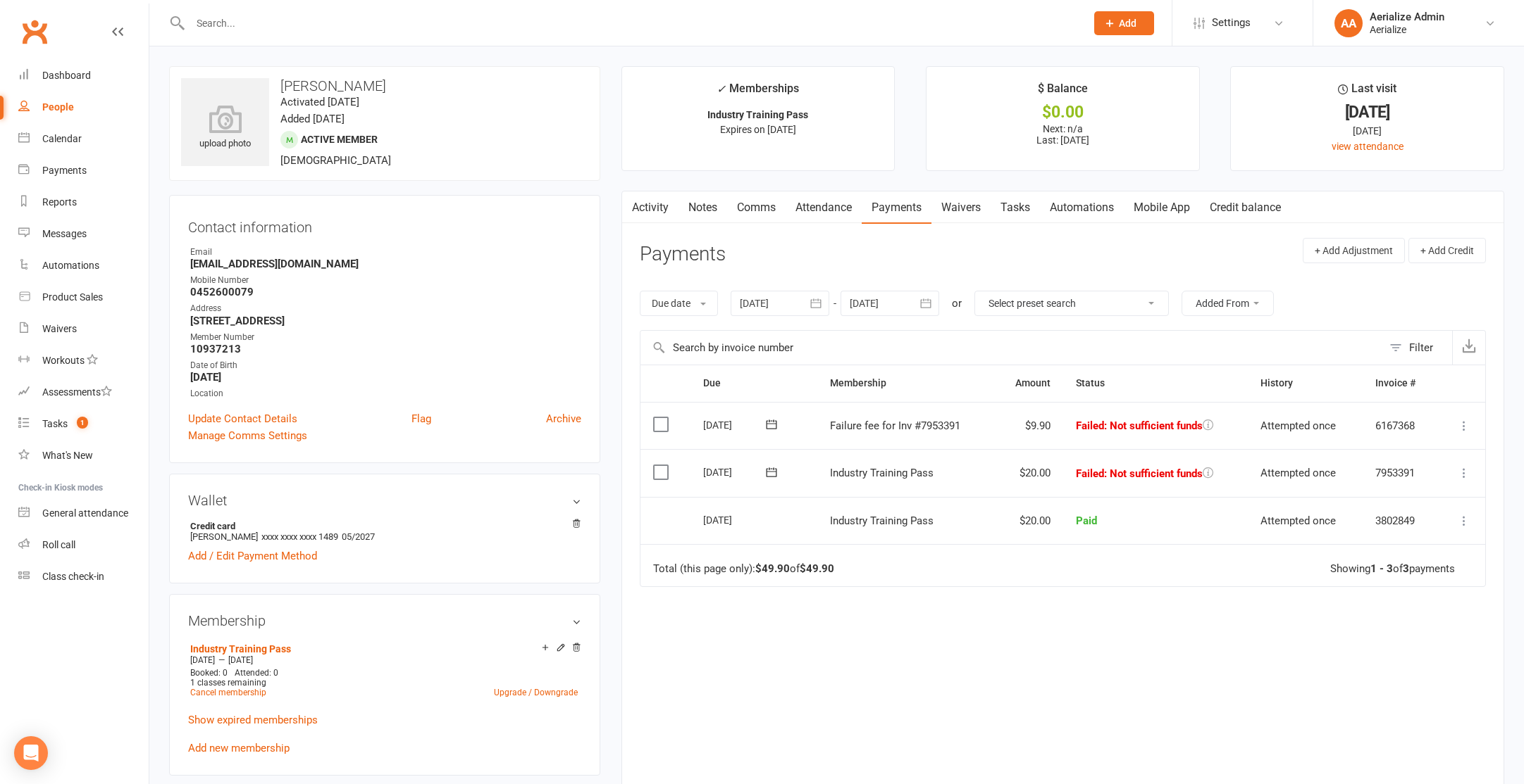
click at [1465, 470] on icon at bounding box center [1464, 473] width 14 height 14
click at [1377, 614] on link "Retry now" at bounding box center [1402, 613] width 140 height 28
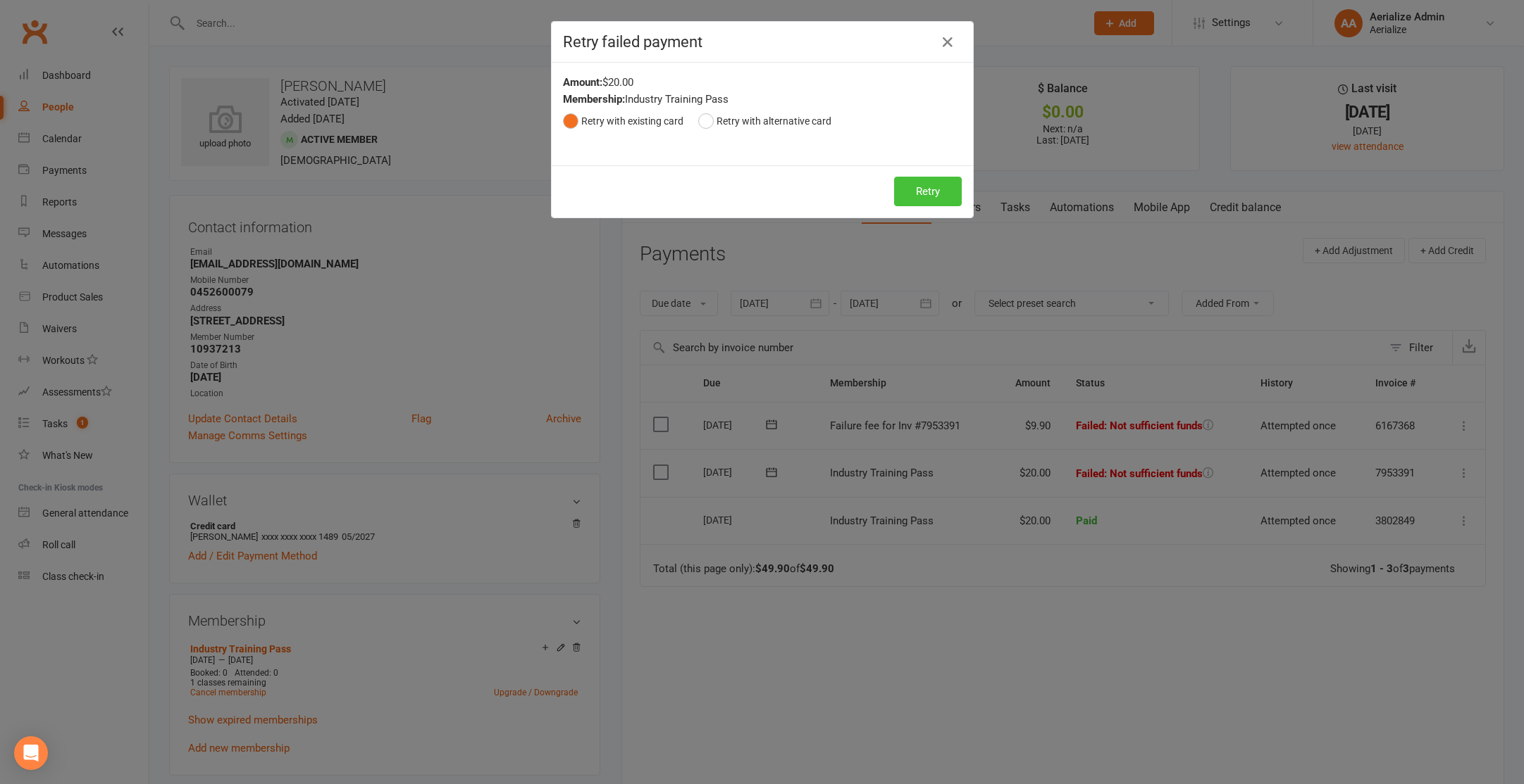
click at [915, 191] on button "Retry" at bounding box center [927, 191] width 68 height 30
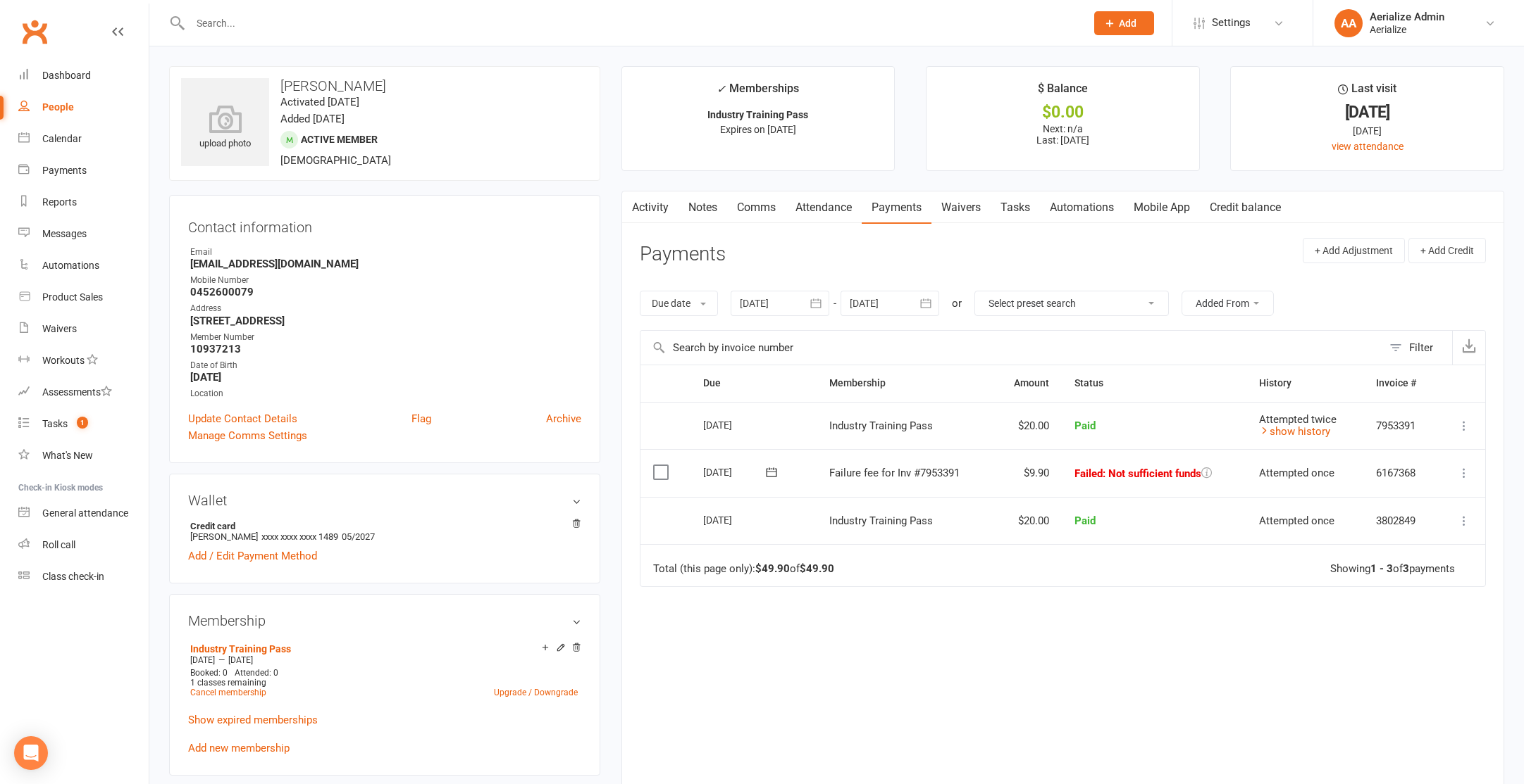
click at [1465, 476] on icon at bounding box center [1464, 473] width 14 height 14
click at [1393, 583] on link "Skip" at bounding box center [1402, 585] width 140 height 28
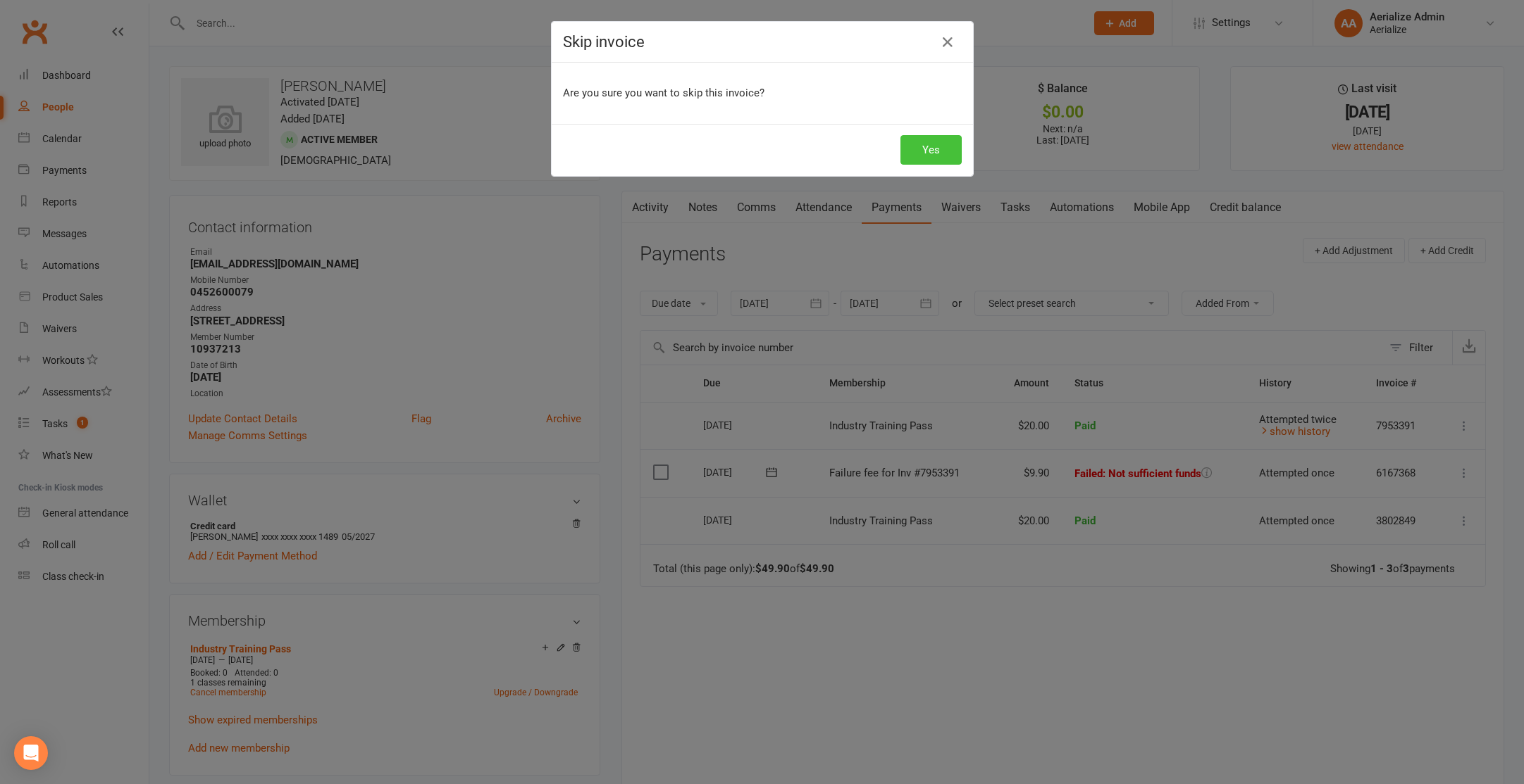
click at [922, 158] on button "Yes" at bounding box center [930, 150] width 62 height 30
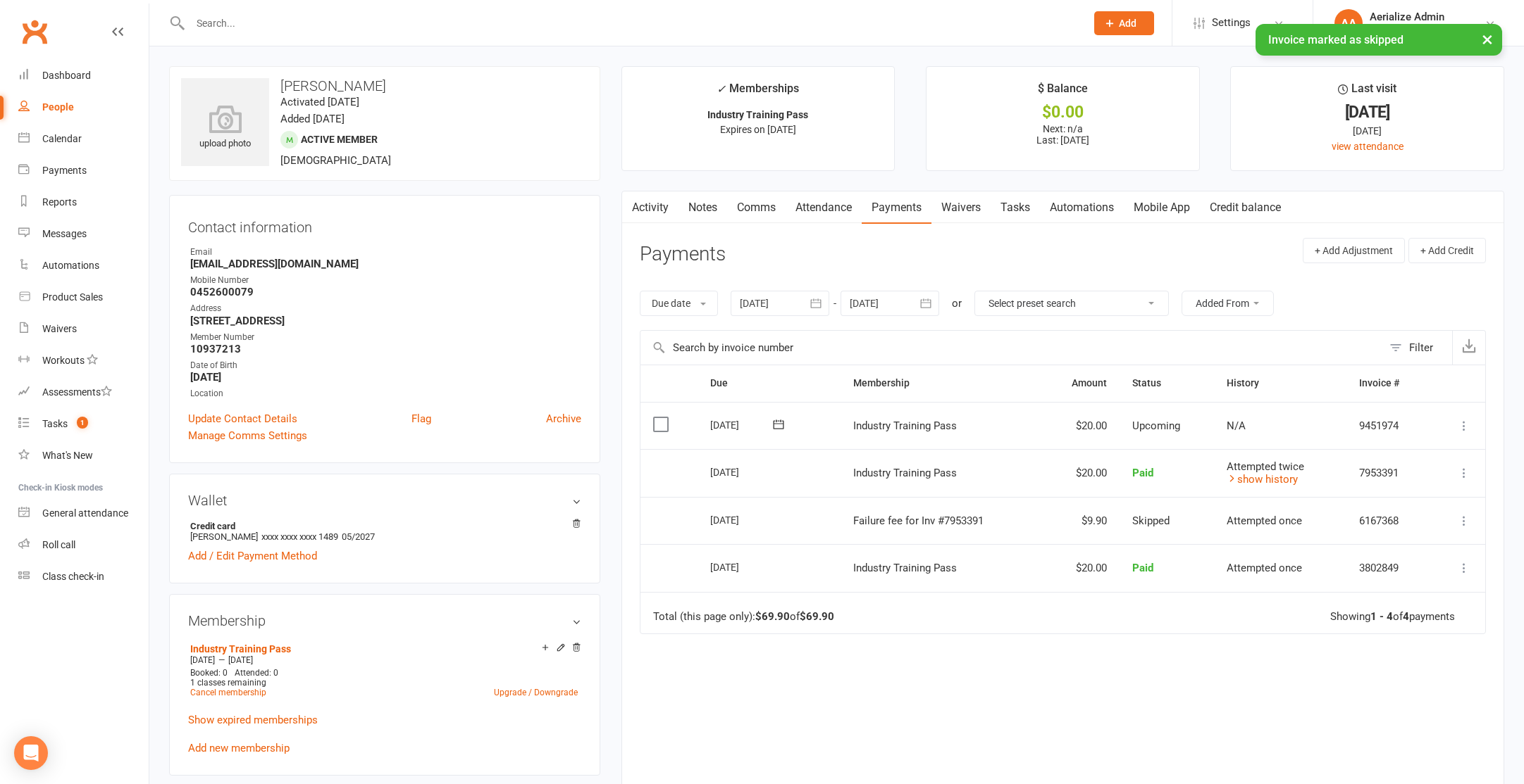
click at [1466, 425] on icon at bounding box center [1464, 425] width 14 height 14
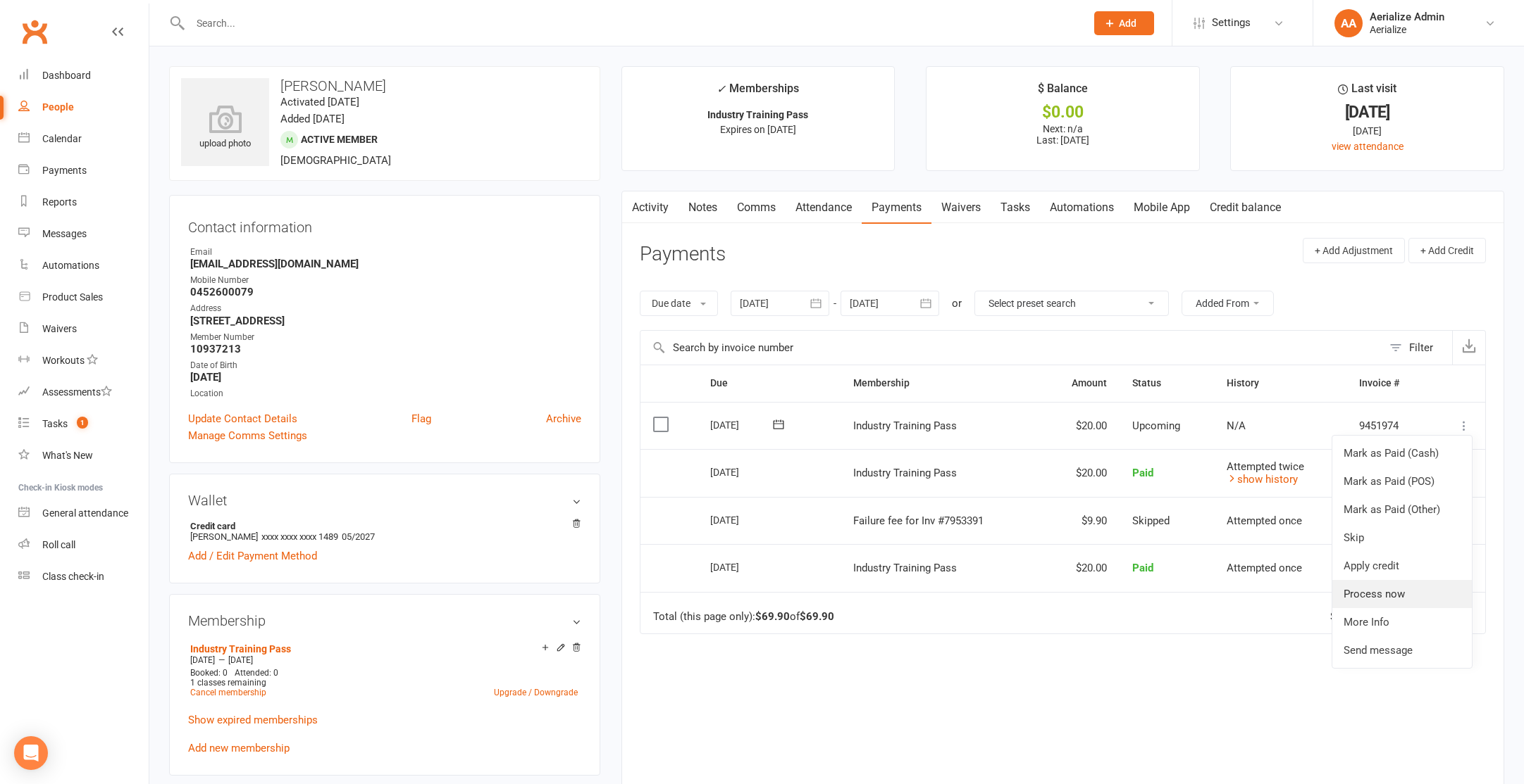
click at [1393, 597] on link "Process now" at bounding box center [1402, 594] width 140 height 28
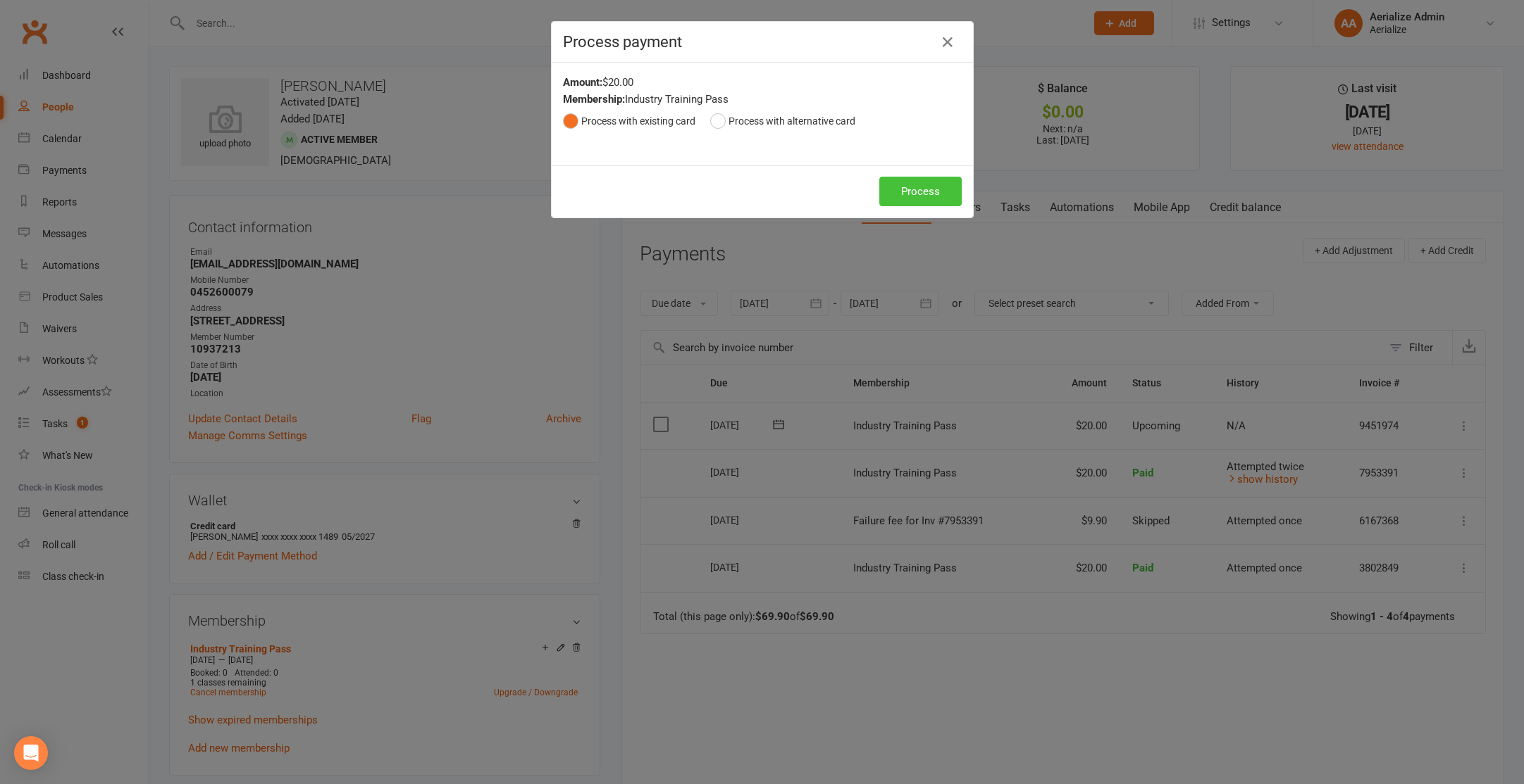
click at [941, 198] on button "Process" at bounding box center [920, 191] width 82 height 30
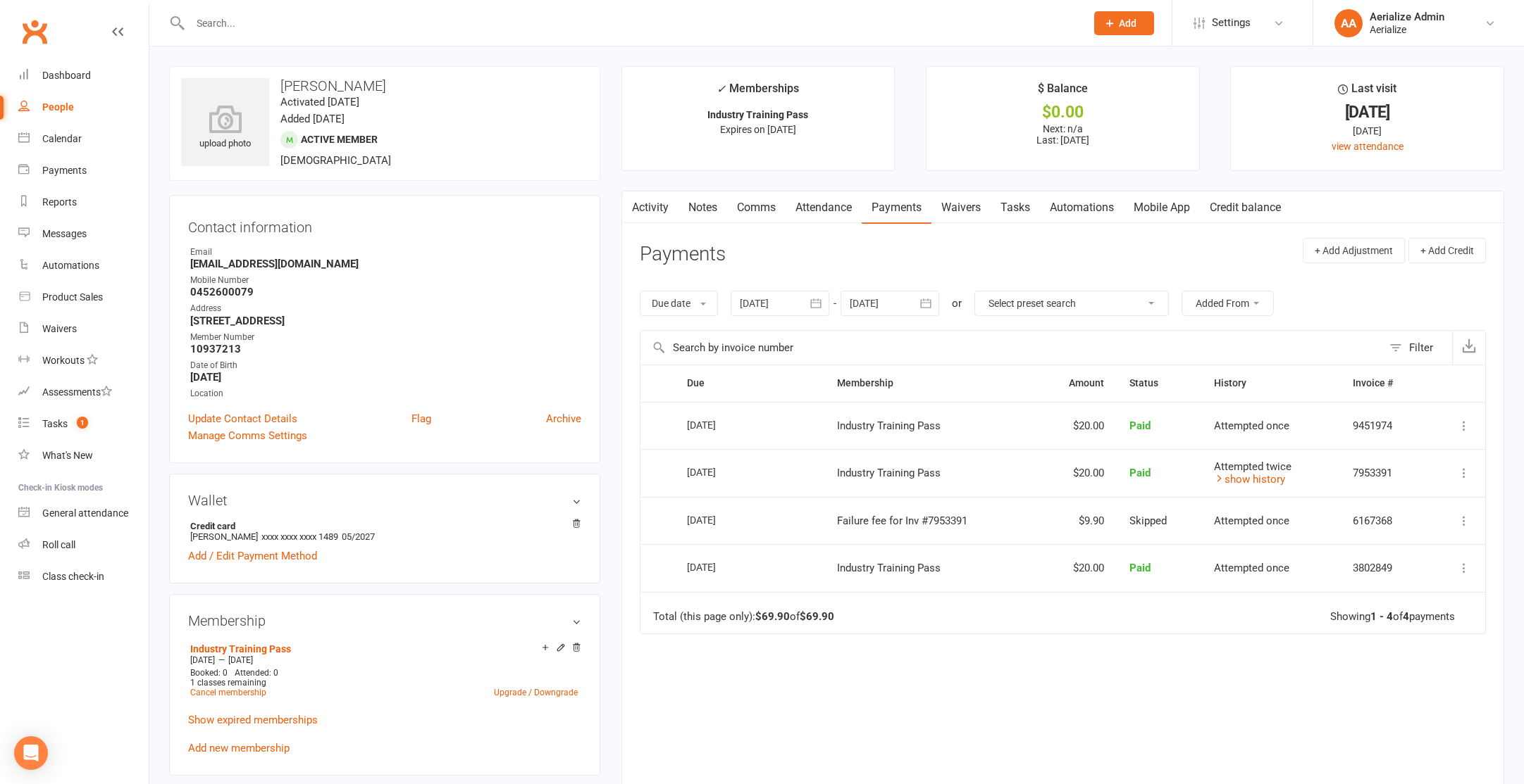
click at [805, 214] on link "Attendance" at bounding box center [823, 207] width 76 height 33
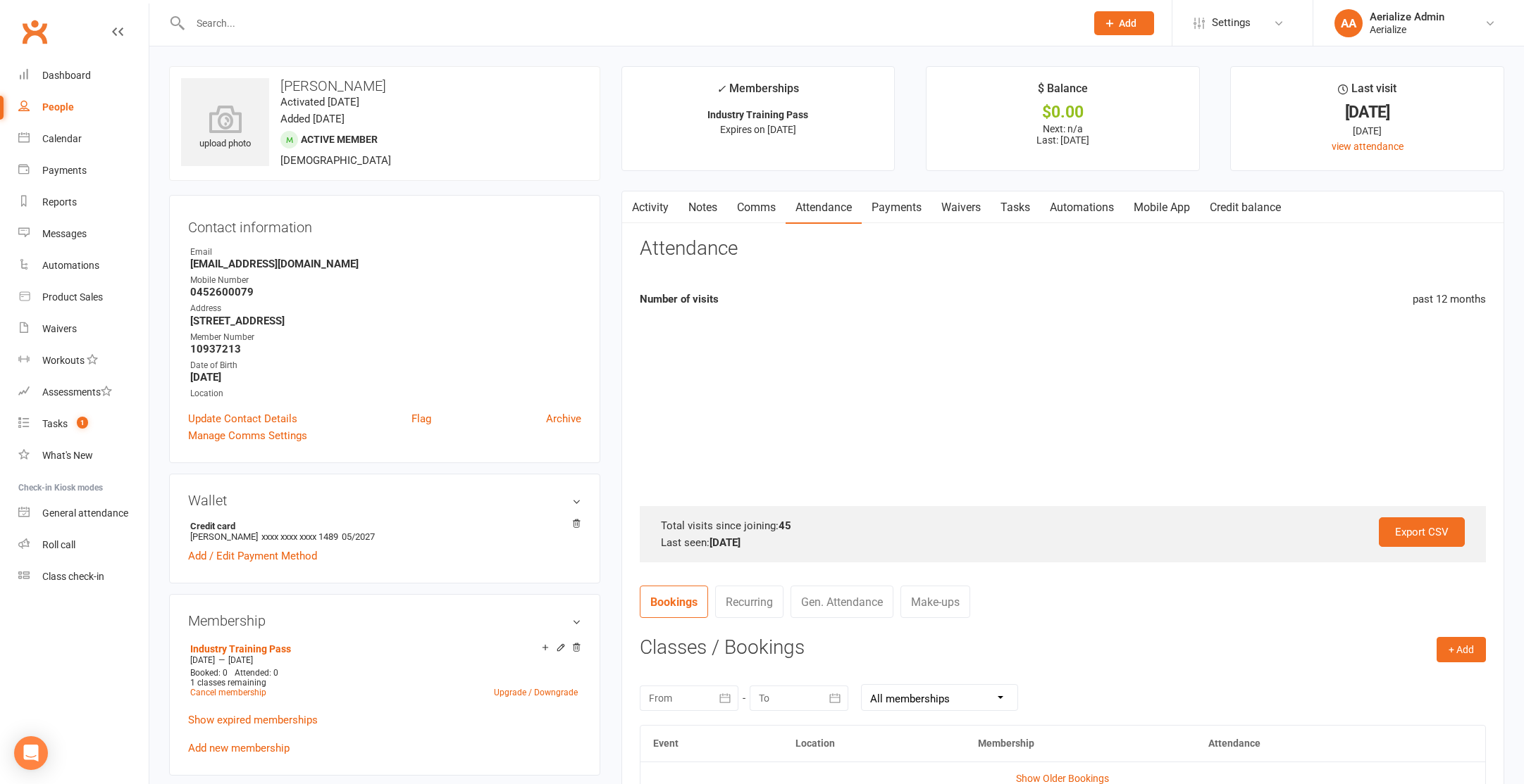
click at [646, 208] on link "Activity" at bounding box center [650, 207] width 56 height 33
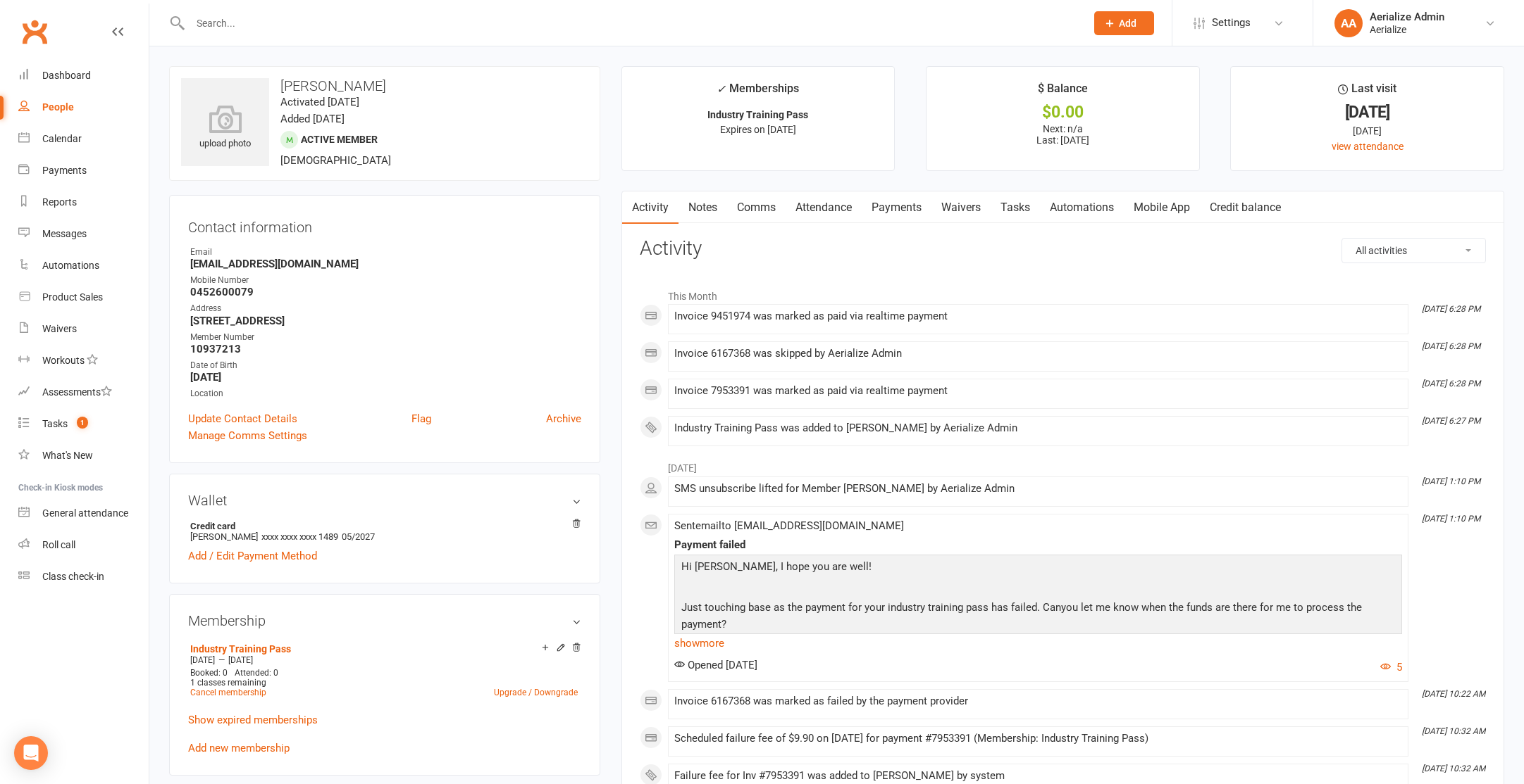
drag, startPoint x: 707, startPoint y: 491, endPoint x: 1025, endPoint y: 493, distance: 318.0
click at [1025, 493] on div "SMS unsubscribe lifted for Member [PERSON_NAME] by Aerialize Admin" at bounding box center [1038, 489] width 727 height 12
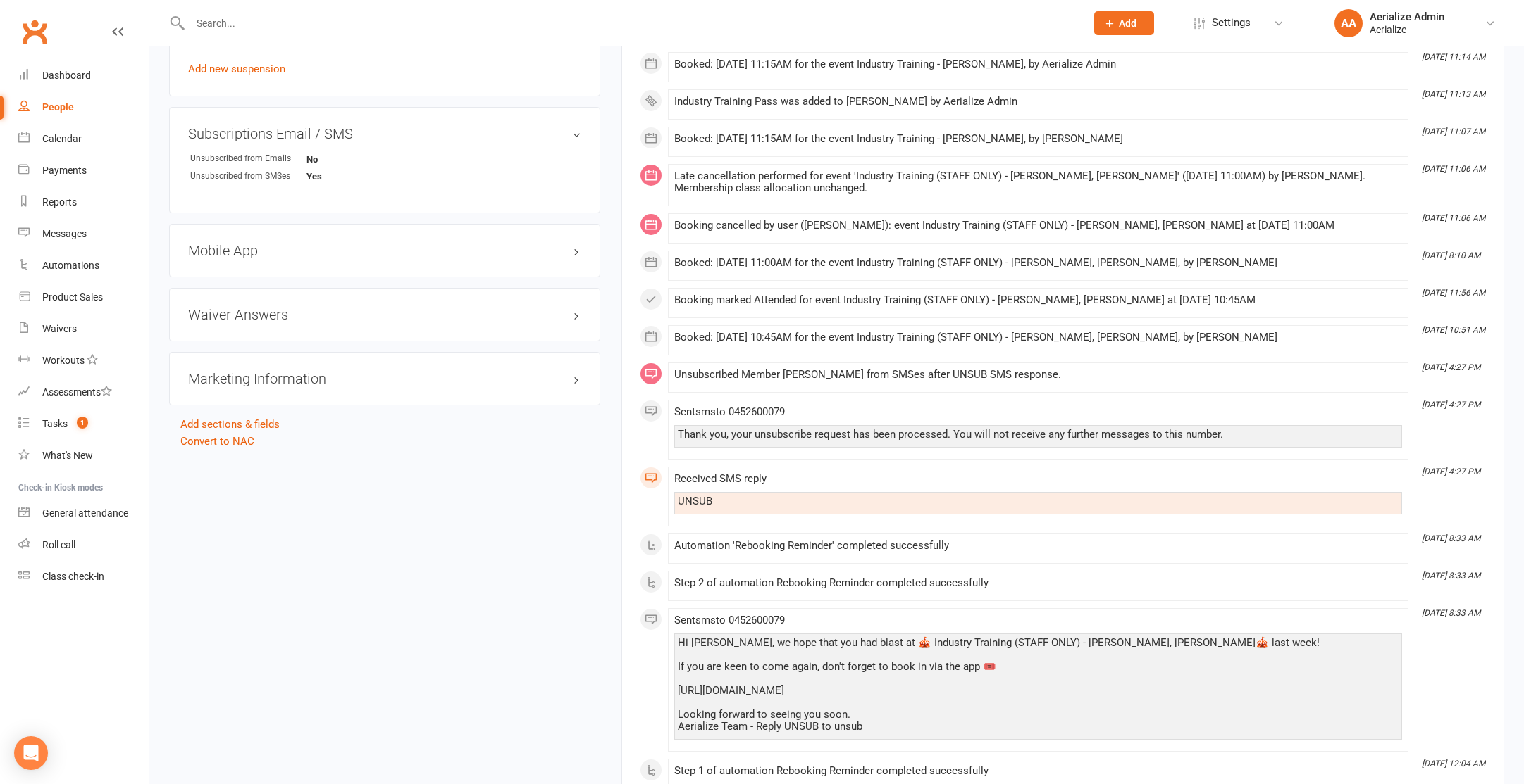
scroll to position [935, 0]
